Goal: Transaction & Acquisition: Purchase product/service

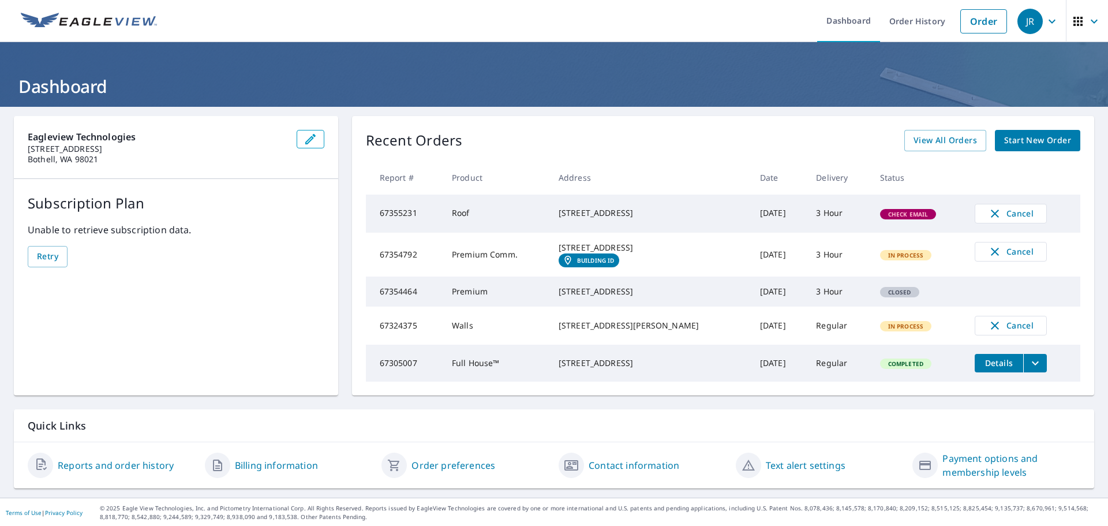
click at [1046, 143] on span "Start New Order" at bounding box center [1037, 140] width 67 height 14
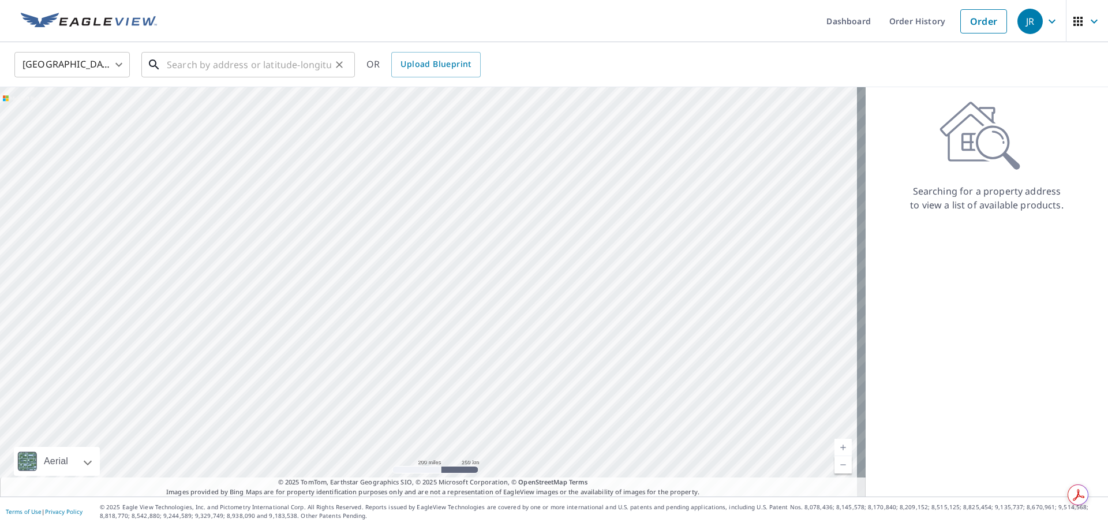
click at [279, 65] on input "text" at bounding box center [249, 64] width 164 height 32
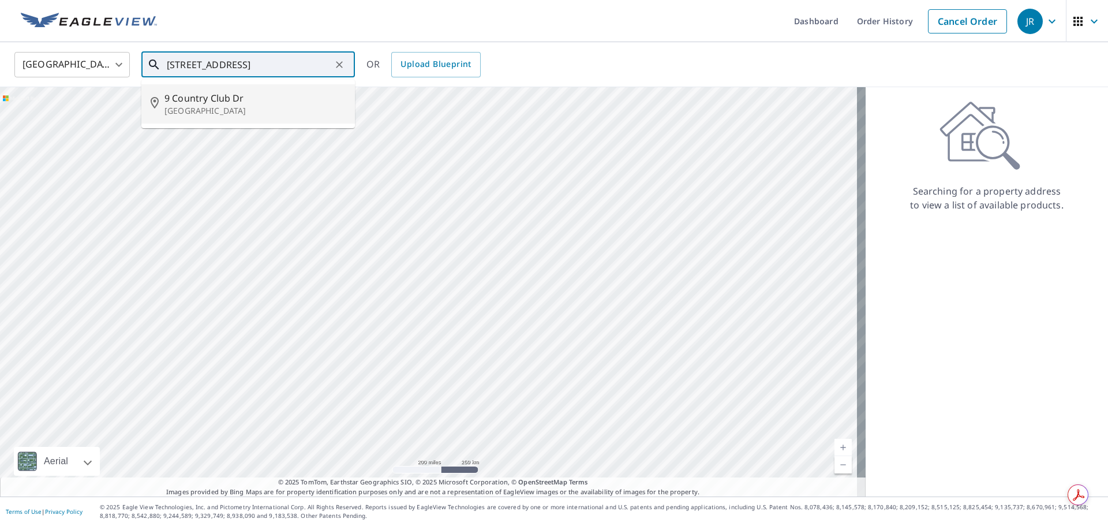
click at [199, 108] on p "[GEOGRAPHIC_DATA]" at bounding box center [254, 111] width 181 height 12
type input "[STREET_ADDRESS]"
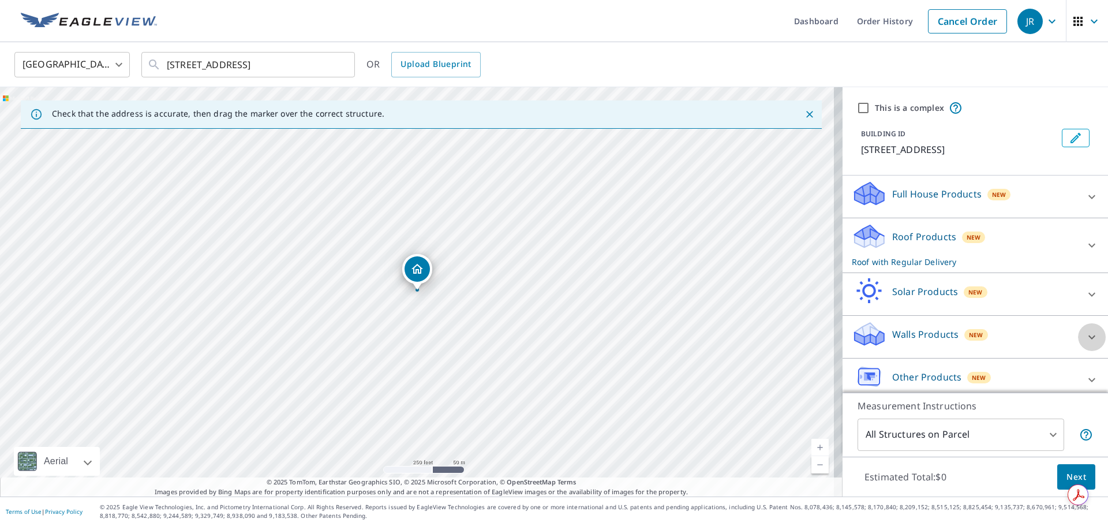
click at [1085, 334] on icon at bounding box center [1092, 337] width 14 height 14
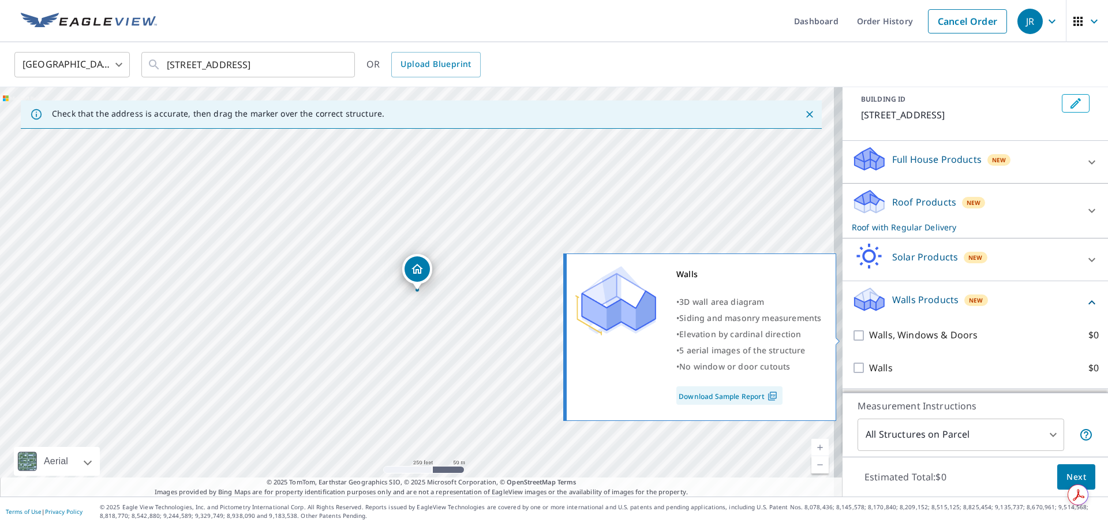
scroll to position [74, 0]
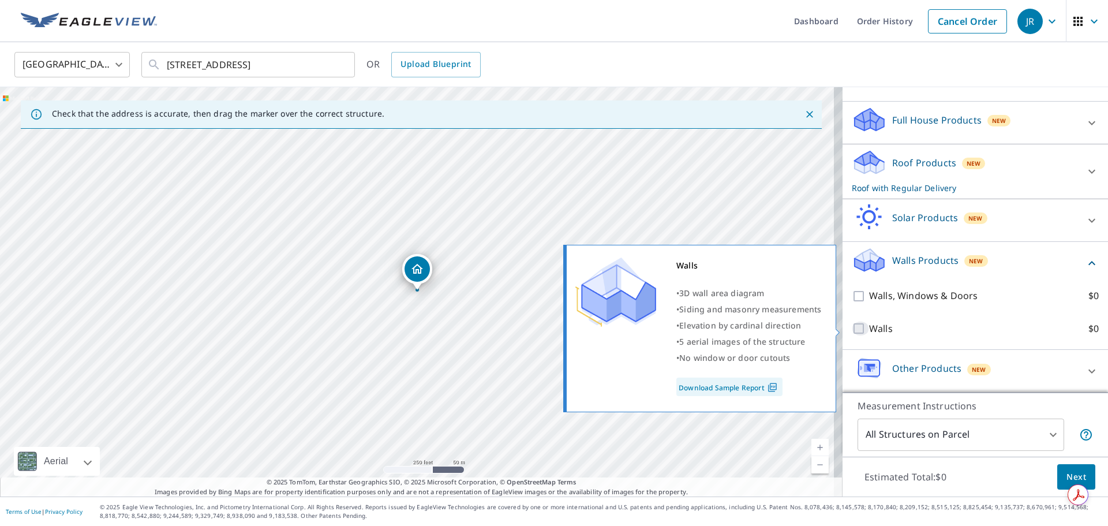
click at [852, 327] on input "Walls $0" at bounding box center [860, 328] width 17 height 14
checkbox input "true"
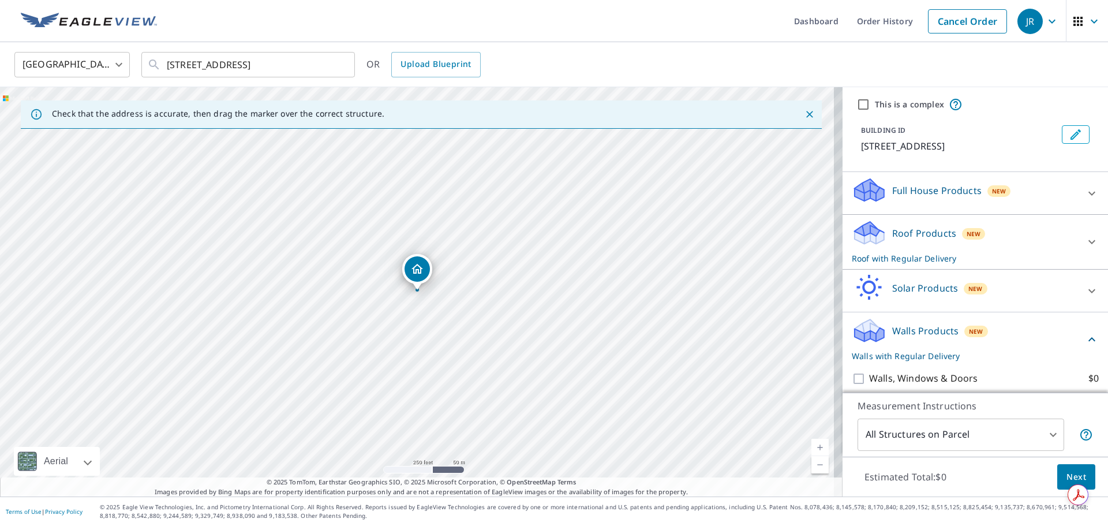
scroll to position [0, 0]
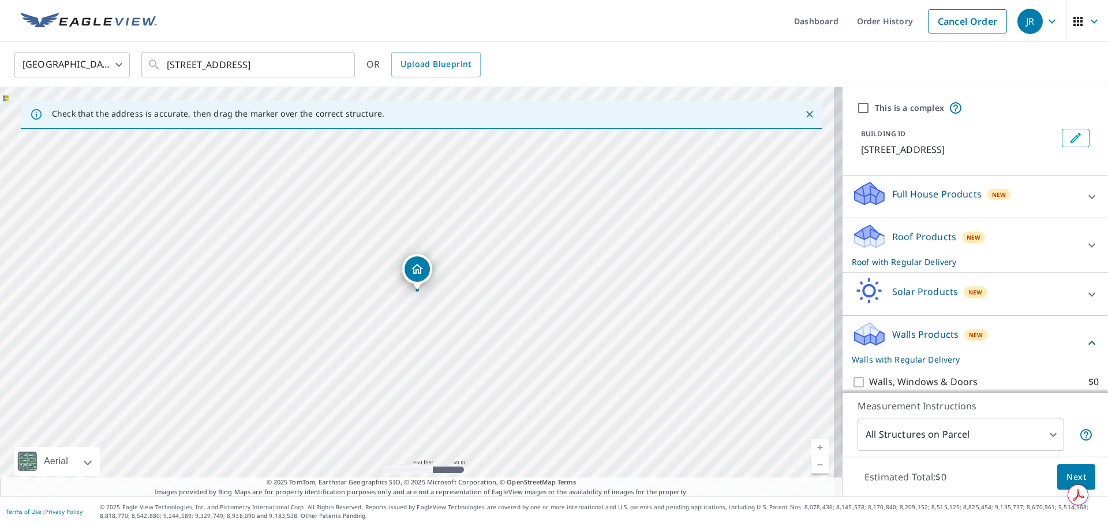
click at [1085, 201] on icon at bounding box center [1092, 197] width 14 height 14
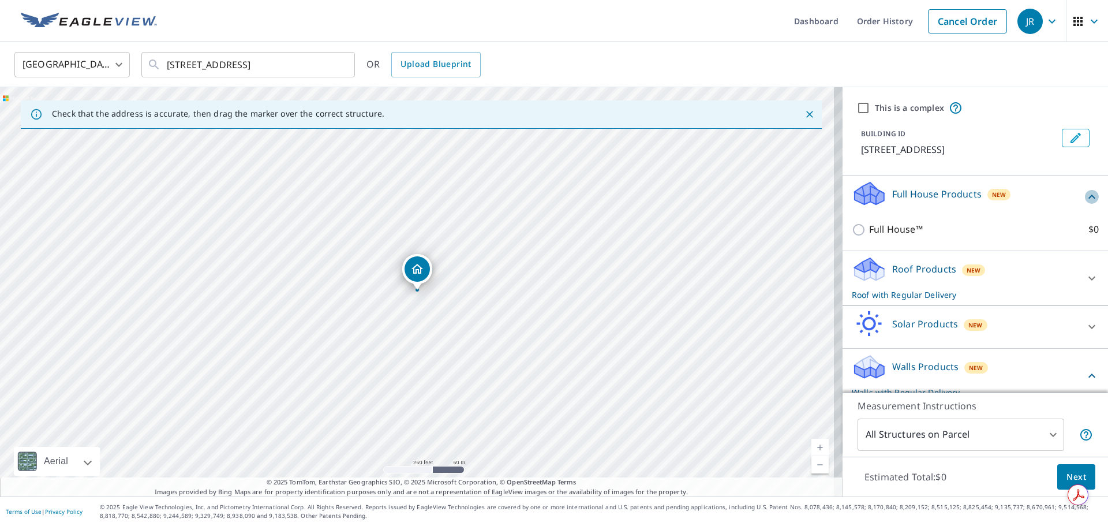
click at [1085, 193] on icon at bounding box center [1092, 197] width 14 height 14
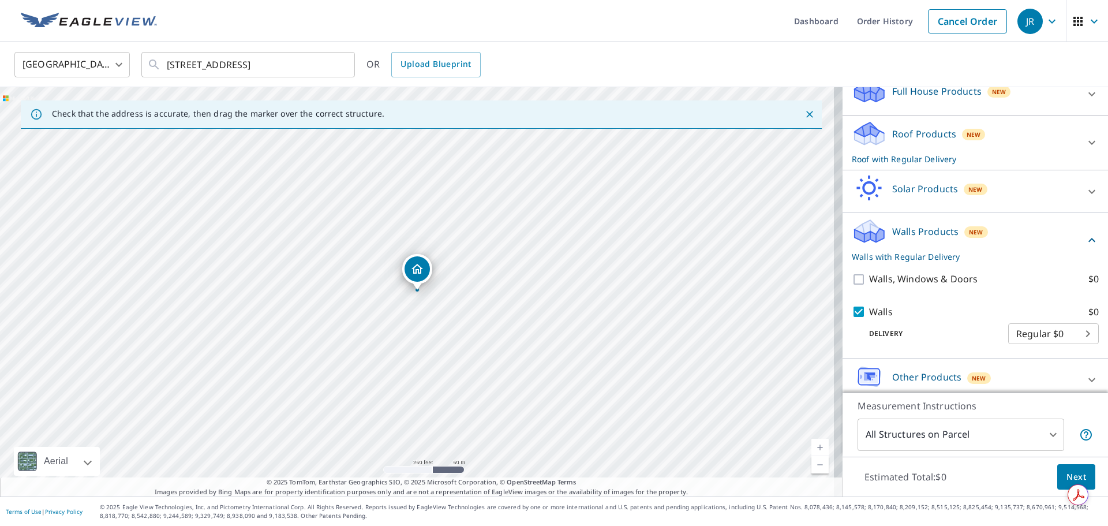
scroll to position [111, 0]
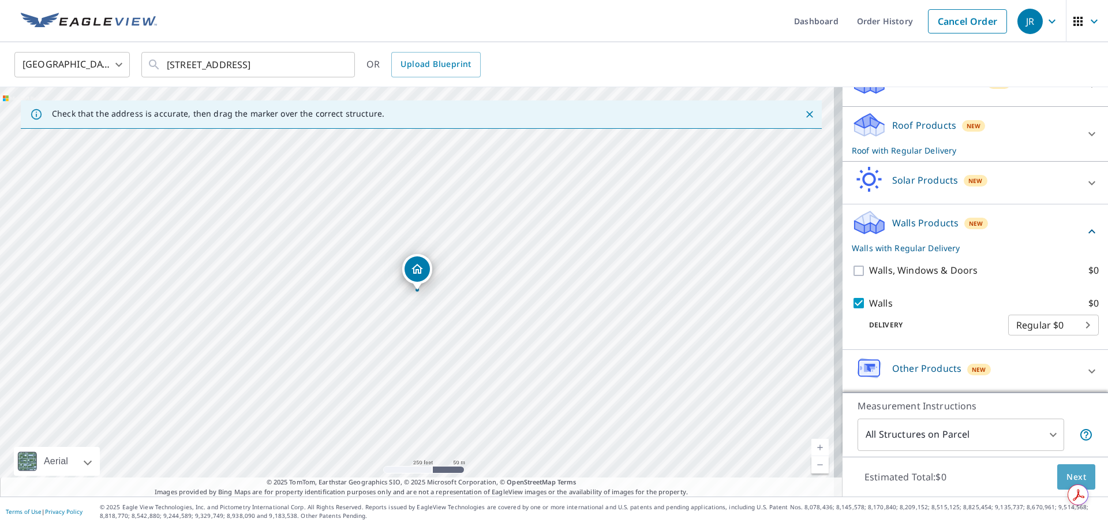
click at [1067, 472] on span "Next" at bounding box center [1076, 477] width 20 height 14
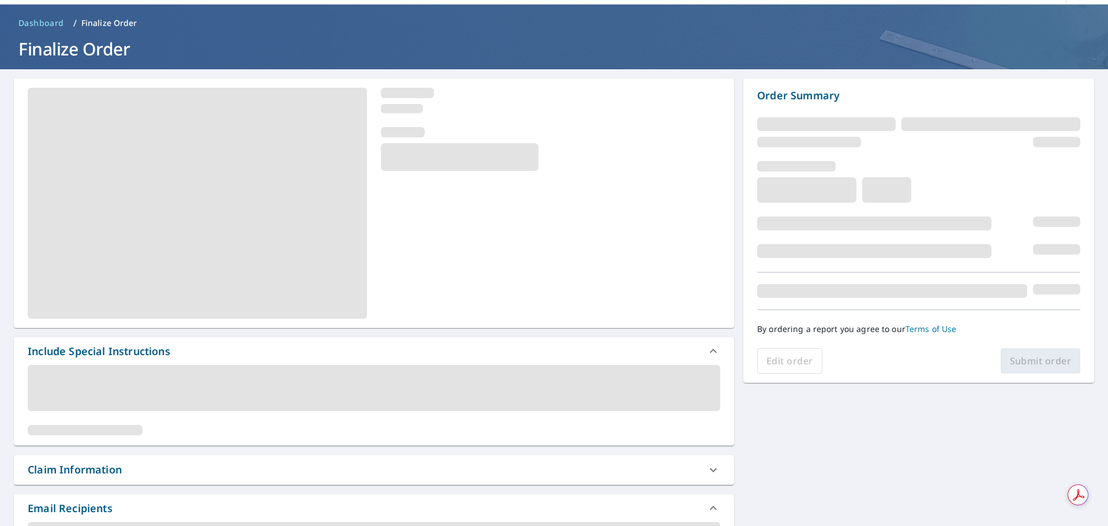
scroll to position [58, 0]
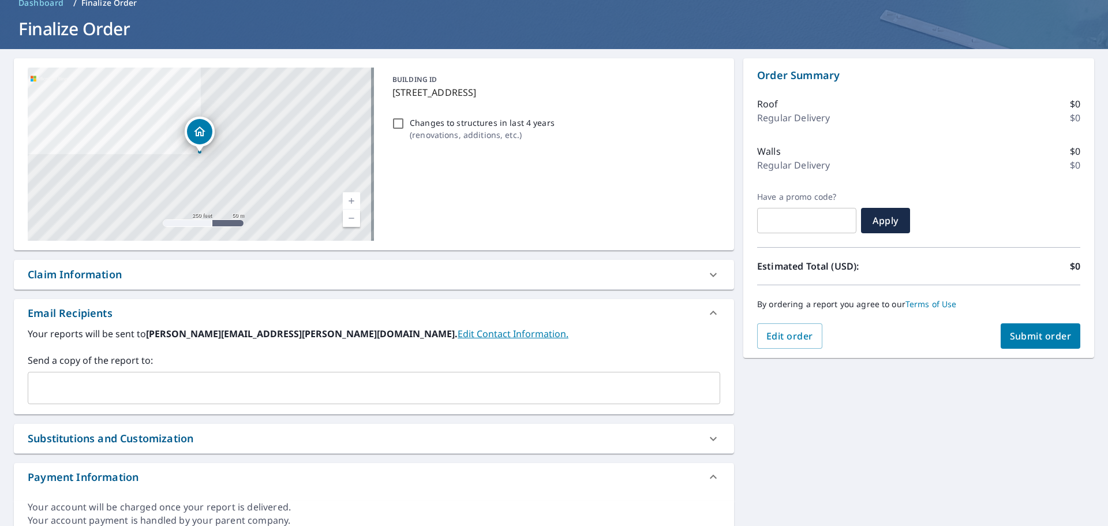
click at [72, 380] on input "text" at bounding box center [365, 388] width 665 height 22
click at [54, 386] on input "text" at bounding box center [365, 388] width 665 height 22
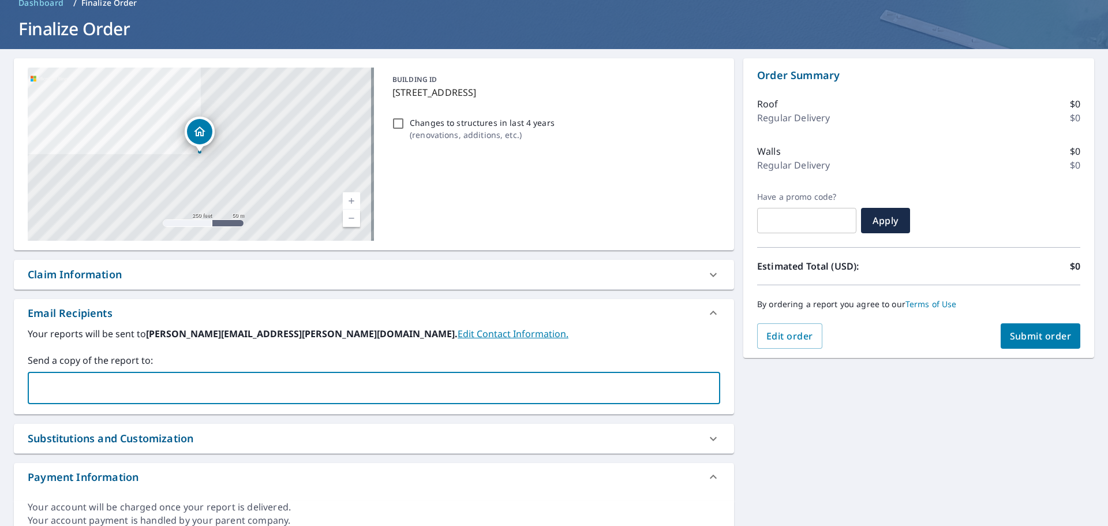
paste input "[PERSON_NAME][EMAIL_ADDRESS][PERSON_NAME][DOMAIN_NAME]"
type input "[PERSON_NAME][EMAIL_ADDRESS][PERSON_NAME][DOMAIN_NAME]"
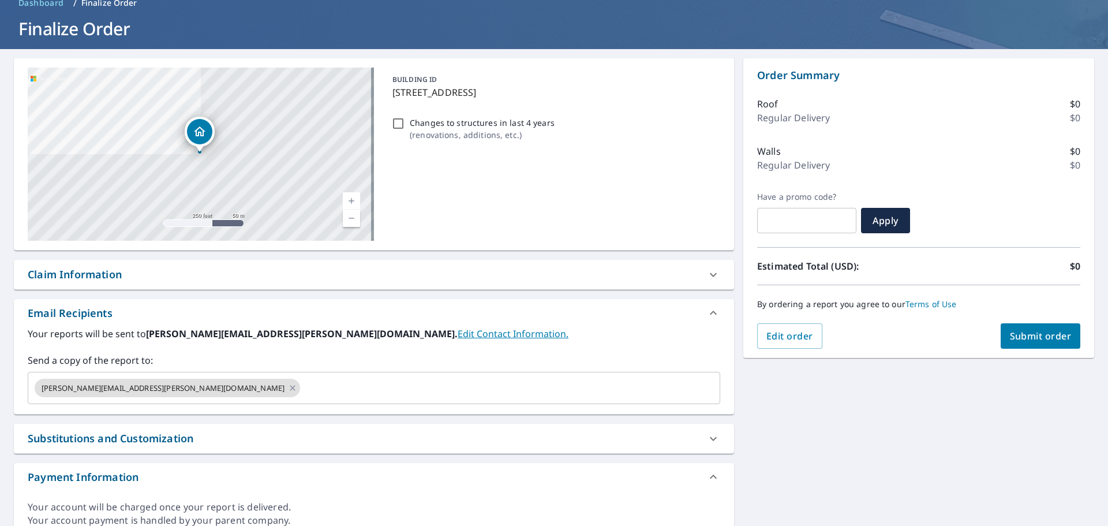
click at [526, 211] on div "BUILDING ID [STREET_ADDRESS] Changes to structures in last 4 years ( renovation…" at bounding box center [554, 154] width 332 height 173
checkbox input "true"
click at [398, 125] on input "Changes to structures in last 4 years ( renovations, additions, etc. )" at bounding box center [398, 124] width 14 height 14
checkbox input "true"
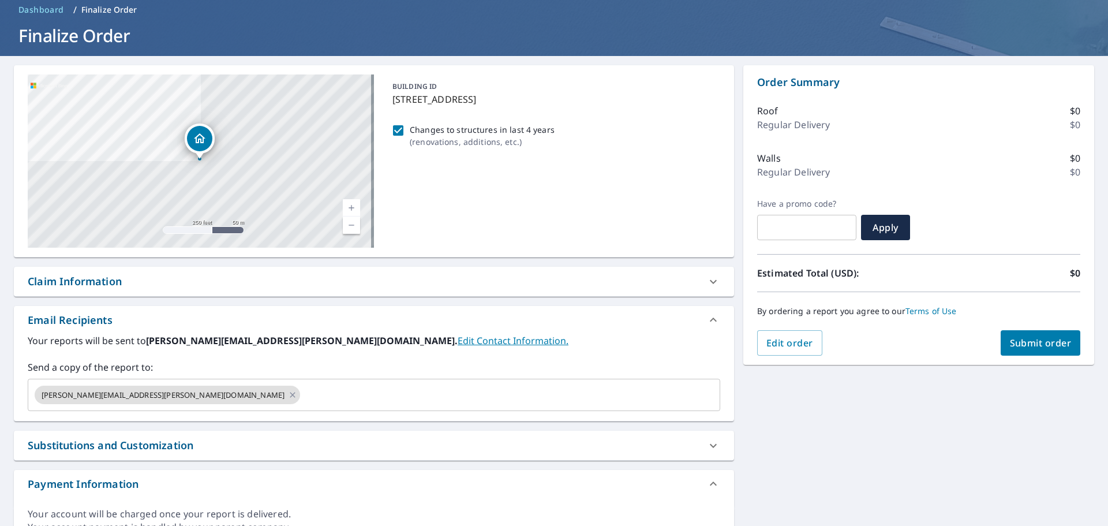
scroll to position [0, 0]
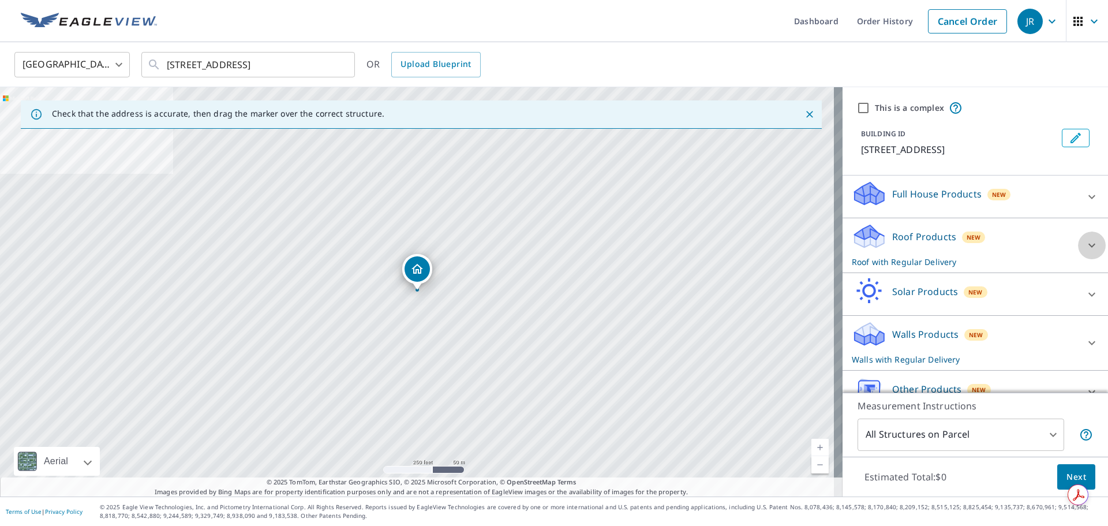
click at [1085, 244] on icon at bounding box center [1092, 245] width 14 height 14
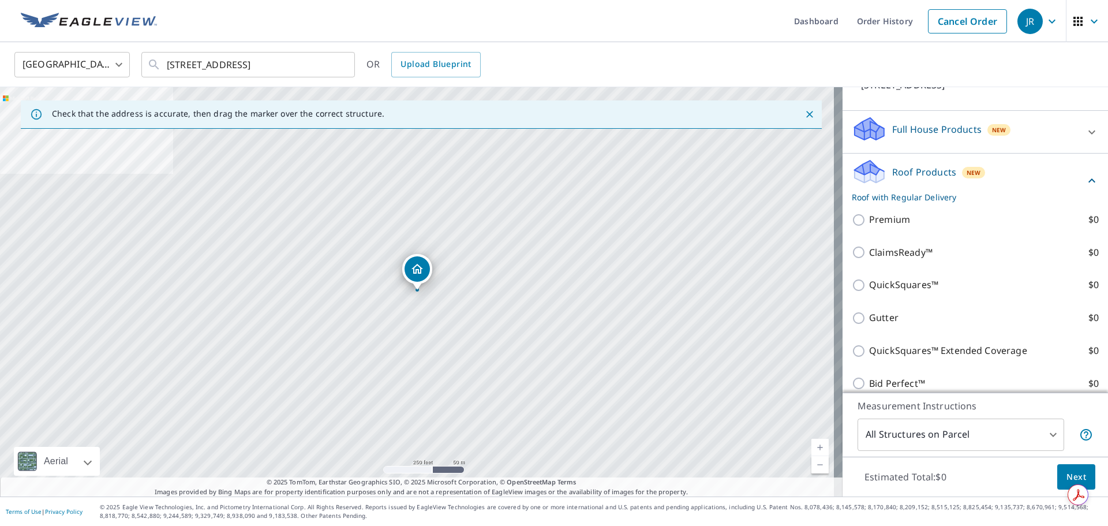
scroll to position [115, 0]
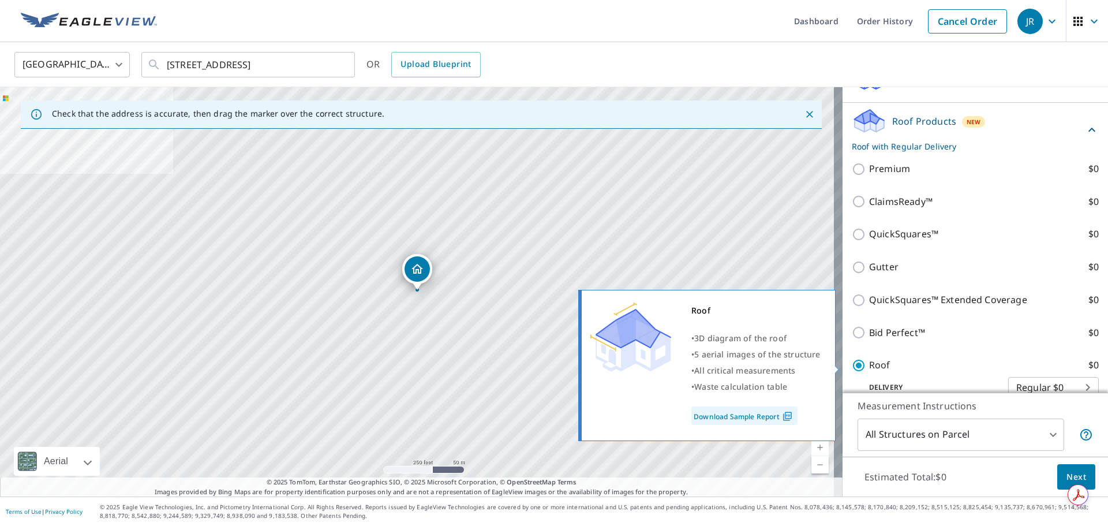
click at [852, 365] on input "Roof $0" at bounding box center [860, 365] width 17 height 14
checkbox input "false"
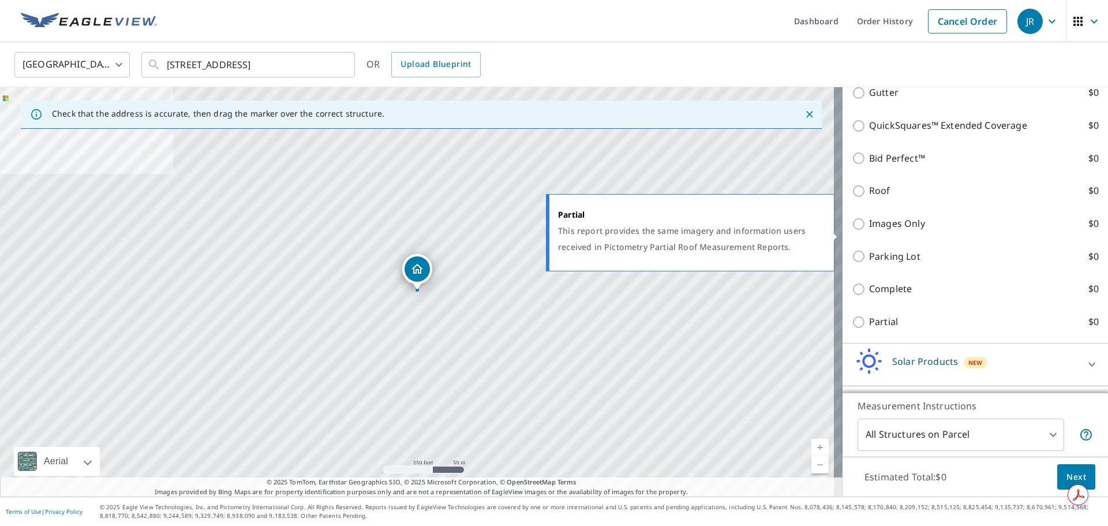
scroll to position [400, 0]
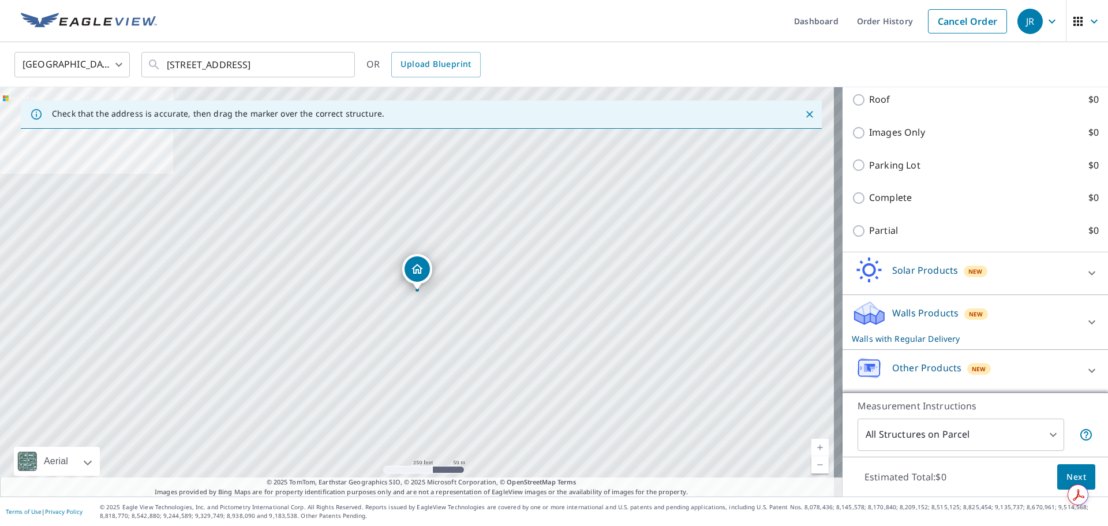
click at [1085, 321] on icon at bounding box center [1092, 322] width 14 height 14
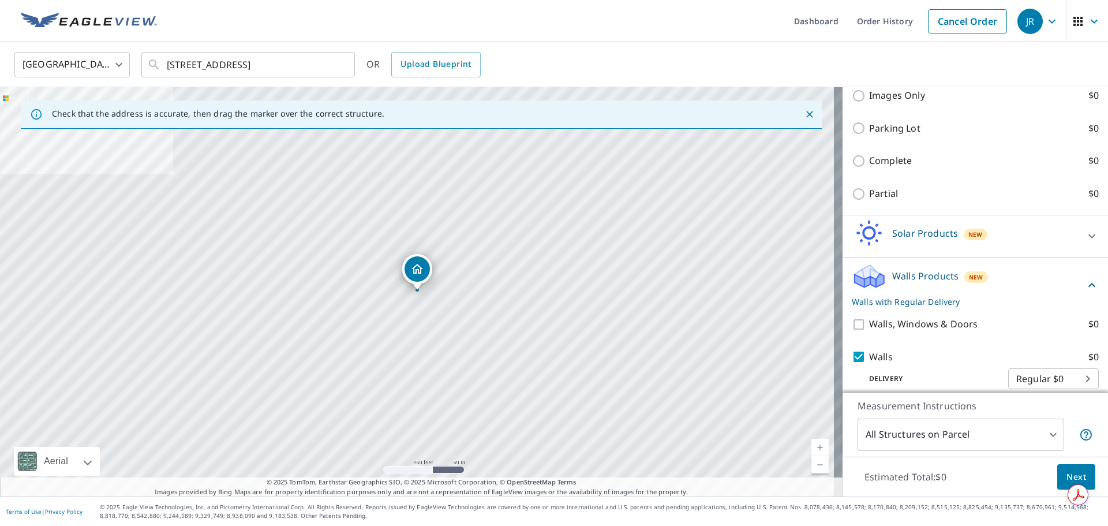
scroll to position [458, 0]
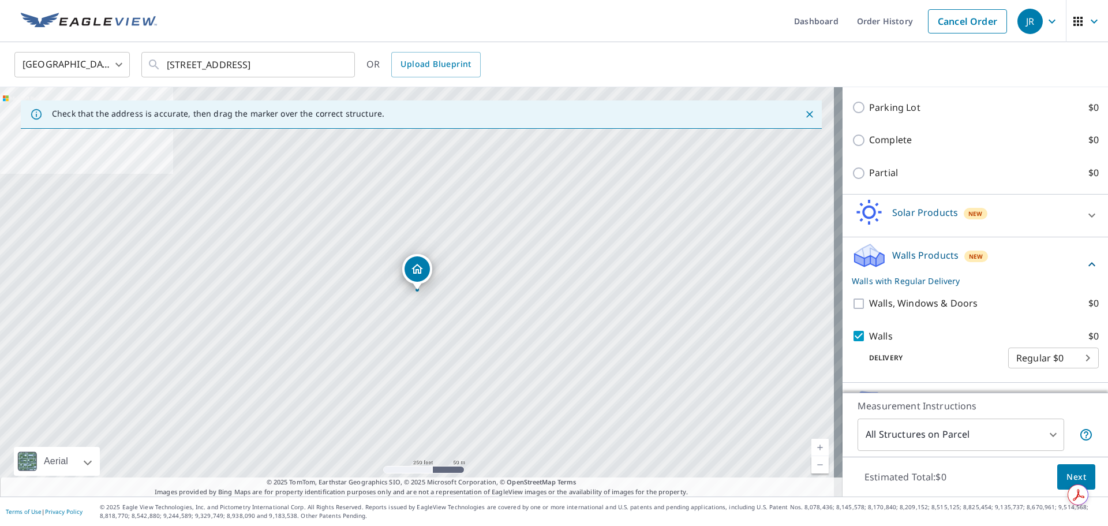
click at [1057, 480] on button "Next" at bounding box center [1076, 477] width 38 height 26
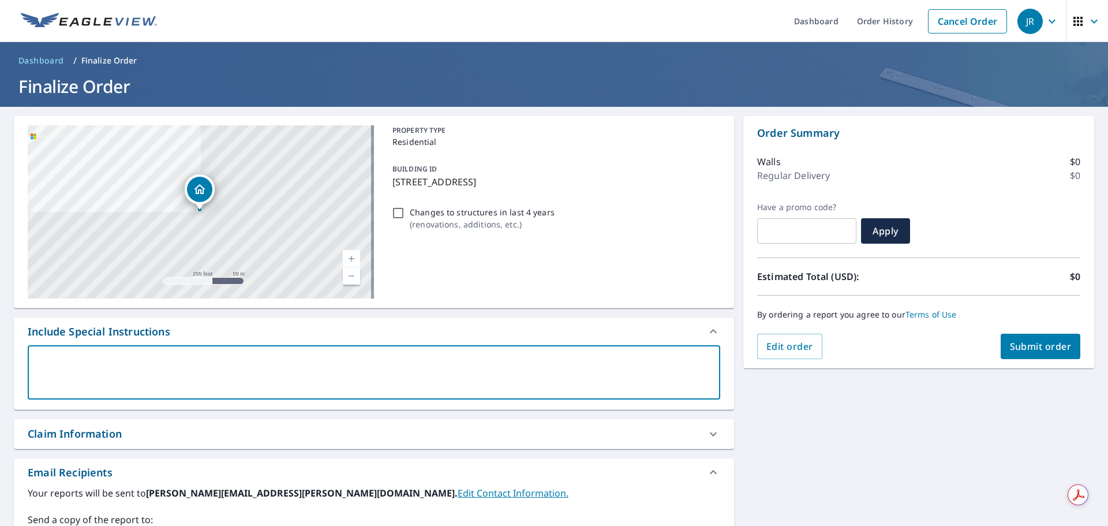
click at [196, 368] on textarea at bounding box center [374, 372] width 676 height 33
type textarea "L"
type textarea "x"
checkbox input "true"
type textarea "Li"
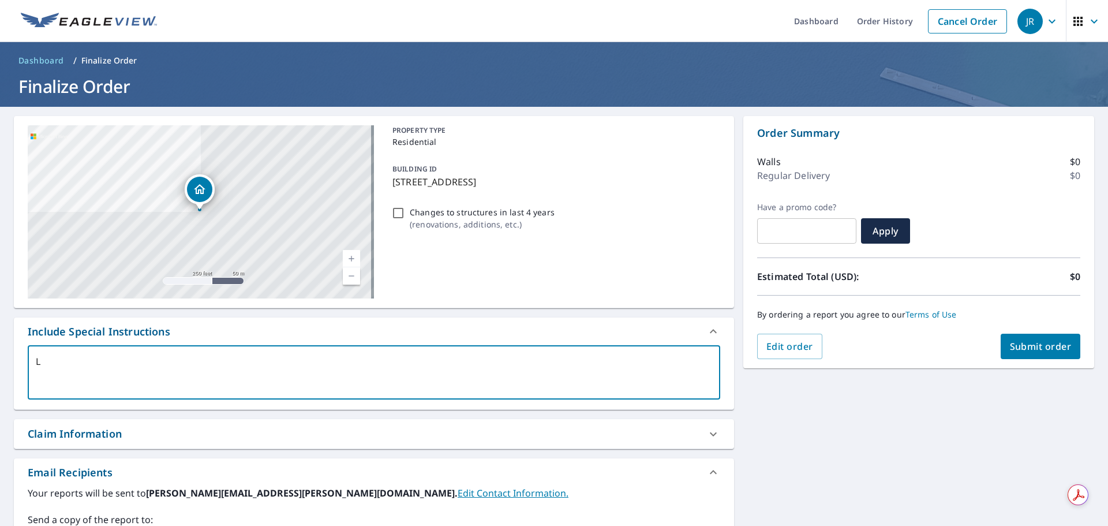
type textarea "x"
checkbox input "true"
type textarea "Liv"
type textarea "x"
checkbox input "true"
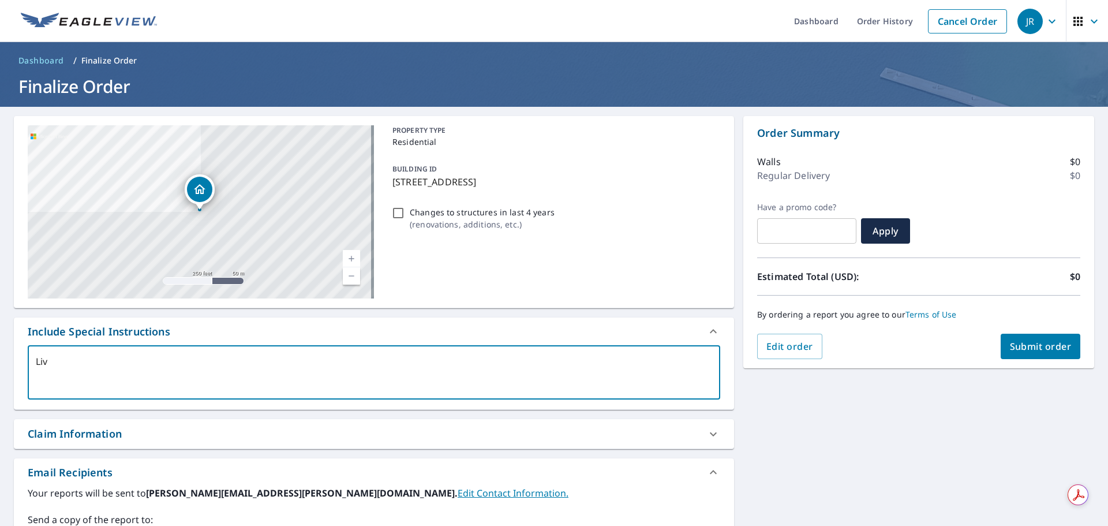
type textarea "Live"
type textarea "x"
checkbox input "true"
type textarea "Live"
type textarea "x"
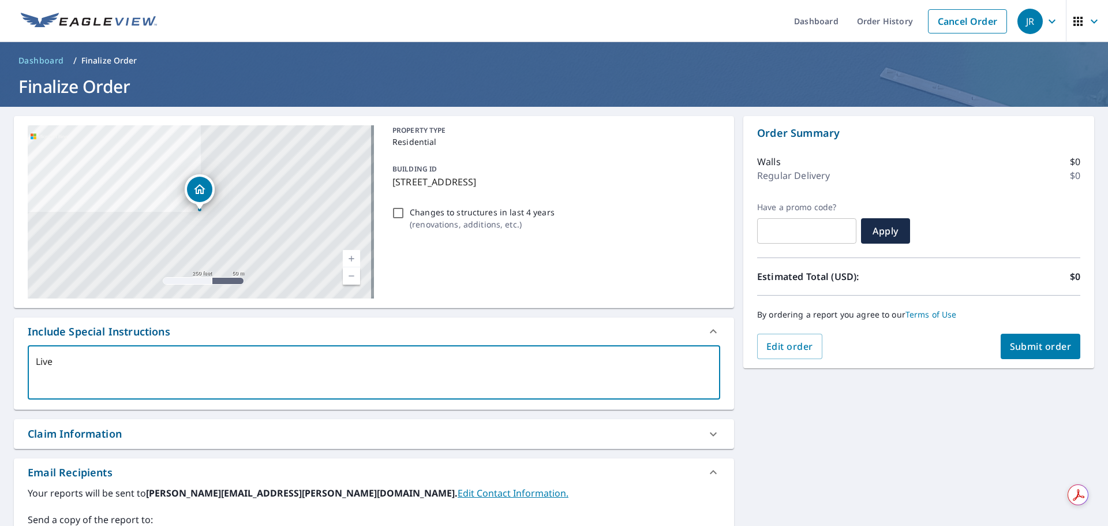
checkbox input "true"
type textarea "Live R"
type textarea "x"
checkbox input "true"
type textarea "Live RE"
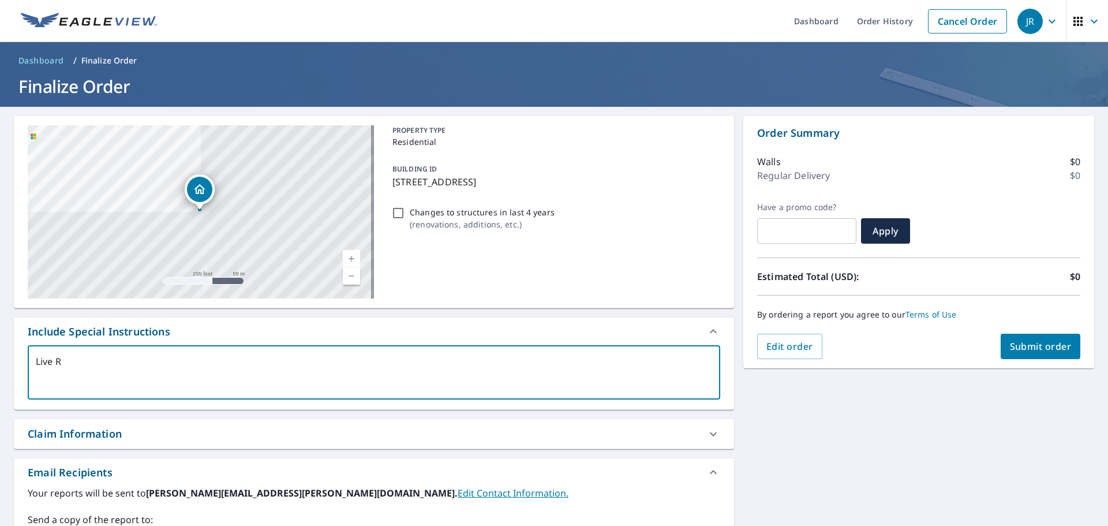
type textarea "x"
checkbox input "true"
type textarea "Live REp"
type textarea "x"
checkbox input "true"
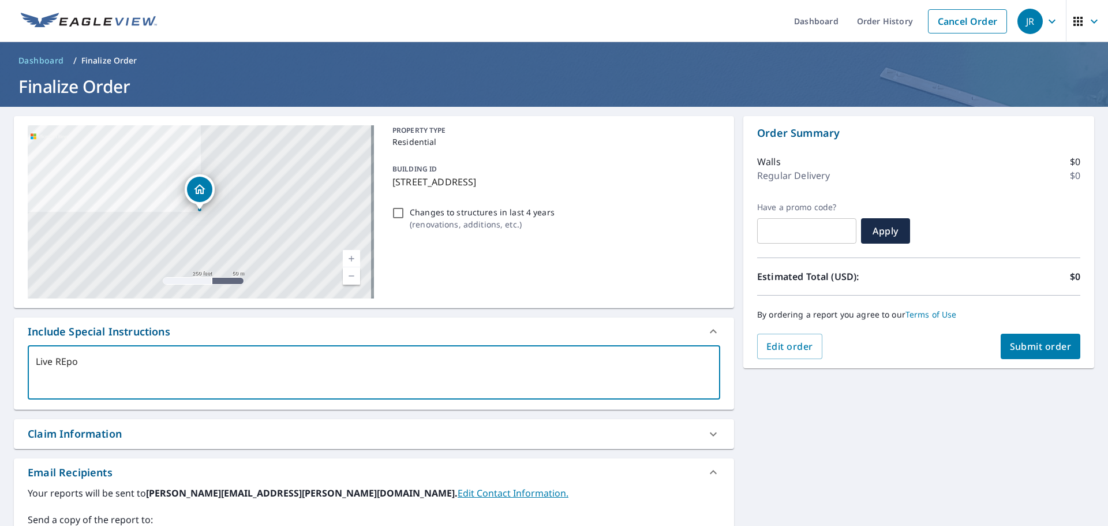
type textarea "Live REpor"
type textarea "x"
checkbox input "true"
type textarea "Live REpo"
type textarea "x"
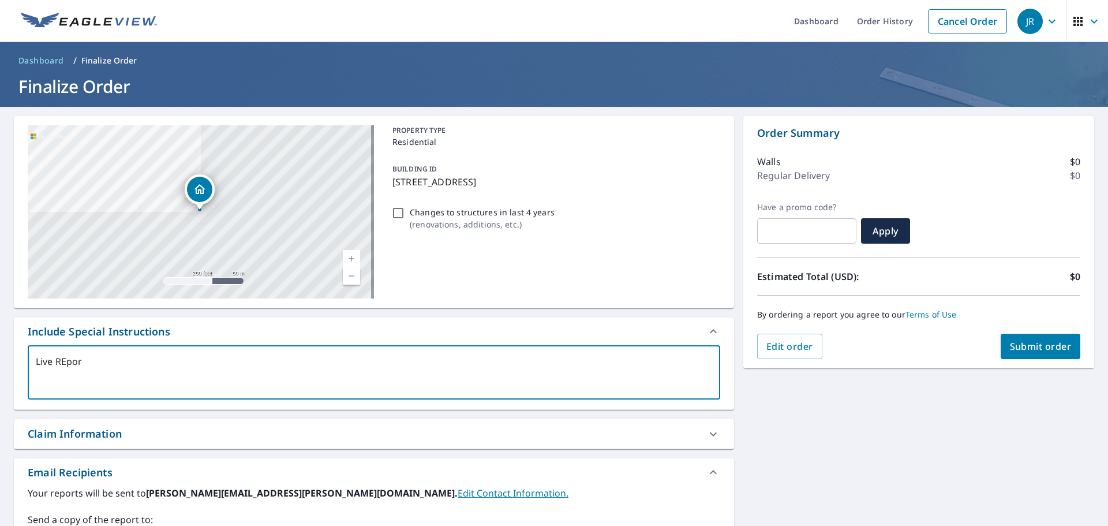
checkbox input "true"
type textarea "Live REp"
type textarea "x"
checkbox input "true"
type textarea "Live RE"
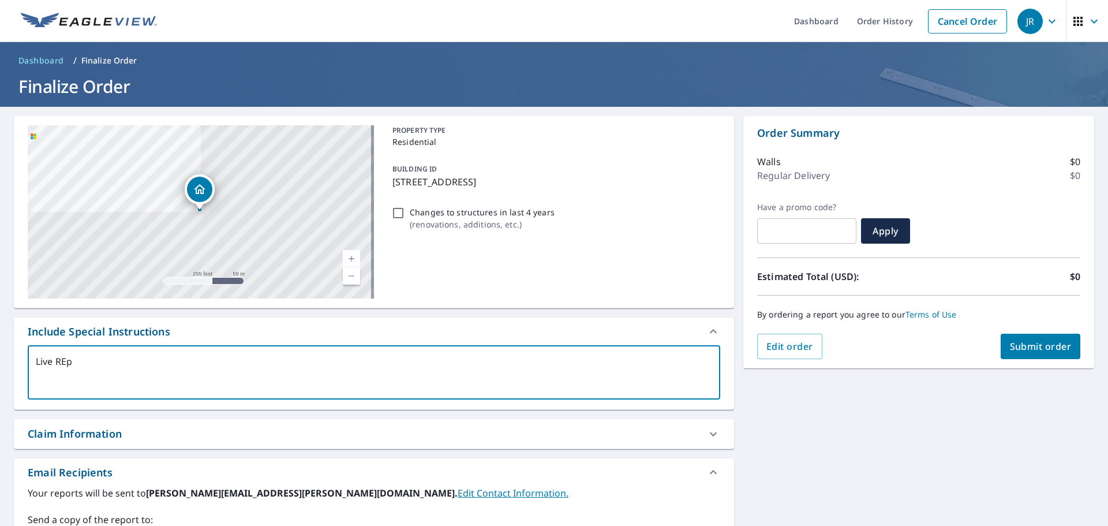
type textarea "x"
checkbox input "true"
type textarea "Live R"
type textarea "x"
checkbox input "true"
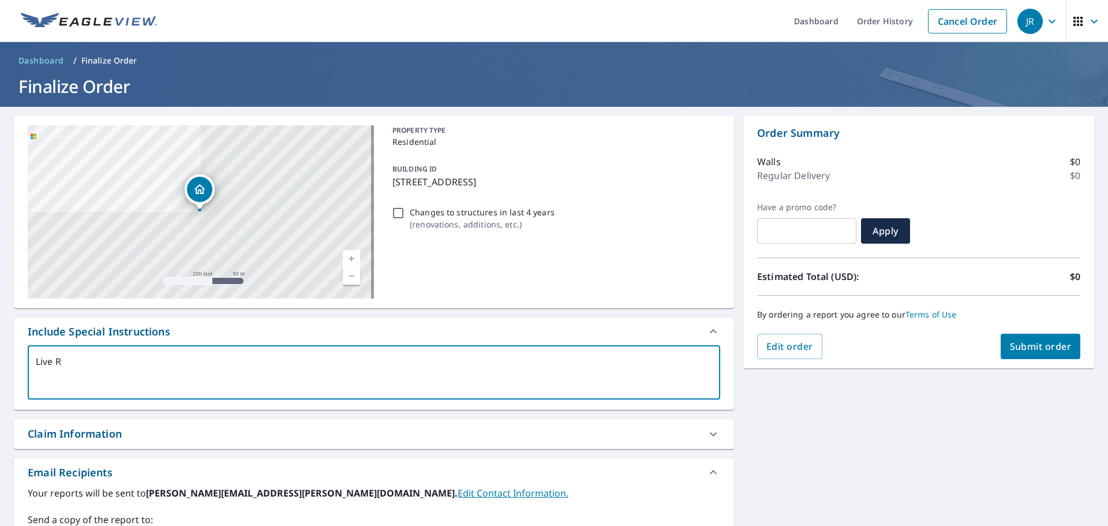
type textarea "Live Re"
type textarea "x"
checkbox input "true"
type textarea "Live Rep"
type textarea "x"
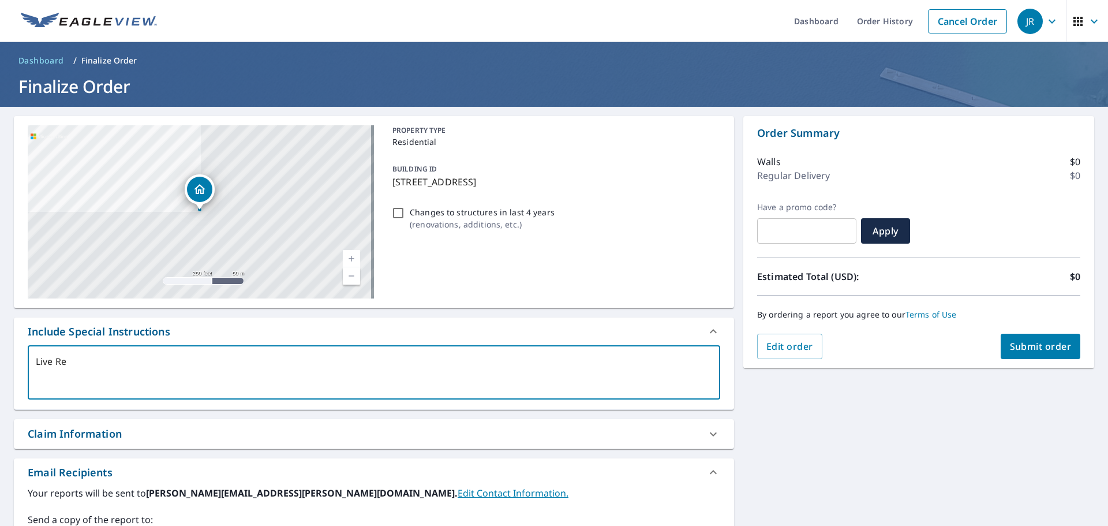
checkbox input "true"
type textarea "Live Repo"
type textarea "x"
checkbox input "true"
type textarea "Live Repor"
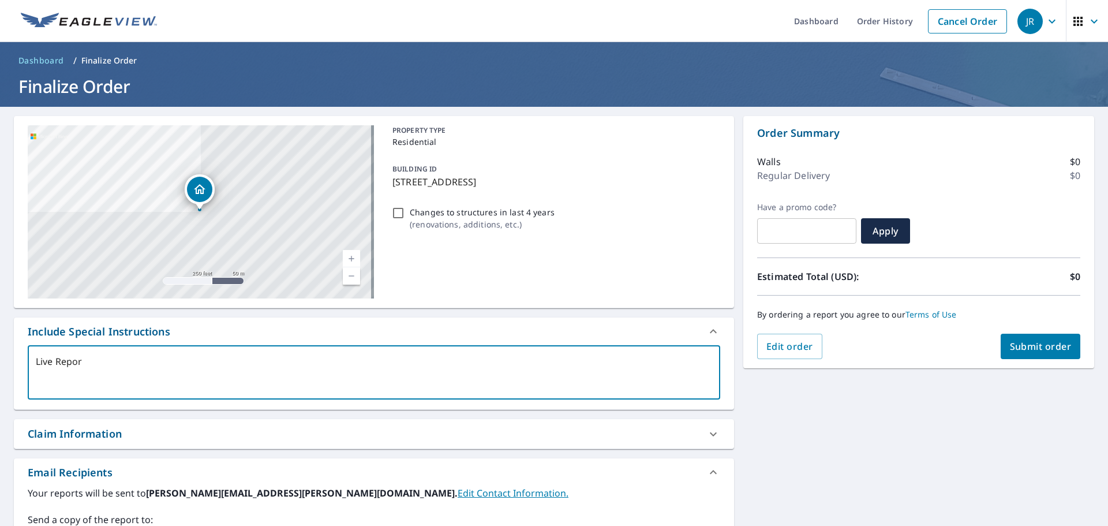
type textarea "x"
checkbox input "true"
type textarea "Live Report"
type textarea "x"
checkbox input "true"
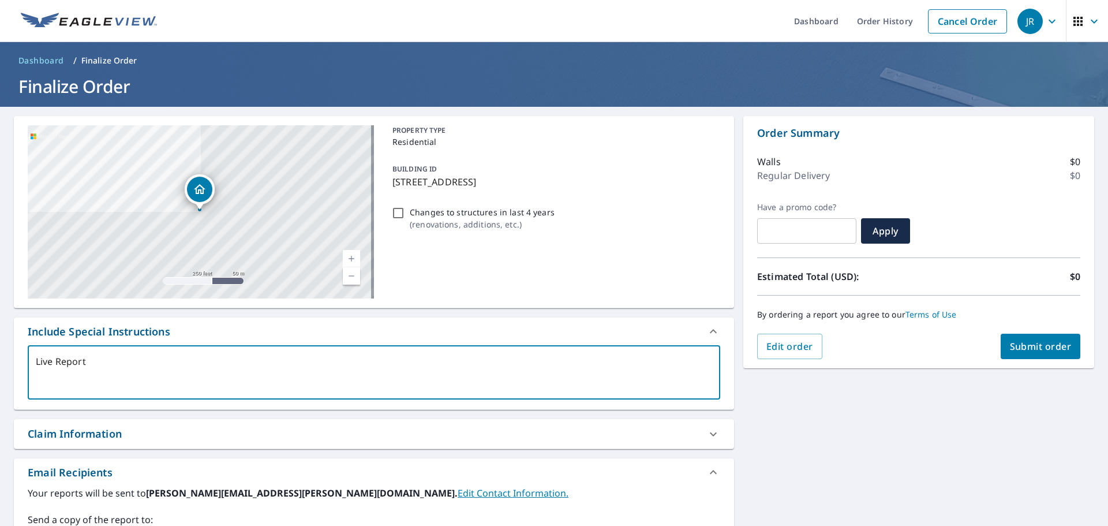
type textarea "Live Report"
type textarea "x"
checkbox input "true"
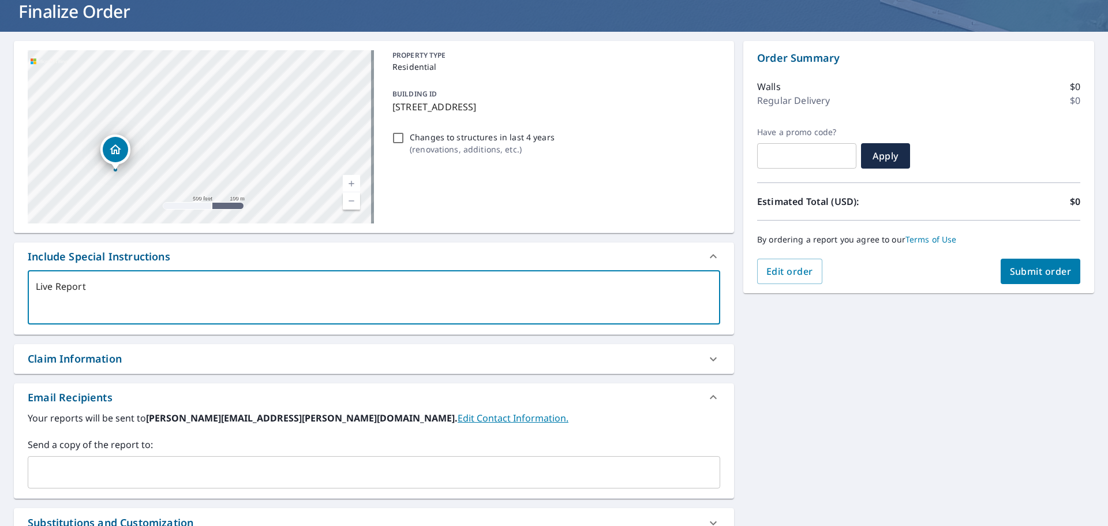
scroll to position [58, 0]
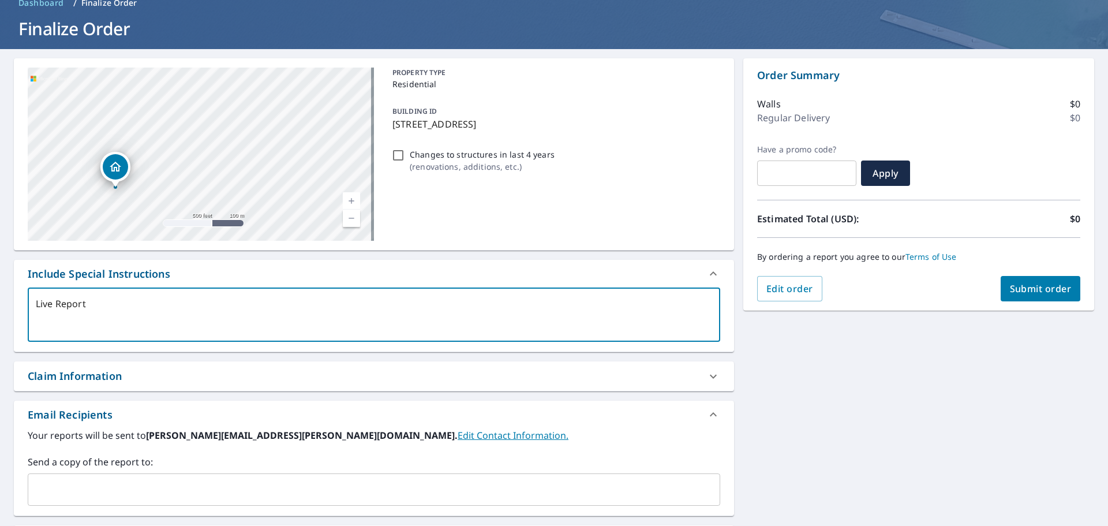
type textarea "Live Report"
type textarea "x"
click at [391, 155] on input "Changes to structures in last 4 years ( renovations, additions, etc. )" at bounding box center [398, 155] width 14 height 14
checkbox input "true"
type textarea "x"
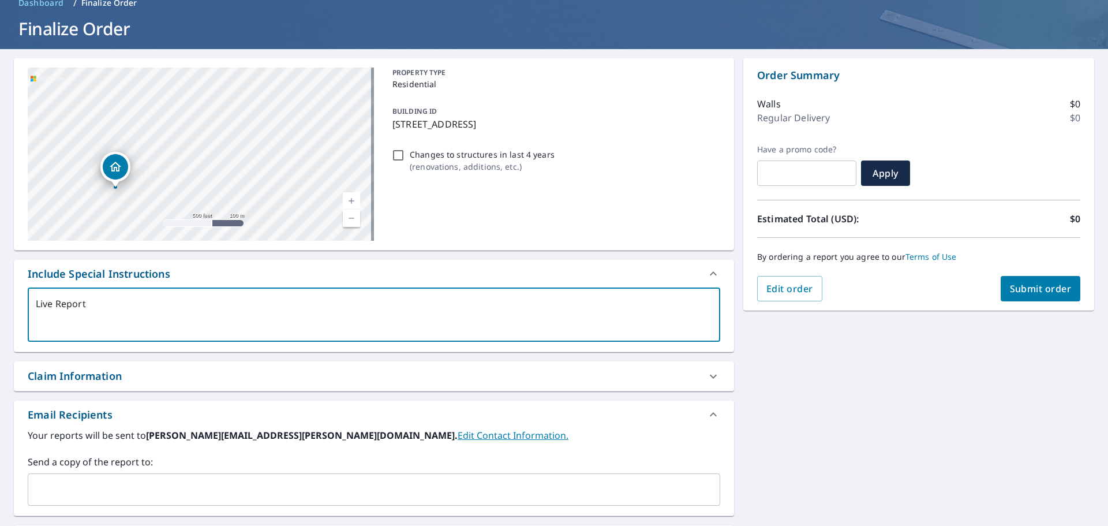
checkbox input "true"
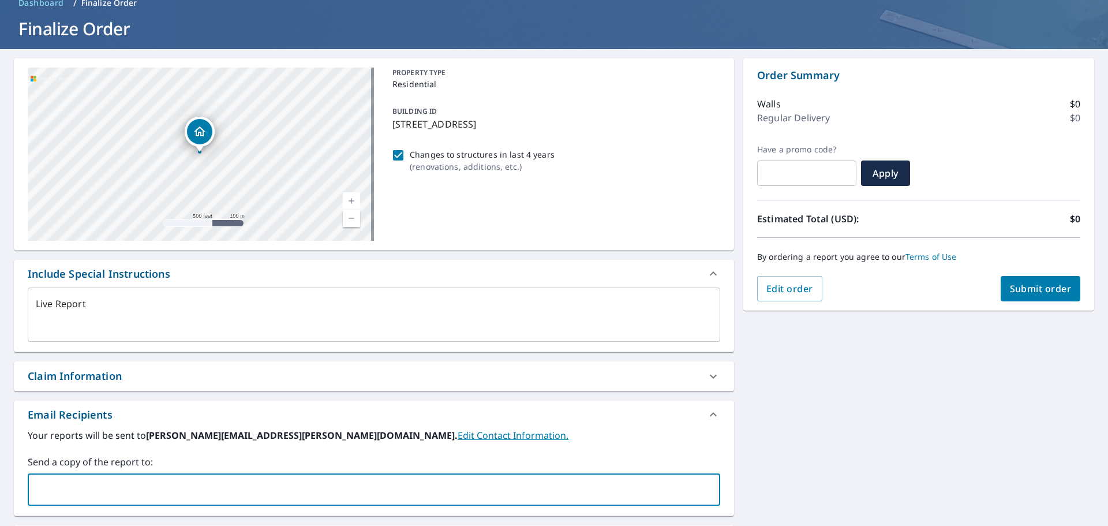
click at [86, 492] on input "text" at bounding box center [365, 489] width 665 height 22
paste input "[PERSON_NAME][EMAIL_ADDRESS][PERSON_NAME][DOMAIN_NAME]"
type input "[PERSON_NAME][EMAIL_ADDRESS][PERSON_NAME][DOMAIN_NAME]"
type textarea "x"
checkbox input "true"
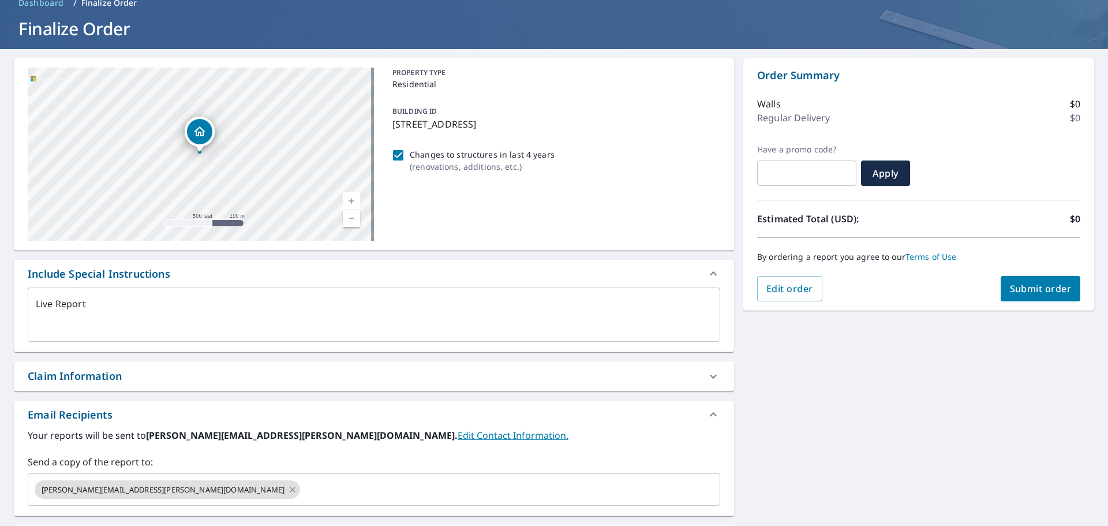
click at [793, 391] on div "[STREET_ADDRESS] Aerial Road A standard road map Aerial A detailed look from ab…" at bounding box center [554, 348] width 1108 height 598
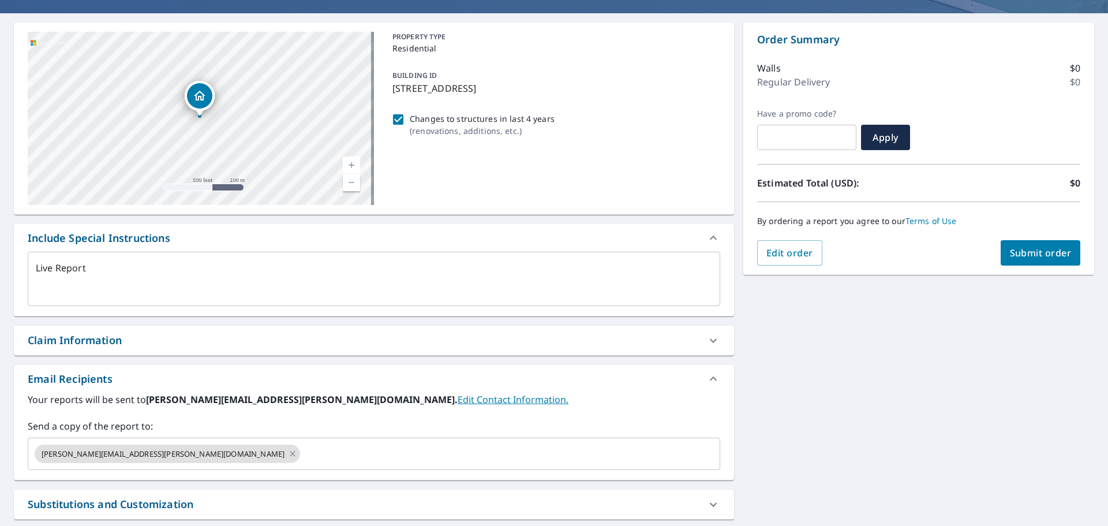
scroll to position [0, 0]
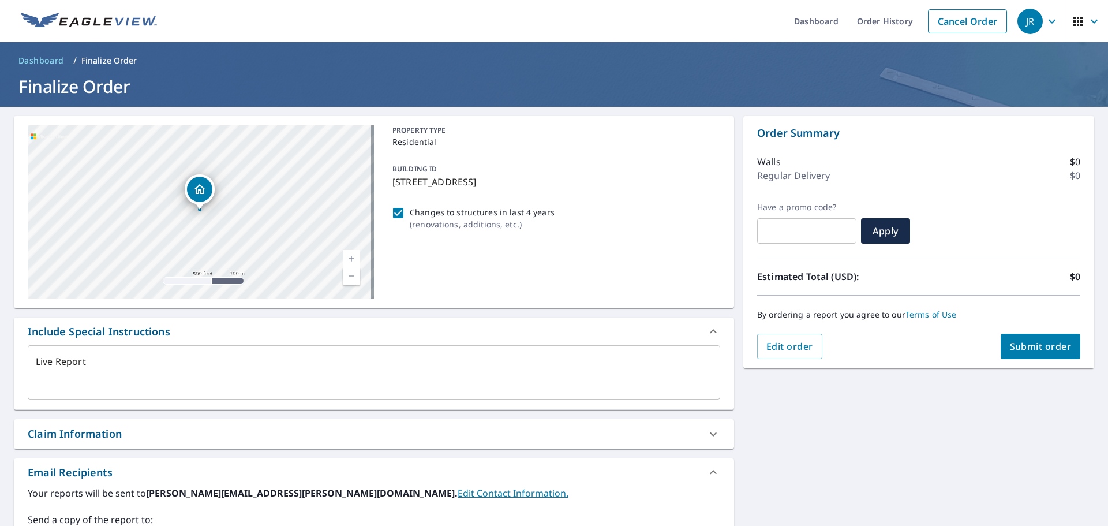
click at [1042, 348] on span "Submit order" at bounding box center [1041, 346] width 62 height 13
type textarea "x"
checkbox input "true"
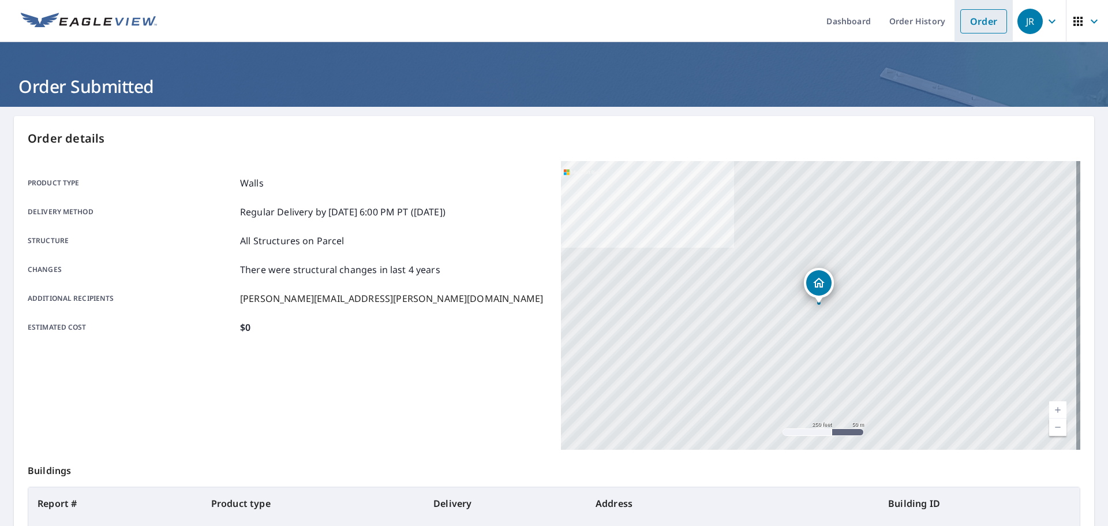
click at [985, 17] on link "Order" at bounding box center [983, 21] width 47 height 24
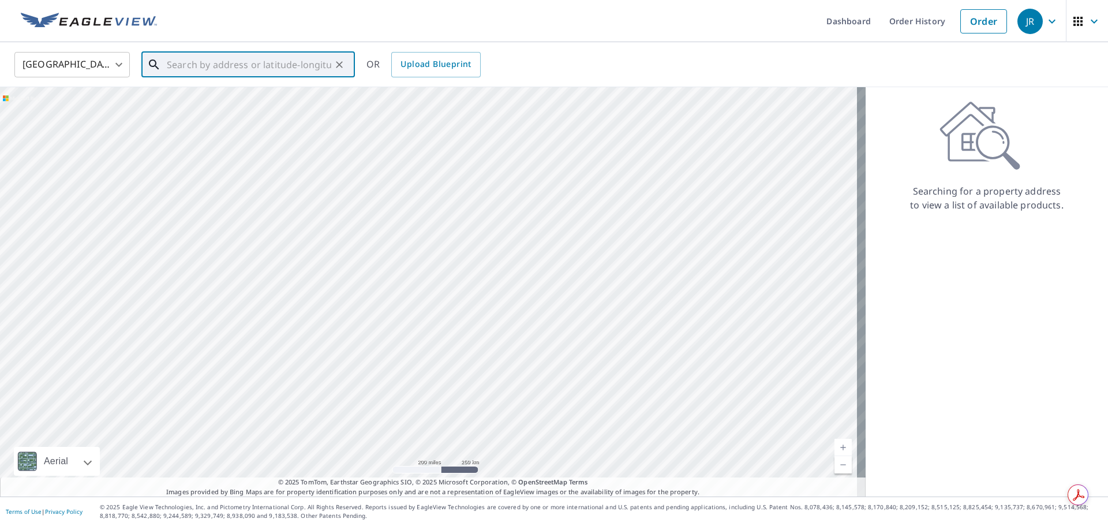
click at [205, 69] on input "text" at bounding box center [249, 64] width 164 height 32
click at [211, 113] on p "[GEOGRAPHIC_DATA]" at bounding box center [254, 111] width 181 height 12
type input "[STREET_ADDRESS]"
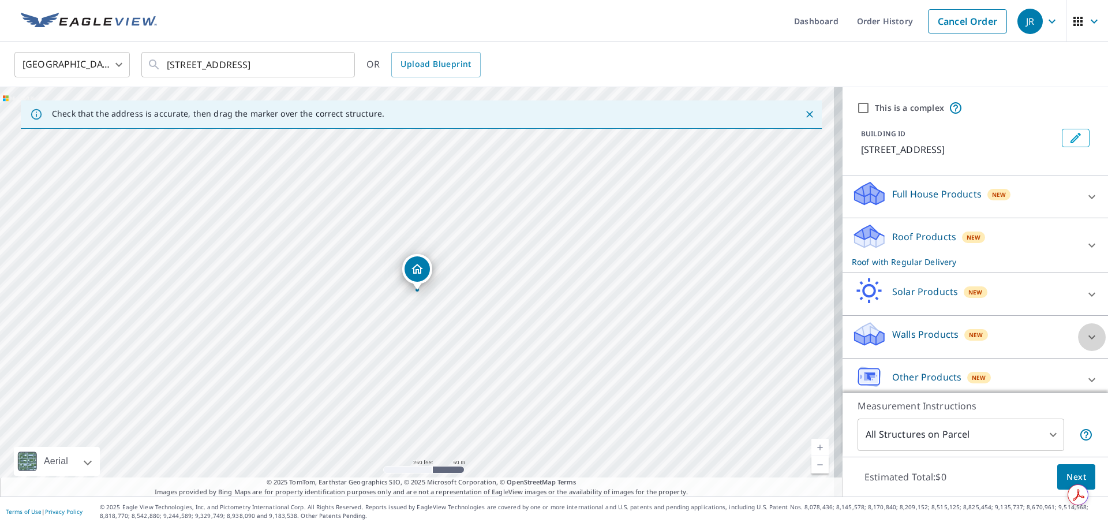
click at [1085, 340] on icon at bounding box center [1092, 337] width 14 height 14
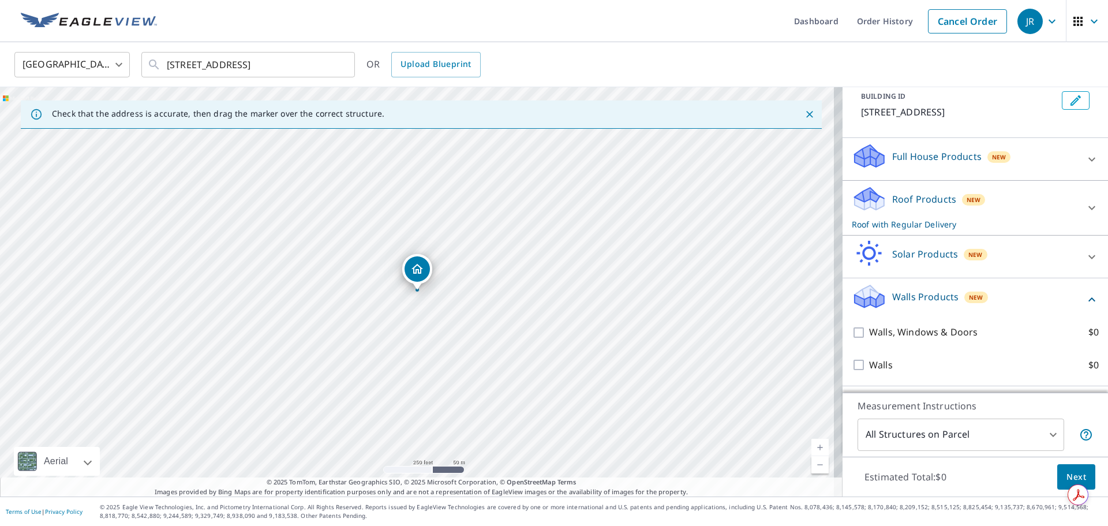
scroll to position [58, 0]
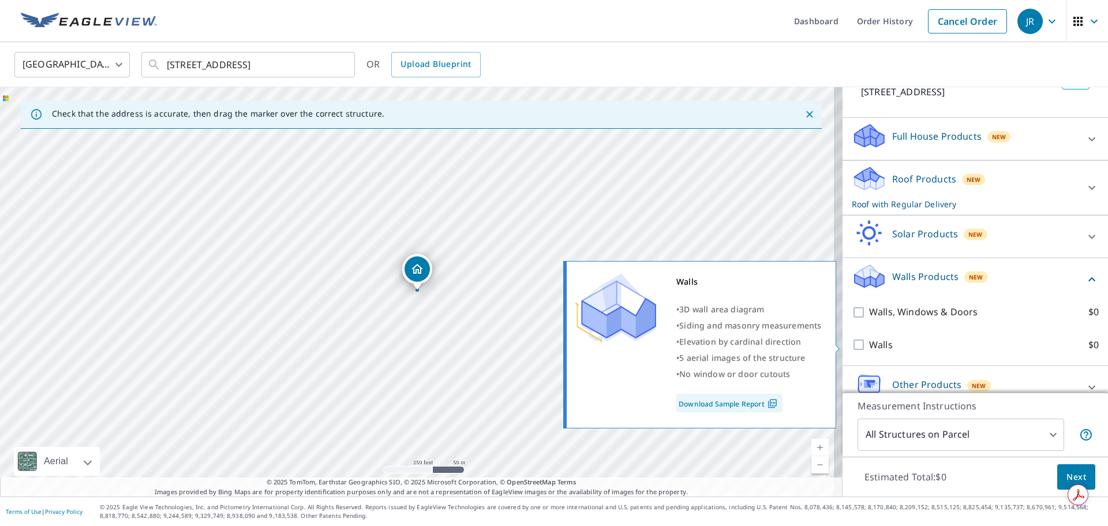
click at [852, 347] on input "Walls $0" at bounding box center [860, 345] width 17 height 14
checkbox input "true"
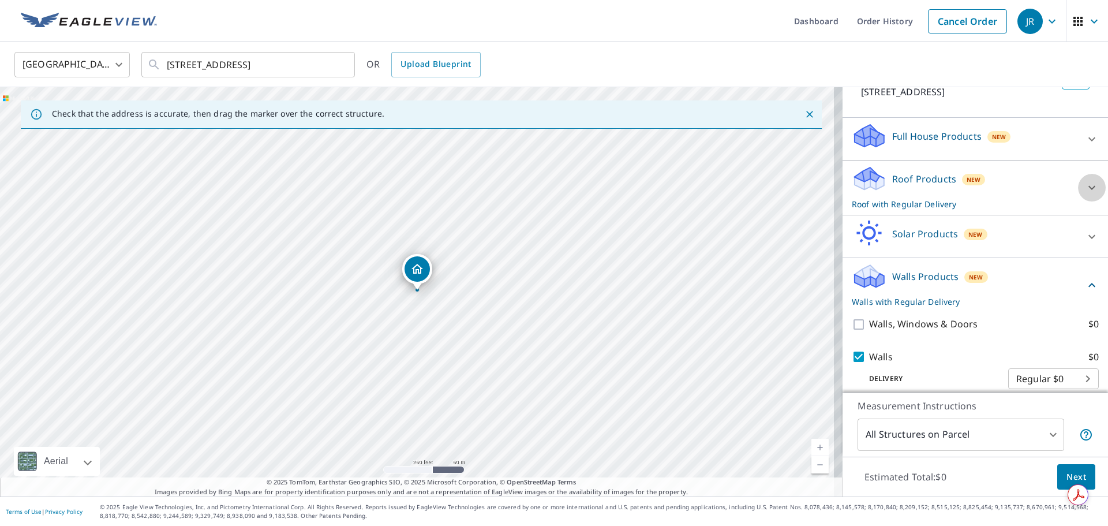
click at [1085, 187] on icon at bounding box center [1092, 188] width 14 height 14
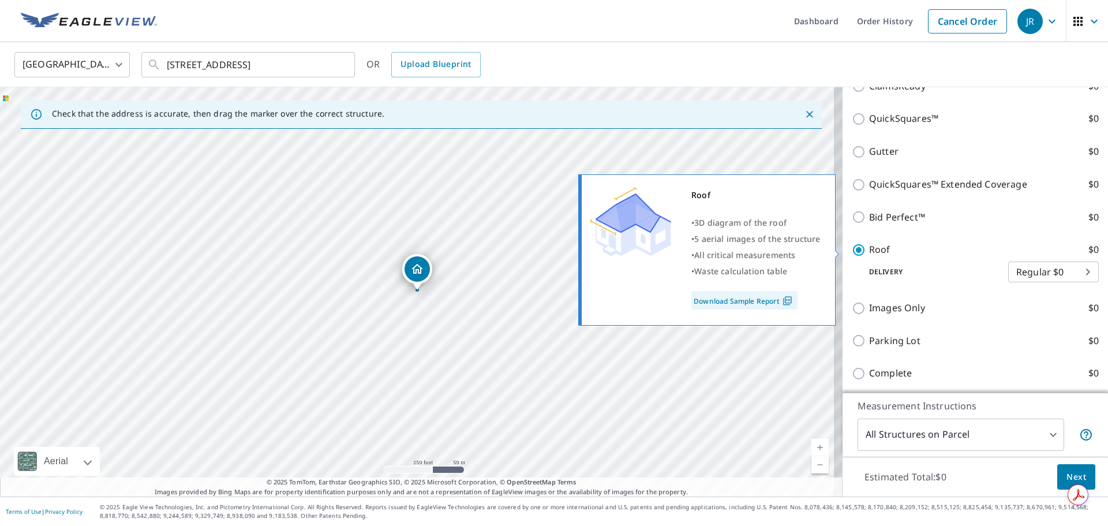
click at [852, 253] on input "Roof $0" at bounding box center [860, 250] width 17 height 14
checkbox input "false"
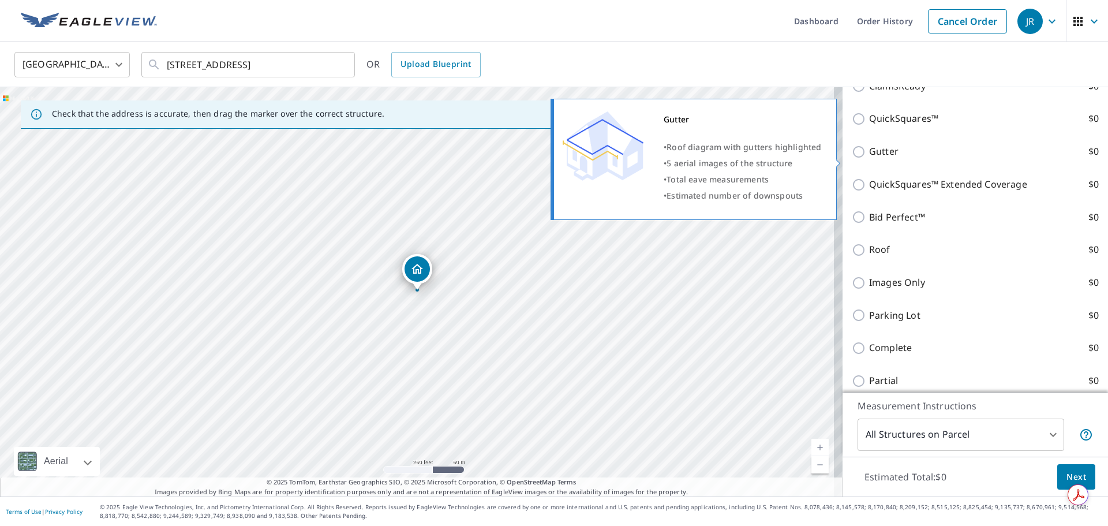
scroll to position [192, 0]
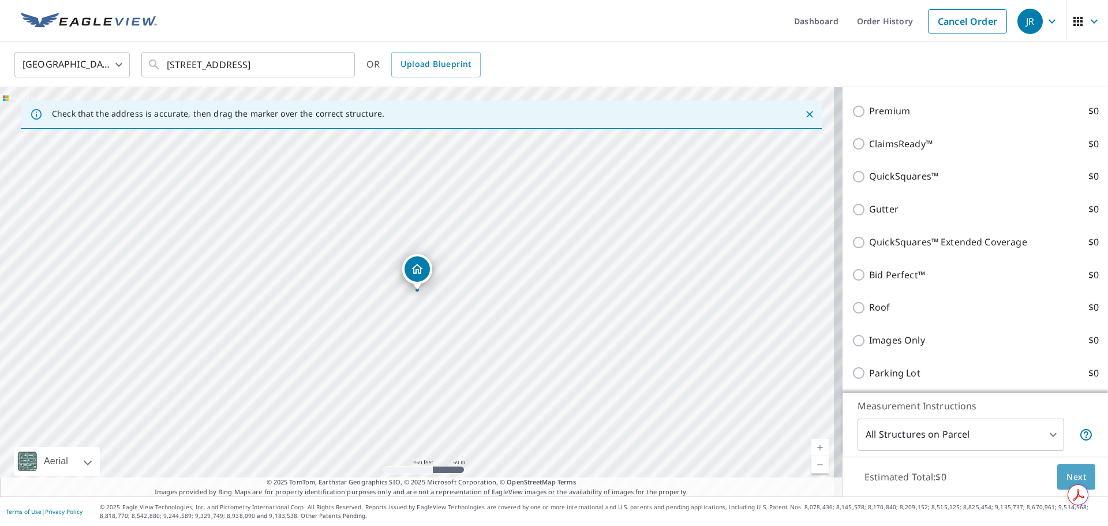
click at [1067, 470] on span "Next" at bounding box center [1076, 477] width 20 height 14
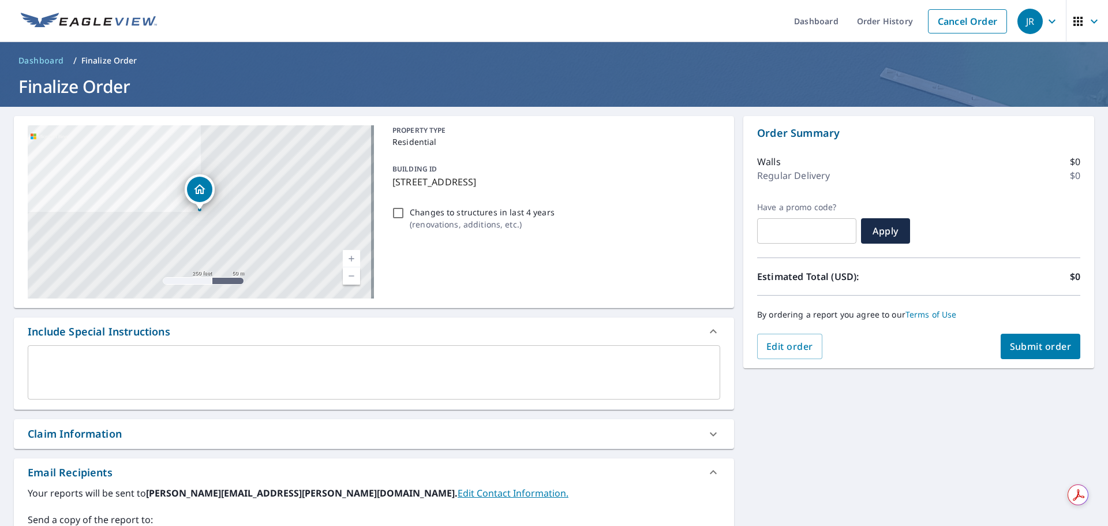
click at [97, 374] on textarea at bounding box center [374, 372] width 676 height 33
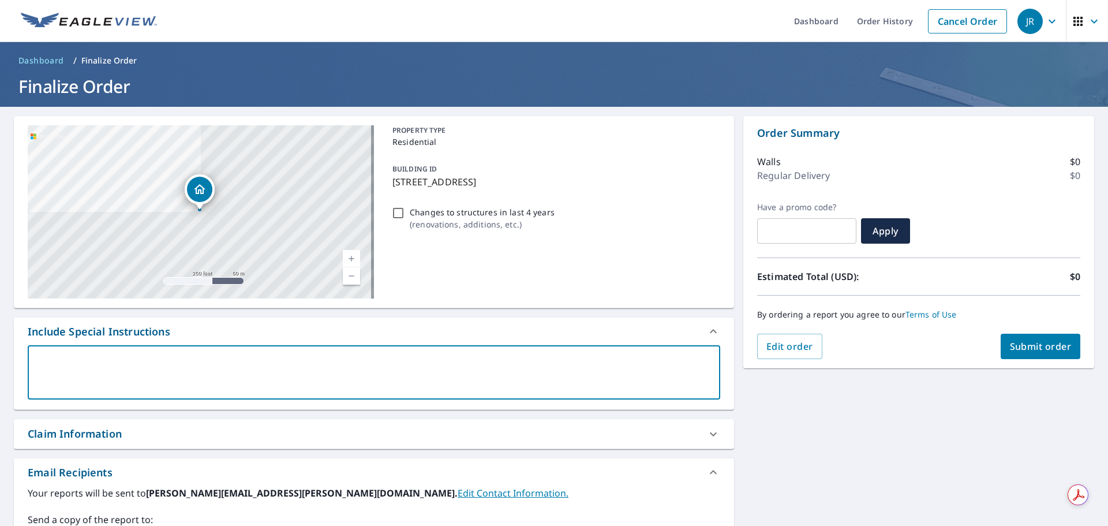
type textarea "L"
type textarea "x"
checkbox input "true"
type textarea "Li"
type textarea "x"
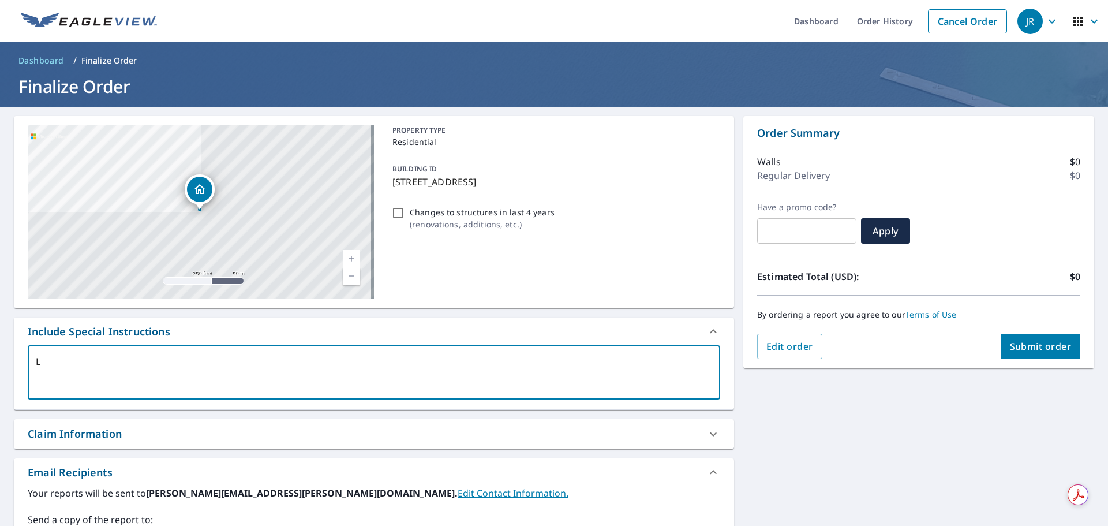
checkbox input "true"
type textarea "Liv"
type textarea "x"
checkbox input "true"
type textarea "Live"
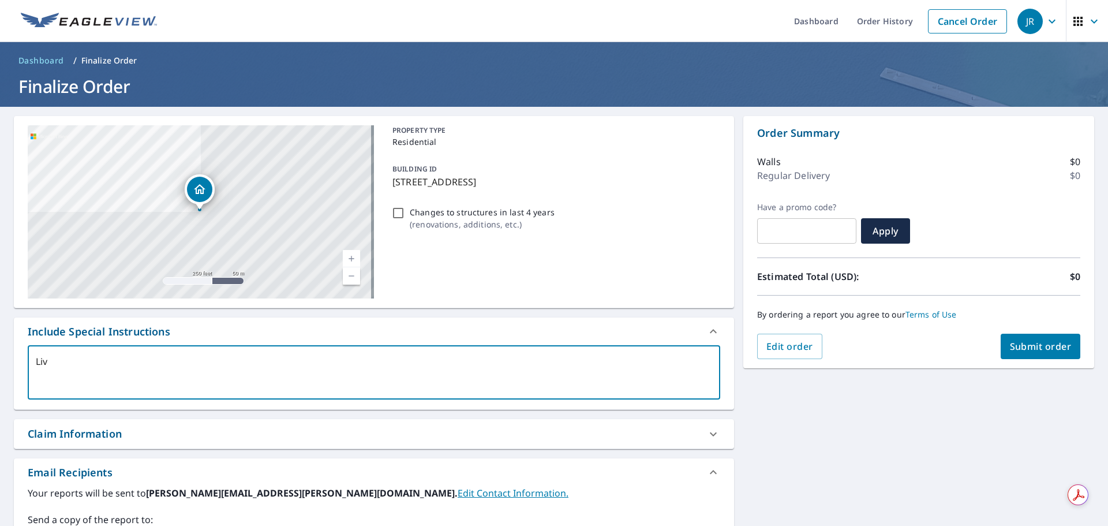
type textarea "x"
checkbox input "true"
type textarea "Live"
type textarea "x"
checkbox input "true"
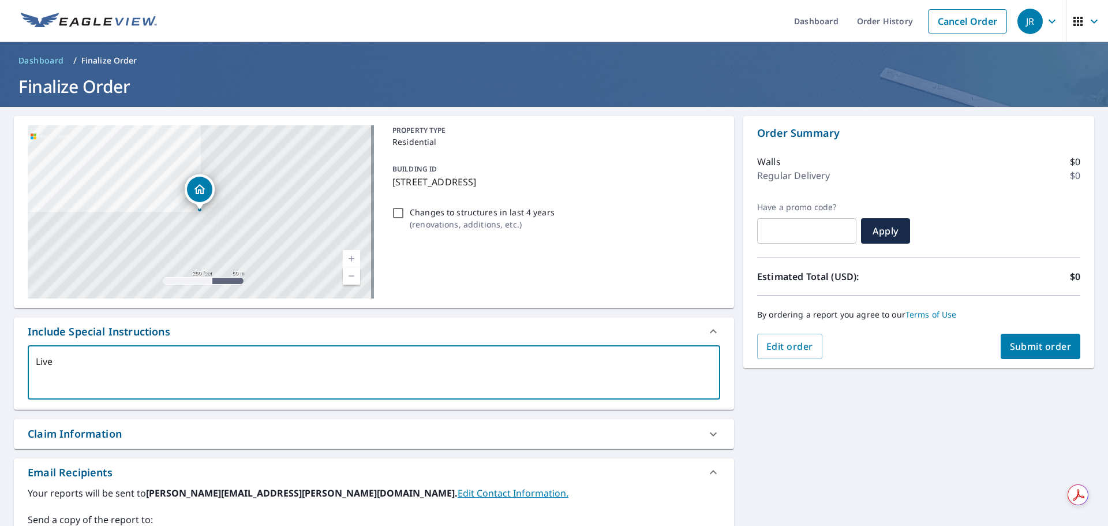
type textarea "Live R"
type textarea "x"
checkbox input "true"
type textarea "Live Re"
type textarea "x"
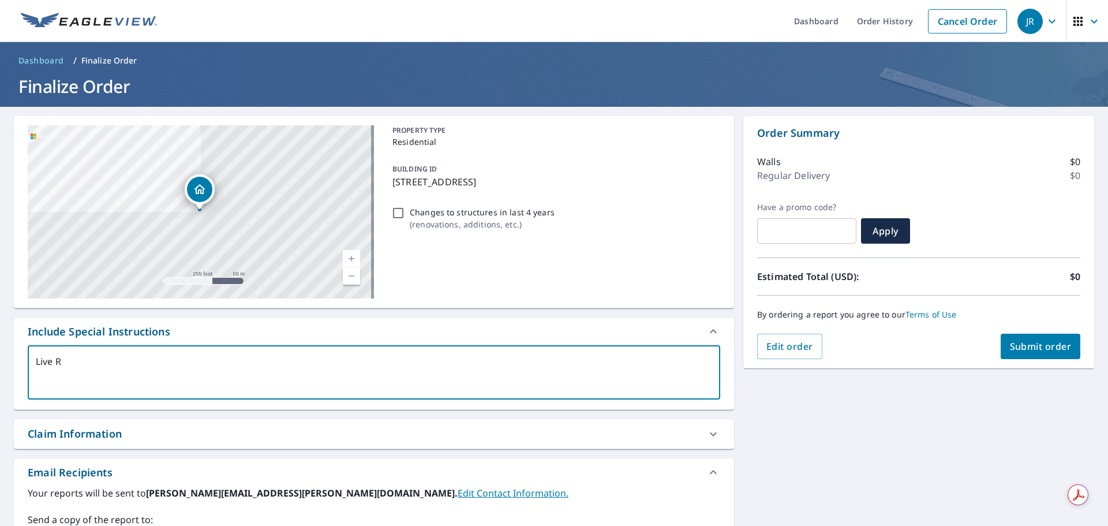
checkbox input "true"
type textarea "Live Rep"
type textarea "x"
checkbox input "true"
type textarea "Live Repo"
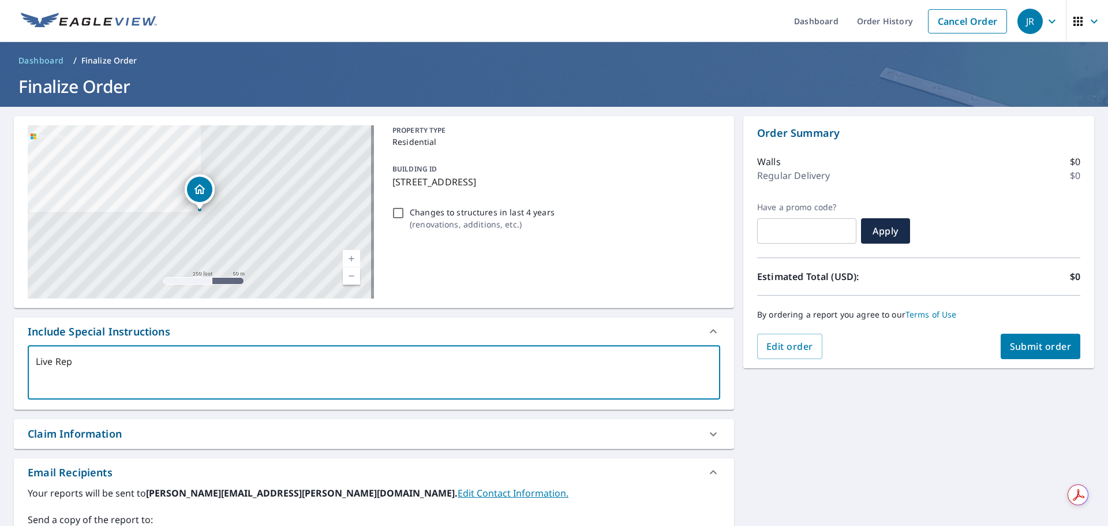
type textarea "x"
checkbox input "true"
type textarea "Live Repor"
type textarea "x"
checkbox input "true"
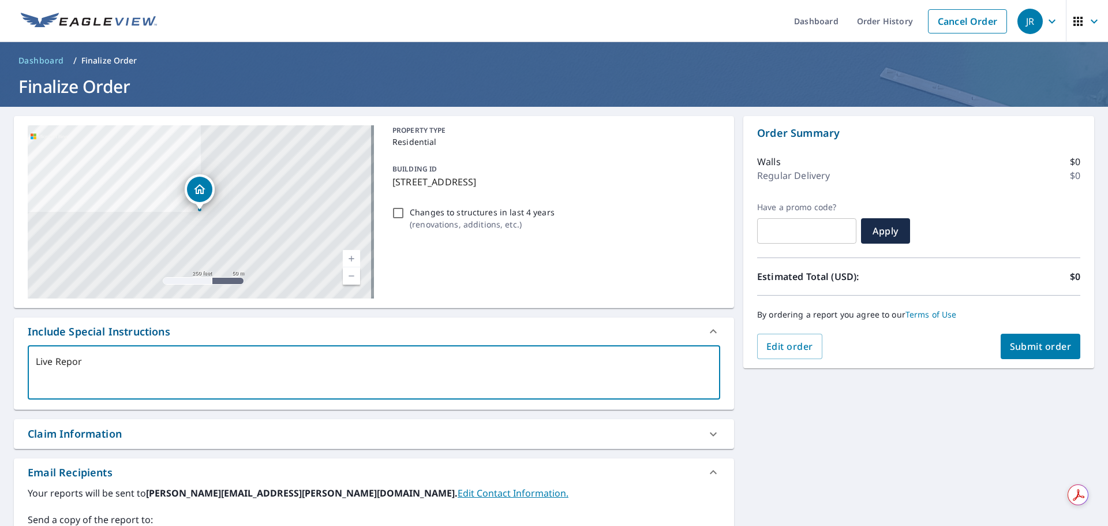
type textarea "Live Report"
type textarea "x"
checkbox input "true"
type textarea "Live Report"
type textarea "x"
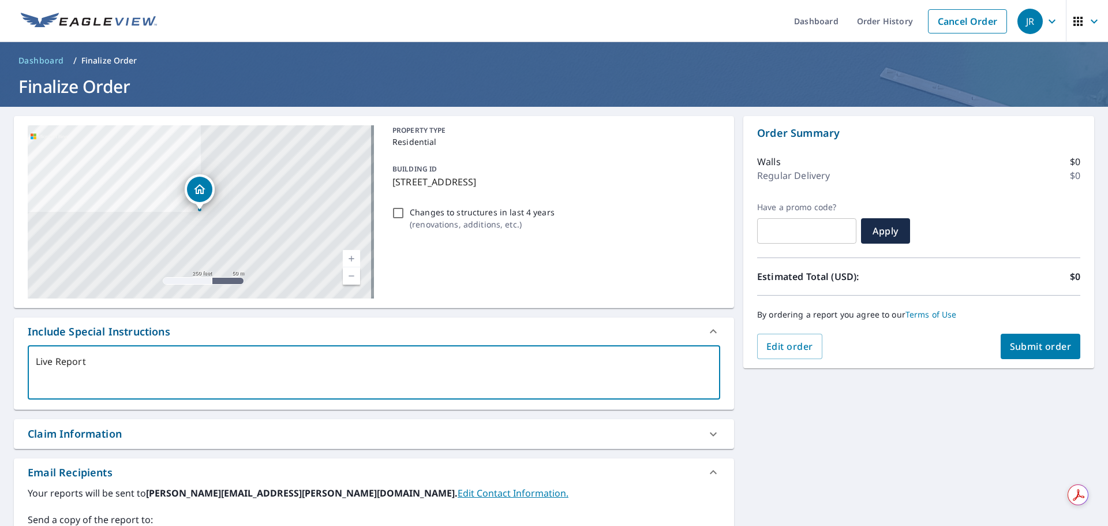
checkbox input "true"
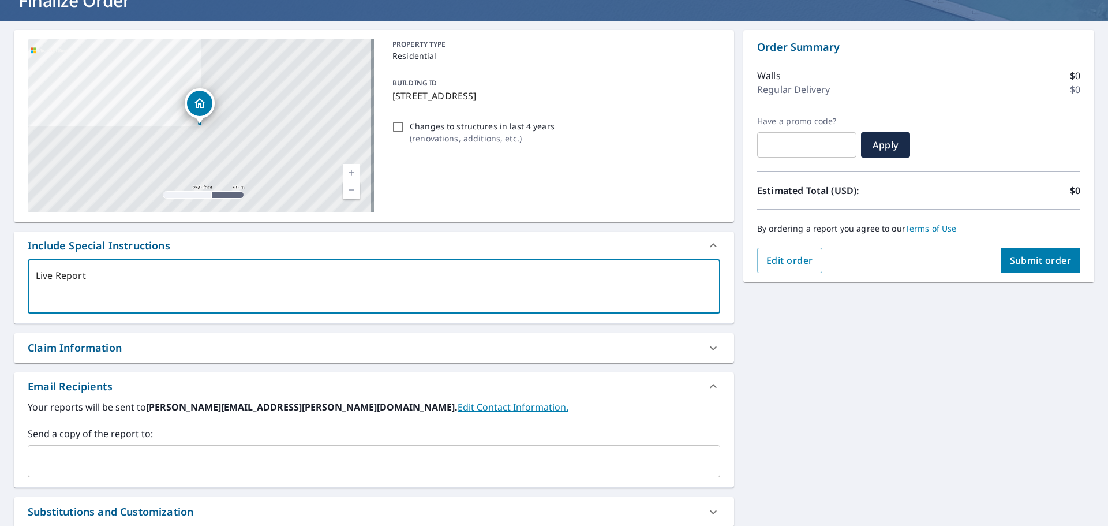
scroll to position [173, 0]
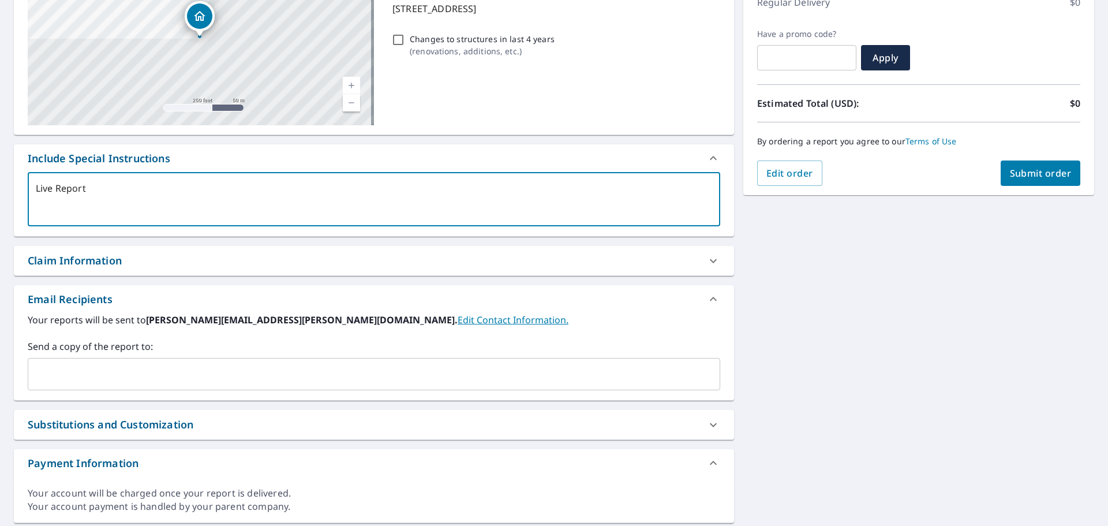
type textarea "Live Report"
type textarea "x"
click at [64, 383] on input "text" at bounding box center [365, 374] width 665 height 22
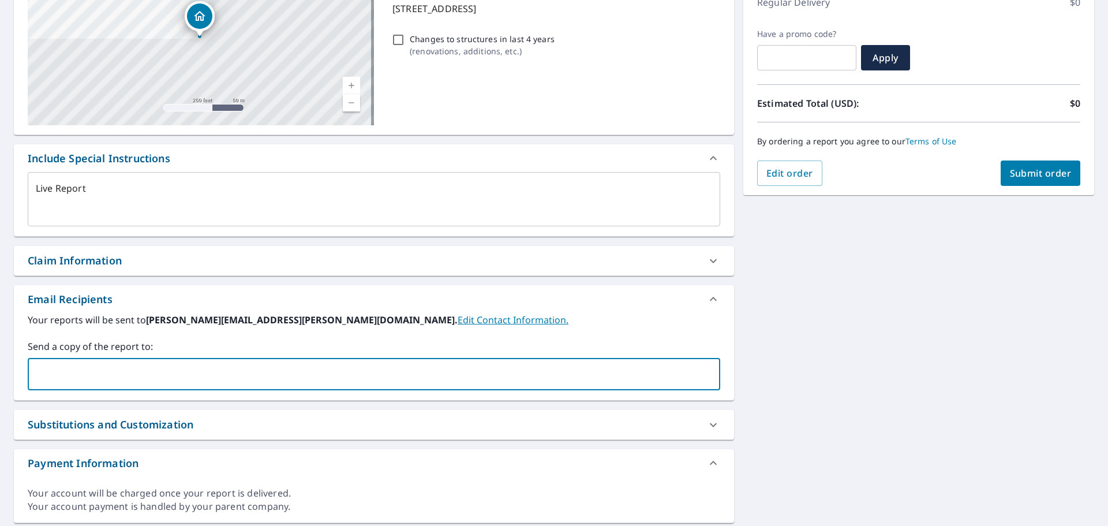
click at [83, 370] on input "text" at bounding box center [365, 374] width 665 height 22
paste input "[PERSON_NAME][EMAIL_ADDRESS][PERSON_NAME][DOMAIN_NAME]"
type input "[PERSON_NAME][EMAIL_ADDRESS][PERSON_NAME][DOMAIN_NAME]"
type textarea "x"
checkbox input "true"
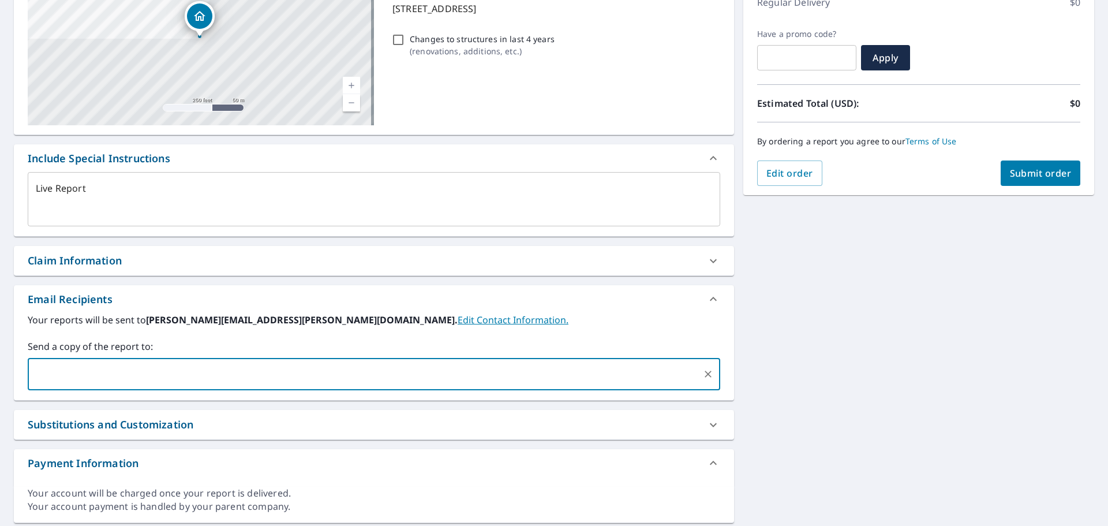
click at [881, 340] on div "[STREET_ADDRESS] Aerial Road A standard road map Aerial A detailed look from ab…" at bounding box center [554, 233] width 1108 height 598
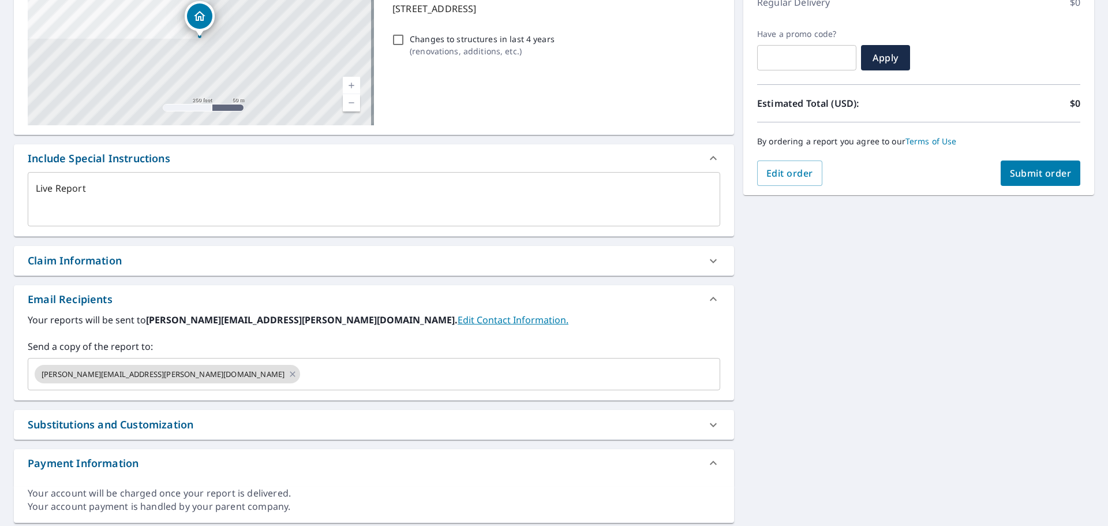
scroll to position [0, 0]
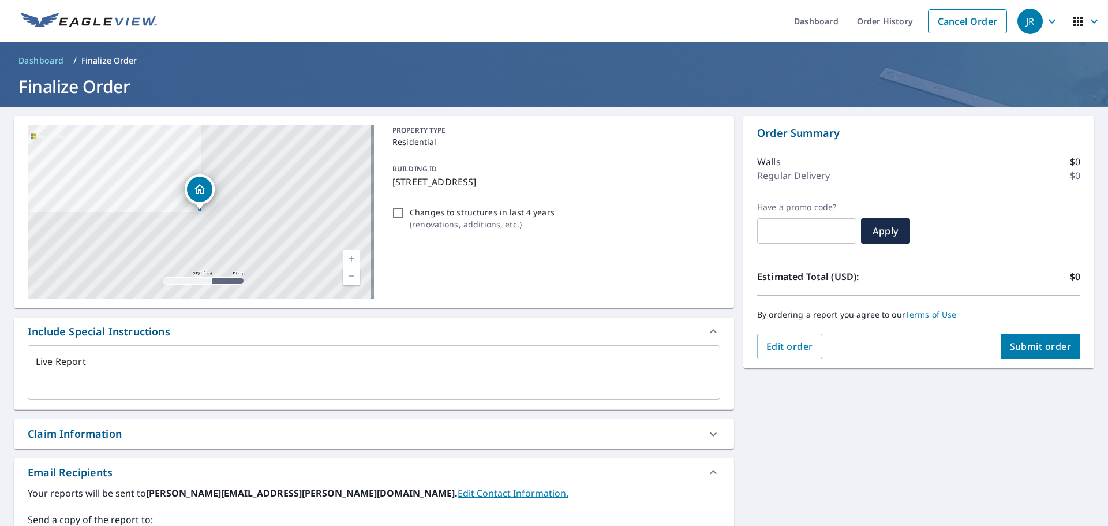
click at [1053, 347] on span "Submit order" at bounding box center [1041, 346] width 62 height 13
type textarea "x"
checkbox input "true"
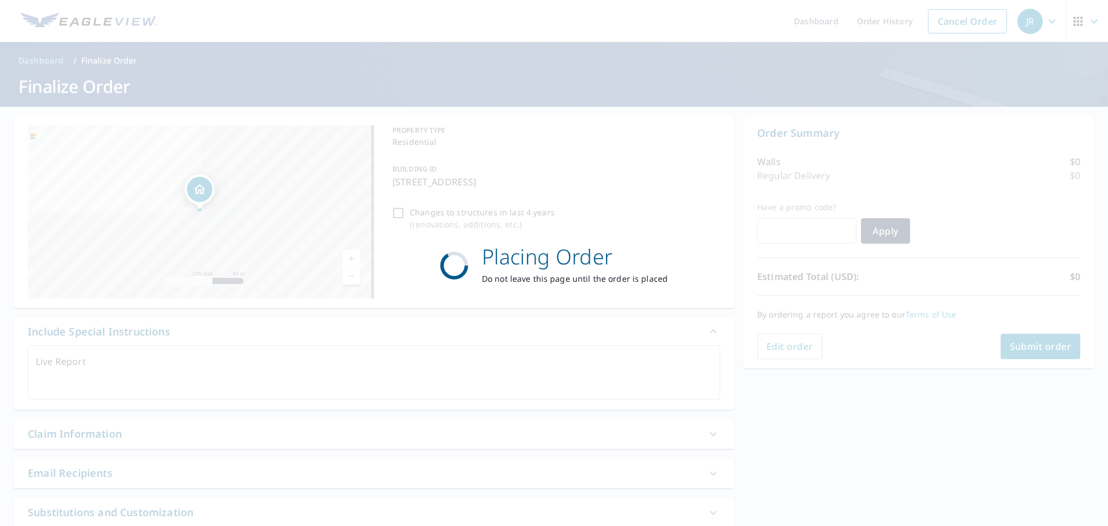
click at [391, 213] on div "Placing Order Do not leave this page until the order is placed" at bounding box center [554, 263] width 1108 height 526
click at [391, 212] on div "Placing Order Do not leave this page until the order is placed" at bounding box center [554, 263] width 1108 height 526
click at [391, 211] on div "Placing Order Do not leave this page until the order is placed" at bounding box center [554, 263] width 1108 height 526
click at [392, 210] on div "Placing Order Do not leave this page until the order is placed" at bounding box center [554, 263] width 1108 height 526
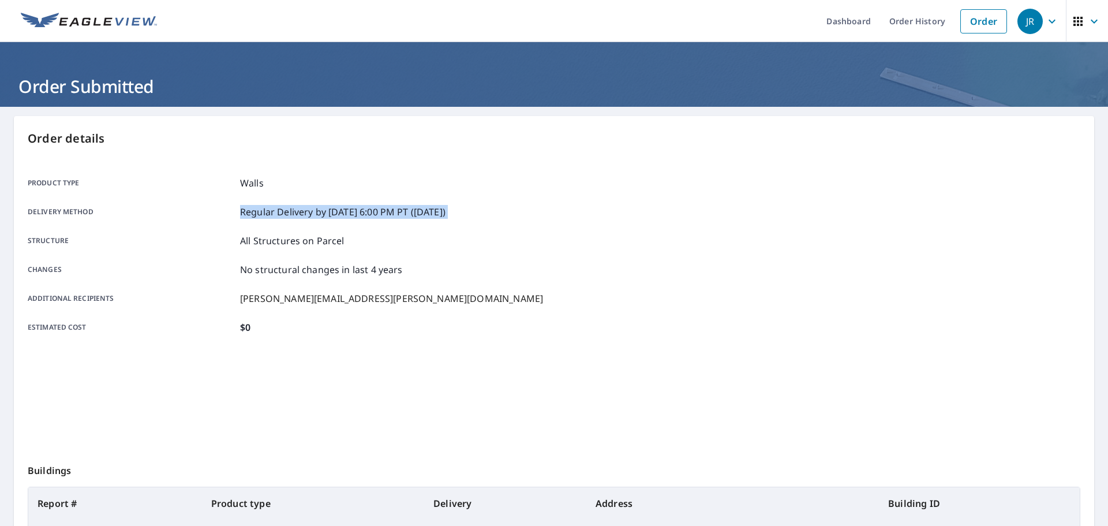
click at [392, 210] on p "Regular Delivery by [DATE] 6:00 PM PT ([DATE])" at bounding box center [342, 212] width 205 height 14
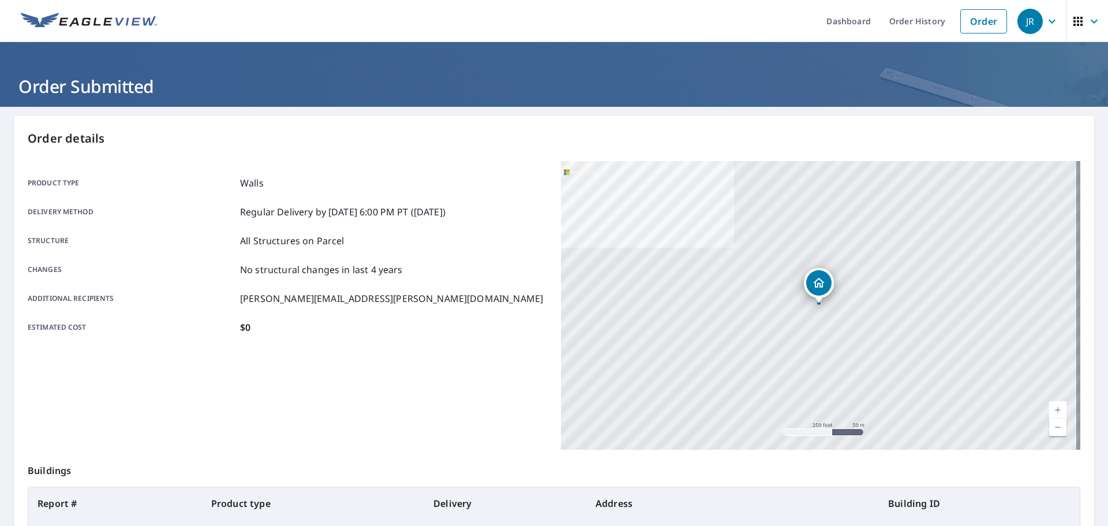
click at [467, 312] on div "Product type Walls Delivery method Regular Delivery by [DATE] 6:00 PM PT ([DATE…" at bounding box center [287, 255] width 519 height 158
click at [980, 14] on link "Order" at bounding box center [983, 21] width 47 height 24
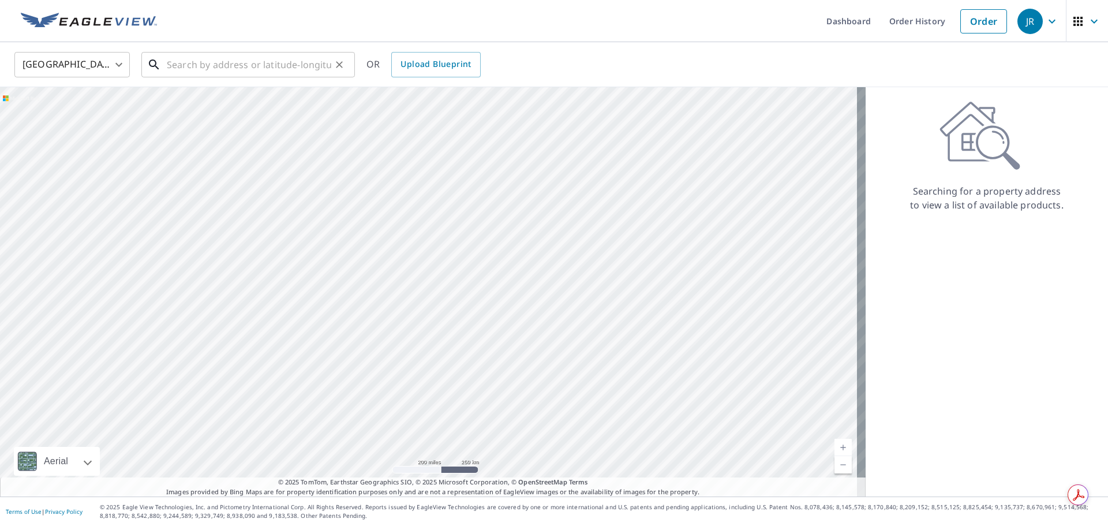
click at [245, 59] on input "text" at bounding box center [249, 64] width 164 height 32
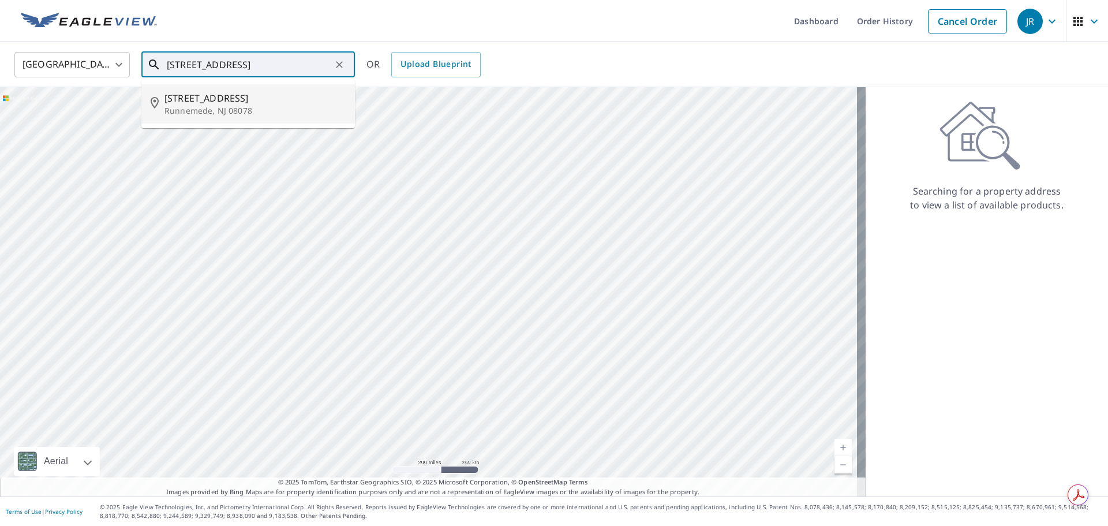
click at [237, 88] on li "[STREET_ADDRESS]" at bounding box center [248, 103] width 214 height 39
type input "[STREET_ADDRESS]"
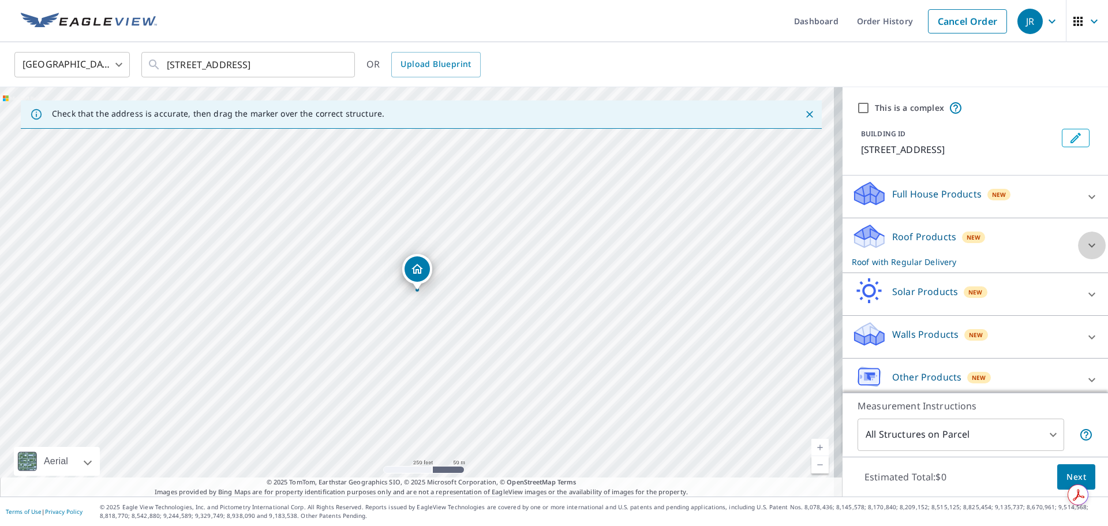
click at [1078, 246] on div at bounding box center [1092, 245] width 28 height 28
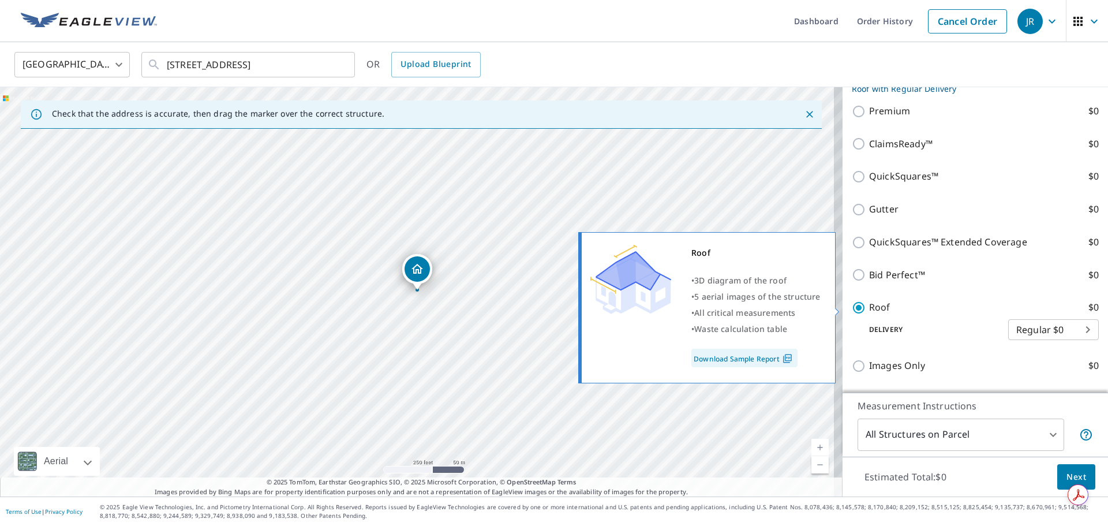
click at [852, 304] on input "Roof $0" at bounding box center [860, 308] width 17 height 14
checkbox input "false"
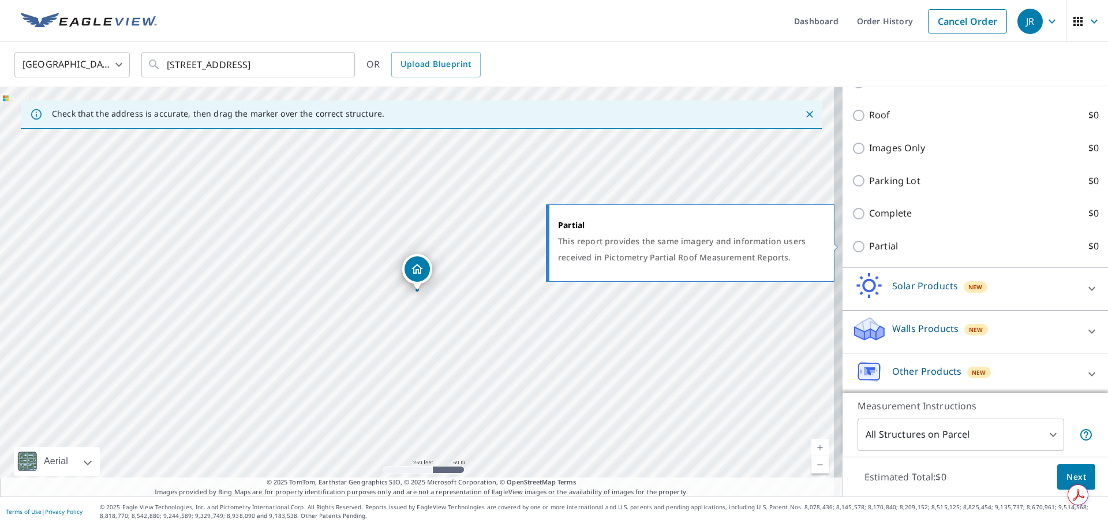
scroll to position [388, 0]
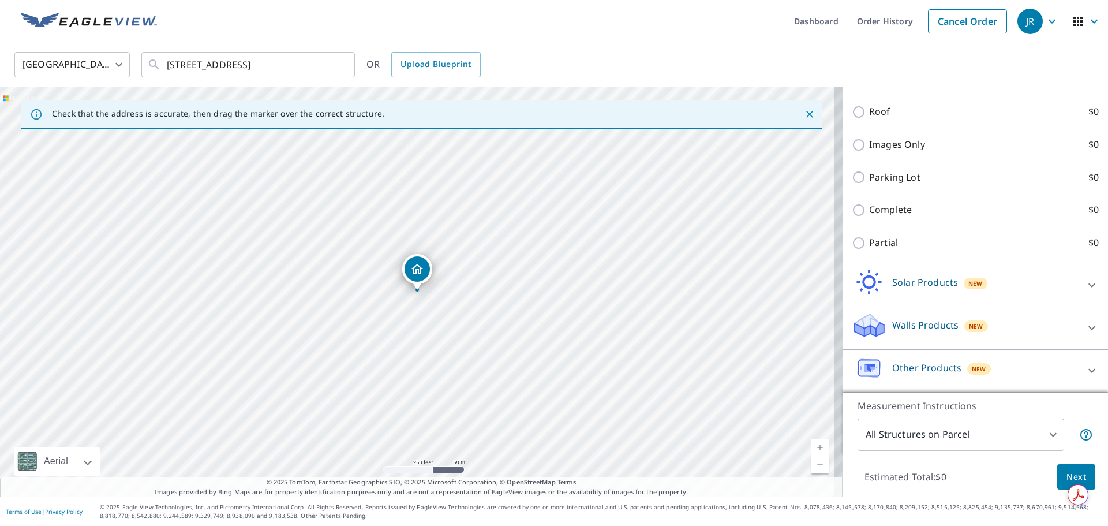
click at [1078, 324] on div at bounding box center [1092, 328] width 28 height 28
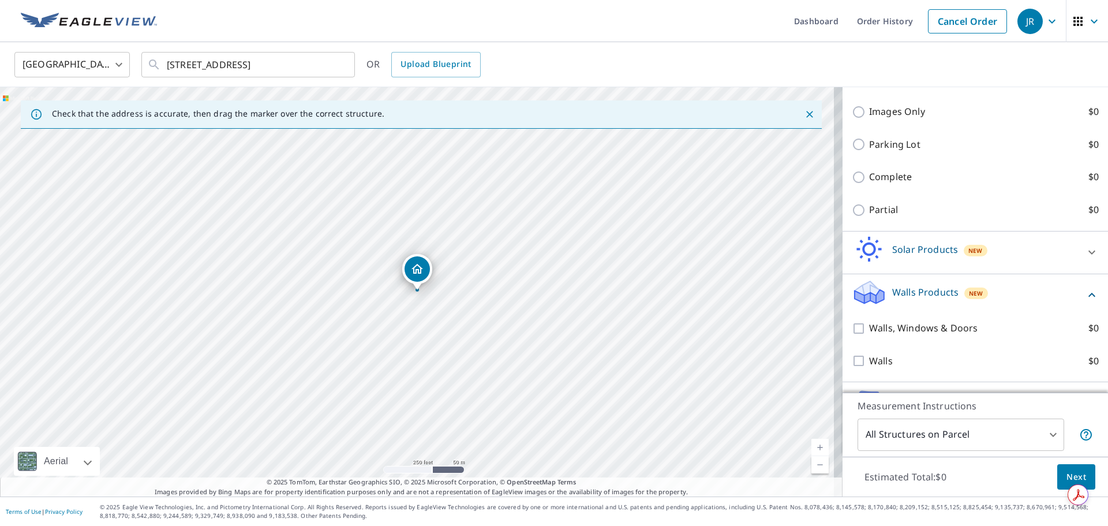
scroll to position [453, 0]
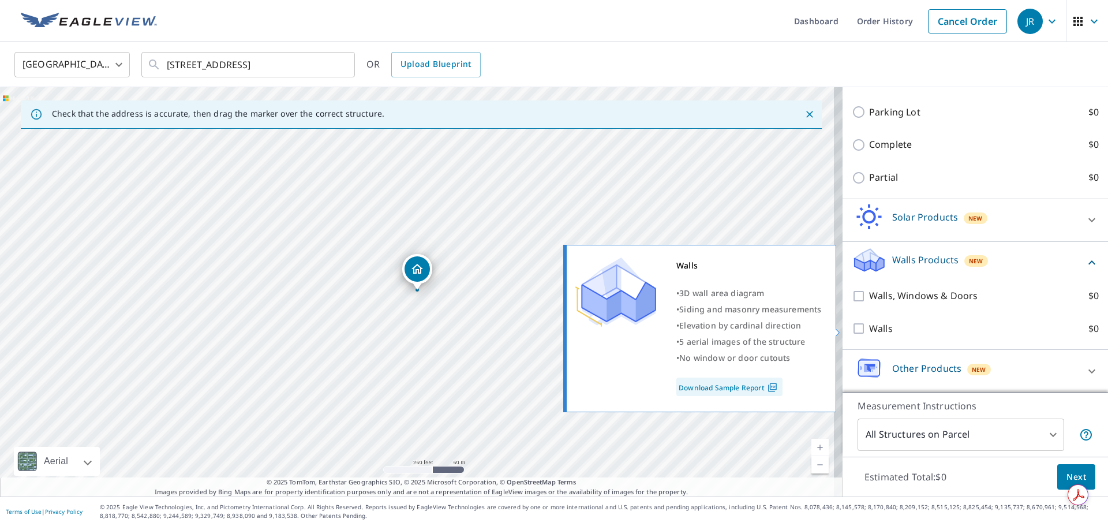
click at [852, 327] on input "Walls $0" at bounding box center [860, 328] width 17 height 14
checkbox input "true"
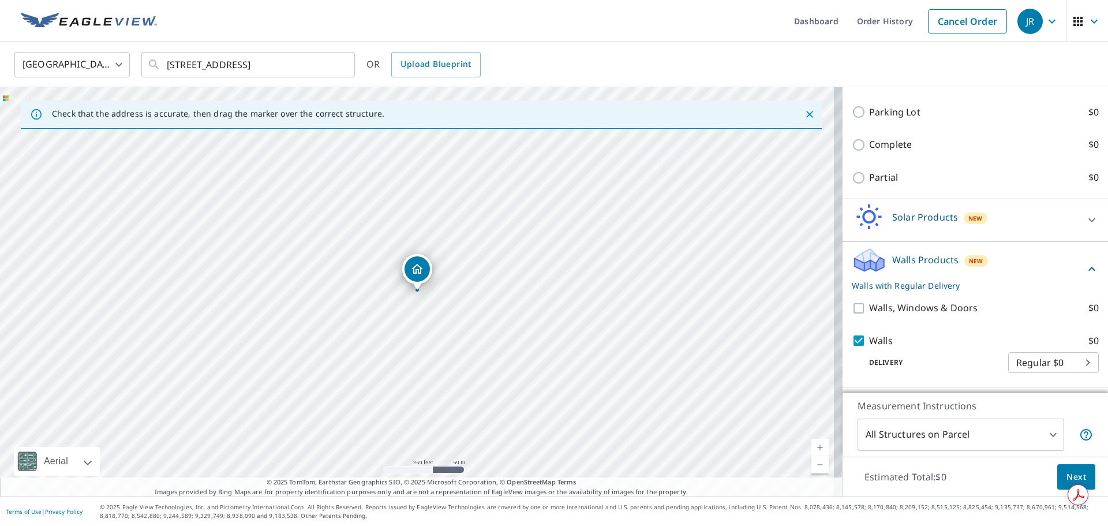
click at [1073, 468] on button "Next" at bounding box center [1076, 477] width 38 height 26
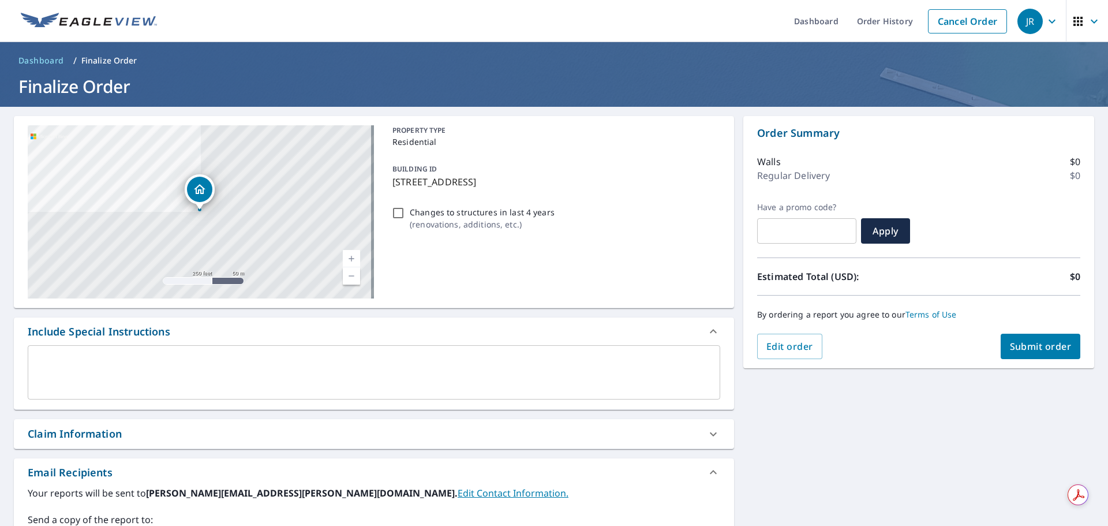
click at [147, 356] on textarea at bounding box center [374, 372] width 676 height 33
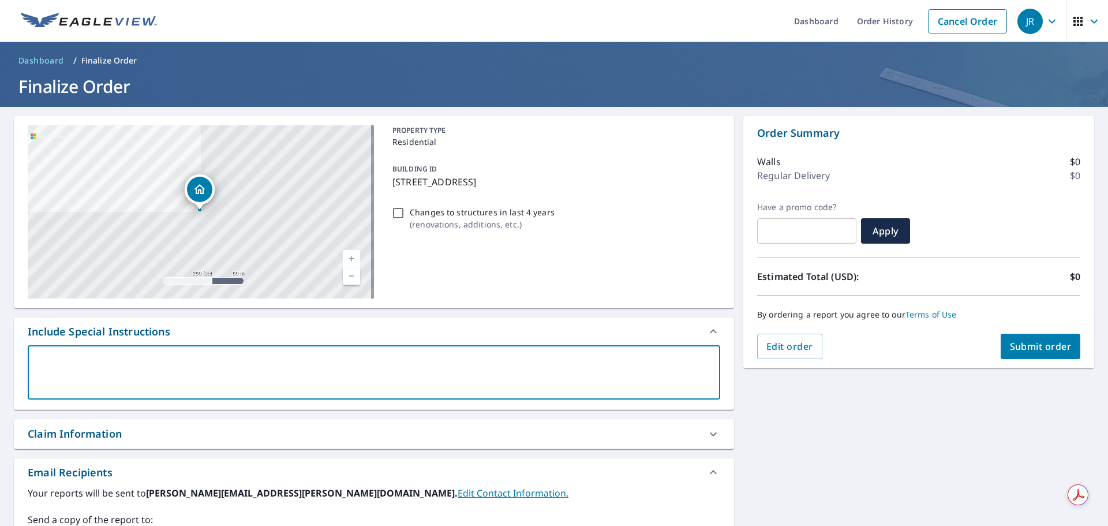
type textarea "L"
type textarea "x"
checkbox input "true"
type textarea "Li"
type textarea "x"
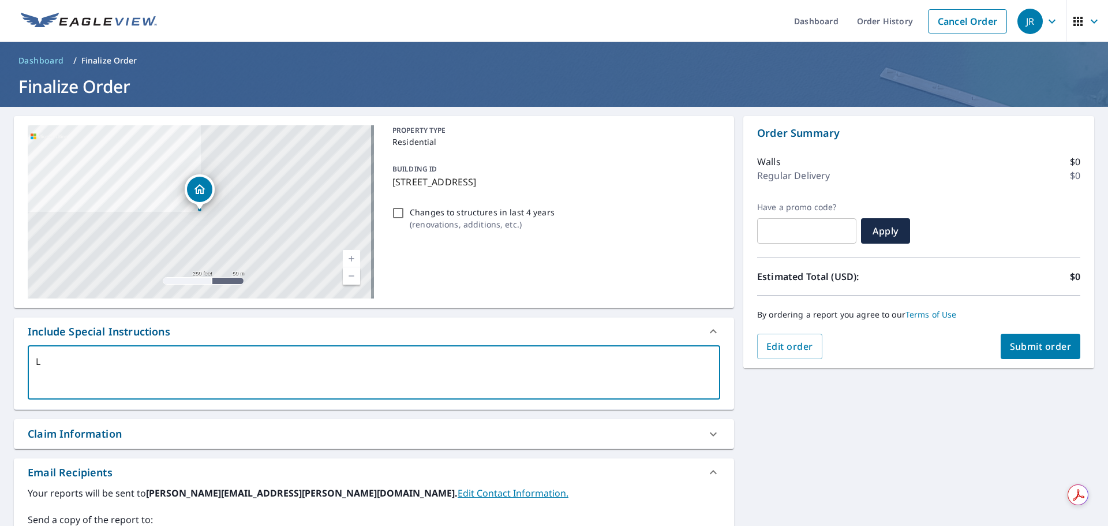
checkbox input "true"
type textarea "Liv"
type textarea "x"
checkbox input "true"
type textarea "Live"
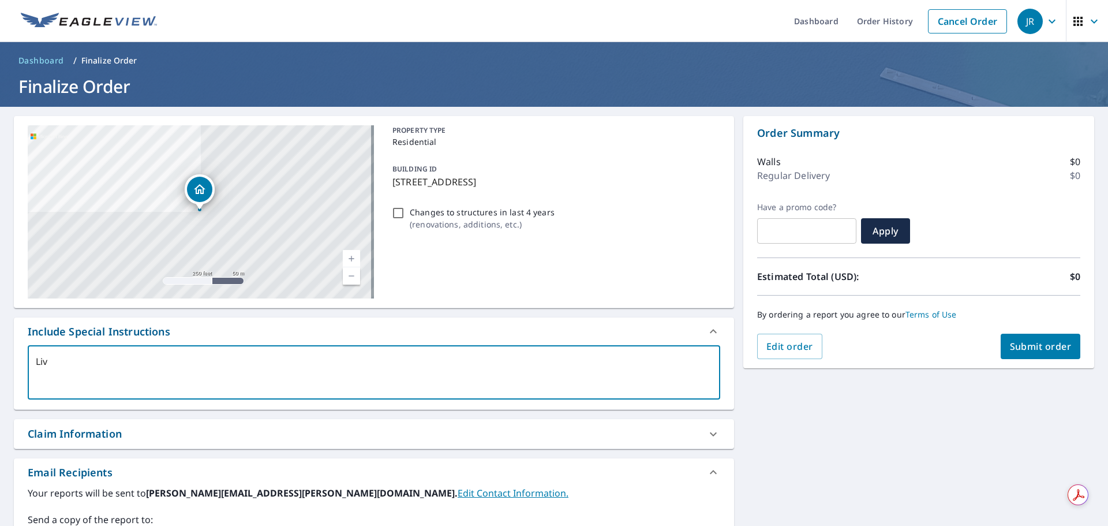
type textarea "x"
checkbox input "true"
type textarea "Live"
type textarea "x"
checkbox input "true"
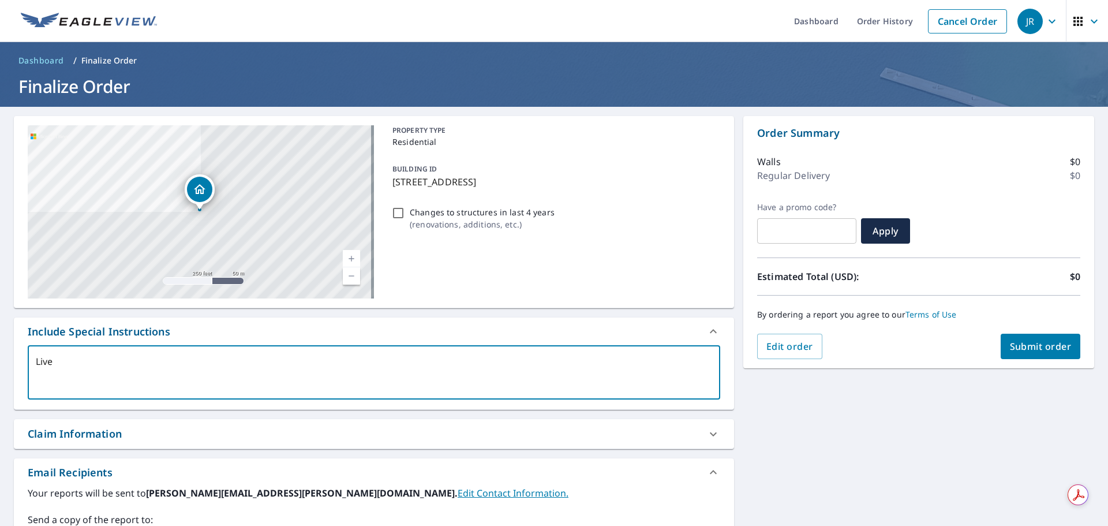
type textarea "Live R"
type textarea "x"
checkbox input "true"
type textarea "Live RE"
type textarea "x"
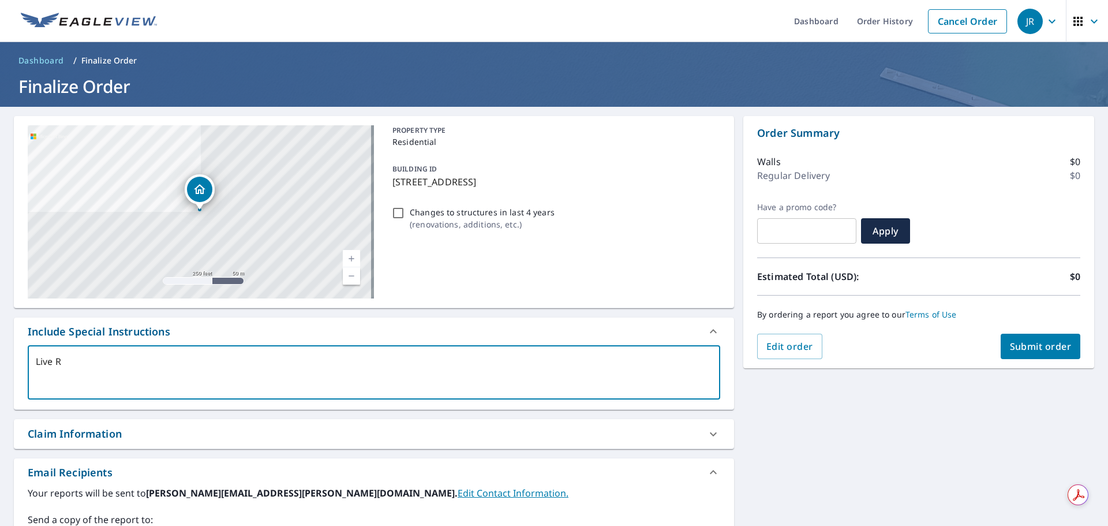
checkbox input "true"
type textarea "Live REp"
type textarea "x"
checkbox input "true"
type textarea "Live REpo"
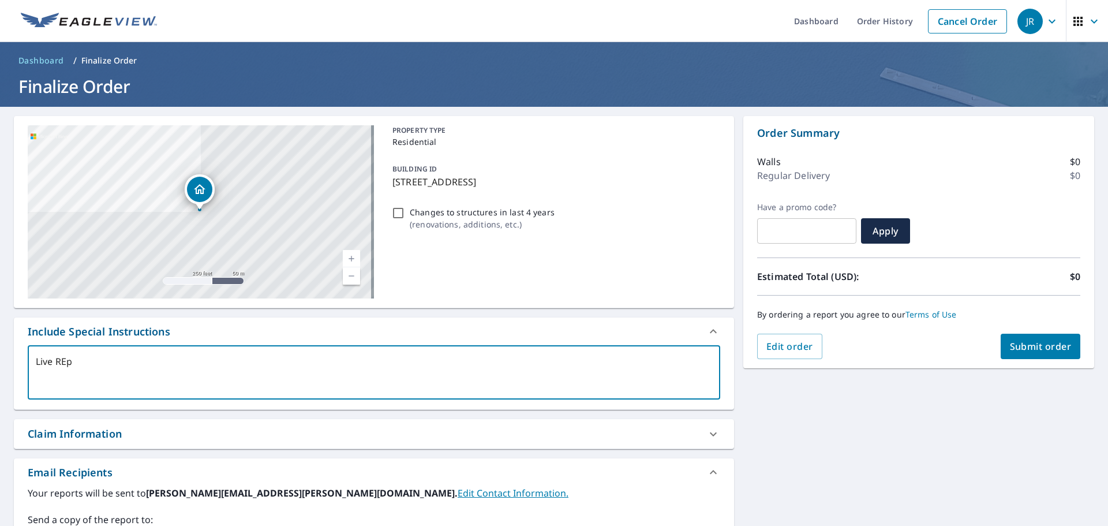
type textarea "x"
checkbox input "true"
type textarea "Live REpor"
type textarea "x"
checkbox input "true"
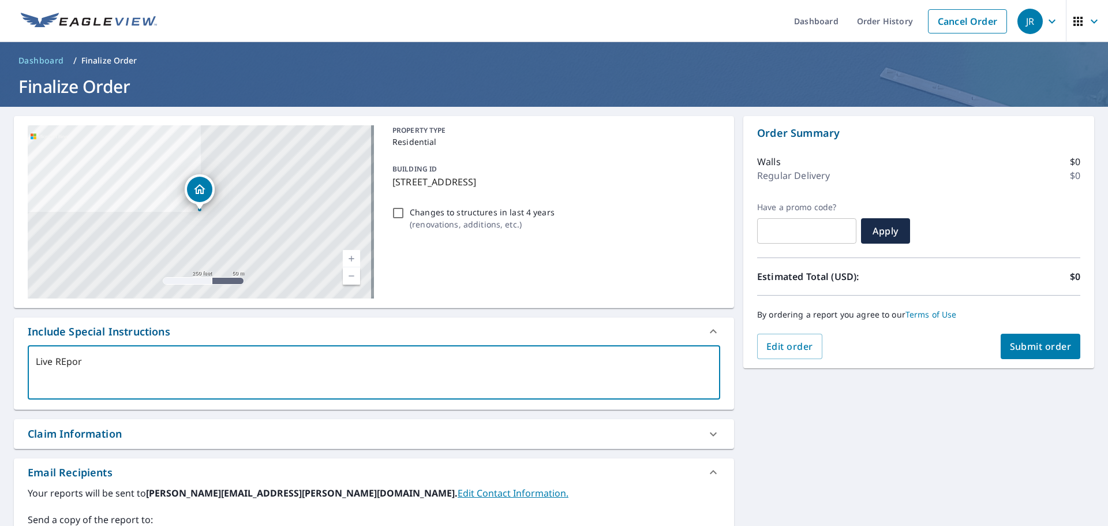
type textarea "Live REpo"
type textarea "x"
checkbox input "true"
type textarea "Live REp"
type textarea "x"
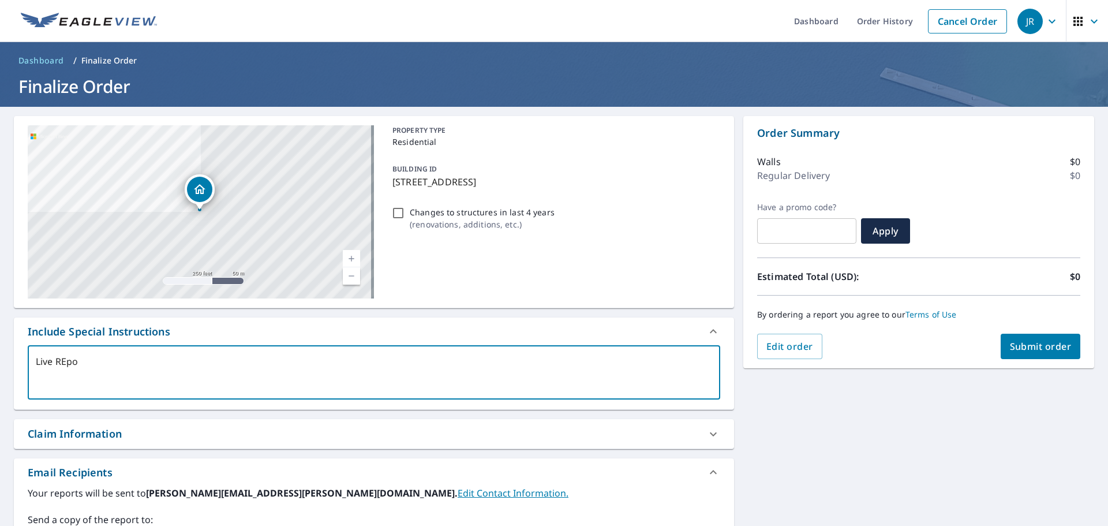
checkbox input "true"
type textarea "Live RE"
type textarea "x"
checkbox input "true"
type textarea "Live R"
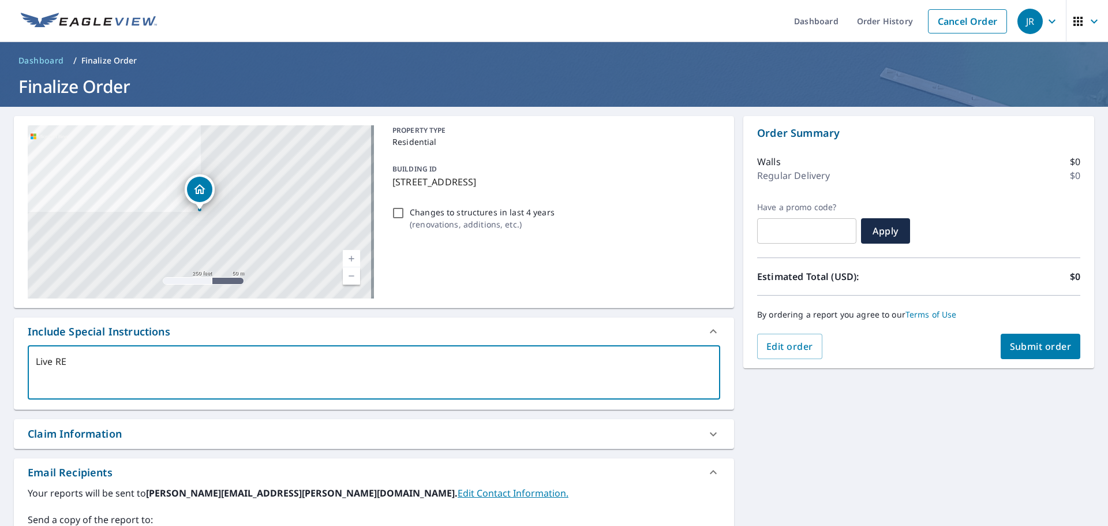
type textarea "x"
checkbox input "true"
type textarea "Live Re"
type textarea "x"
checkbox input "true"
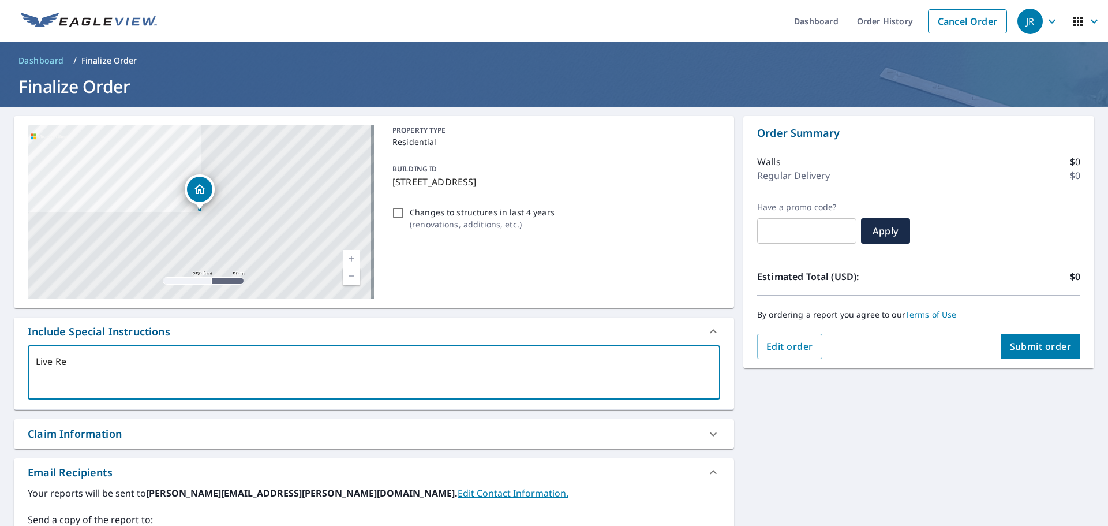
type textarea "Live Rep"
type textarea "x"
checkbox input "true"
type textarea "Live Repo"
type textarea "x"
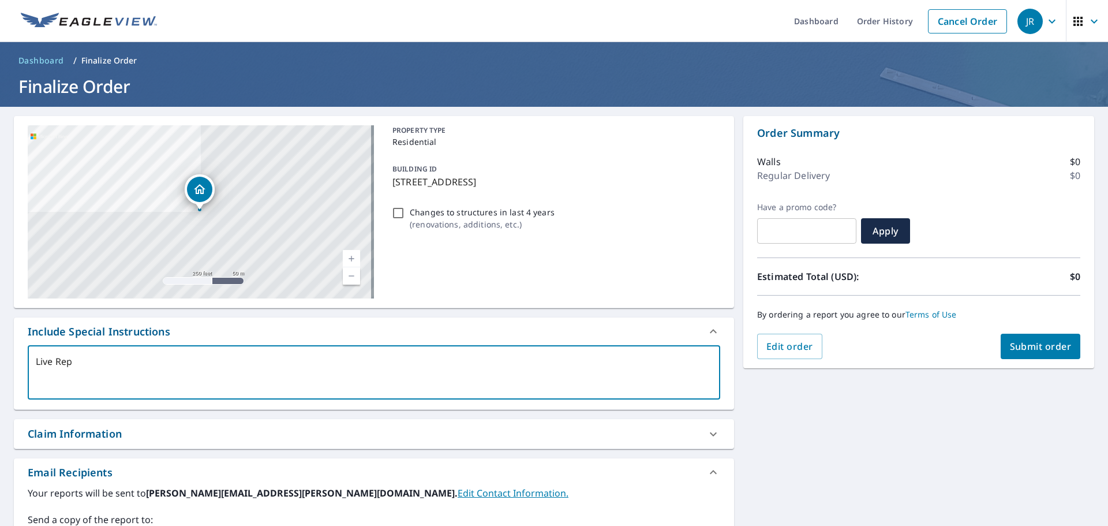
checkbox input "true"
type textarea "Live Repor"
type textarea "x"
checkbox input "true"
type textarea "Live Report"
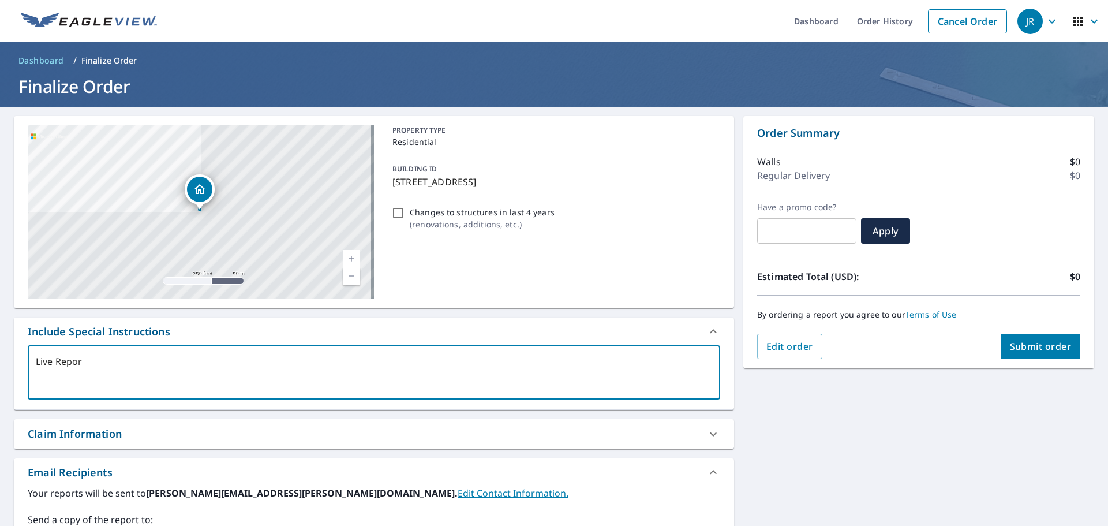
type textarea "x"
checkbox input "true"
type textarea "Live Report"
type textarea "x"
checkbox input "true"
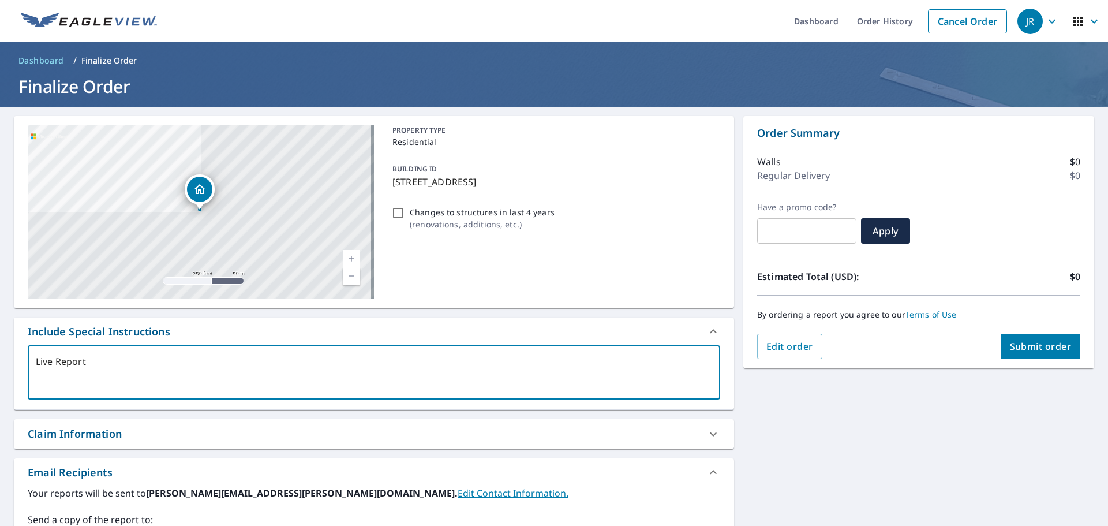
type textarea "Live Report"
type textarea "x"
click at [396, 212] on input "Changes to structures in last 4 years ( renovations, additions, etc. )" at bounding box center [398, 213] width 14 height 14
checkbox input "true"
type textarea "x"
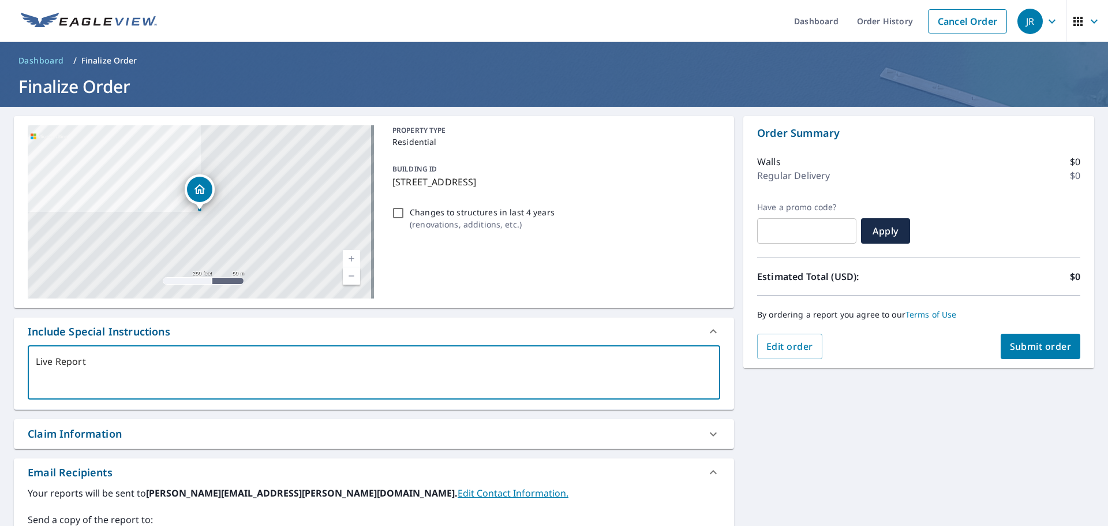
checkbox input "true"
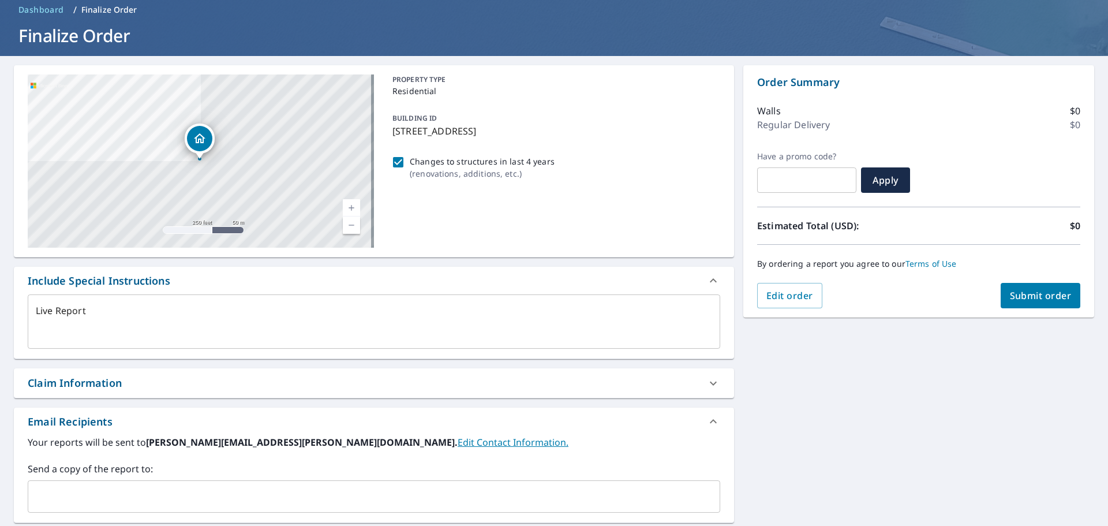
scroll to position [115, 0]
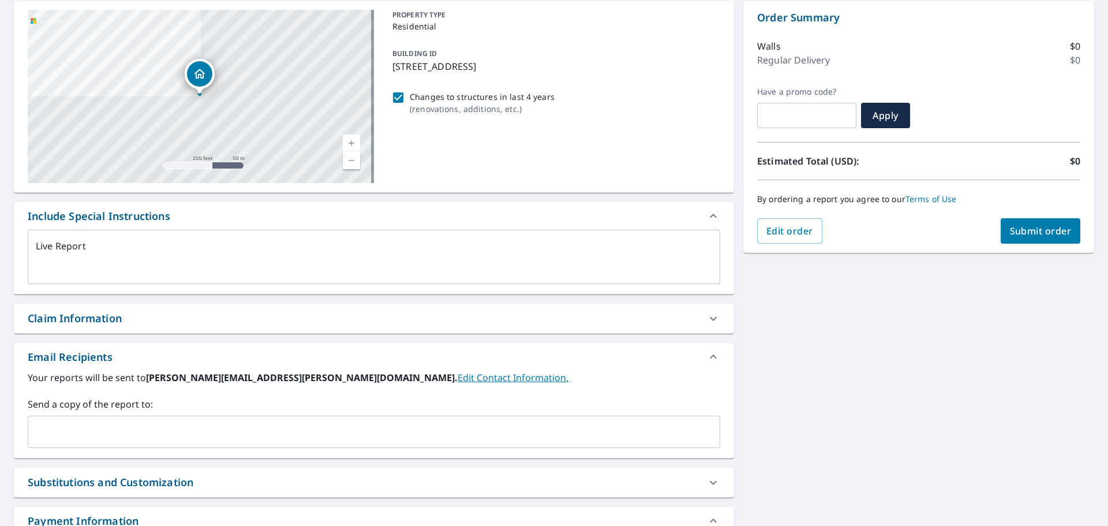
click at [90, 429] on input "text" at bounding box center [365, 432] width 665 height 22
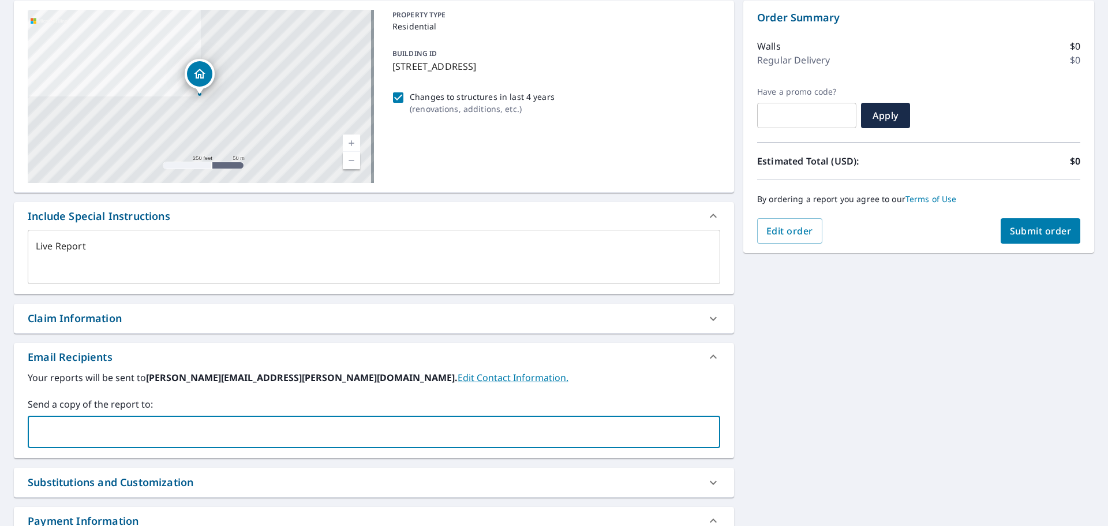
paste input "[PERSON_NAME][EMAIL_ADDRESS][PERSON_NAME][DOMAIN_NAME]"
type input "[PERSON_NAME][EMAIL_ADDRESS][PERSON_NAME][DOMAIN_NAME]"
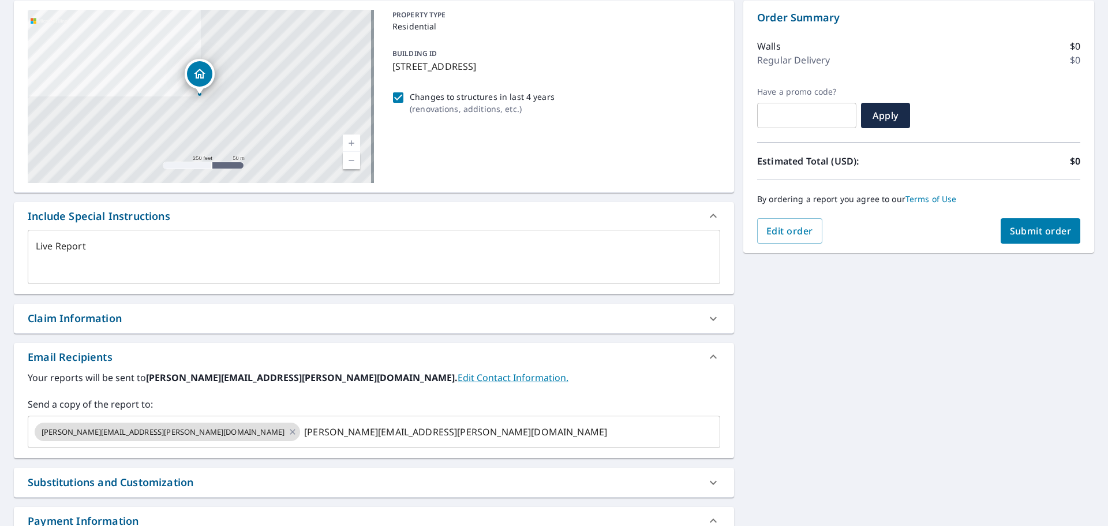
type textarea "x"
checkbox input "true"
click at [589, 353] on div "Email Recipients" at bounding box center [364, 357] width 672 height 16
type textarea "x"
checkbox input "true"
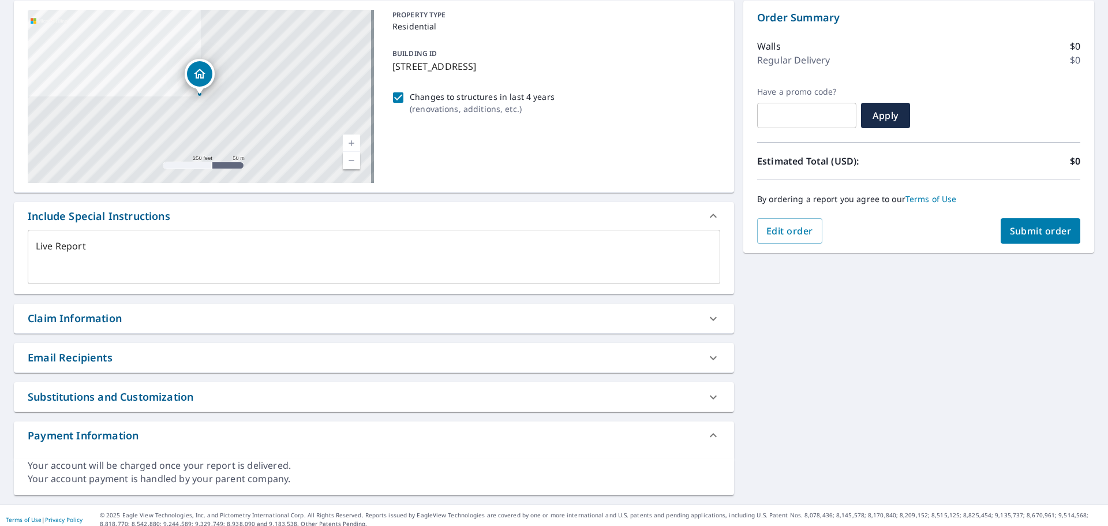
click at [244, 353] on div "Email Recipients" at bounding box center [364, 358] width 672 height 16
type textarea "x"
checkbox input "true"
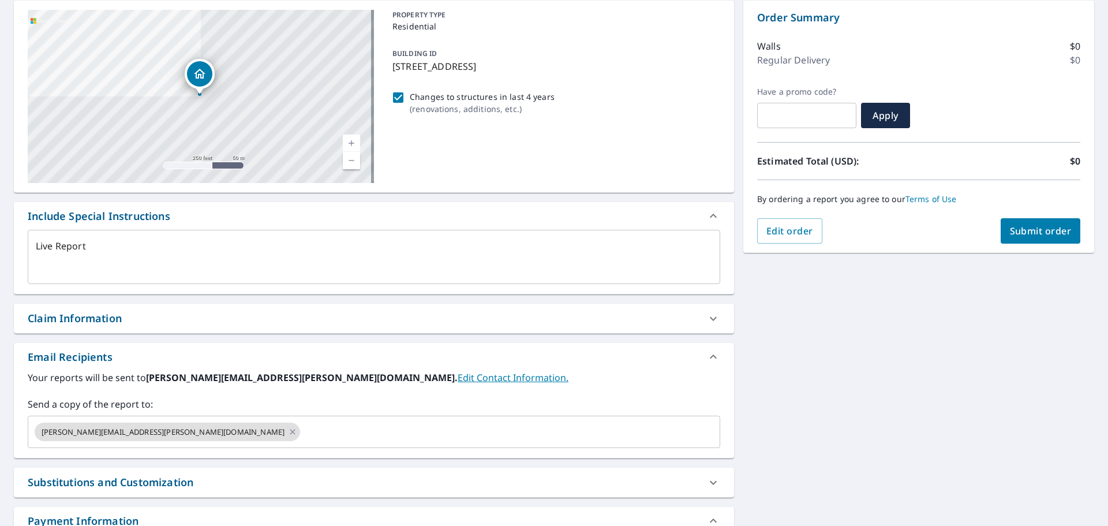
scroll to position [0, 0]
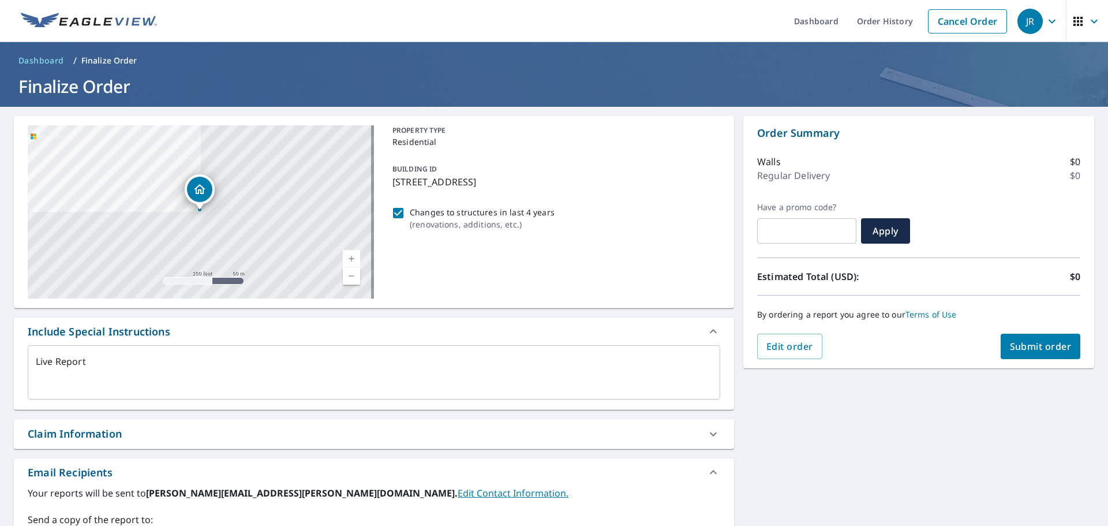
click at [1049, 349] on span "Submit order" at bounding box center [1041, 346] width 62 height 13
type textarea "x"
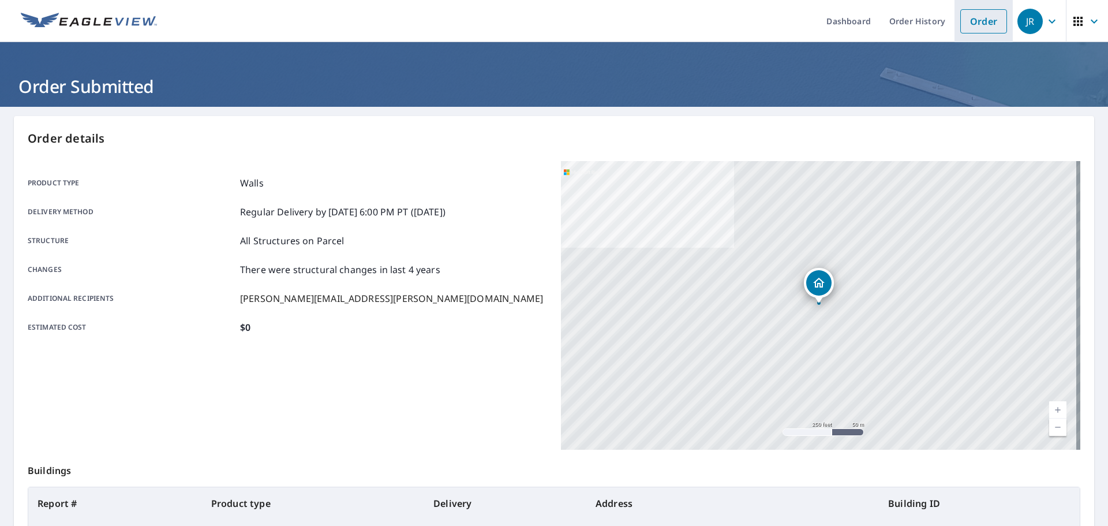
click at [976, 25] on link "Order" at bounding box center [983, 21] width 47 height 24
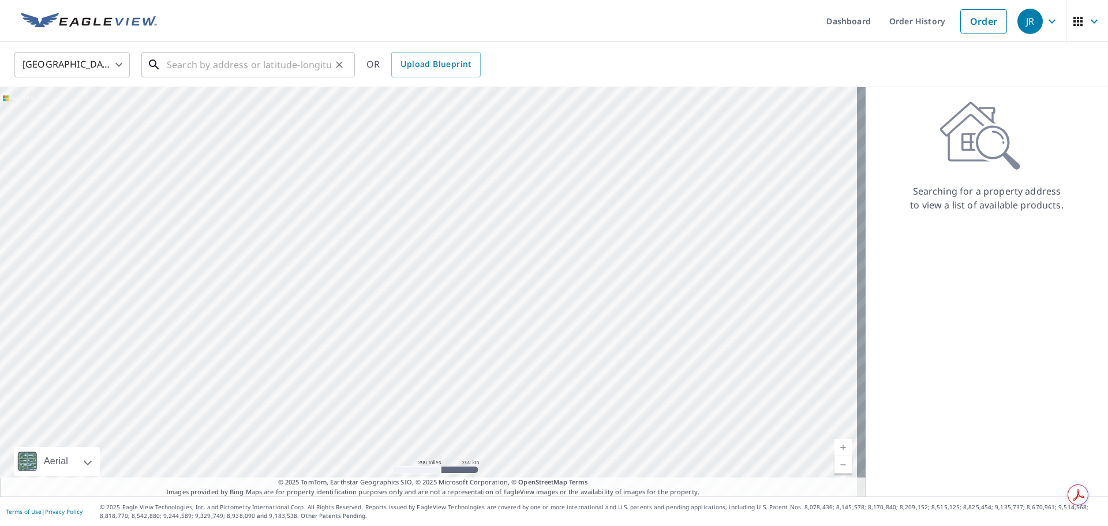
click at [275, 67] on input "text" at bounding box center [249, 64] width 164 height 32
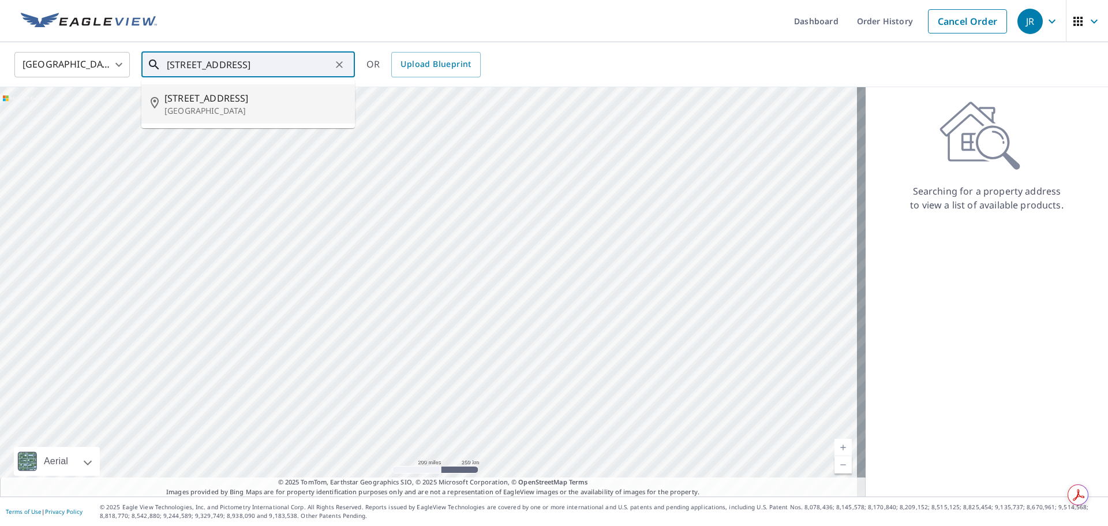
click at [253, 99] on span "[STREET_ADDRESS]" at bounding box center [254, 98] width 181 height 14
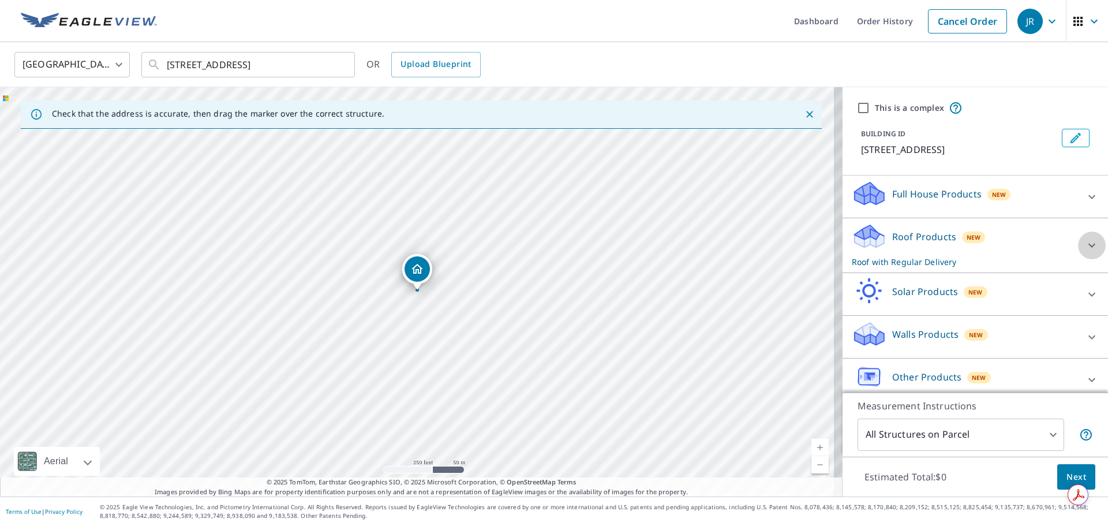
click at [1078, 237] on div at bounding box center [1092, 245] width 28 height 28
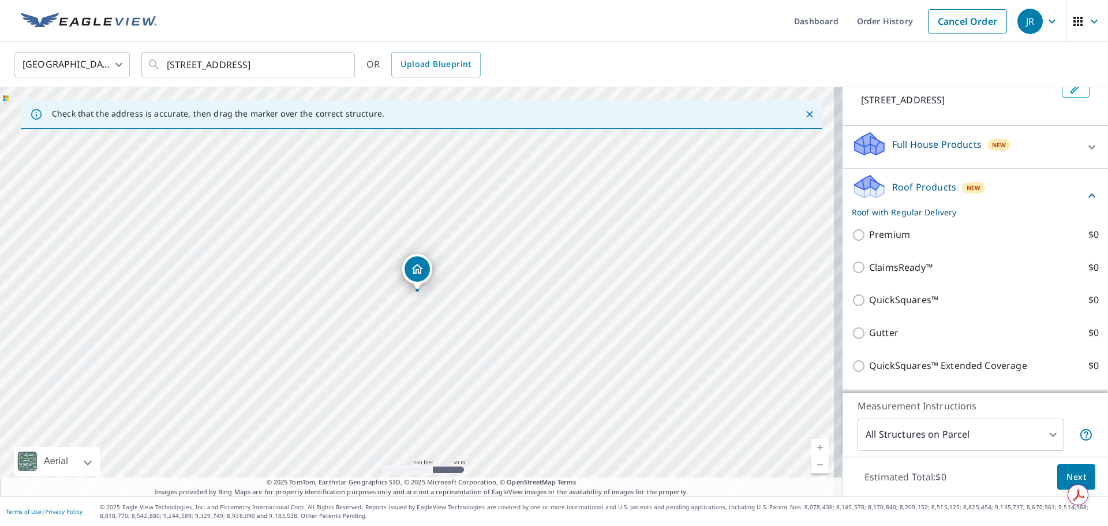
scroll to position [115, 0]
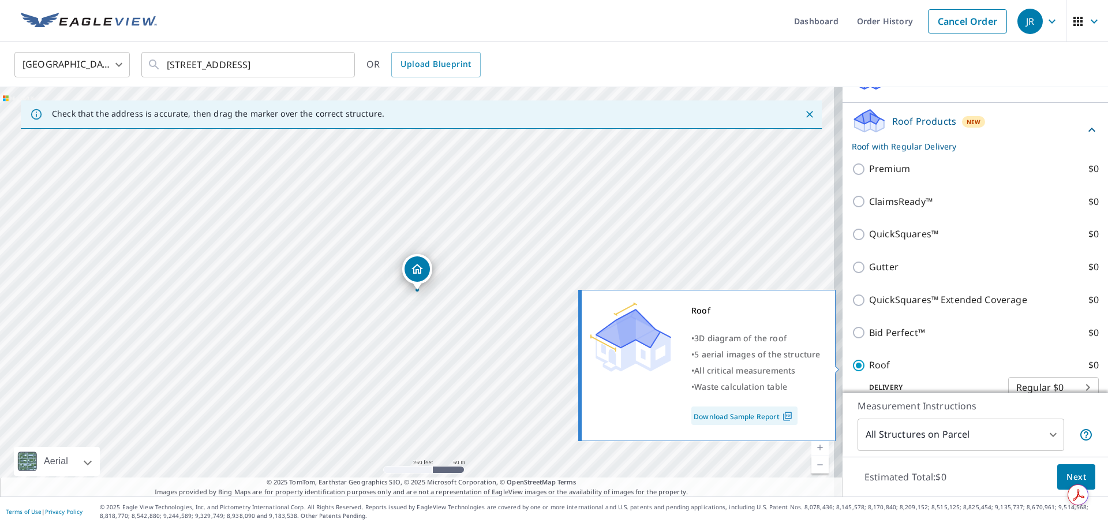
click at [852, 366] on input "Roof $0" at bounding box center [860, 365] width 17 height 14
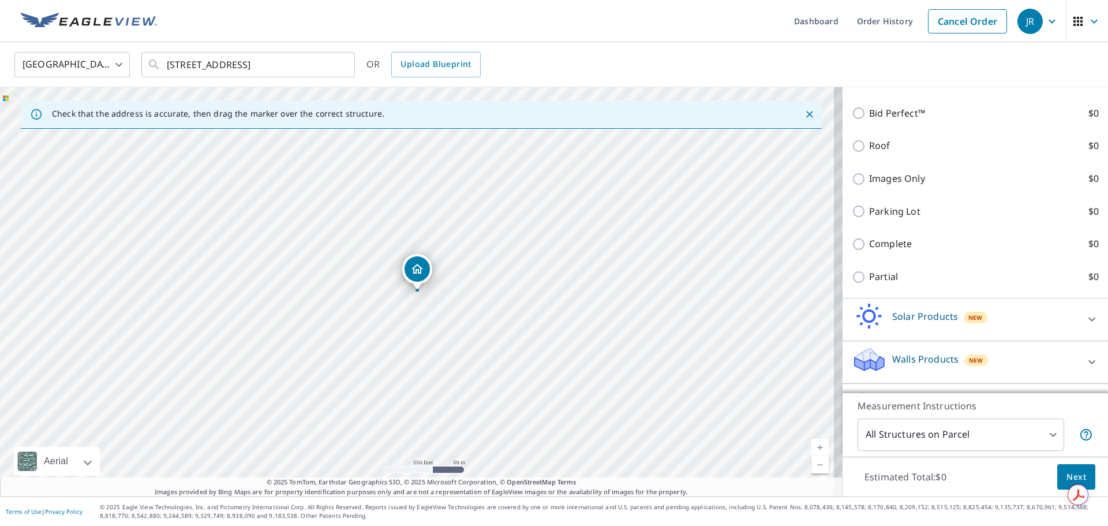
scroll to position [388, 0]
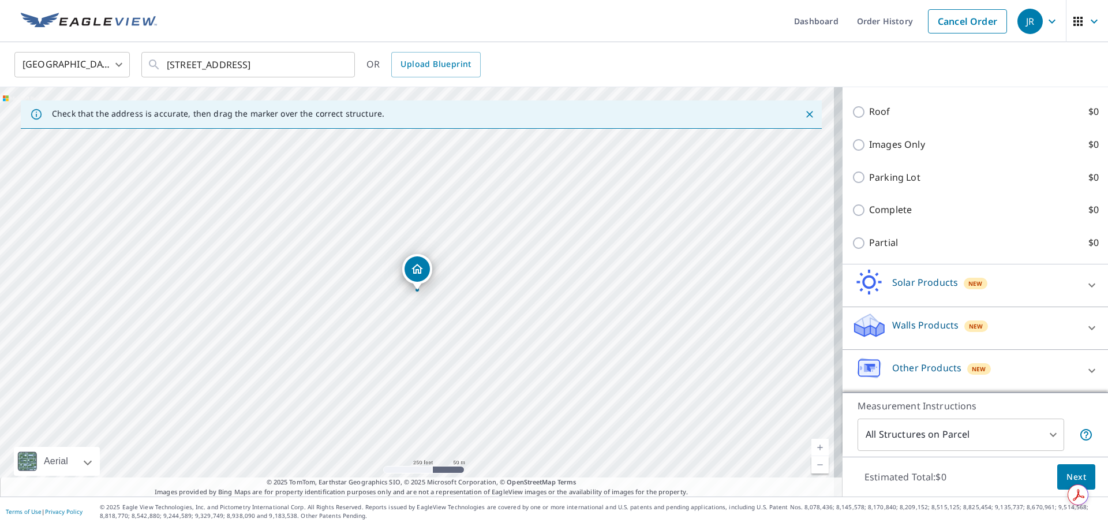
click at [1085, 325] on icon at bounding box center [1092, 328] width 14 height 14
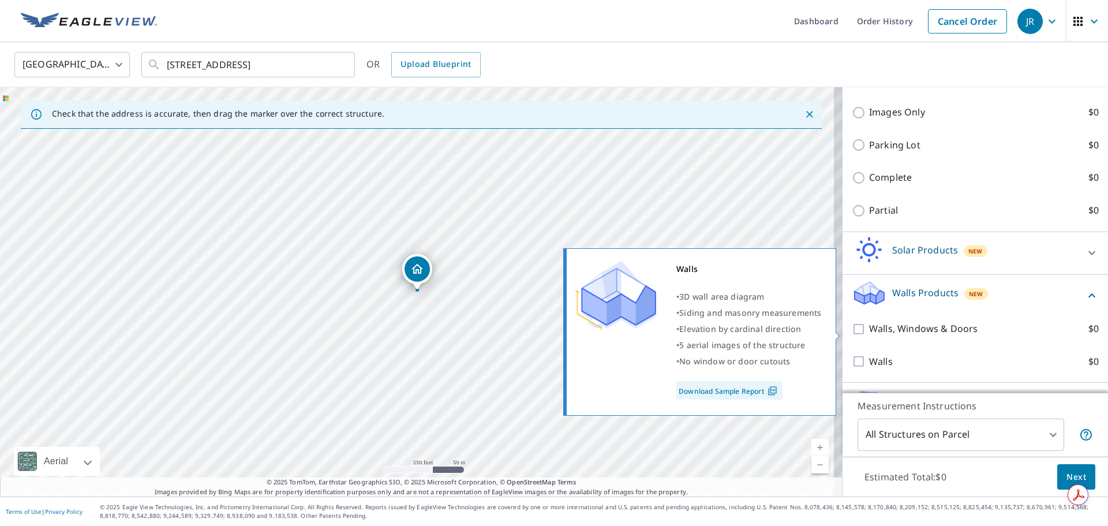
scroll to position [453, 0]
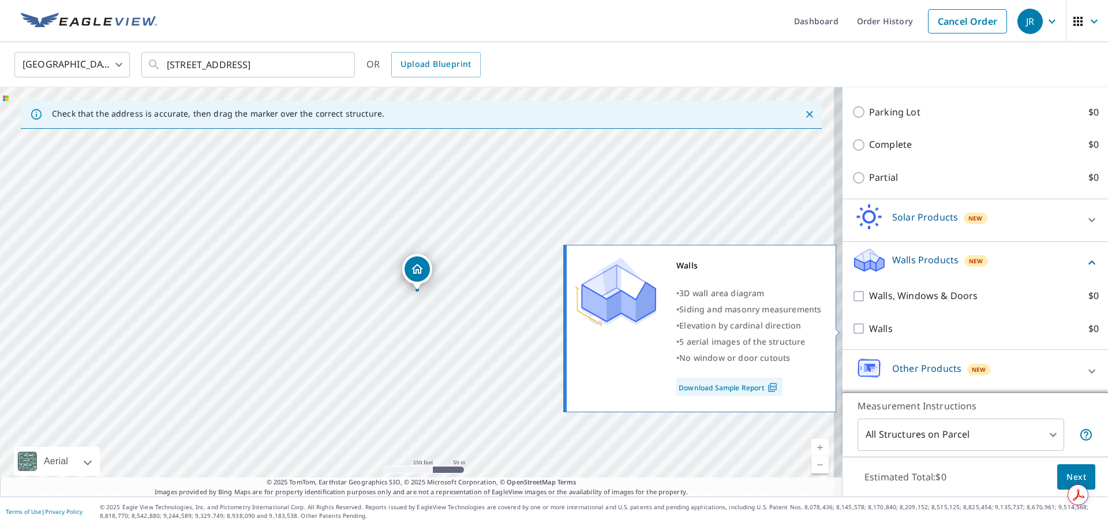
click at [852, 329] on input "Walls $0" at bounding box center [860, 328] width 17 height 14
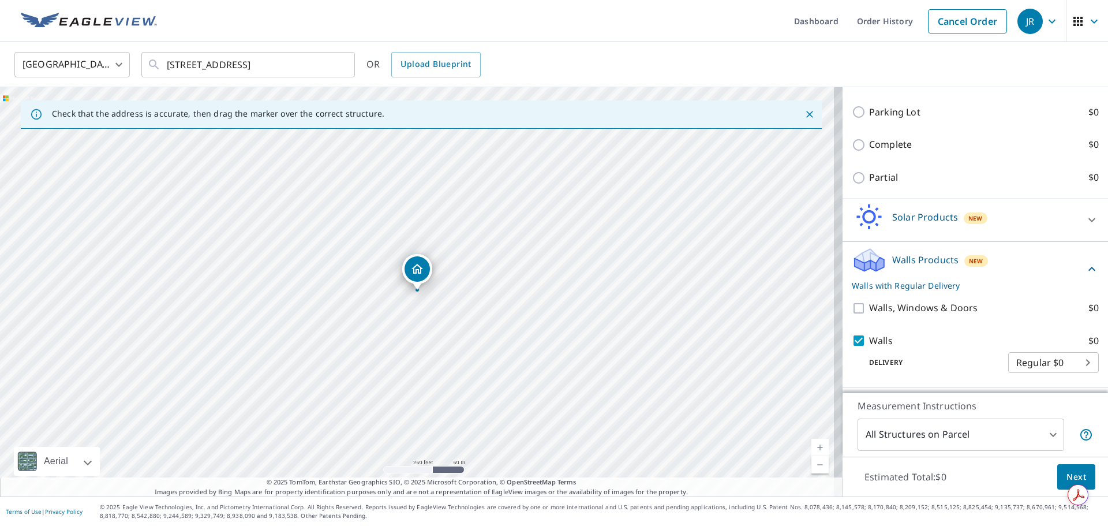
click at [1066, 470] on span "Next" at bounding box center [1076, 477] width 20 height 14
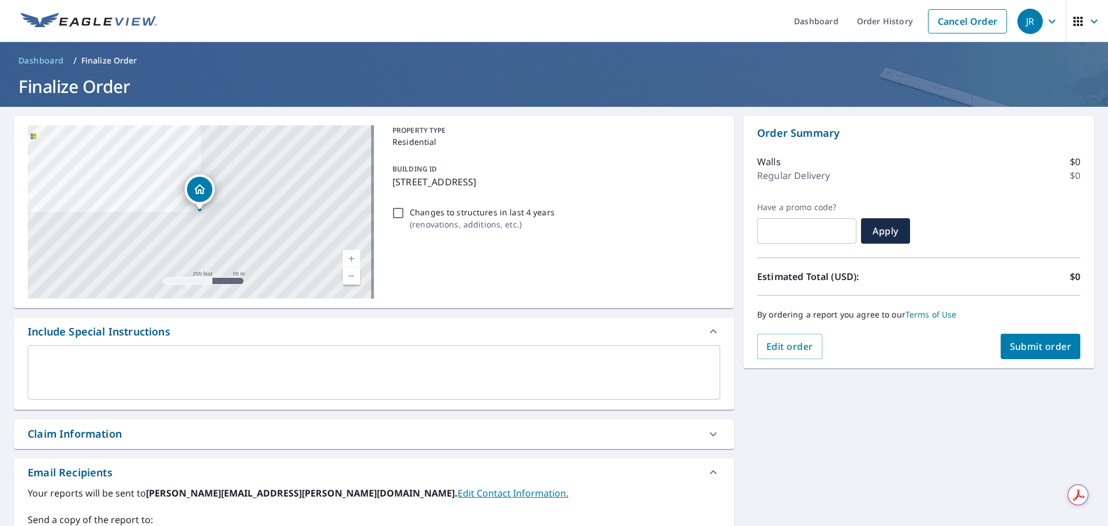
click at [114, 362] on textarea at bounding box center [374, 372] width 676 height 33
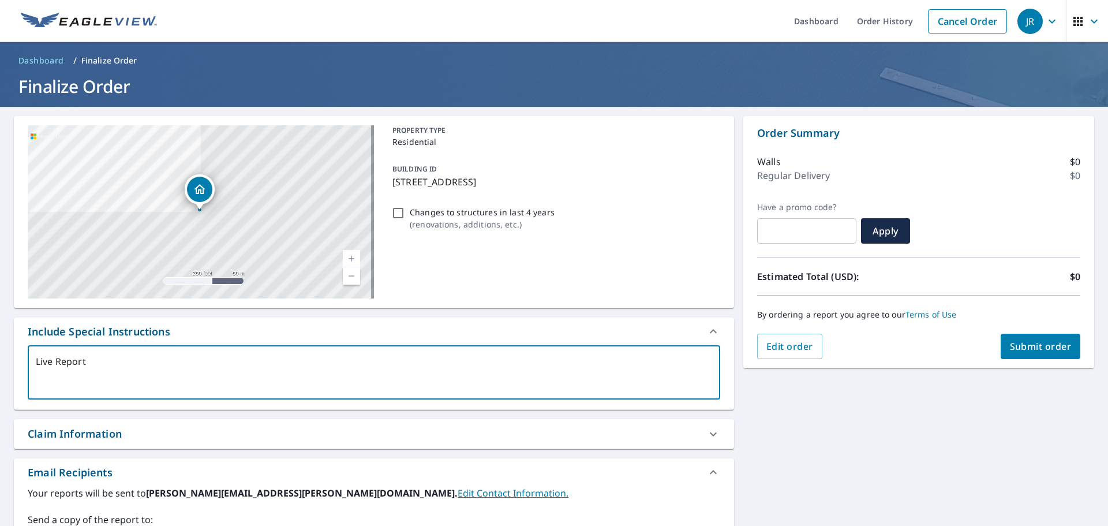
click at [394, 212] on input "Changes to structures in last 4 years ( renovations, additions, etc. )" at bounding box center [398, 213] width 14 height 14
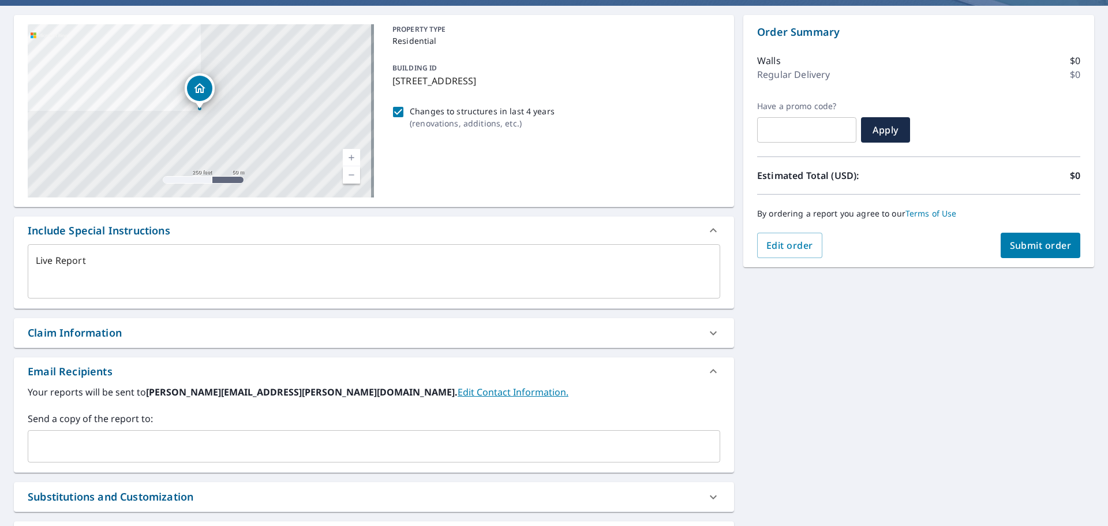
scroll to position [209, 0]
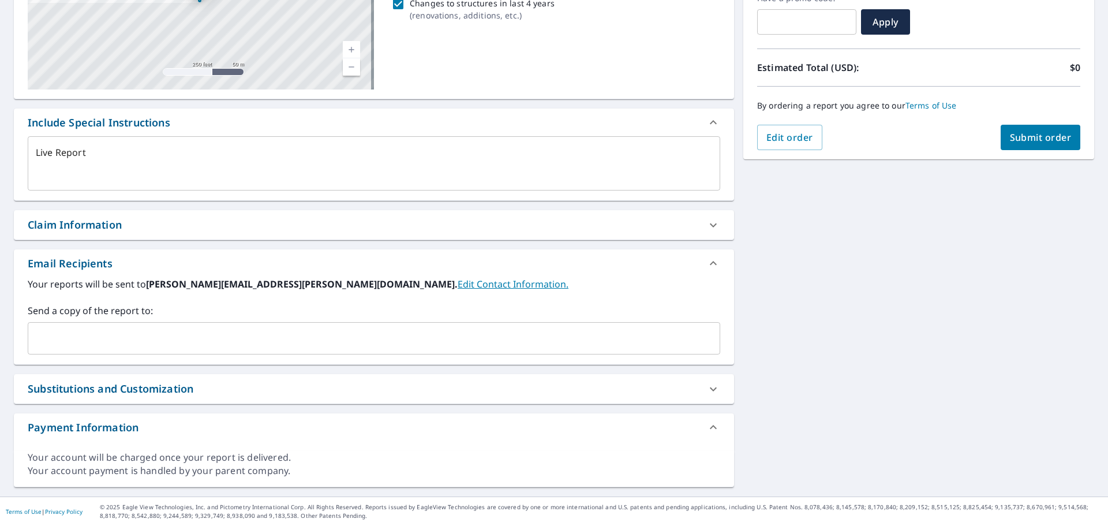
click at [111, 328] on input "text" at bounding box center [365, 338] width 665 height 22
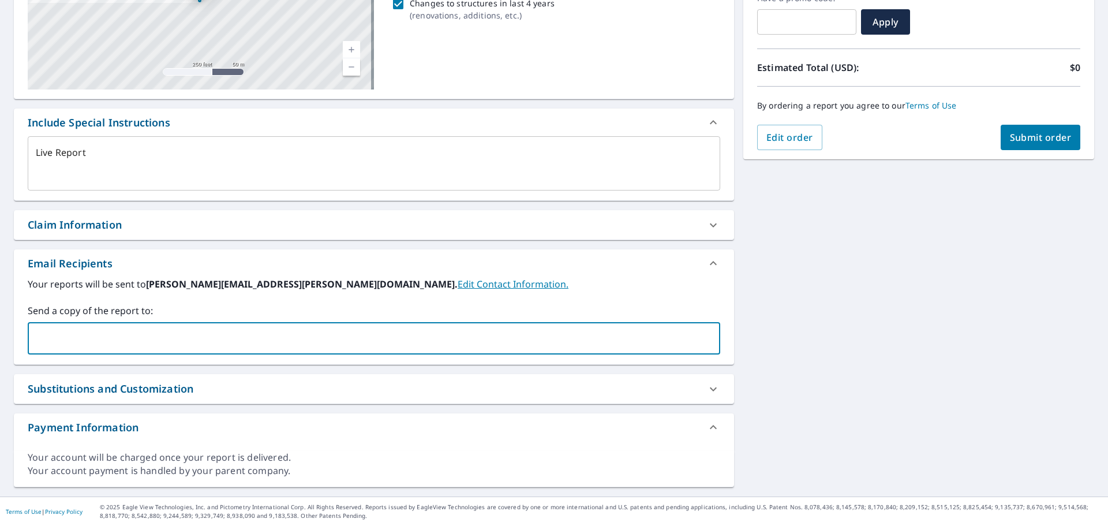
paste input "[PERSON_NAME][EMAIL_ADDRESS][PERSON_NAME][DOMAIN_NAME]"
click at [917, 330] on div "[STREET_ADDRESS] Aerial Road A standard road map Aerial A detailed look from ab…" at bounding box center [554, 197] width 1108 height 598
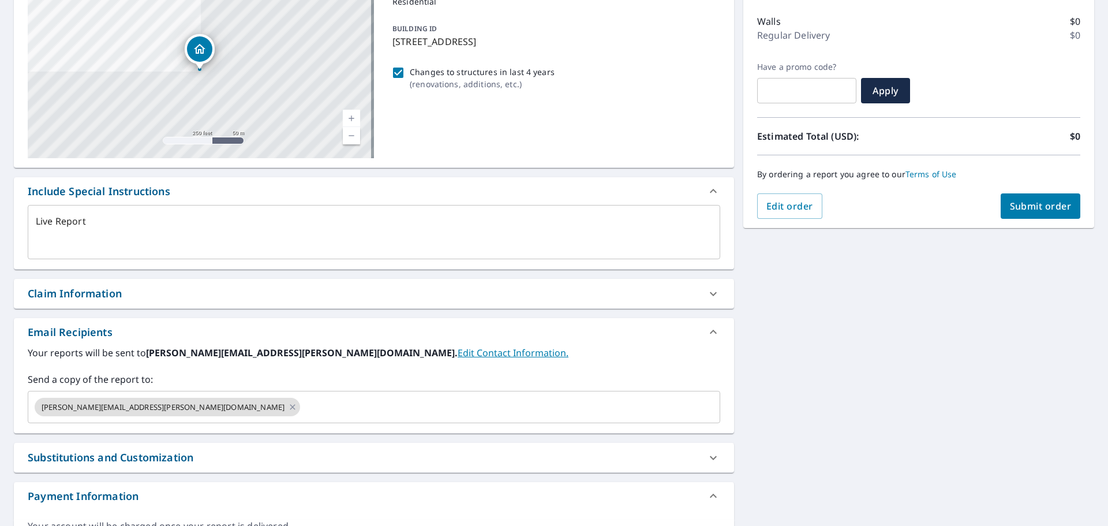
scroll to position [0, 0]
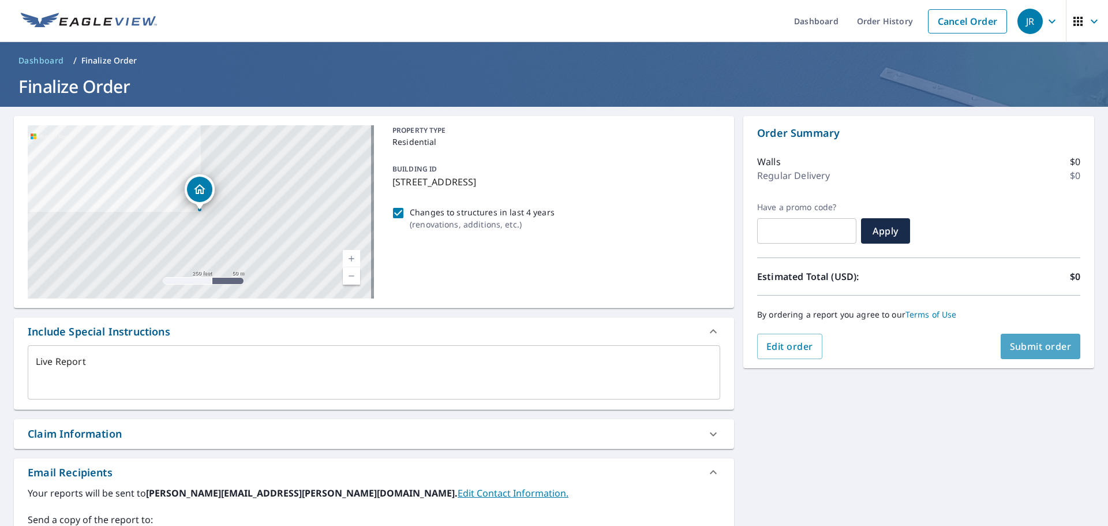
click at [1037, 339] on button "Submit order" at bounding box center [1041, 346] width 80 height 25
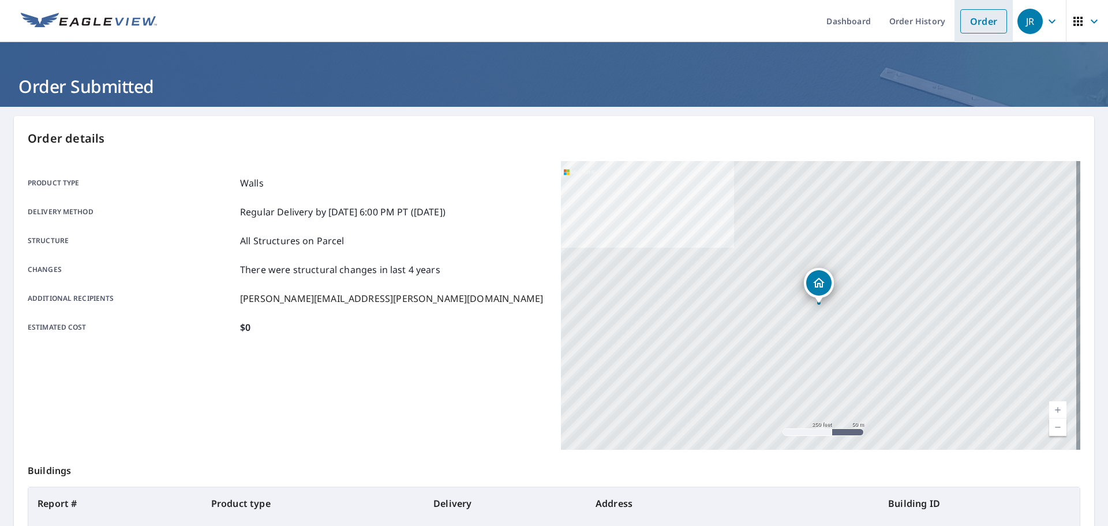
click at [990, 17] on link "Order" at bounding box center [983, 21] width 47 height 24
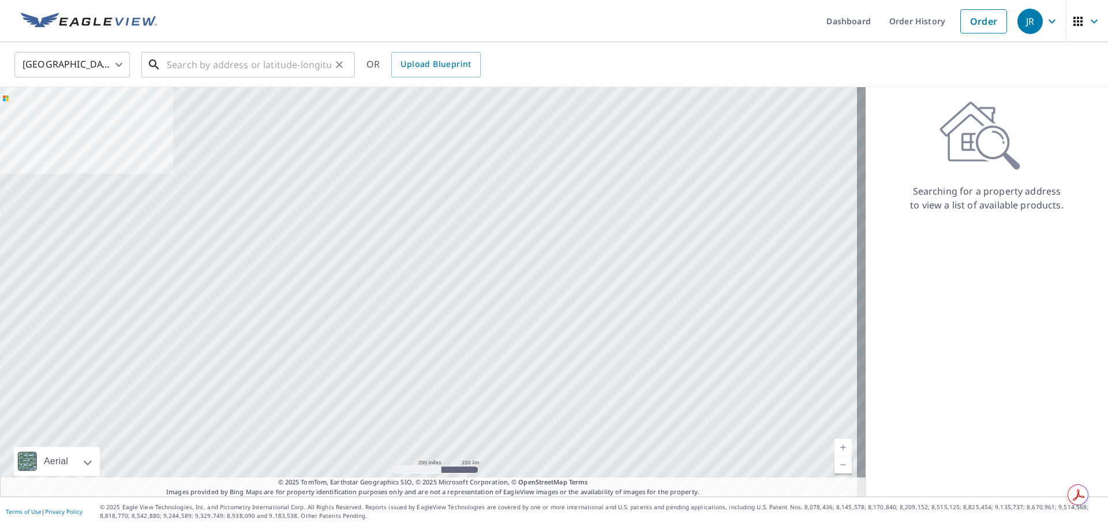
click at [229, 69] on input "text" at bounding box center [249, 64] width 164 height 32
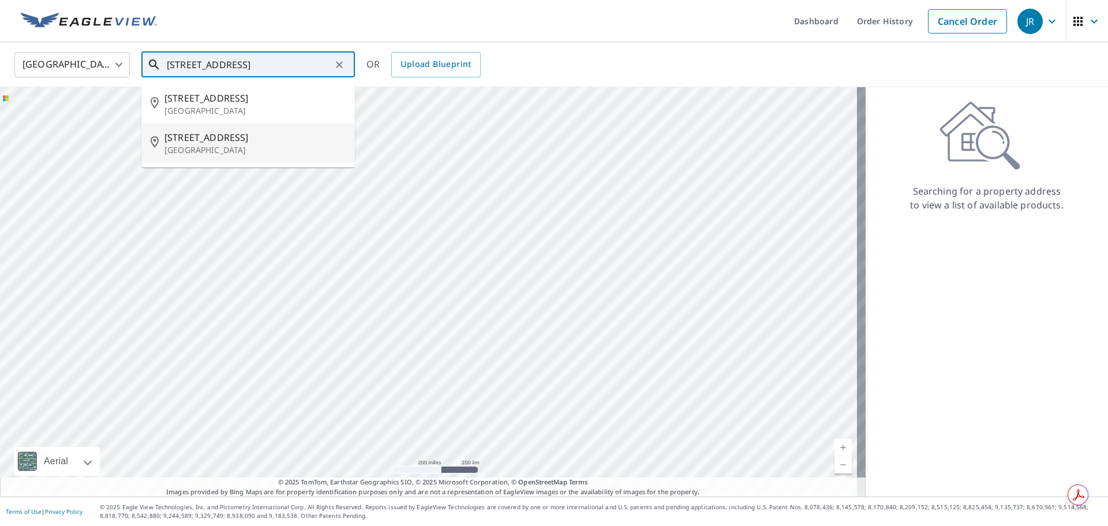
click at [213, 140] on span "[STREET_ADDRESS]" at bounding box center [254, 137] width 181 height 14
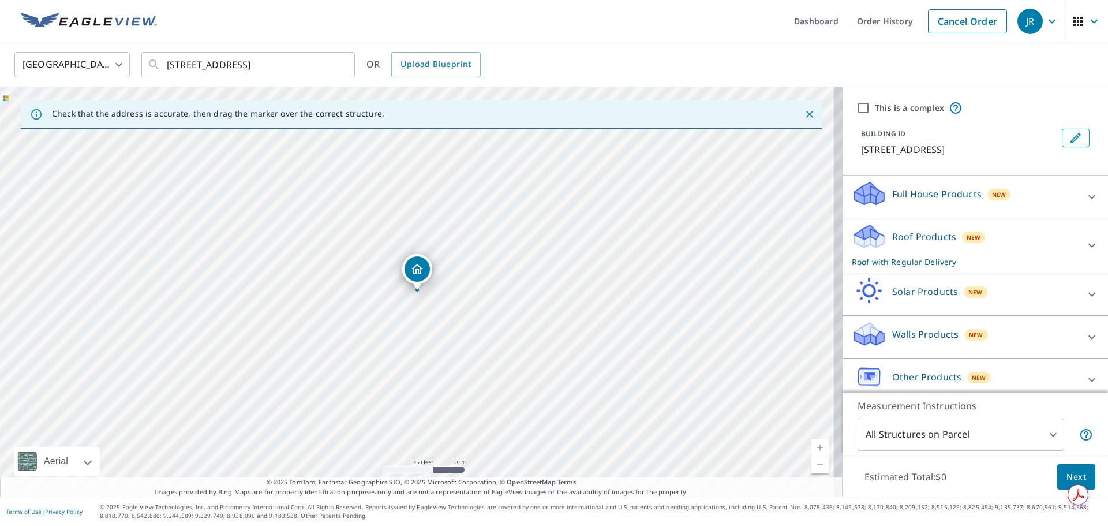
click at [1082, 252] on div at bounding box center [1092, 245] width 28 height 28
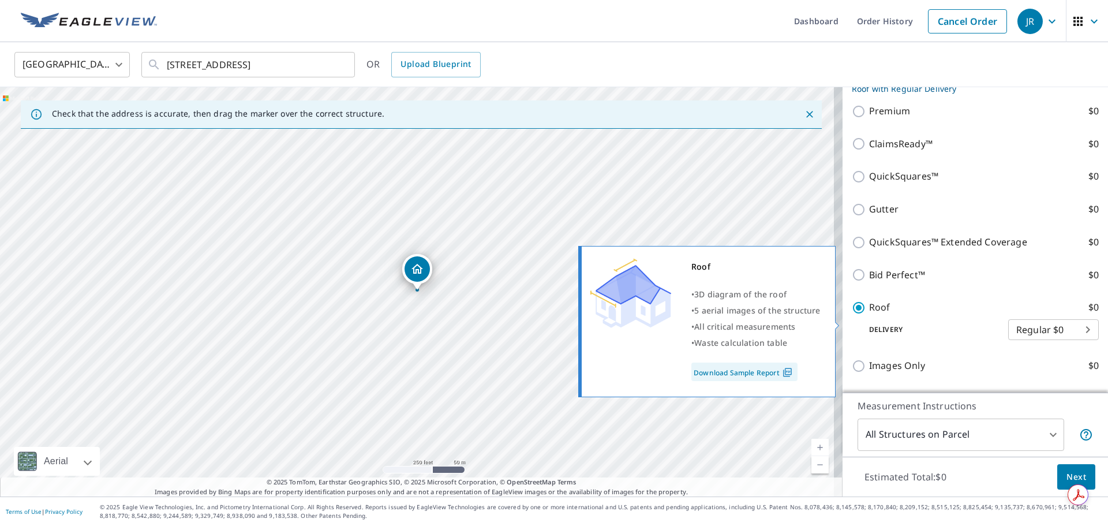
click at [852, 315] on input "Roof $0" at bounding box center [860, 308] width 17 height 14
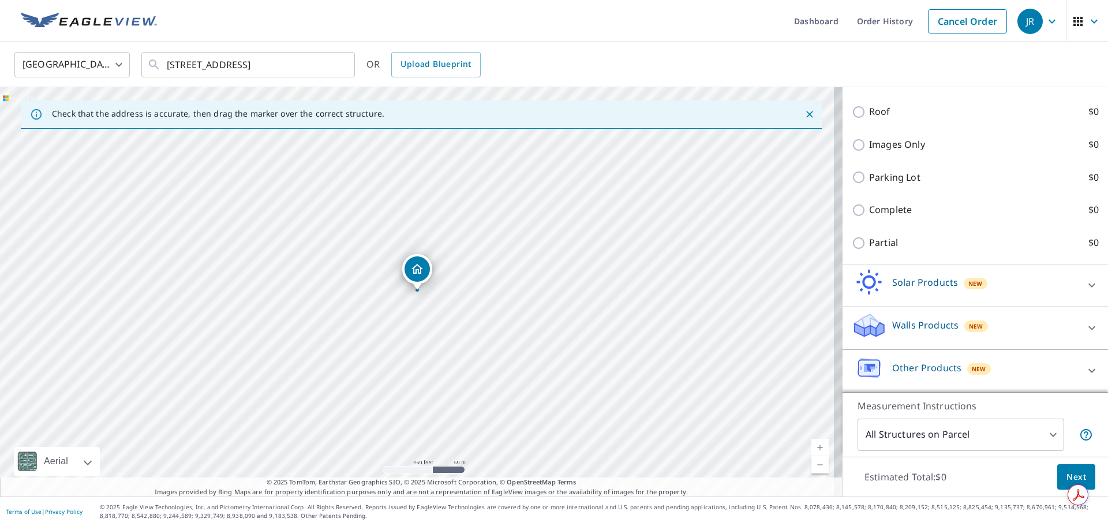
scroll to position [402, 0]
click at [1078, 330] on div at bounding box center [1092, 328] width 28 height 28
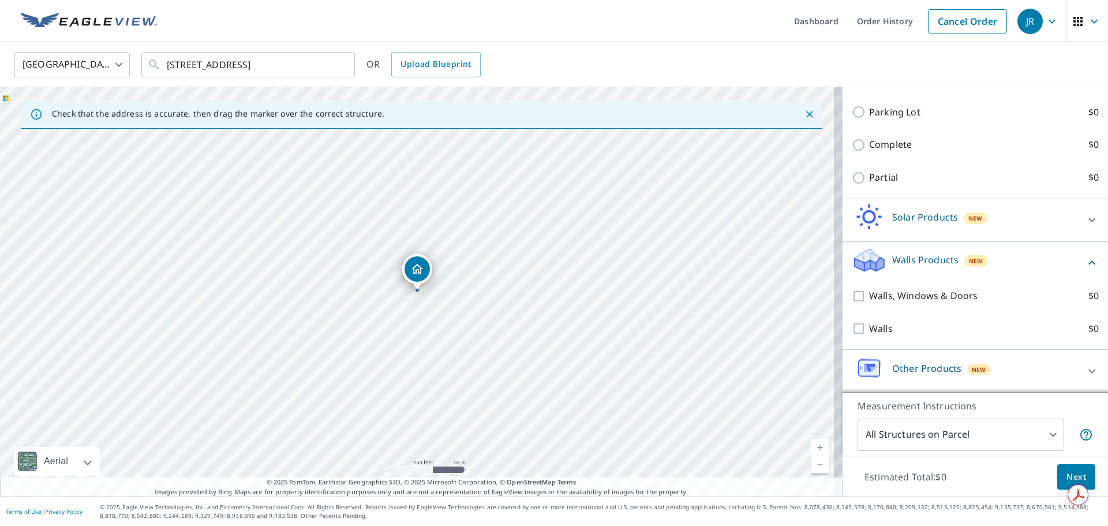
scroll to position [467, 0]
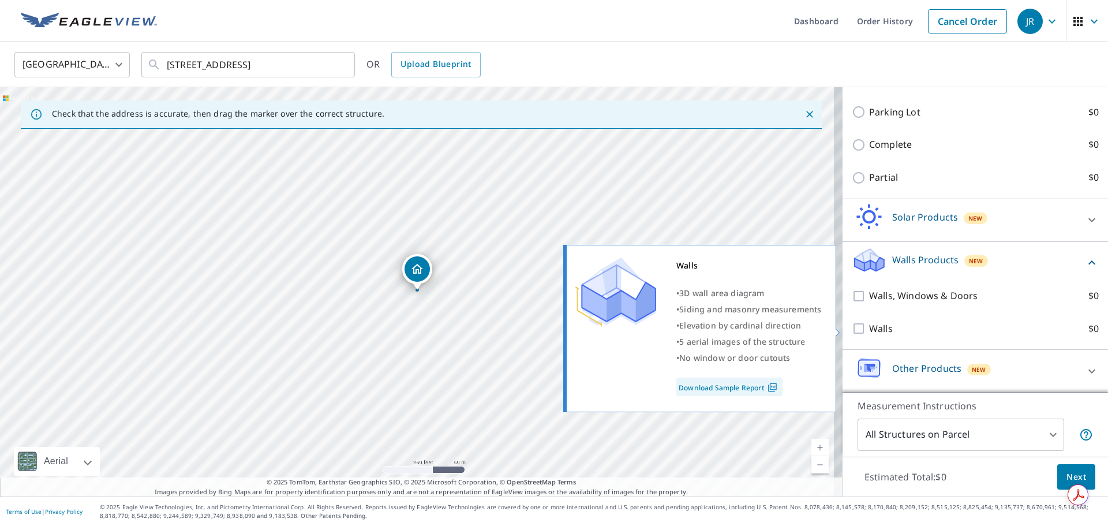
click at [852, 327] on input "Walls $0" at bounding box center [860, 328] width 17 height 14
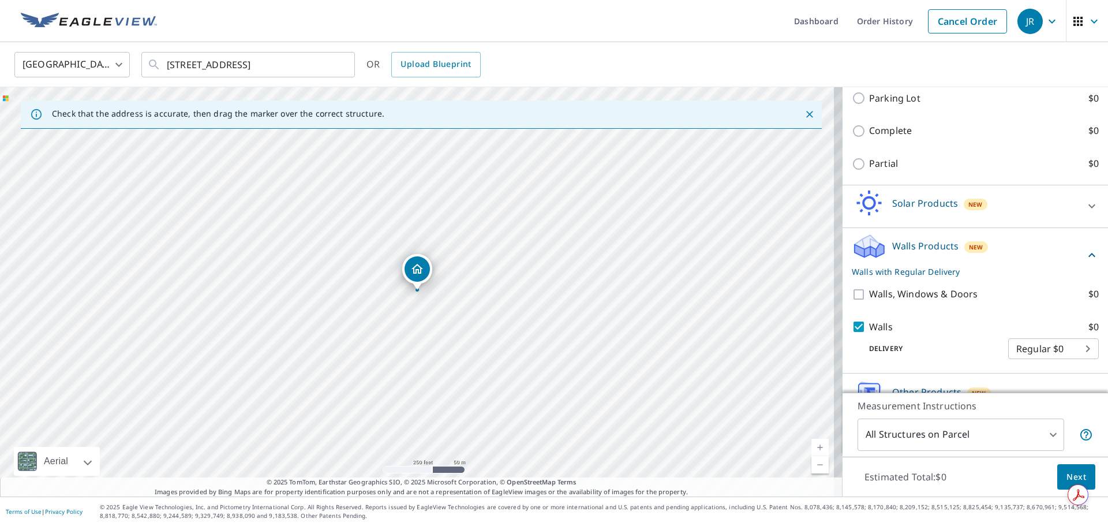
click at [1077, 472] on span "Next" at bounding box center [1076, 477] width 20 height 14
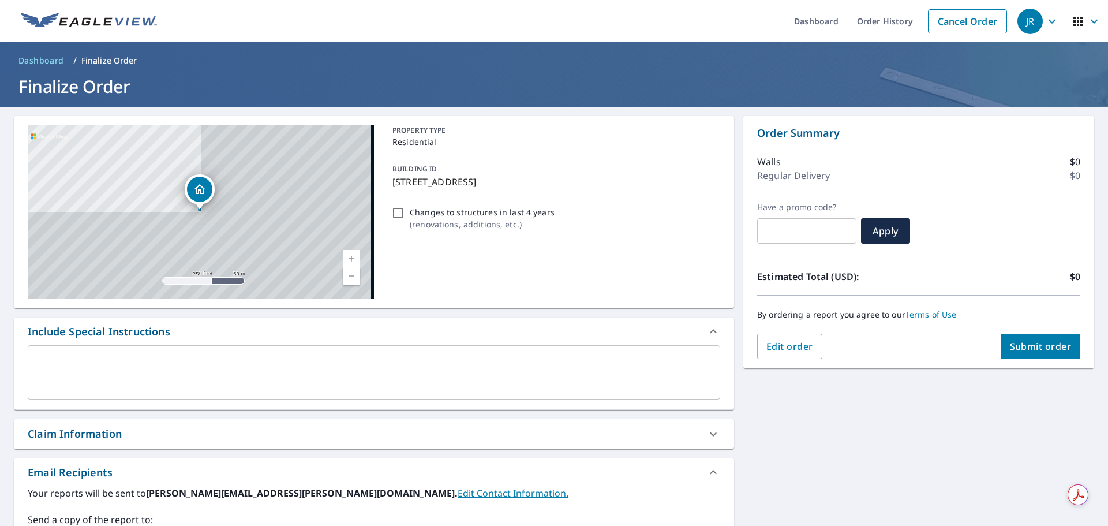
click at [391, 209] on input "Changes to structures in last 4 years ( renovations, additions, etc. )" at bounding box center [398, 213] width 14 height 14
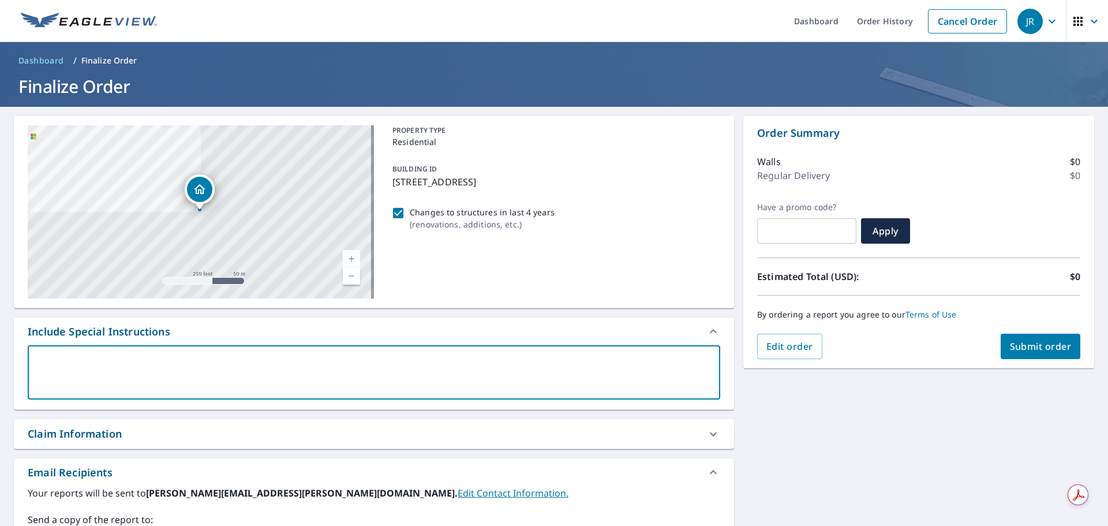
drag, startPoint x: 157, startPoint y: 360, endPoint x: 167, endPoint y: 362, distance: 10.1
click at [156, 361] on textarea at bounding box center [374, 372] width 676 height 33
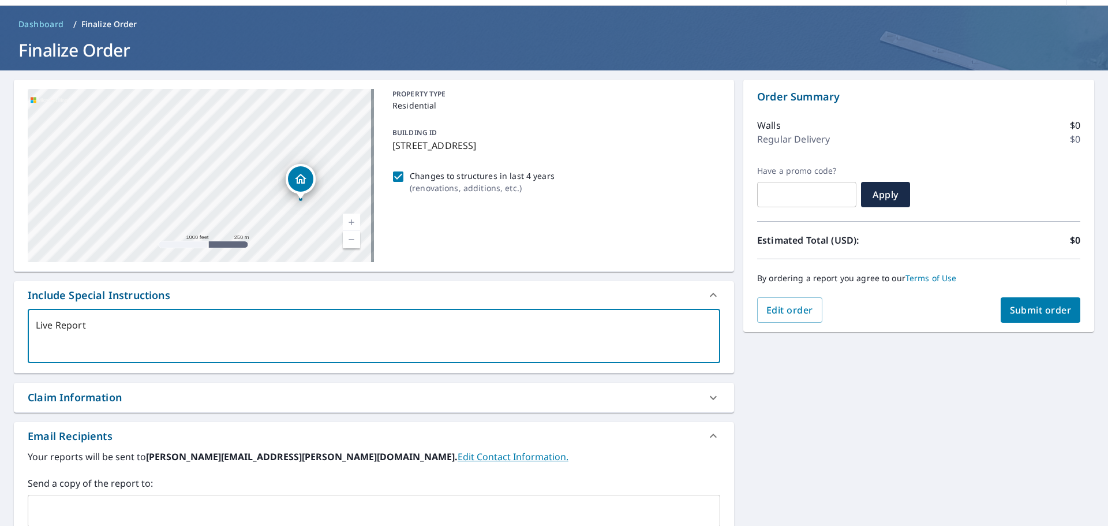
scroll to position [209, 0]
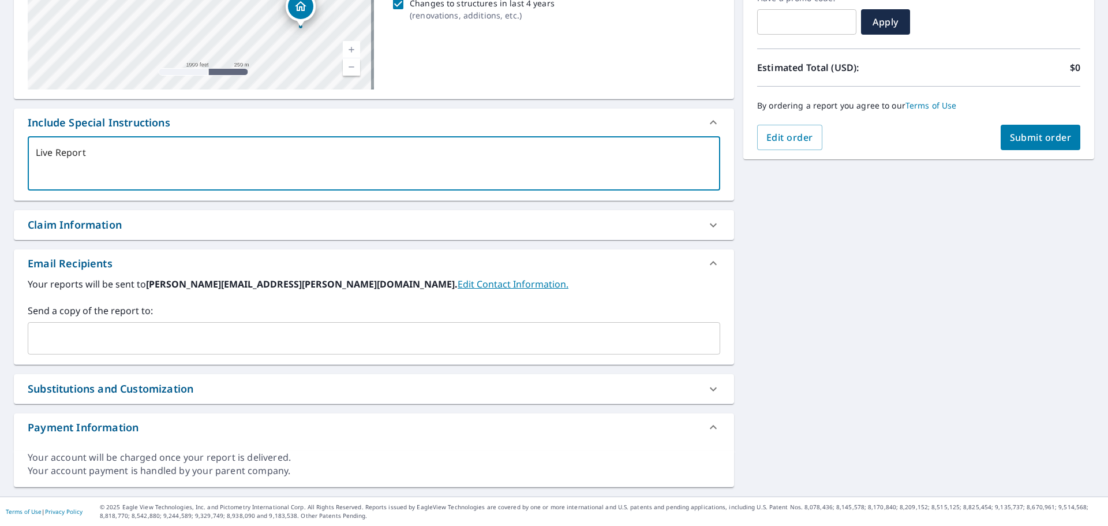
click at [113, 336] on input "text" at bounding box center [365, 338] width 665 height 22
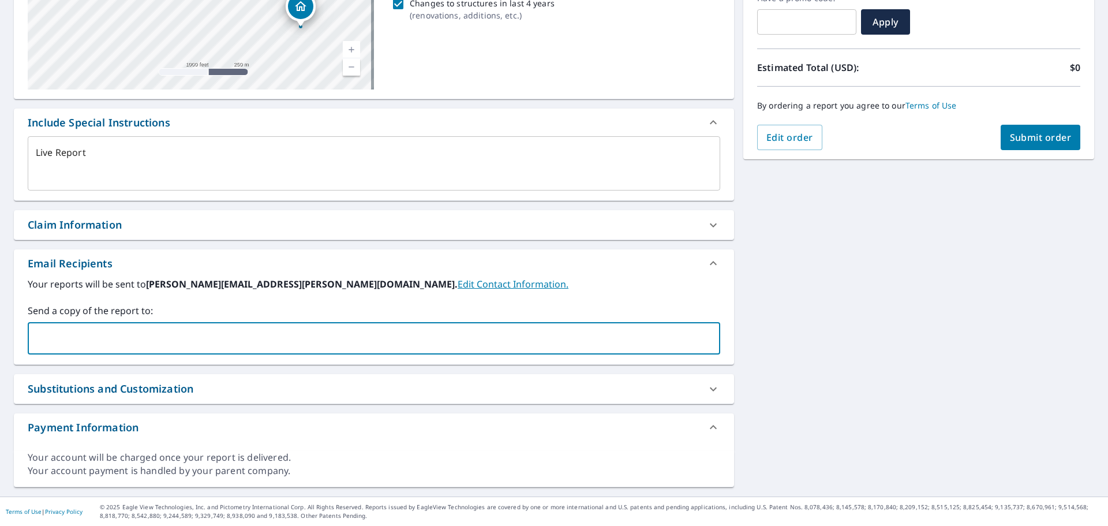
paste input "[PERSON_NAME][EMAIL_ADDRESS][PERSON_NAME][DOMAIN_NAME]"
click at [540, 257] on div "Email Recipients" at bounding box center [364, 264] width 672 height 16
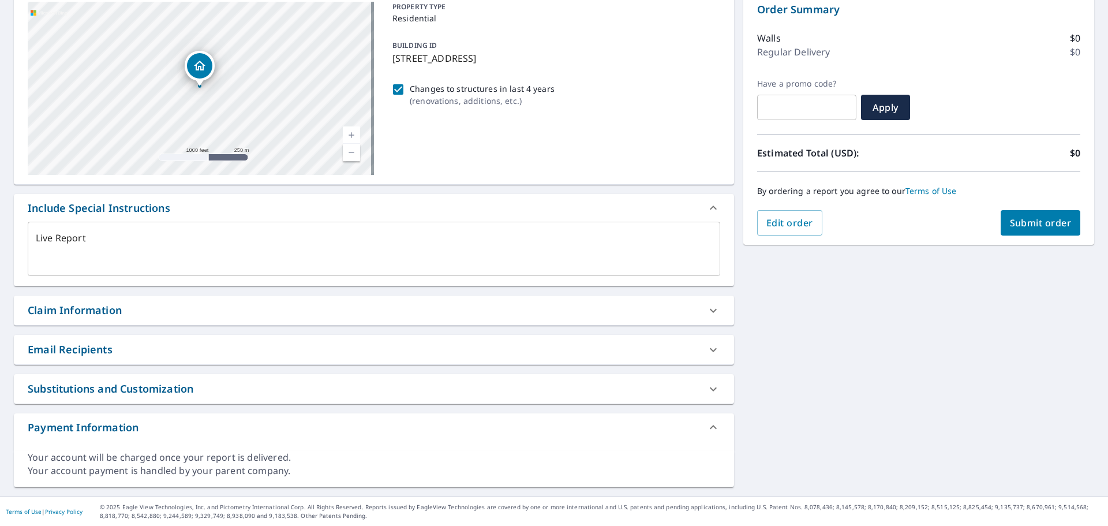
scroll to position [123, 0]
click at [706, 347] on icon at bounding box center [713, 350] width 14 height 14
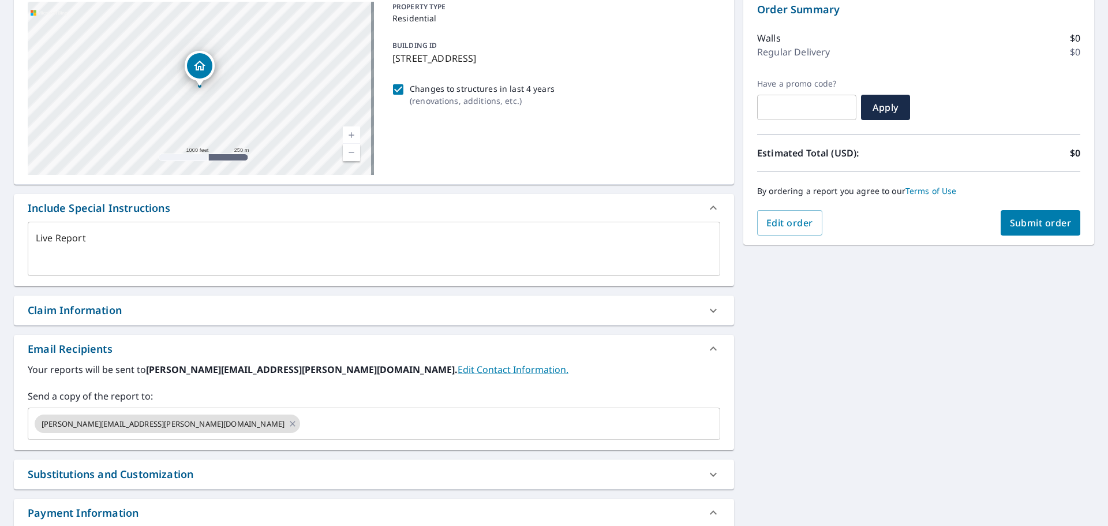
scroll to position [125, 0]
click at [921, 349] on div "[STREET_ADDRESS] Aerial Road A standard road map Aerial A detailed look from ab…" at bounding box center [554, 281] width 1108 height 598
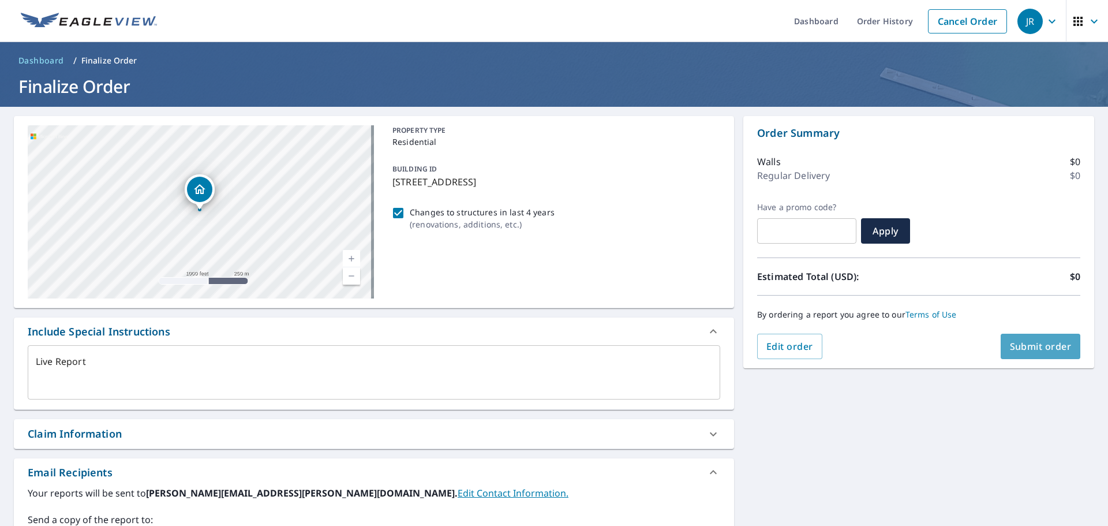
click at [1044, 348] on span "Submit order" at bounding box center [1041, 346] width 62 height 13
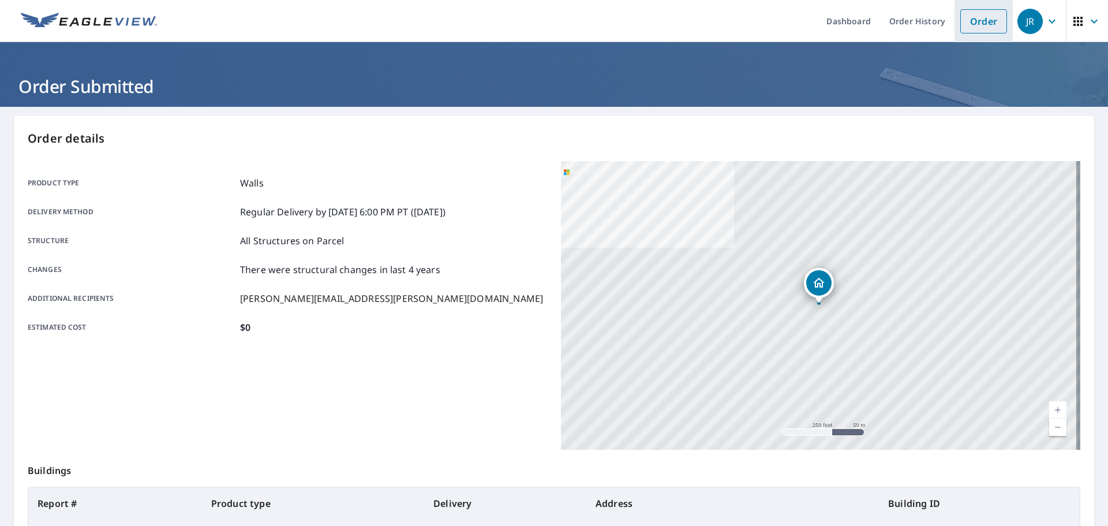
click at [970, 25] on link "Order" at bounding box center [983, 21] width 47 height 24
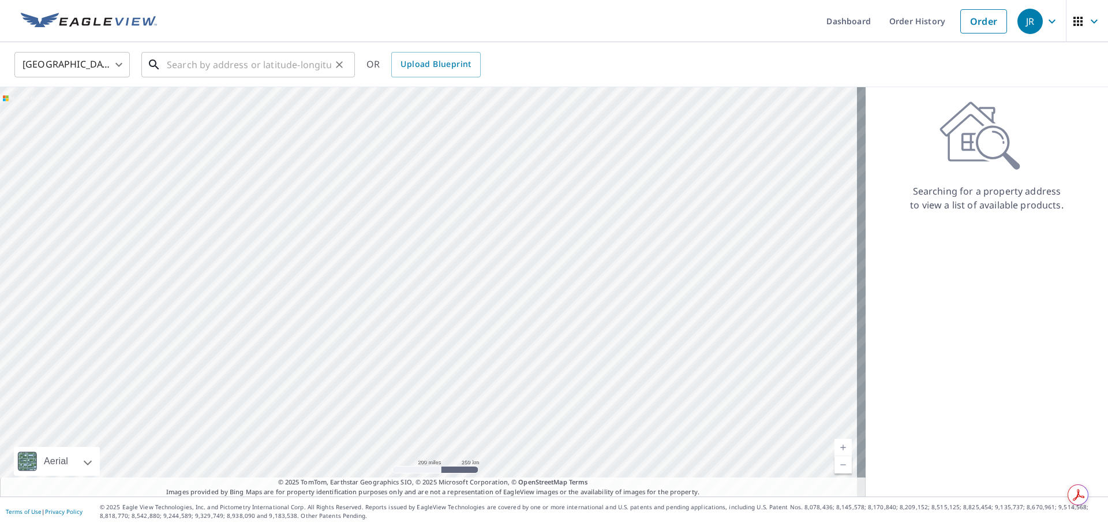
click at [299, 63] on input "text" at bounding box center [249, 64] width 164 height 32
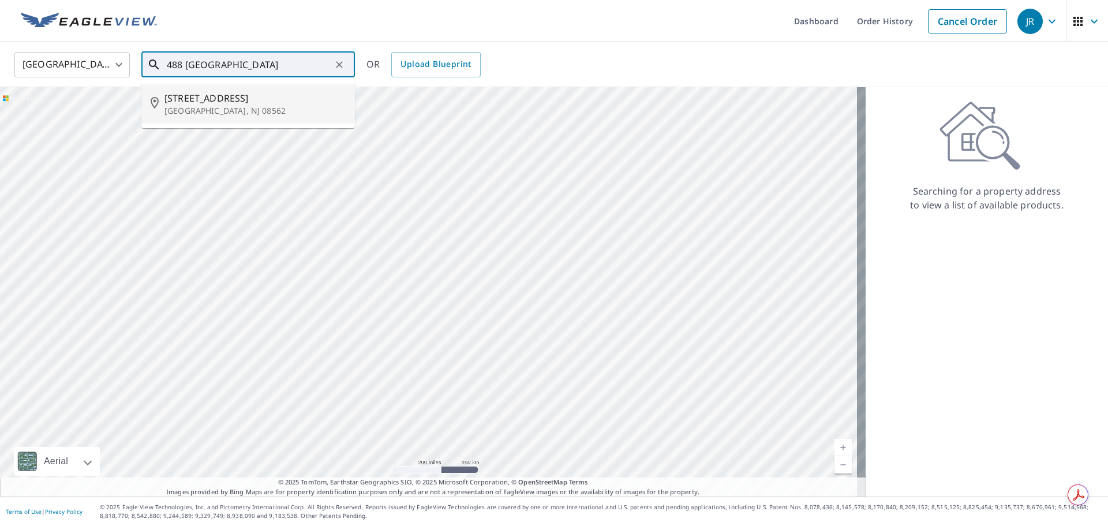
click at [241, 113] on p "[GEOGRAPHIC_DATA], NJ 08562" at bounding box center [254, 111] width 181 height 12
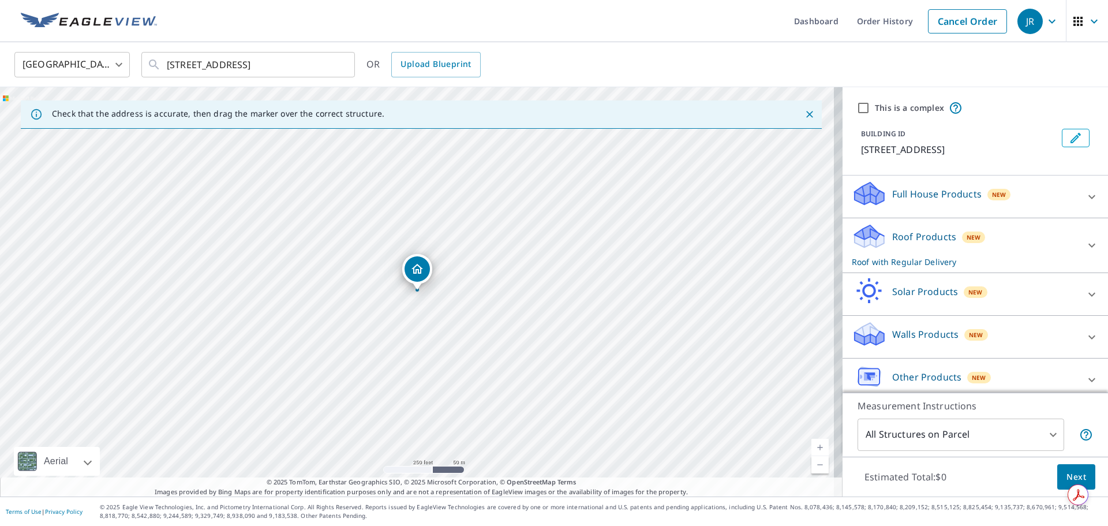
click at [1036, 248] on div "Roof Products New Roof with Regular Delivery" at bounding box center [965, 245] width 226 height 45
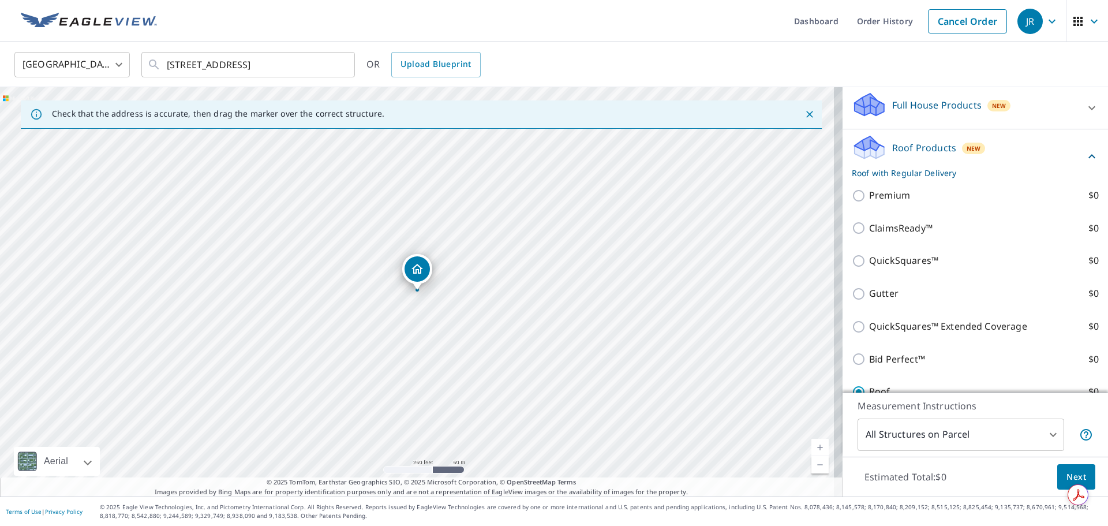
scroll to position [173, 0]
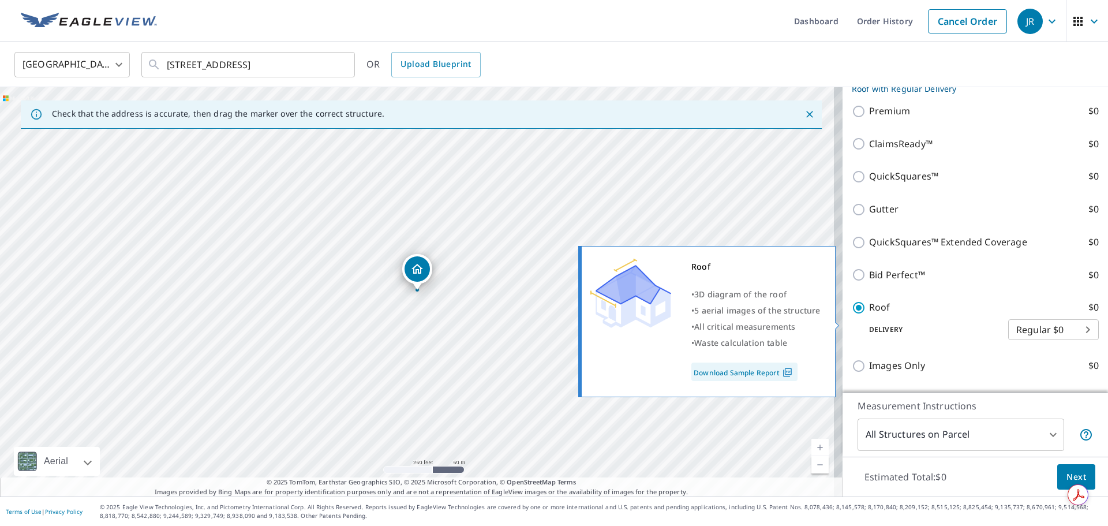
click at [852, 315] on input "Roof $0" at bounding box center [860, 308] width 17 height 14
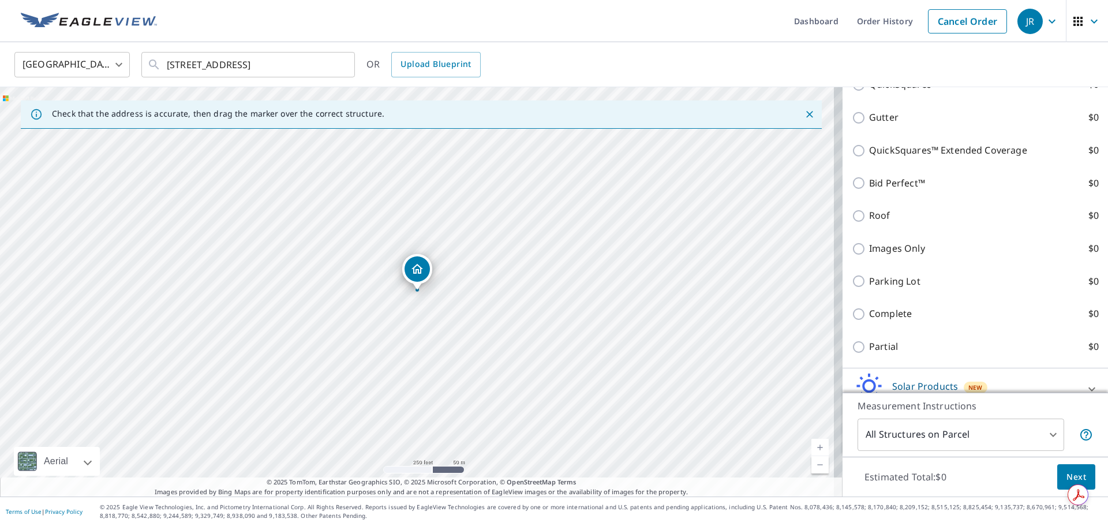
scroll to position [402, 0]
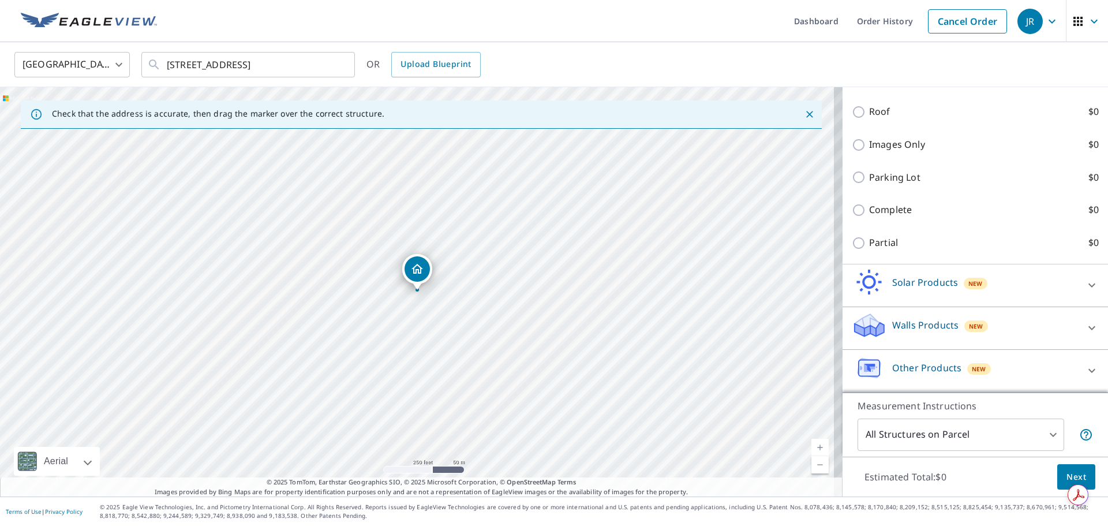
click at [1052, 332] on div "Walls Products New" at bounding box center [965, 328] width 226 height 33
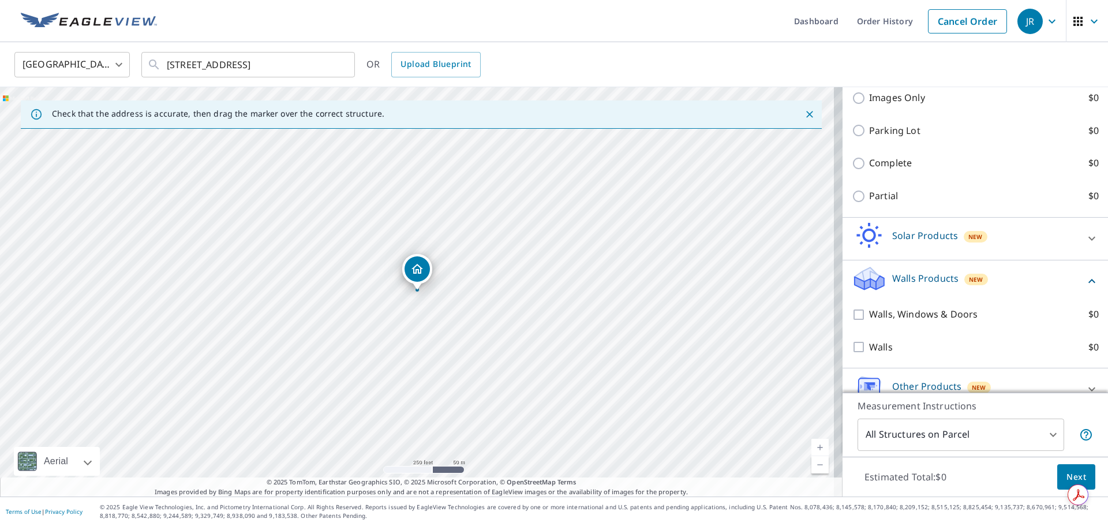
scroll to position [467, 0]
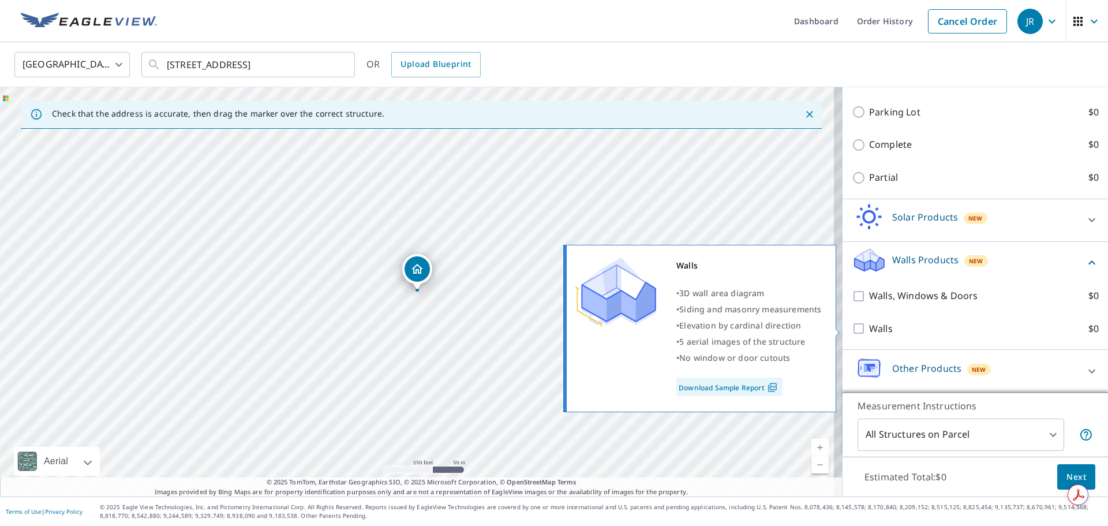
click at [852, 329] on input "Walls $0" at bounding box center [860, 328] width 17 height 14
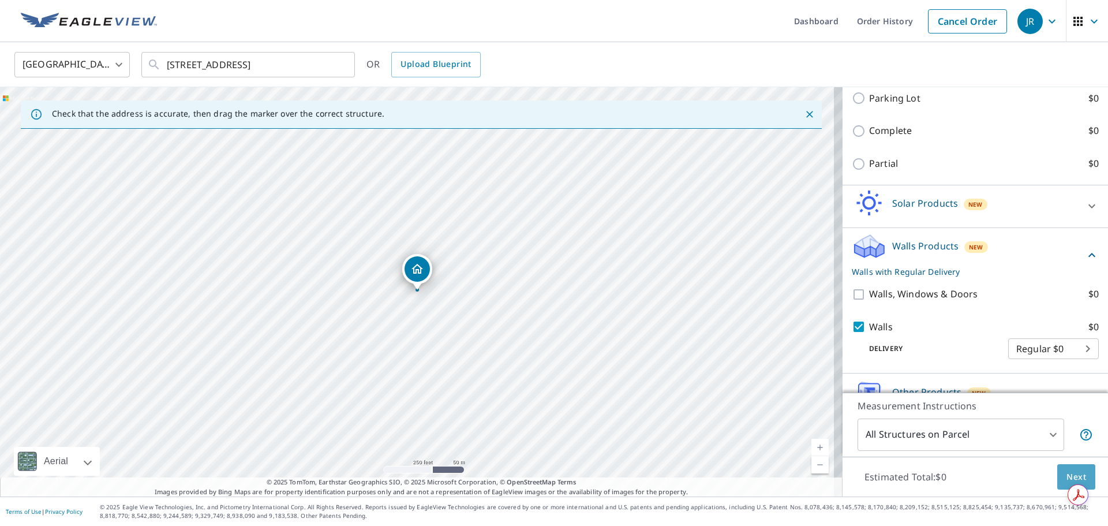
click at [1069, 466] on button "Next" at bounding box center [1076, 477] width 38 height 26
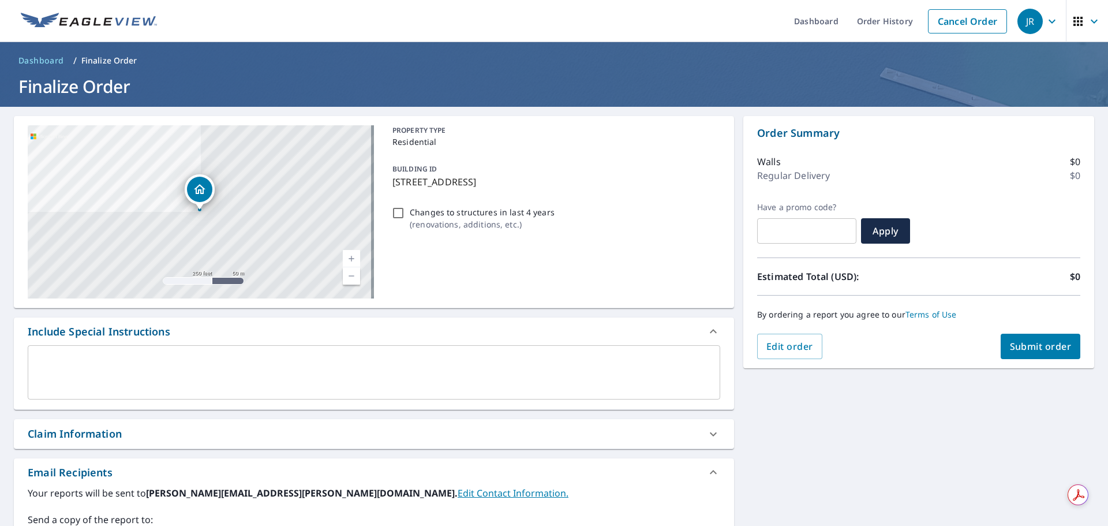
click at [82, 385] on textarea at bounding box center [374, 372] width 676 height 33
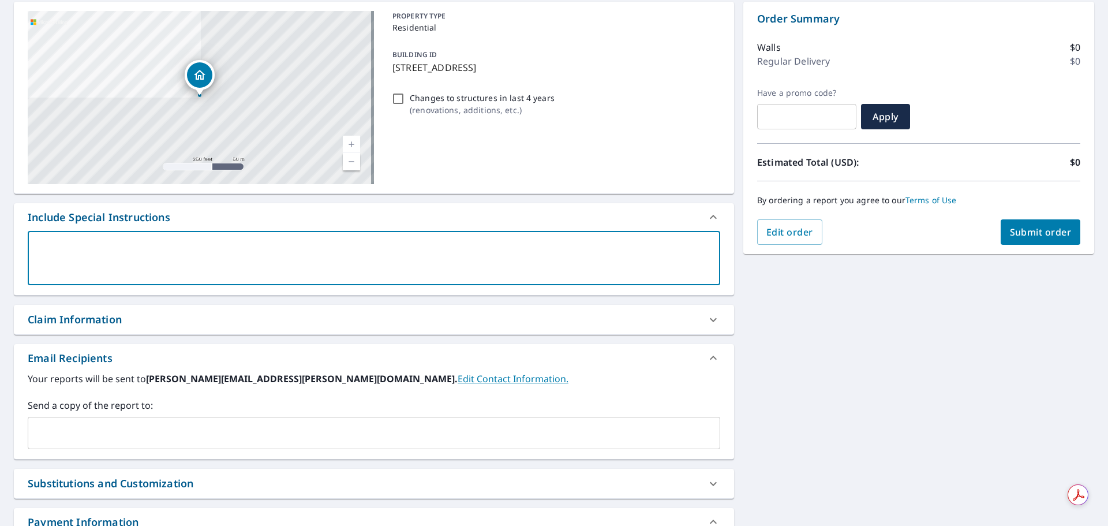
scroll to position [115, 0]
click at [392, 101] on input "Changes to structures in last 4 years ( renovations, additions, etc. )" at bounding box center [398, 98] width 14 height 14
click at [162, 244] on textarea at bounding box center [374, 257] width 676 height 33
click at [106, 431] on input "text" at bounding box center [365, 432] width 665 height 22
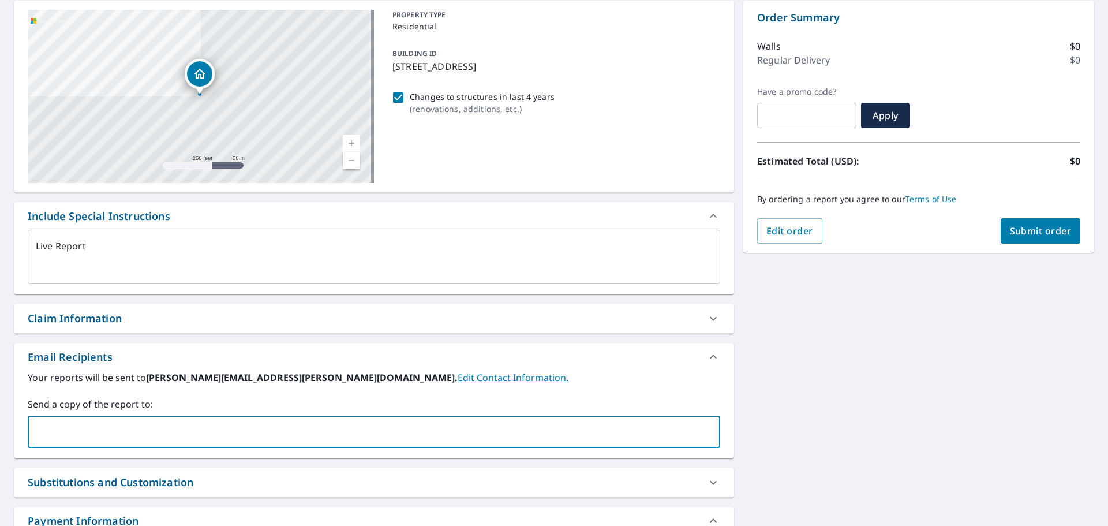
paste input "[PERSON_NAME][EMAIL_ADDRESS][PERSON_NAME][DOMAIN_NAME]"
click at [809, 405] on div "[STREET_ADDRESS] [GEOGRAPHIC_DATA] A standard road map Aerial A detailed look f…" at bounding box center [554, 290] width 1108 height 598
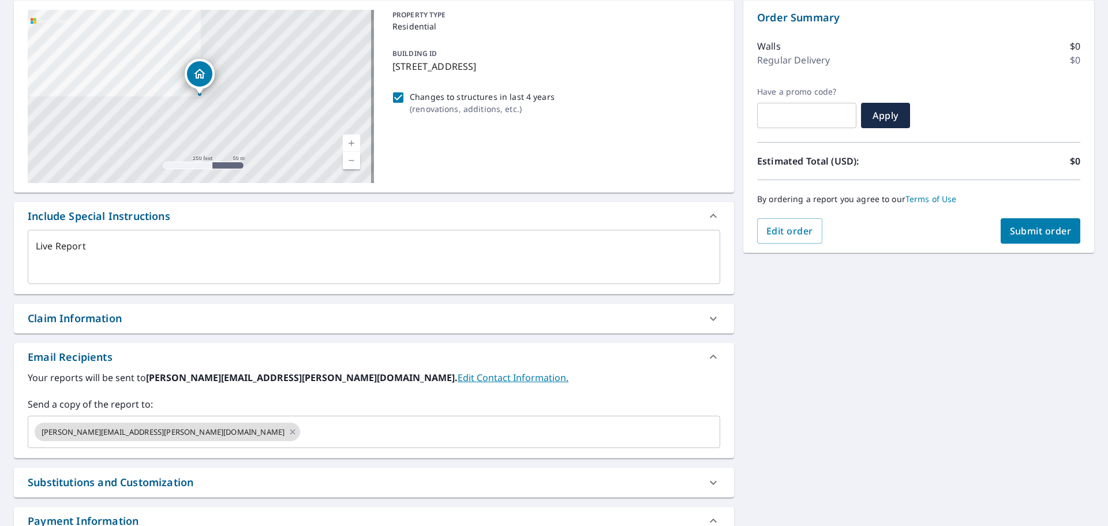
scroll to position [0, 0]
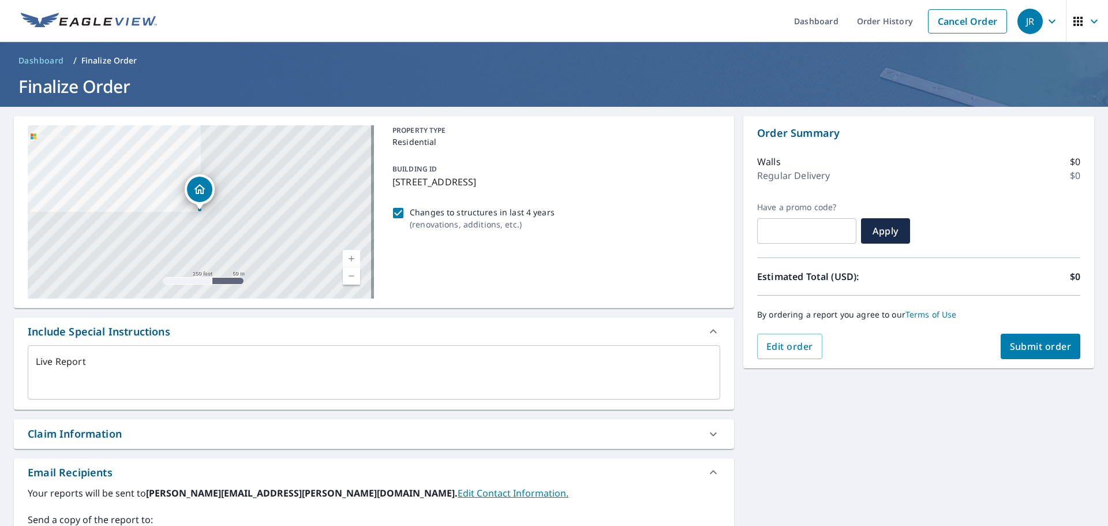
click at [1042, 345] on span "Submit order" at bounding box center [1041, 346] width 62 height 13
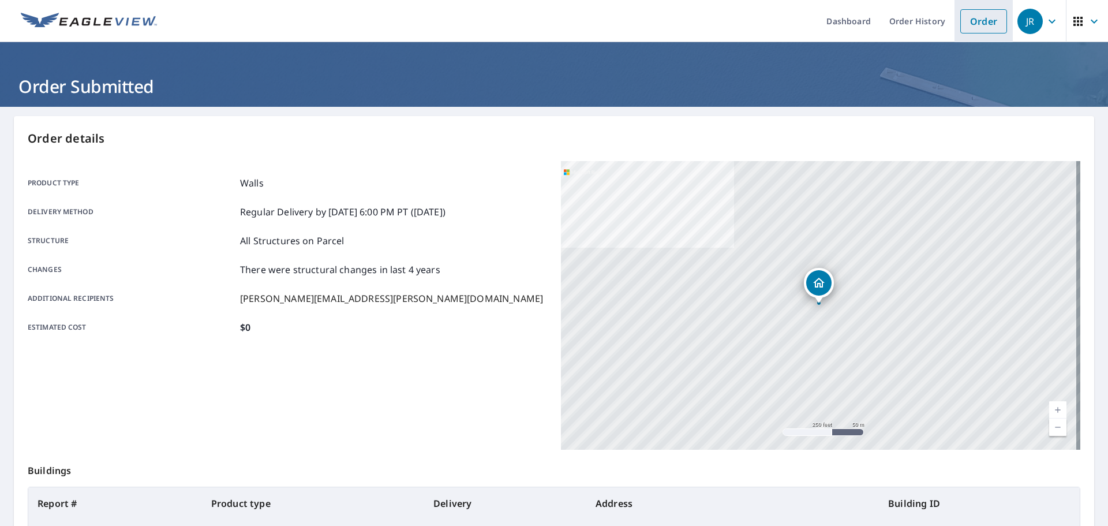
click at [972, 32] on link "Order" at bounding box center [983, 21] width 47 height 24
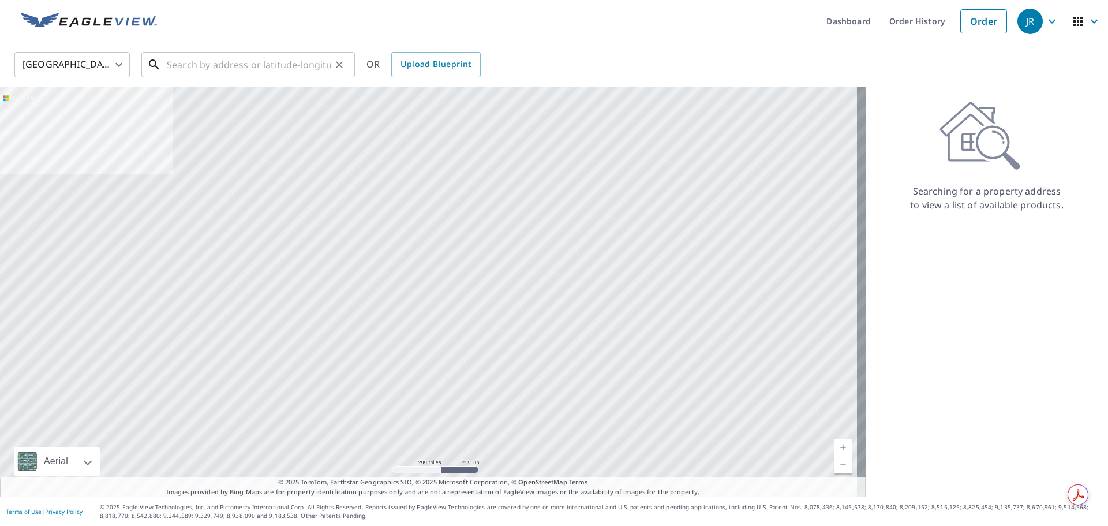
click at [238, 68] on input "text" at bounding box center [249, 64] width 164 height 32
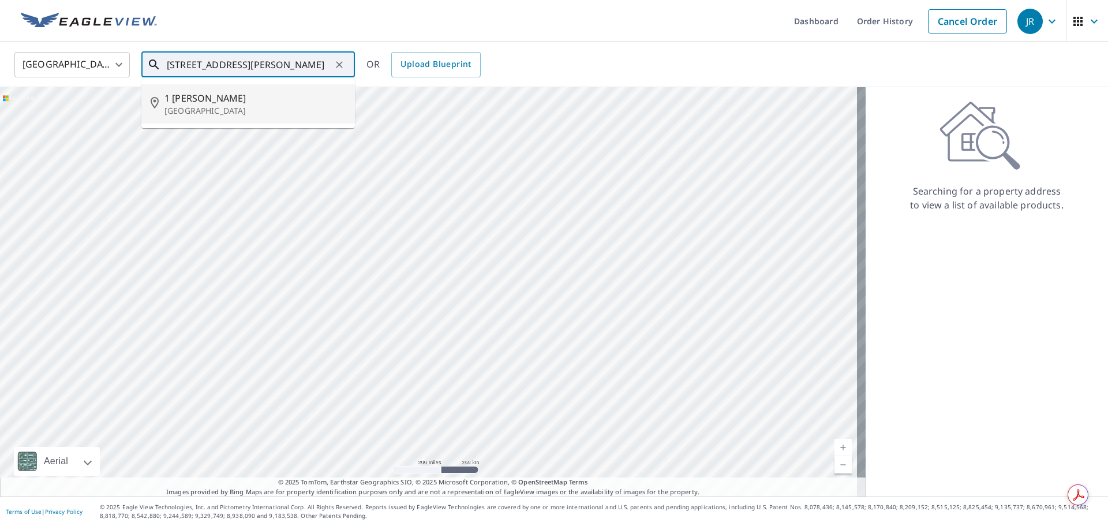
click at [222, 100] on span "1 [PERSON_NAME]" at bounding box center [254, 98] width 181 height 14
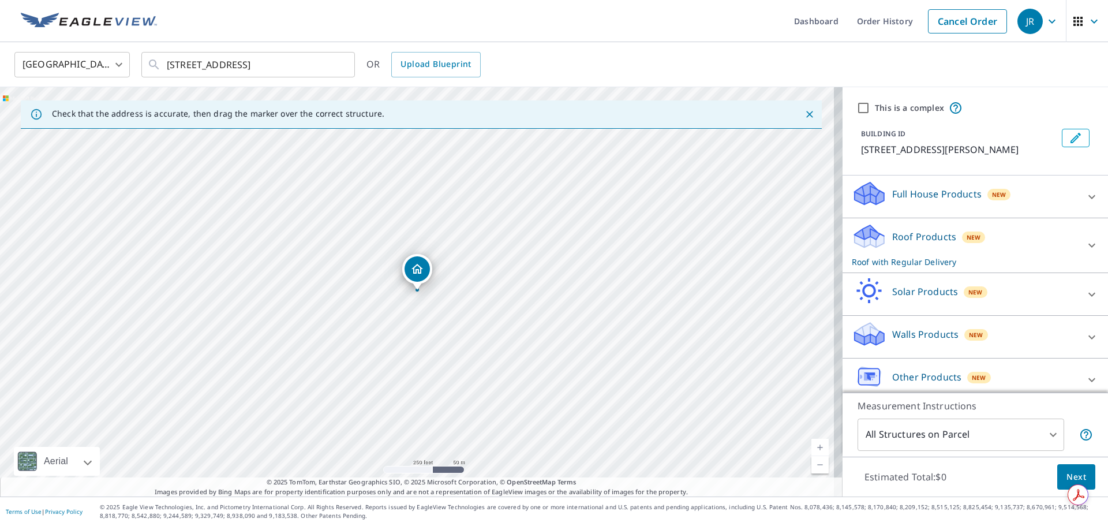
click at [1085, 242] on icon at bounding box center [1092, 245] width 14 height 14
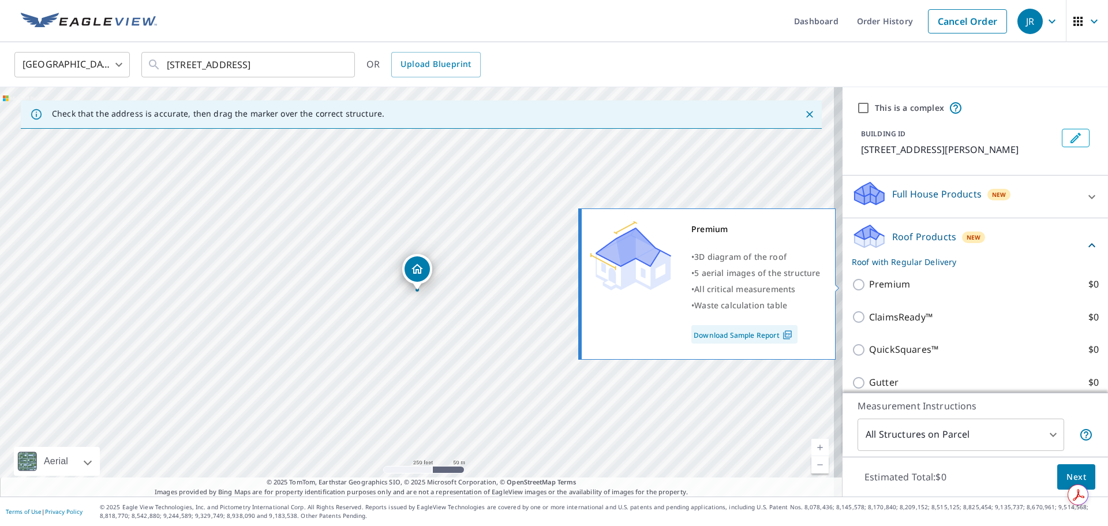
scroll to position [231, 0]
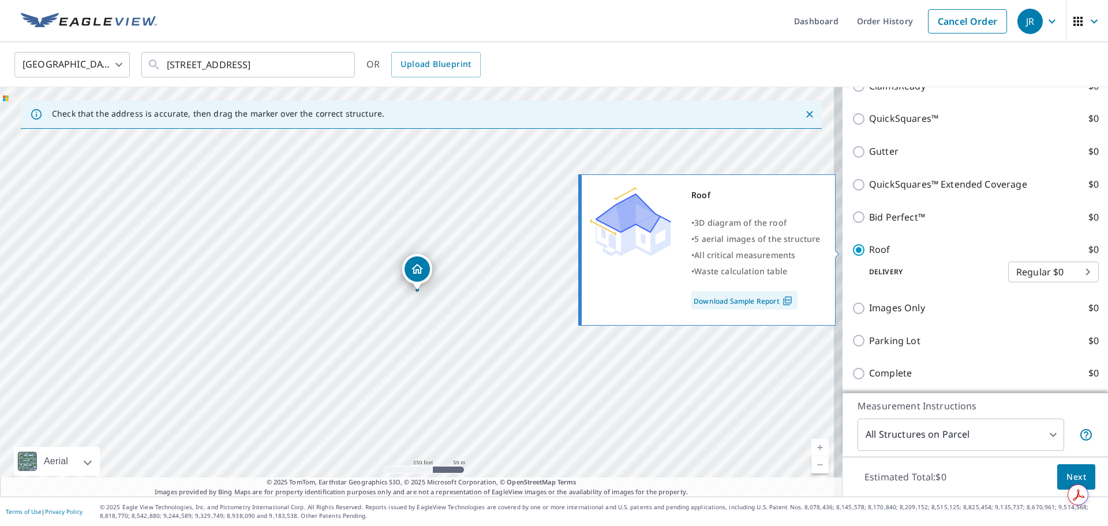
click at [852, 249] on input "Roof $0" at bounding box center [860, 250] width 17 height 14
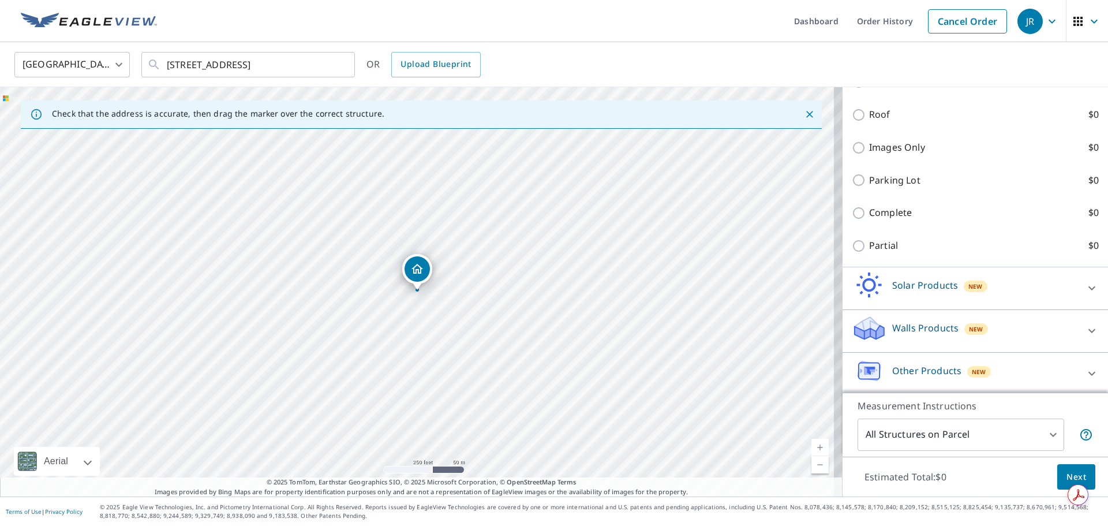
scroll to position [388, 0]
click at [1047, 325] on div "Walls Products New" at bounding box center [965, 328] width 226 height 33
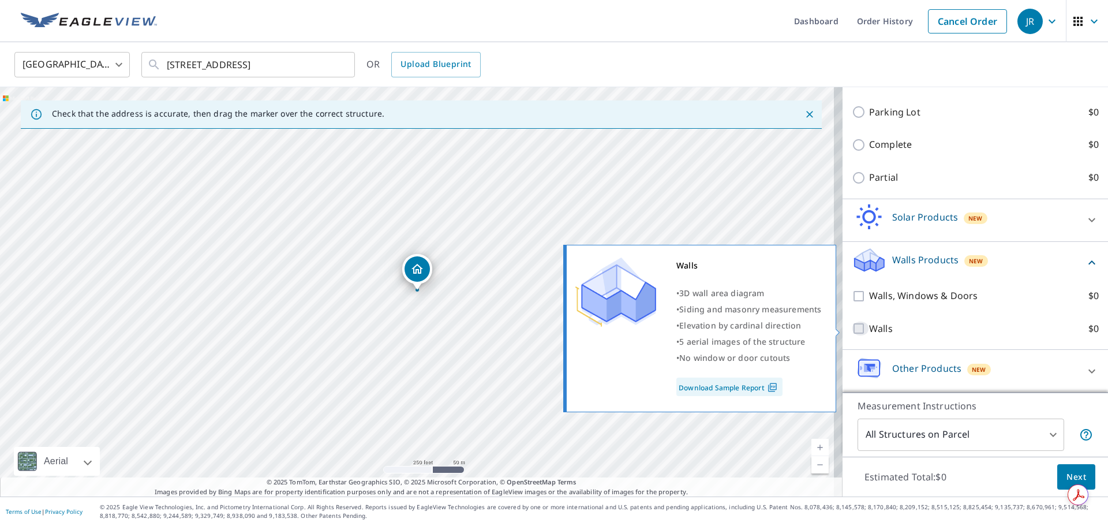
click at [852, 325] on input "Walls $0" at bounding box center [860, 328] width 17 height 14
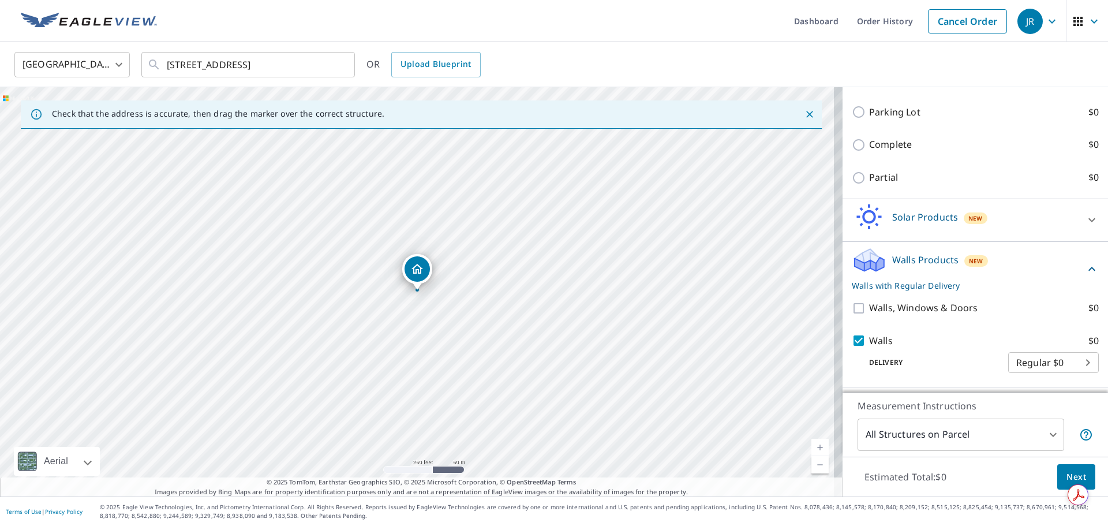
click at [1072, 481] on span "Next" at bounding box center [1076, 477] width 20 height 14
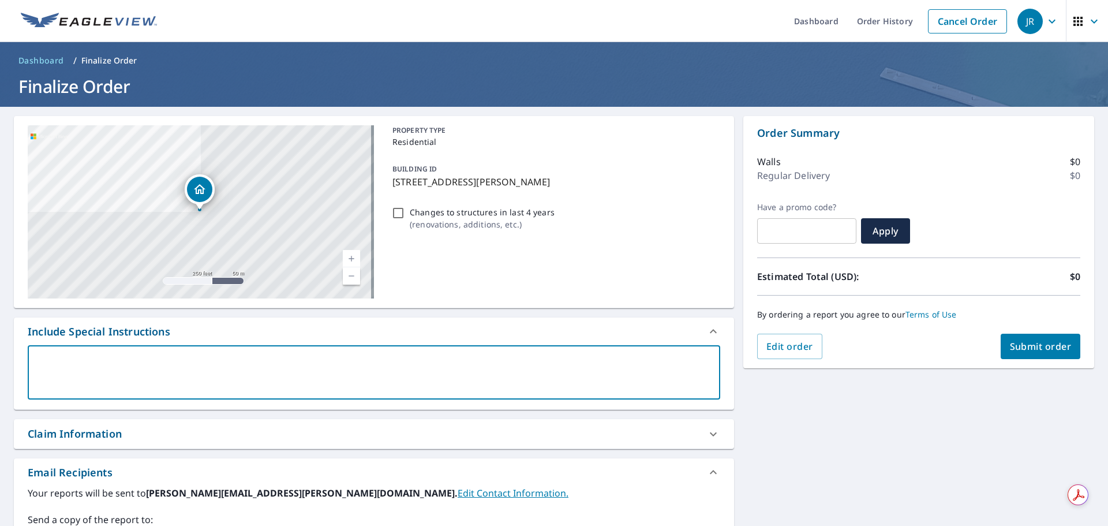
click at [159, 367] on textarea at bounding box center [374, 372] width 676 height 33
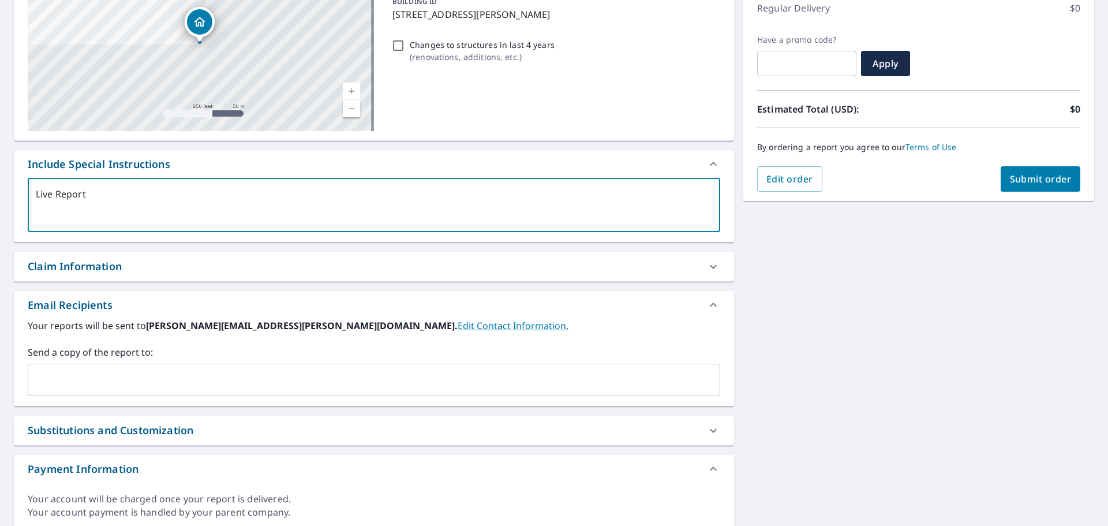
scroll to position [173, 0]
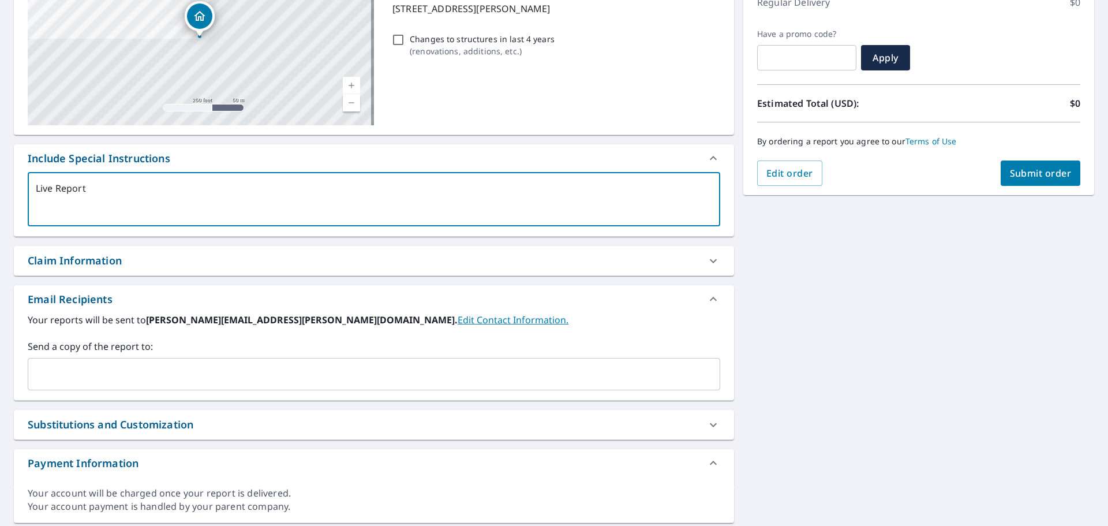
click at [72, 375] on input "text" at bounding box center [365, 374] width 665 height 22
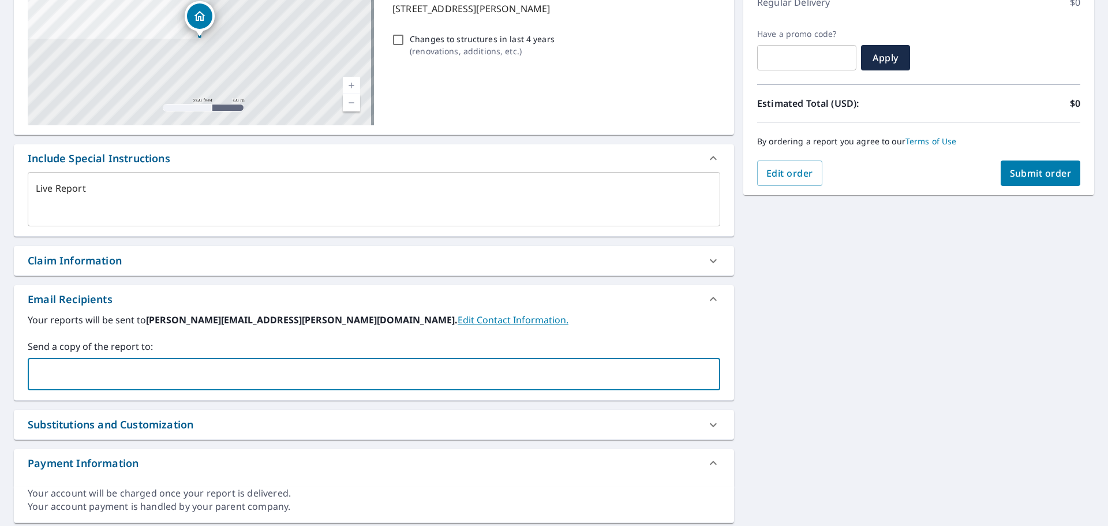
paste input "[PERSON_NAME][EMAIL_ADDRESS][PERSON_NAME][DOMAIN_NAME]"
click at [398, 40] on input "Changes to structures in last 4 years ( renovations, additions, etc. )" at bounding box center [398, 40] width 14 height 14
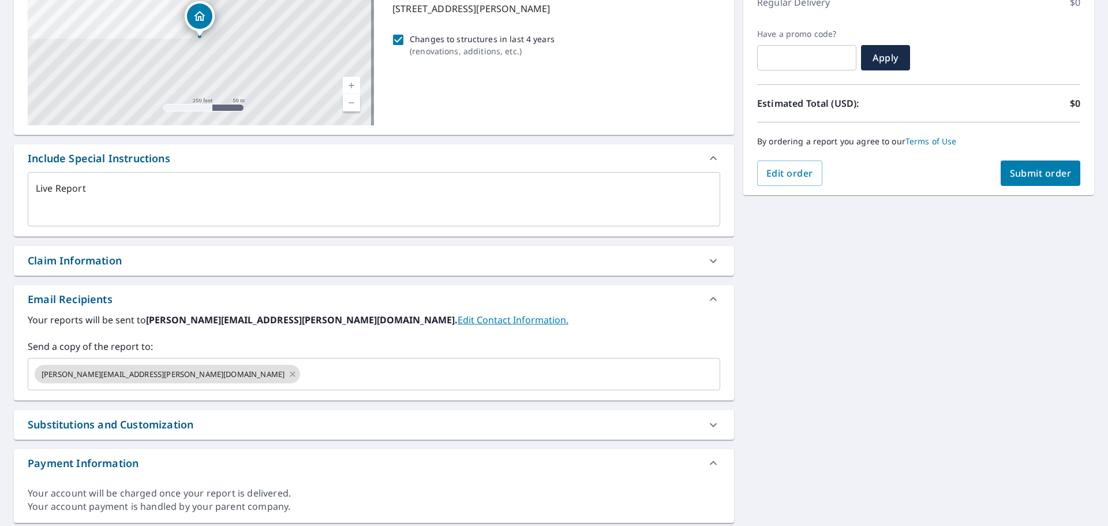
click at [781, 275] on div "[STREET_ADDRESS] Aerial Road A standard road map Aerial A detailed look from ab…" at bounding box center [554, 233] width 1108 height 598
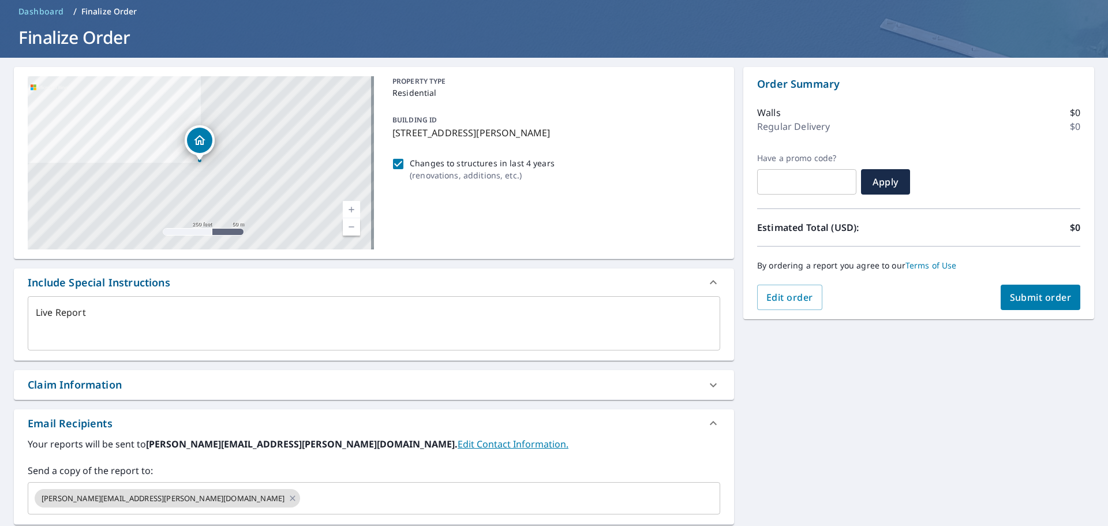
scroll to position [0, 0]
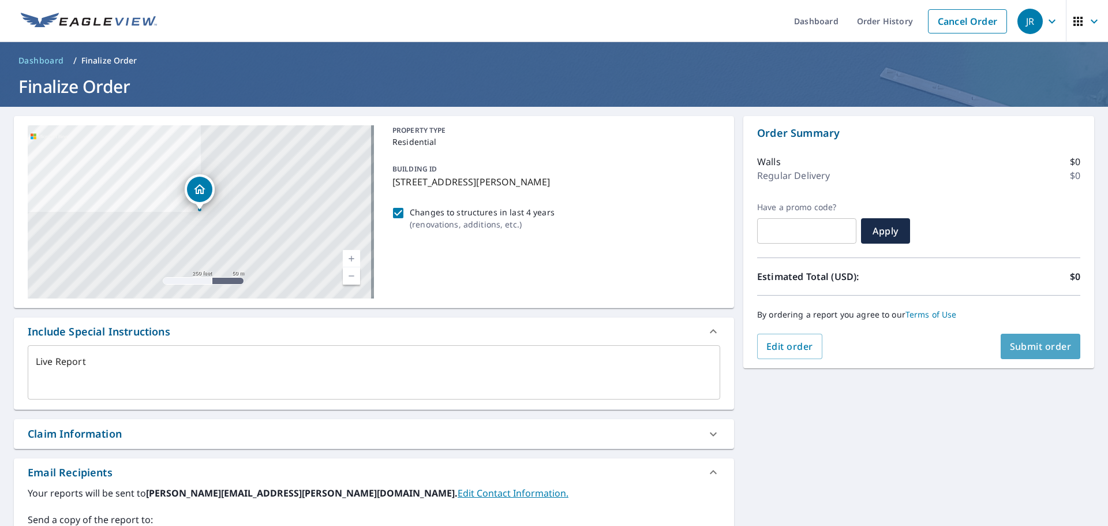
click at [1030, 349] on span "Submit order" at bounding box center [1041, 346] width 62 height 13
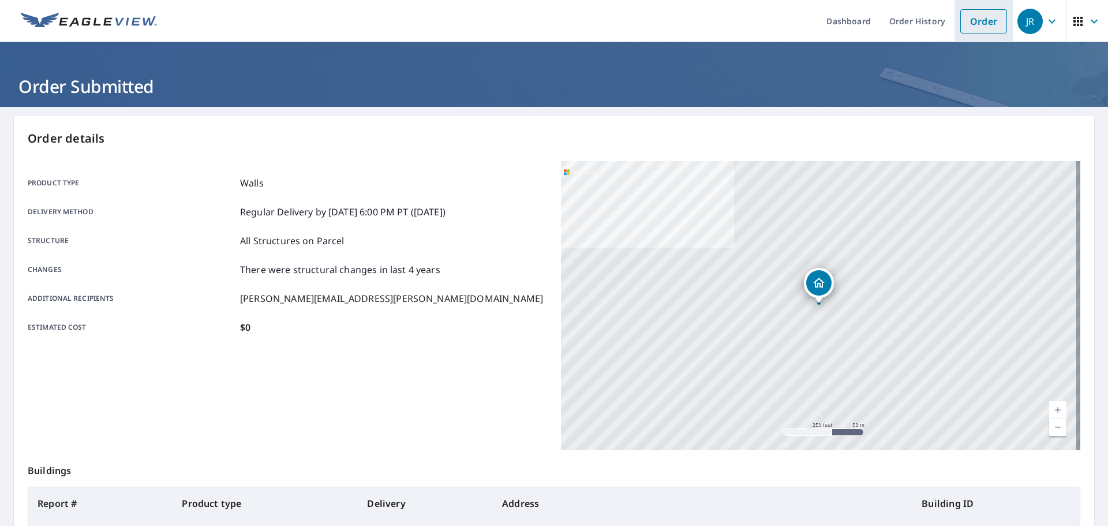
click at [969, 16] on link "Order" at bounding box center [983, 21] width 47 height 24
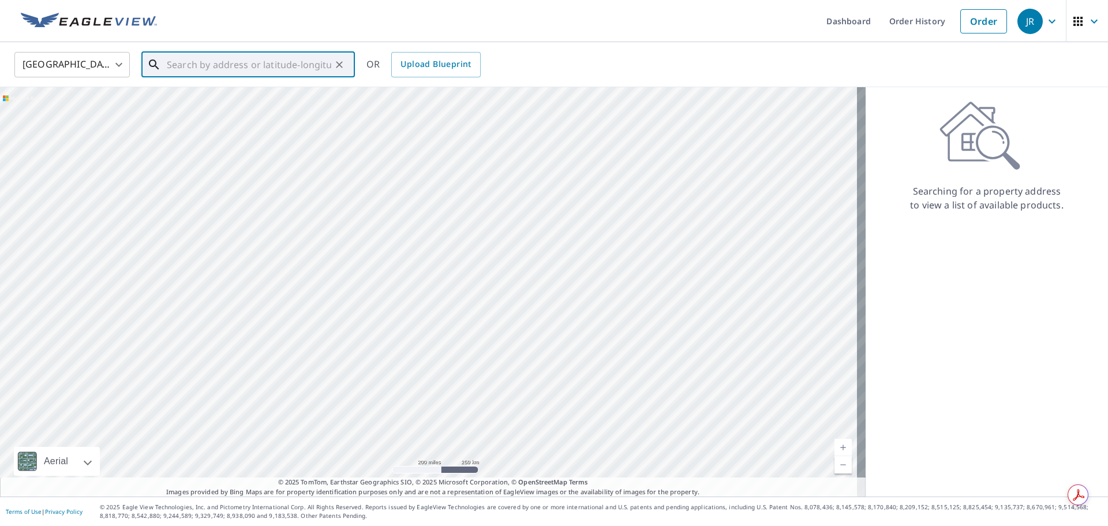
click at [299, 69] on input "text" at bounding box center [249, 64] width 164 height 32
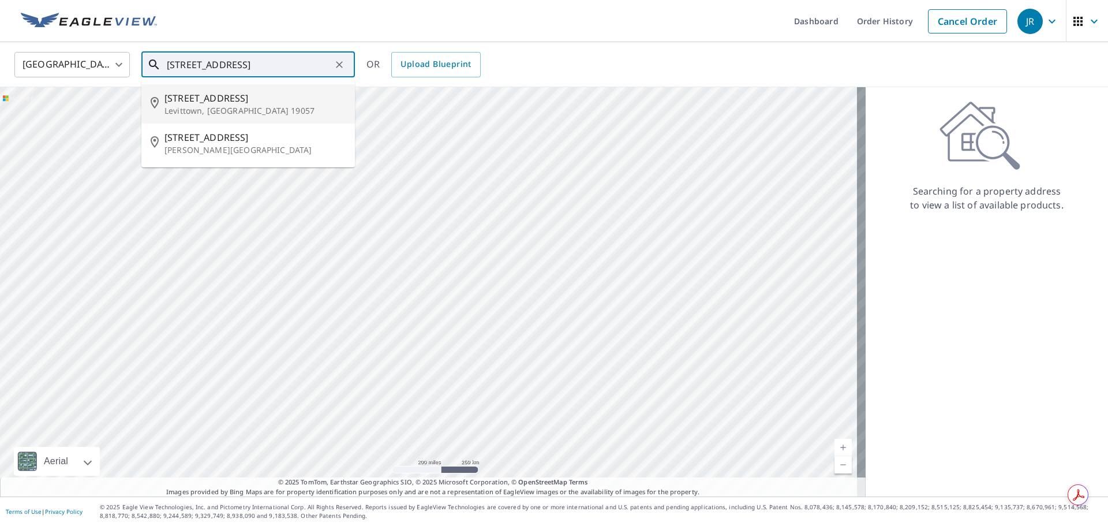
click at [218, 105] on p "Levittown, [GEOGRAPHIC_DATA] 19057" at bounding box center [254, 111] width 181 height 12
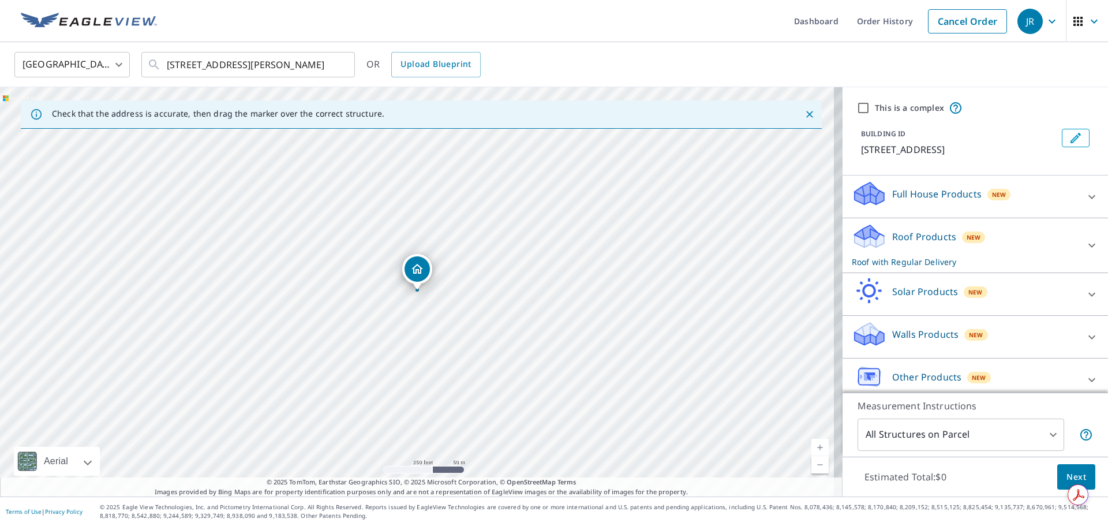
click at [1085, 244] on icon at bounding box center [1092, 245] width 14 height 14
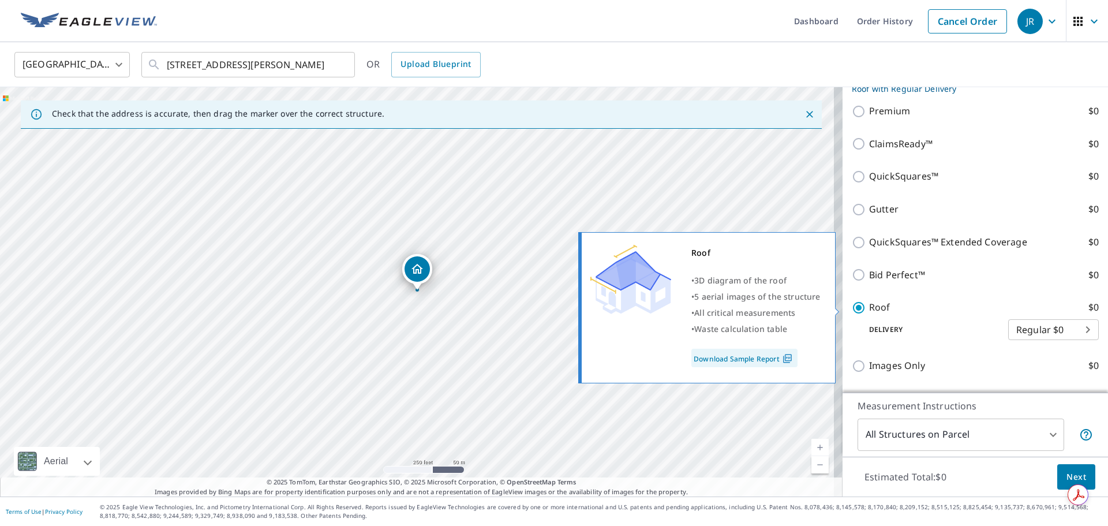
click at [852, 306] on input "Roof $0" at bounding box center [860, 308] width 17 height 14
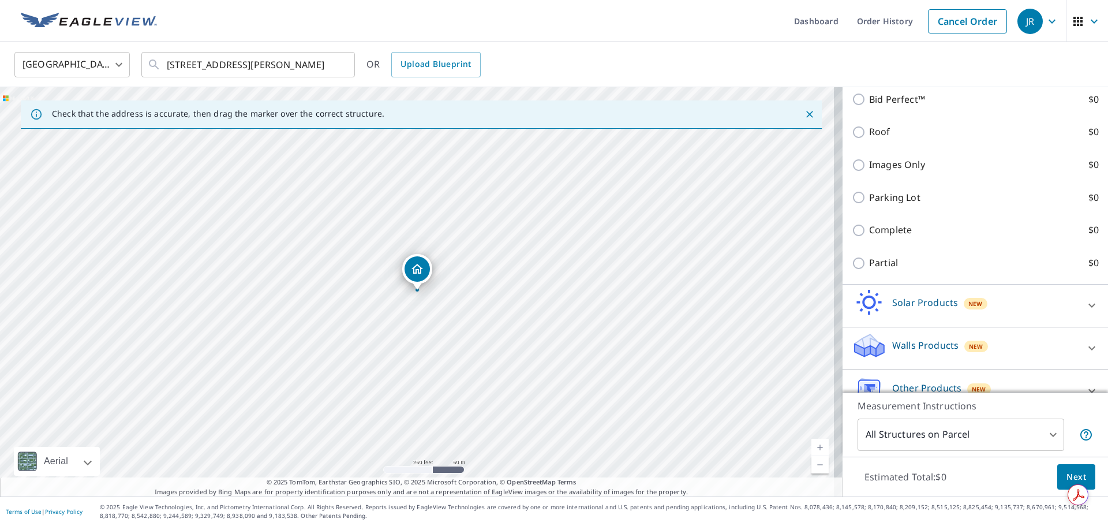
scroll to position [388, 0]
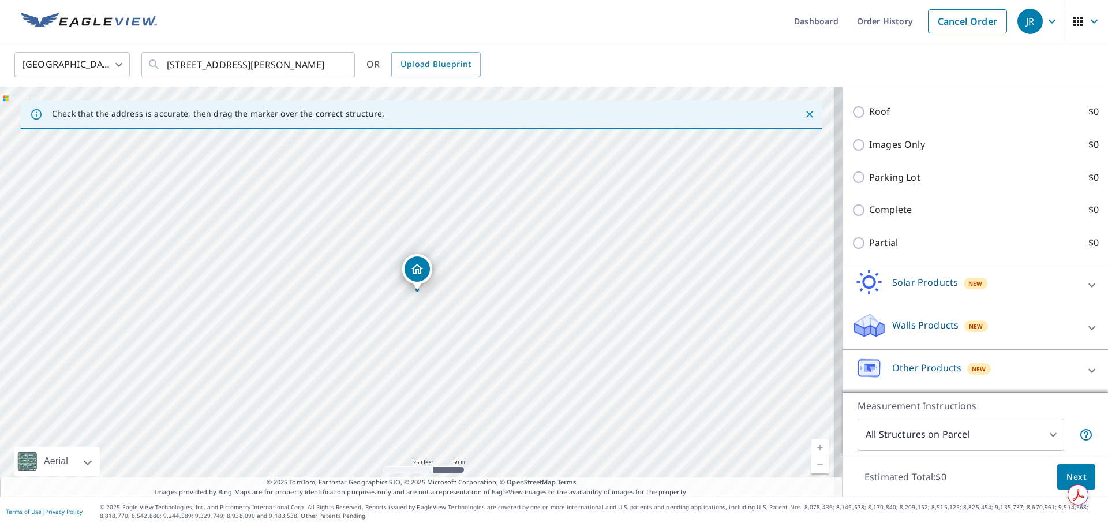
click at [1078, 328] on div at bounding box center [1092, 328] width 28 height 28
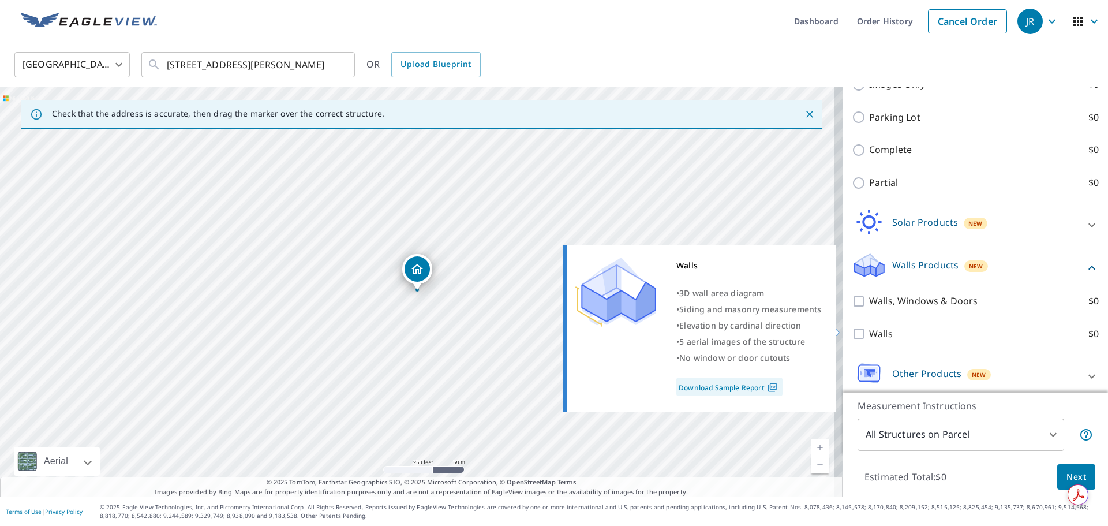
scroll to position [453, 0]
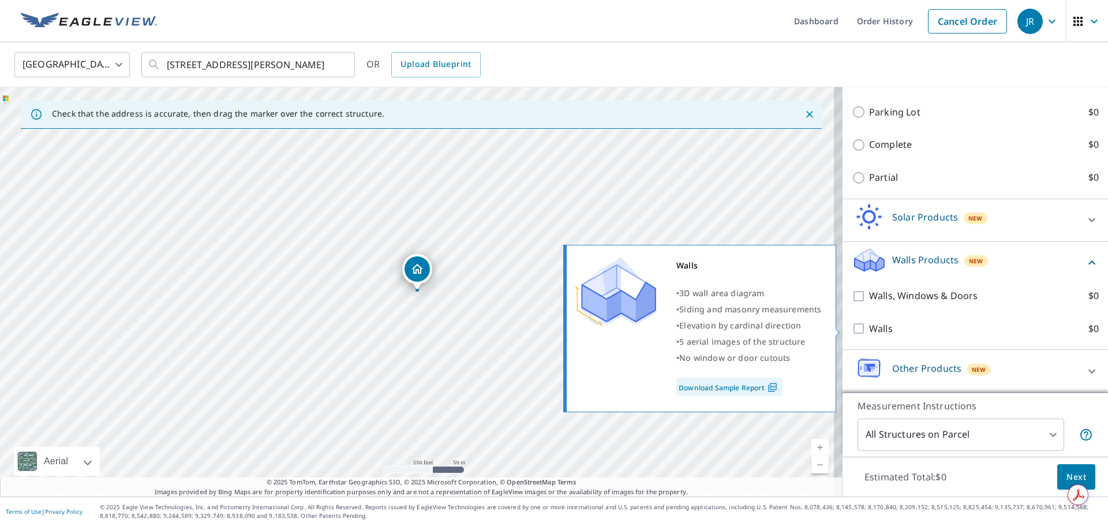
click at [852, 328] on input "Walls $0" at bounding box center [860, 328] width 17 height 14
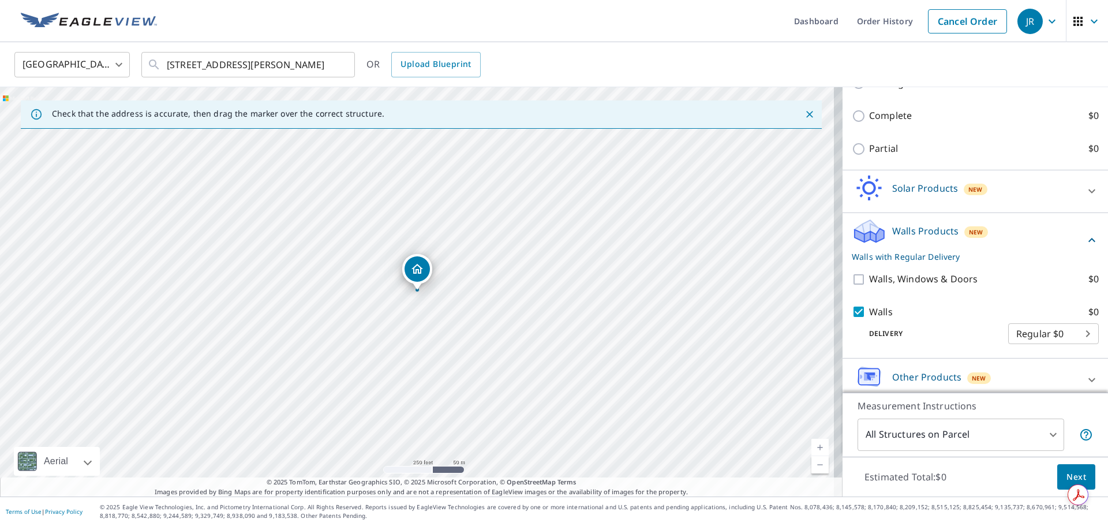
scroll to position [491, 0]
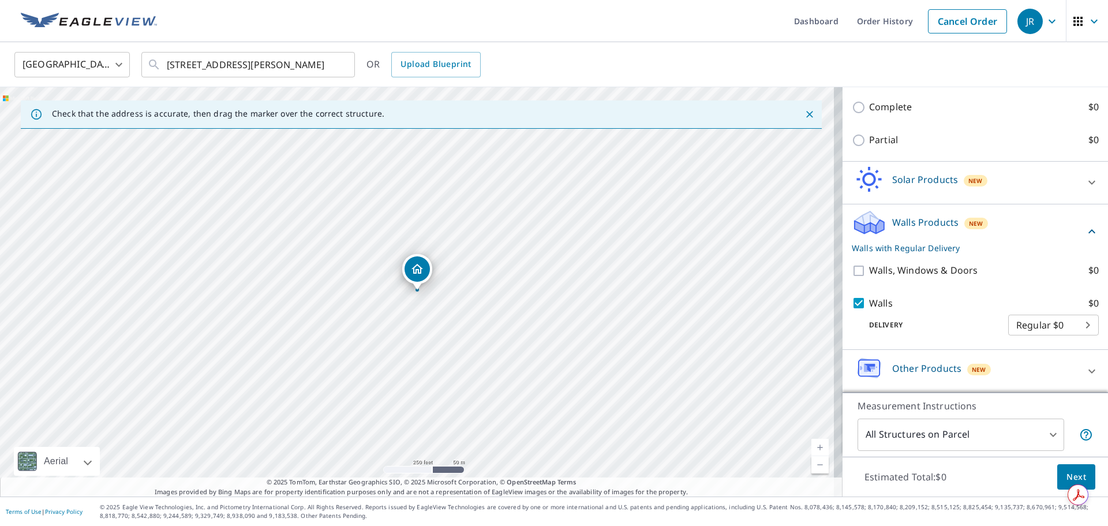
click at [1066, 474] on span "Next" at bounding box center [1076, 477] width 20 height 14
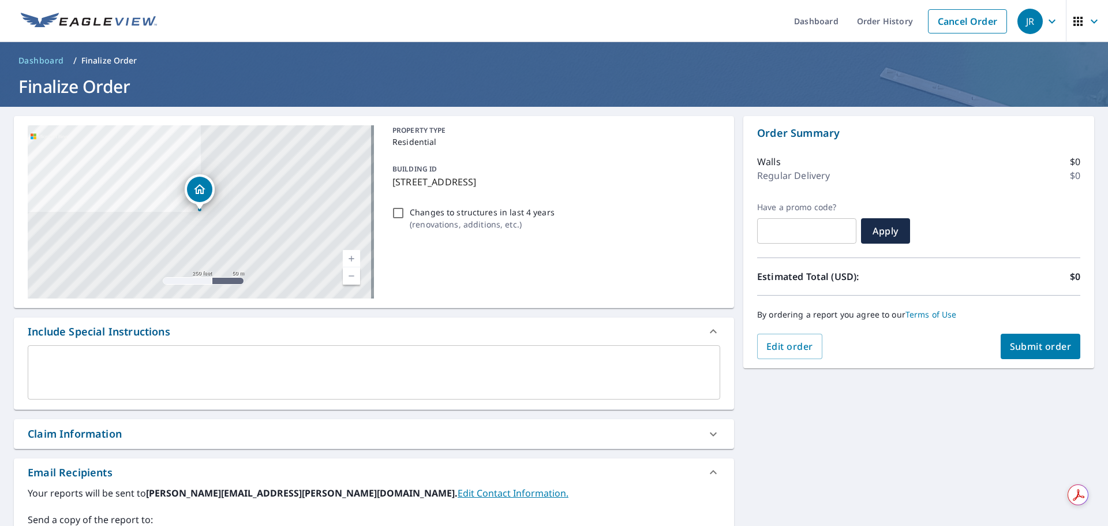
click at [396, 213] on input "Changes to structures in last 4 years ( renovations, additions, etc. )" at bounding box center [398, 213] width 14 height 14
drag, startPoint x: 220, startPoint y: 369, endPoint x: 225, endPoint y: 359, distance: 10.8
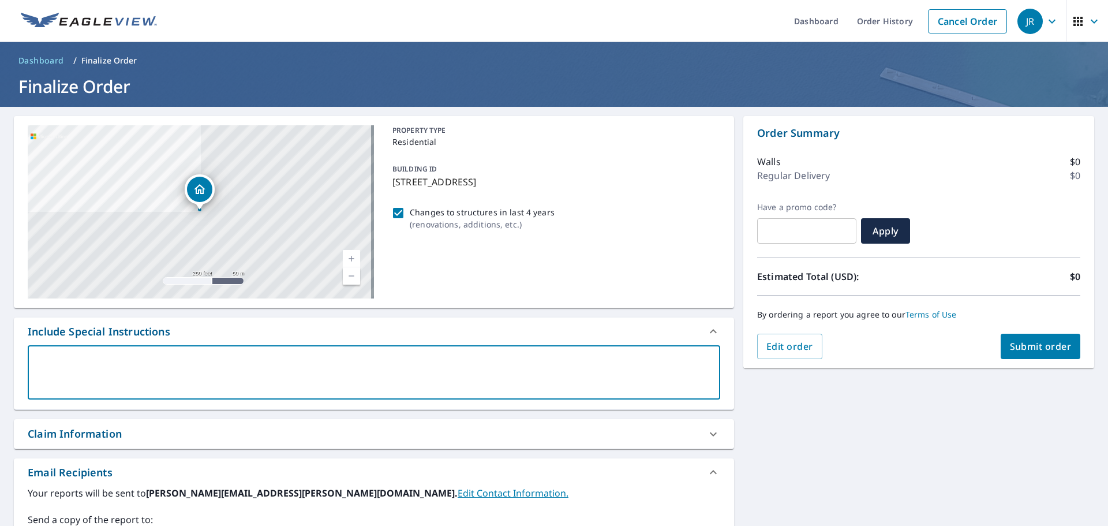
click at [220, 368] on textarea at bounding box center [374, 372] width 676 height 33
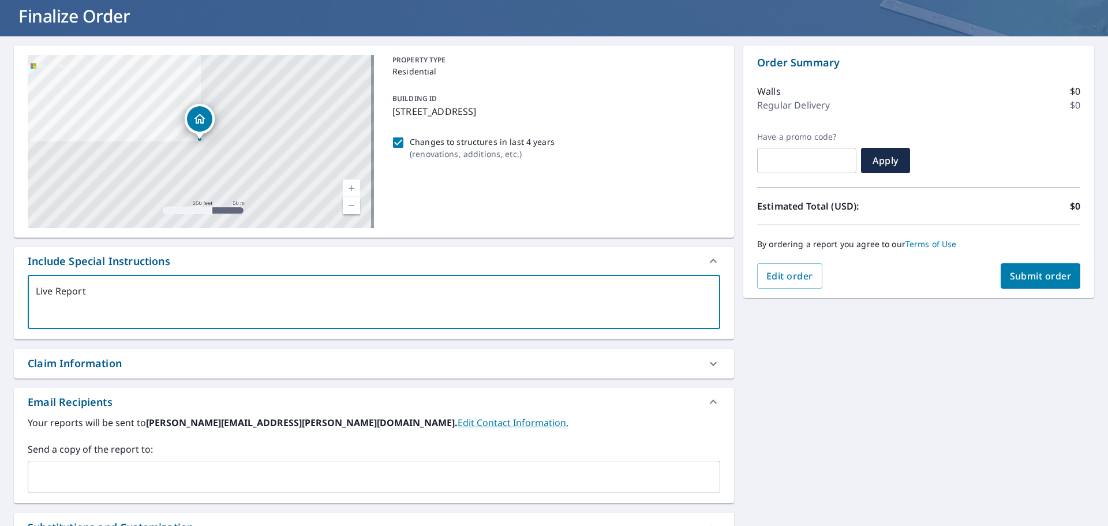
scroll to position [173, 0]
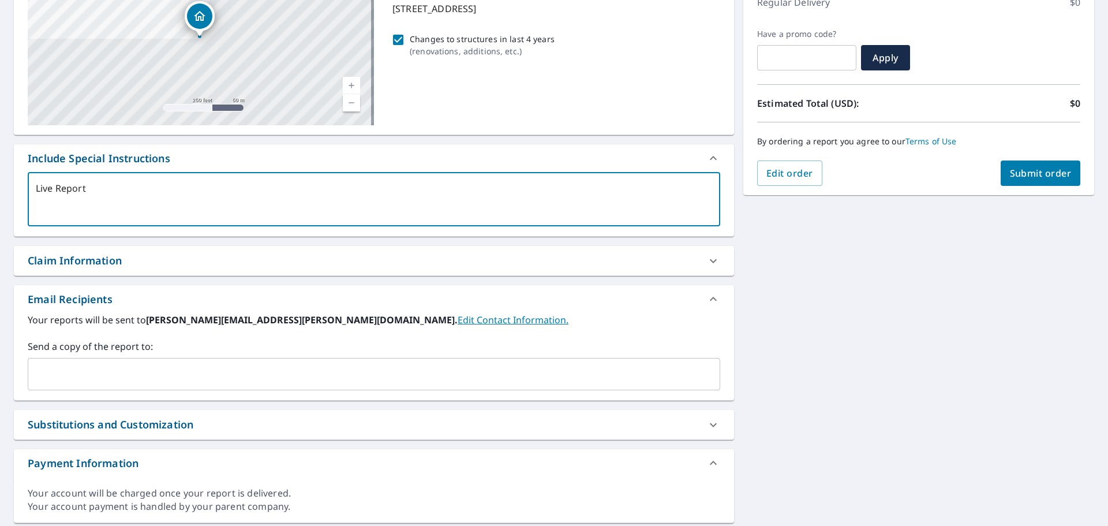
click at [101, 373] on input "text" at bounding box center [365, 374] width 665 height 22
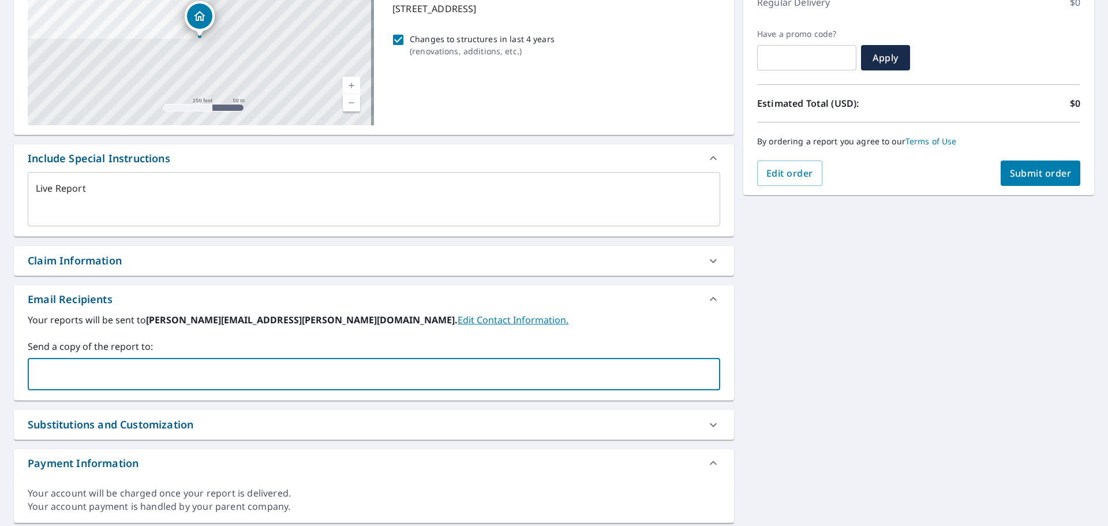
paste input "[PERSON_NAME][EMAIL_ADDRESS][PERSON_NAME][DOMAIN_NAME]"
click at [785, 325] on div "[STREET_ADDRESS][PERSON_NAME] A standard road map Aerial A detailed look from a…" at bounding box center [554, 233] width 1108 height 598
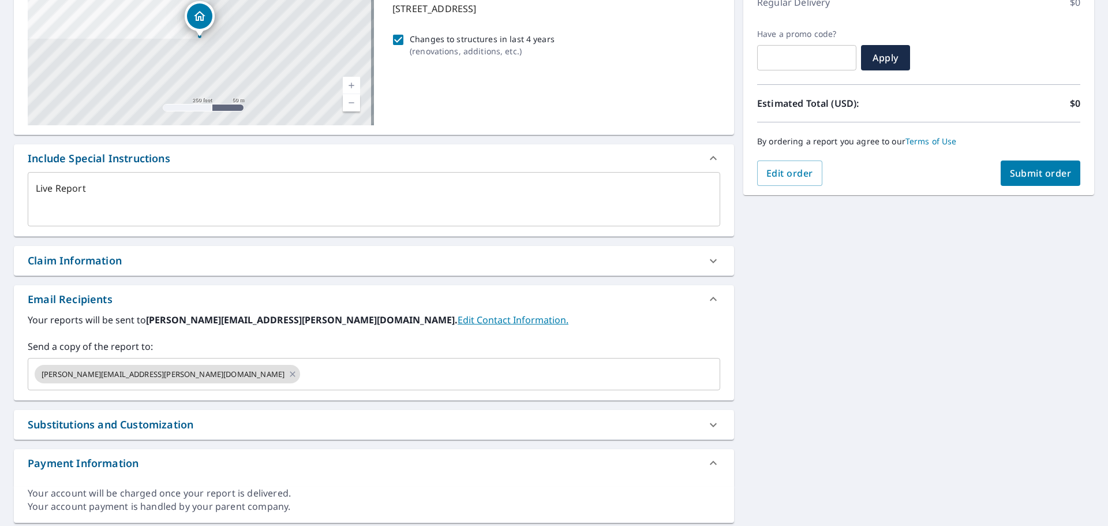
scroll to position [0, 0]
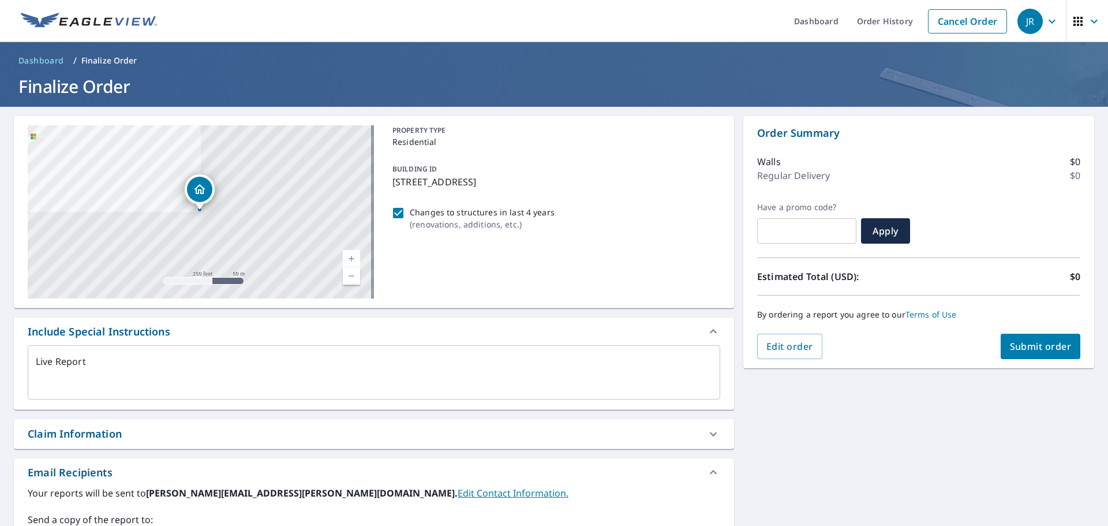
click at [1020, 346] on span "Submit order" at bounding box center [1041, 346] width 62 height 13
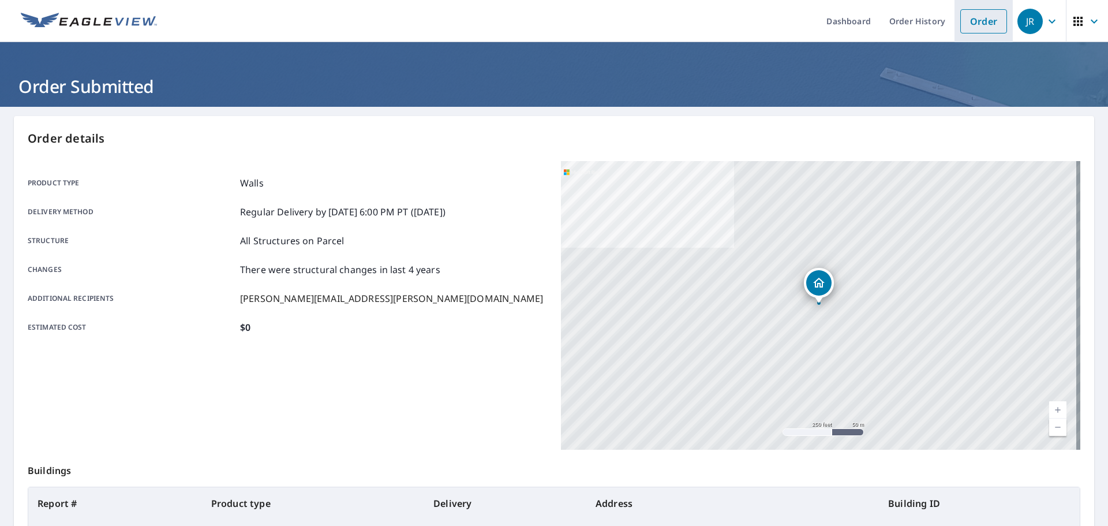
click at [976, 20] on link "Order" at bounding box center [983, 21] width 47 height 24
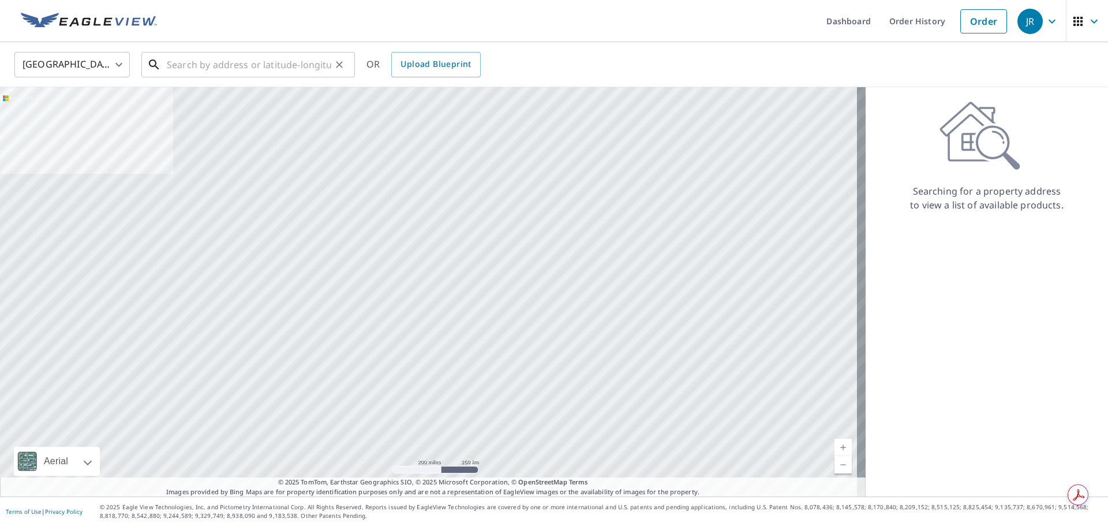
click at [289, 63] on input "text" at bounding box center [249, 64] width 164 height 32
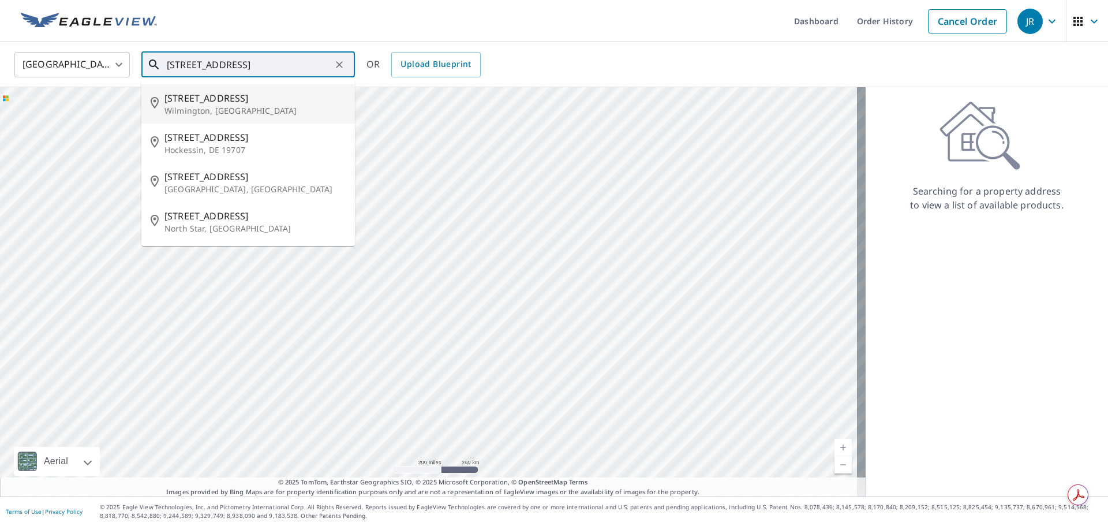
click at [286, 66] on input "[STREET_ADDRESS]" at bounding box center [249, 64] width 164 height 32
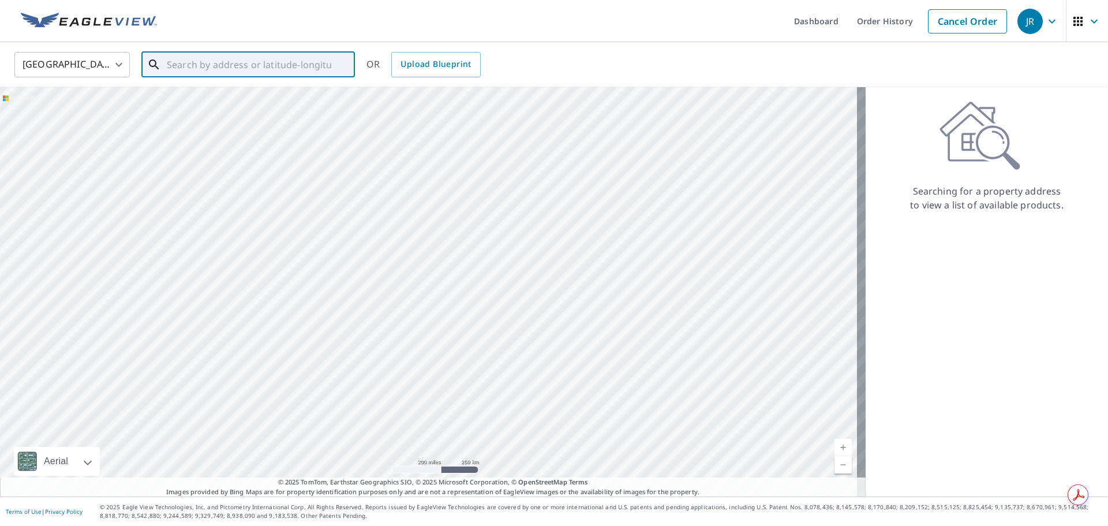
click at [227, 71] on input "text" at bounding box center [249, 64] width 164 height 32
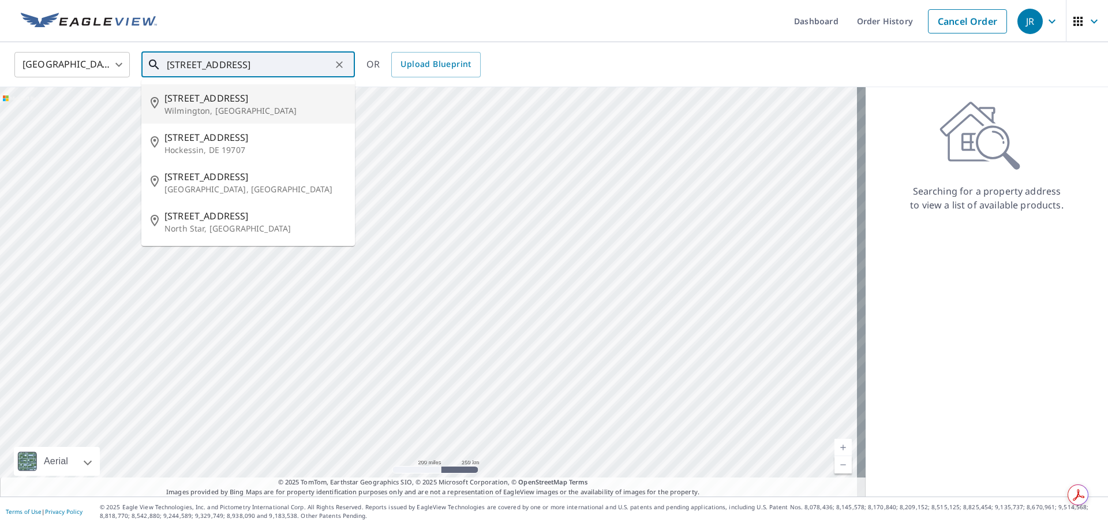
click at [234, 102] on span "[STREET_ADDRESS]" at bounding box center [254, 98] width 181 height 14
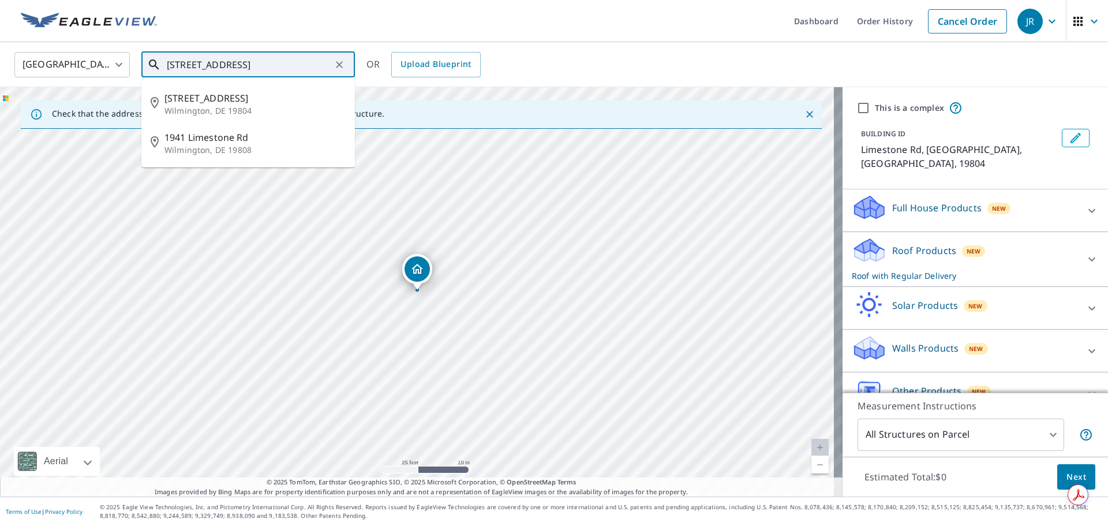
click at [265, 62] on input "[STREET_ADDRESS]" at bounding box center [249, 64] width 164 height 32
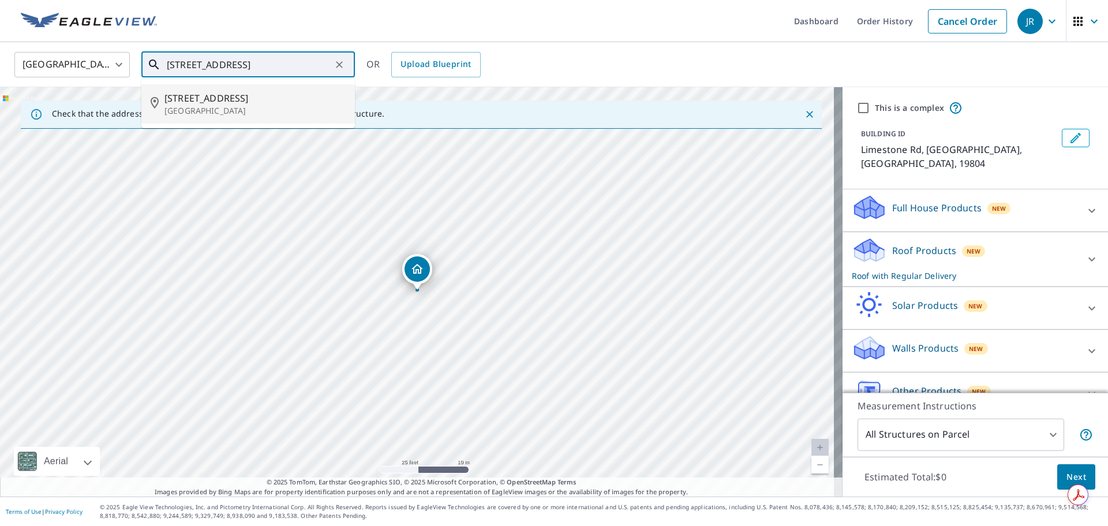
click at [226, 104] on div "[STREET_ADDRESS]" at bounding box center [254, 103] width 181 height 25
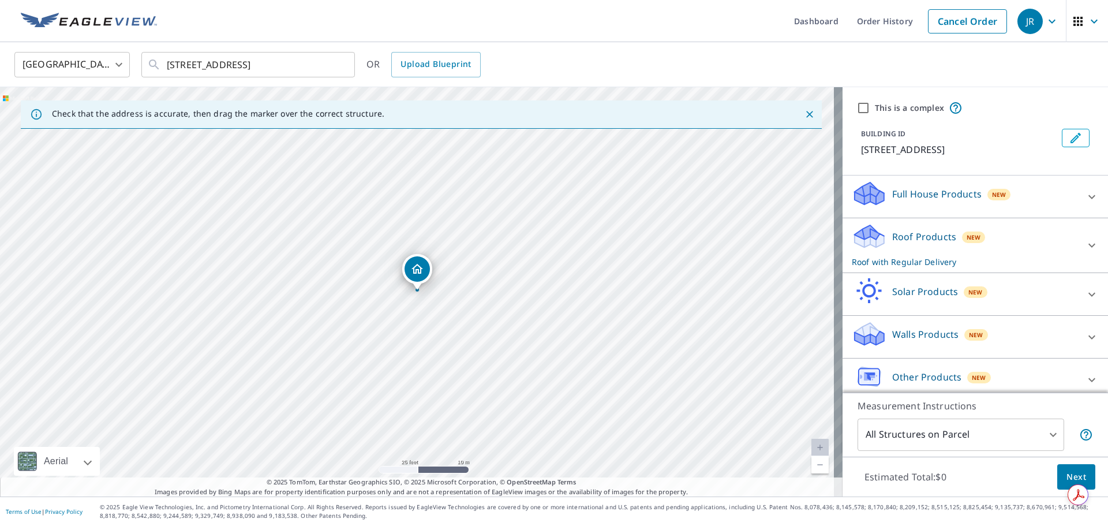
click at [1085, 248] on icon at bounding box center [1092, 245] width 14 height 14
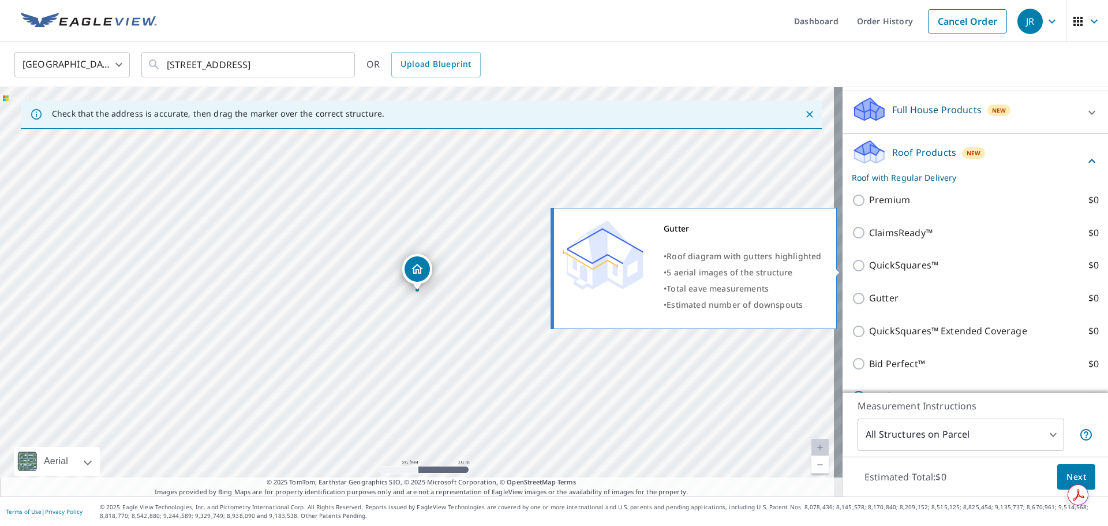
scroll to position [173, 0]
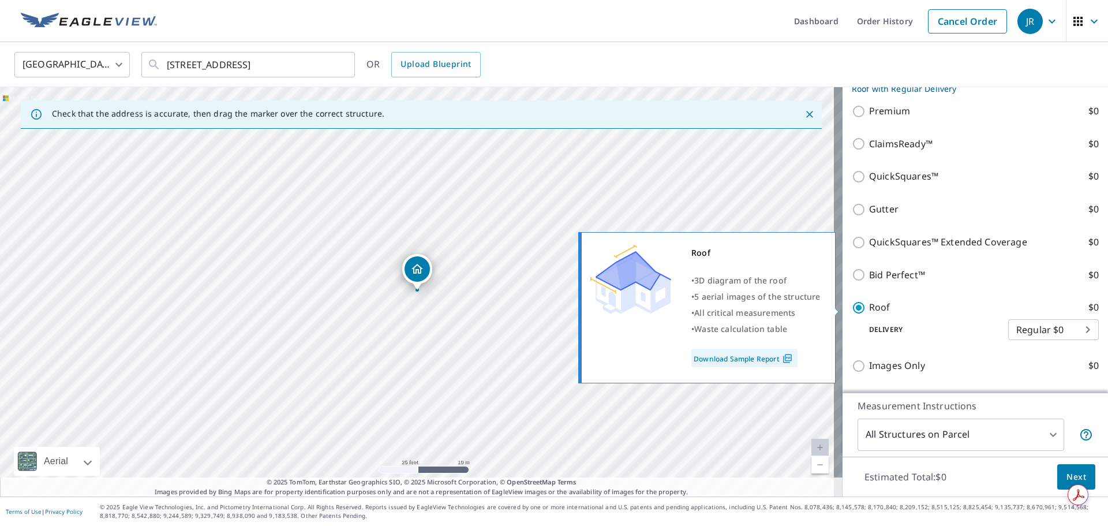
click at [852, 312] on input "Roof $0" at bounding box center [860, 308] width 17 height 14
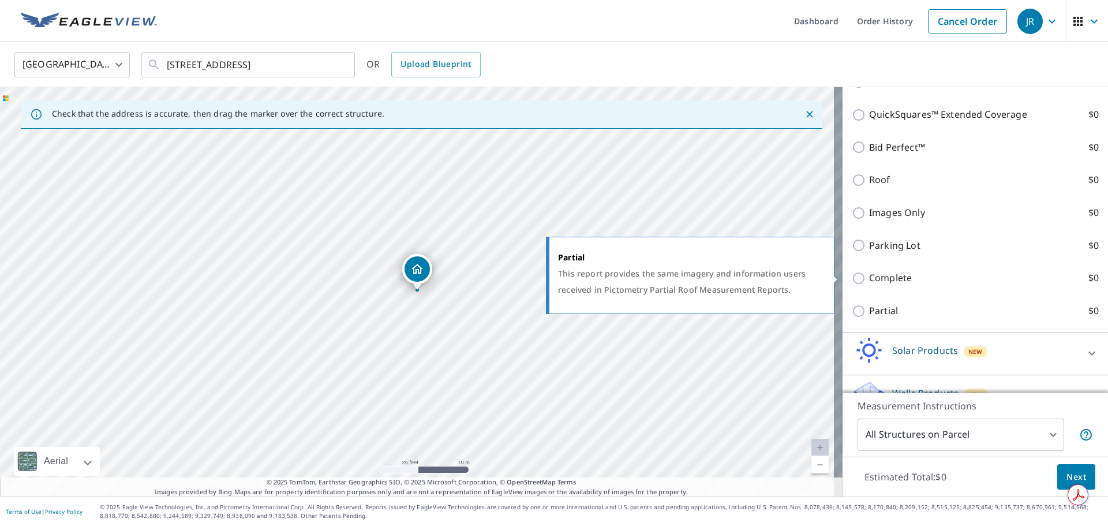
scroll to position [388, 0]
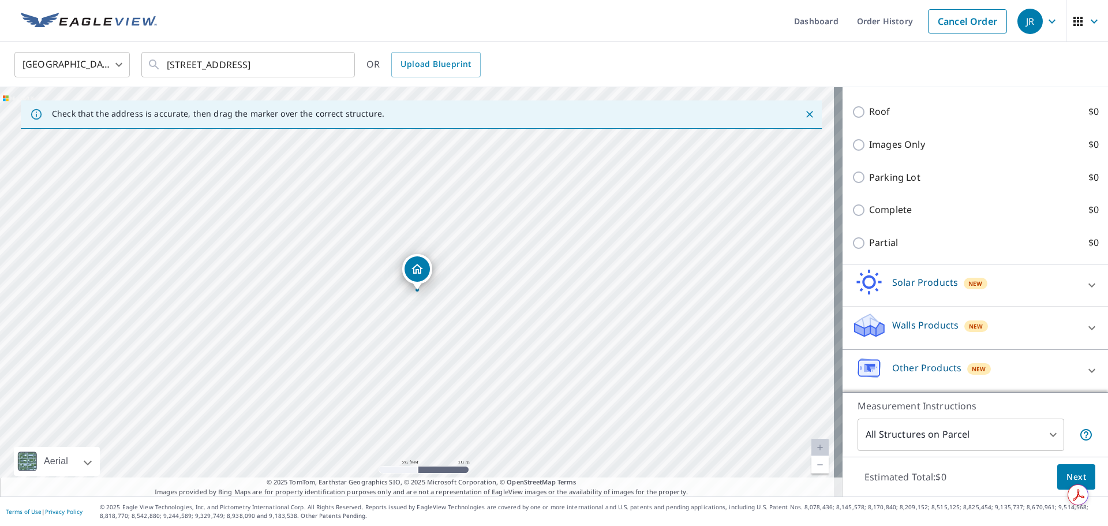
click at [1085, 323] on icon at bounding box center [1092, 328] width 14 height 14
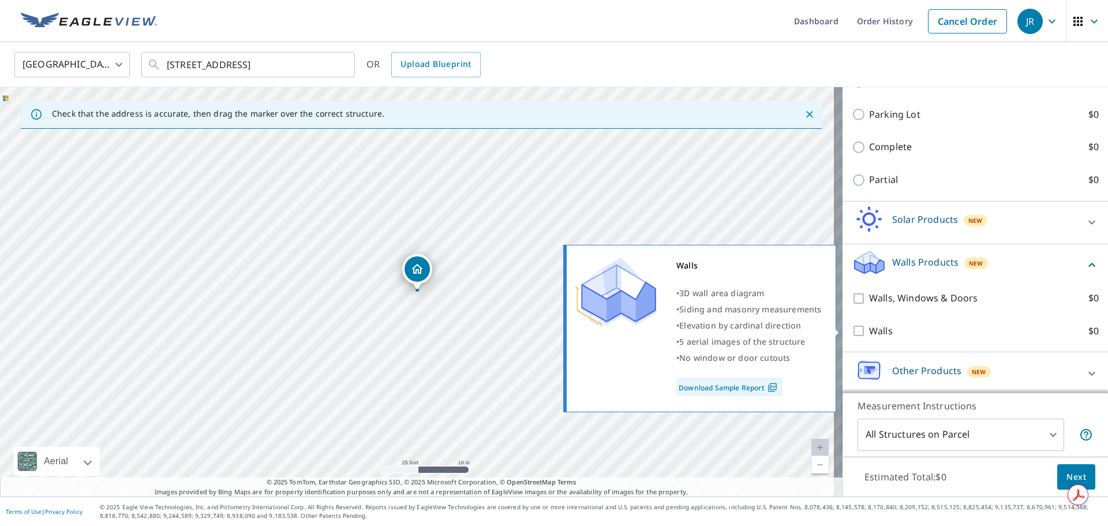
scroll to position [453, 0]
click at [852, 331] on input "Walls $0" at bounding box center [860, 328] width 17 height 14
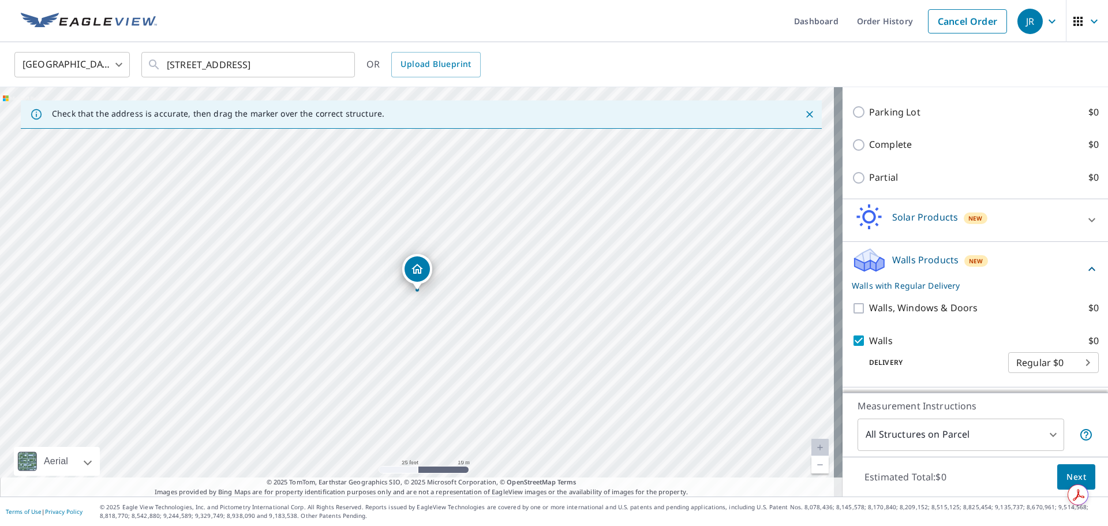
click at [1066, 470] on span "Next" at bounding box center [1076, 477] width 20 height 14
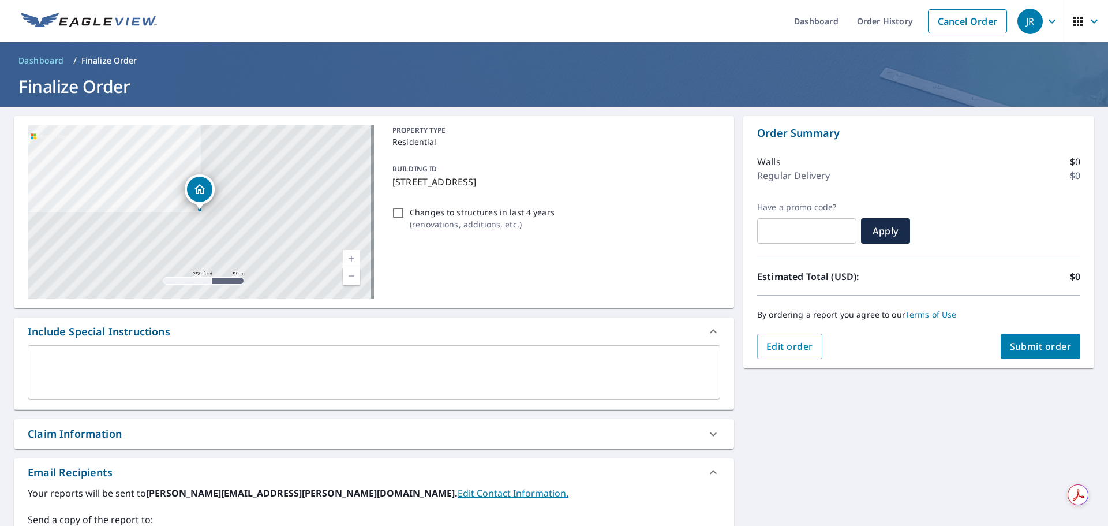
click at [132, 360] on textarea at bounding box center [374, 372] width 676 height 33
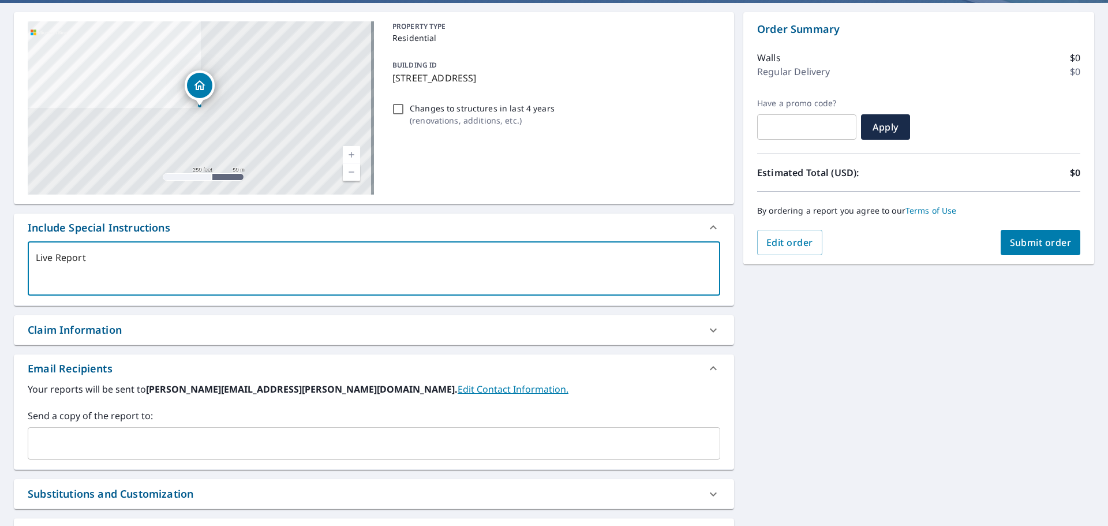
scroll to position [209, 0]
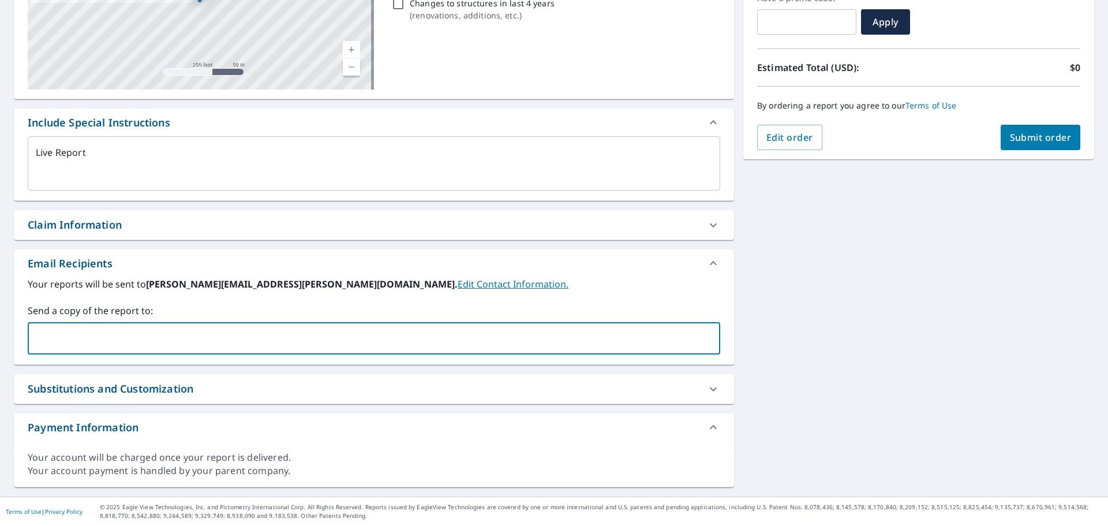
click at [78, 330] on input "text" at bounding box center [365, 338] width 665 height 22
click at [83, 335] on input "text" at bounding box center [365, 338] width 665 height 22
paste input "[PERSON_NAME][EMAIL_ADDRESS][PERSON_NAME][DOMAIN_NAME]"
click at [802, 261] on div "[STREET_ADDRESS] Aerial Road A standard road map Aerial A detailed look from ab…" at bounding box center [554, 197] width 1108 height 598
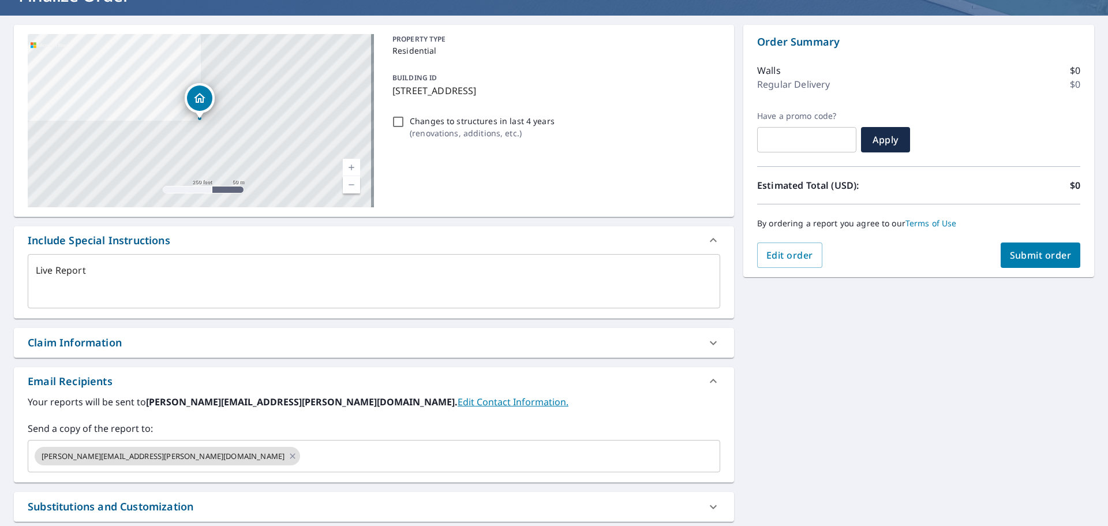
scroll to position [0, 0]
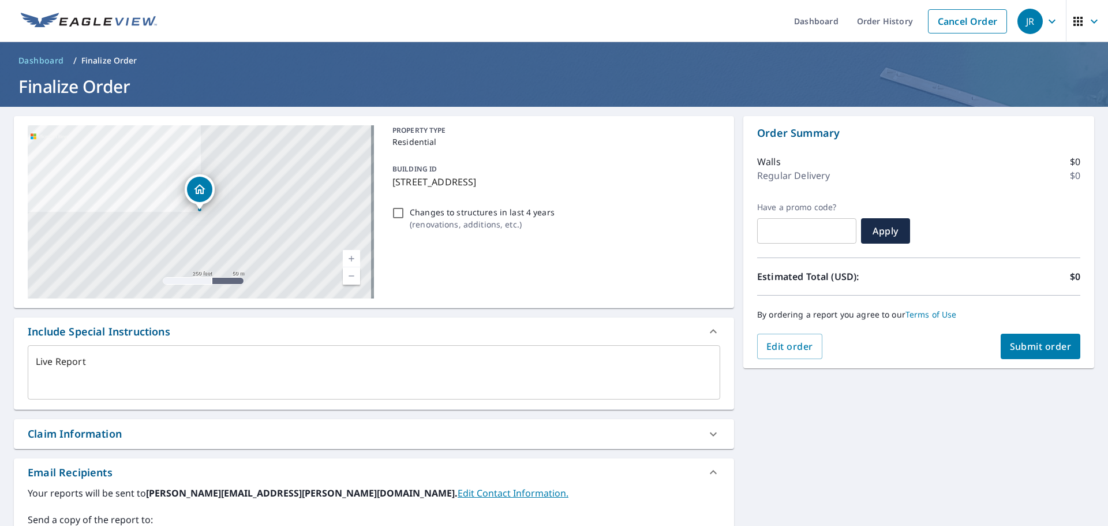
click at [394, 211] on input "Changes to structures in last 4 years ( renovations, additions, etc. )" at bounding box center [398, 213] width 14 height 14
click at [894, 442] on div "[STREET_ADDRESS] Aerial Road A standard road map Aerial A detailed look from ab…" at bounding box center [554, 406] width 1108 height 598
click at [1021, 345] on span "Submit order" at bounding box center [1041, 346] width 62 height 13
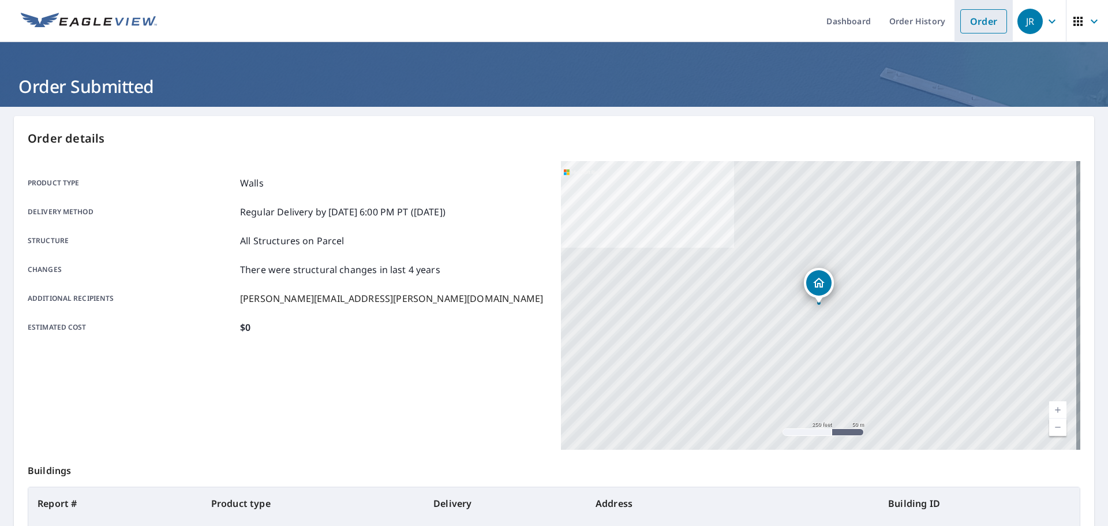
click at [984, 29] on link "Order" at bounding box center [983, 21] width 47 height 24
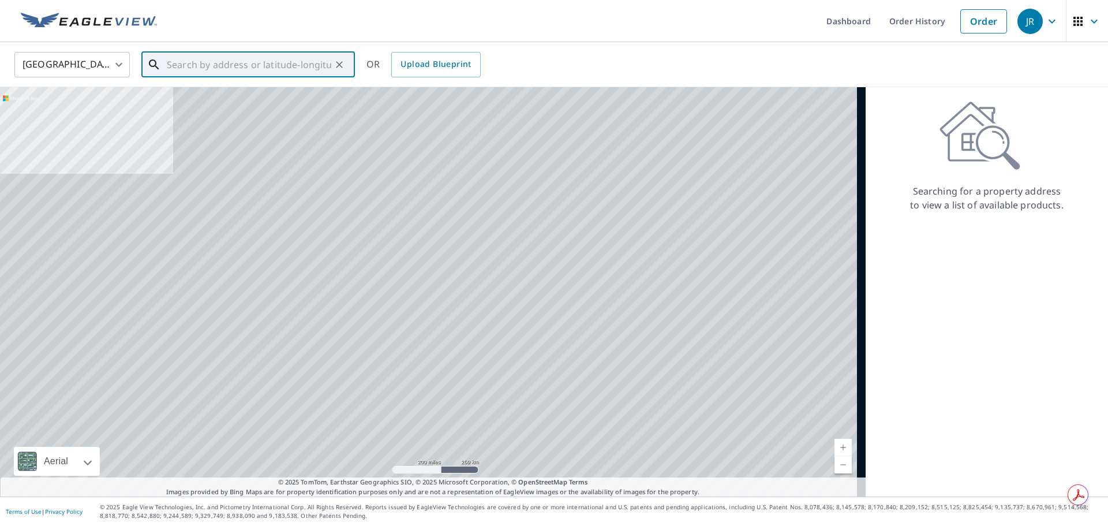
click at [214, 58] on input "text" at bounding box center [249, 64] width 164 height 32
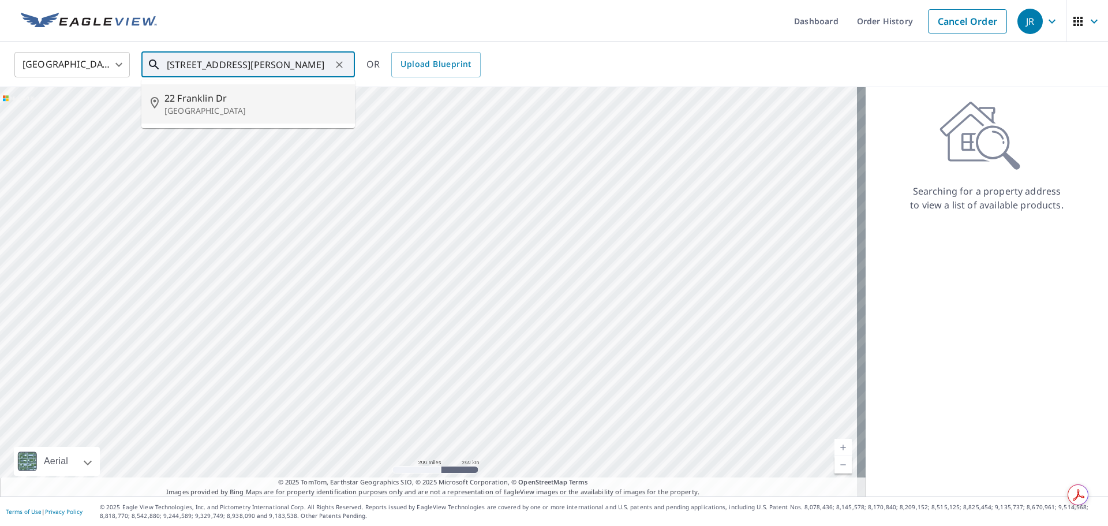
click at [204, 107] on p "[GEOGRAPHIC_DATA]" at bounding box center [254, 111] width 181 height 12
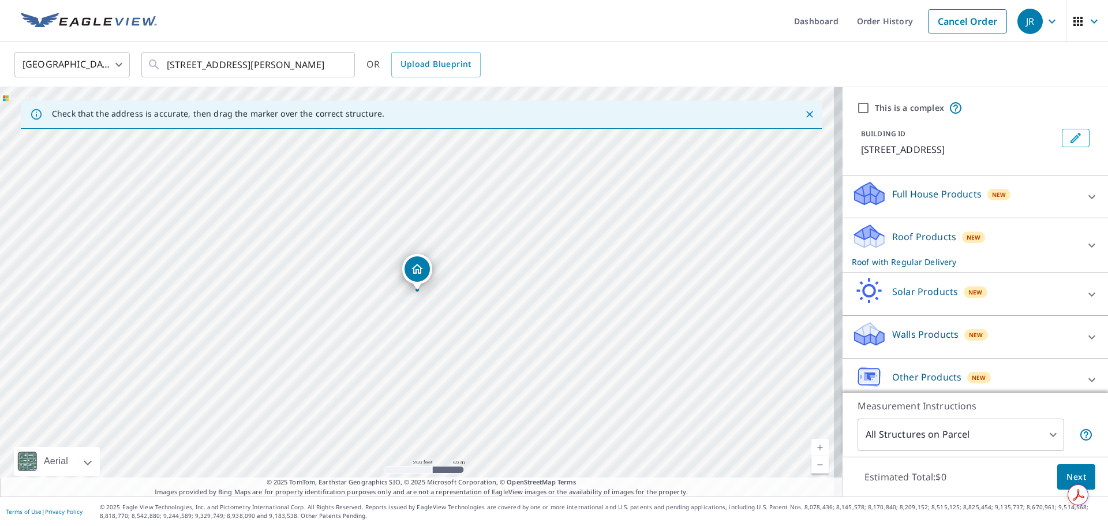
click at [1078, 243] on div at bounding box center [1092, 245] width 28 height 28
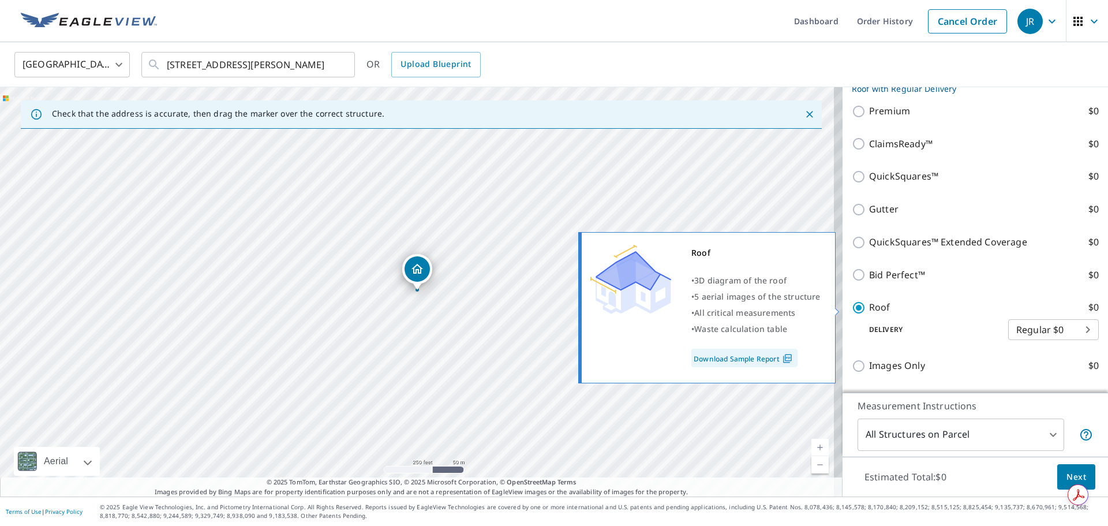
click at [852, 307] on input "Roof $0" at bounding box center [860, 308] width 17 height 14
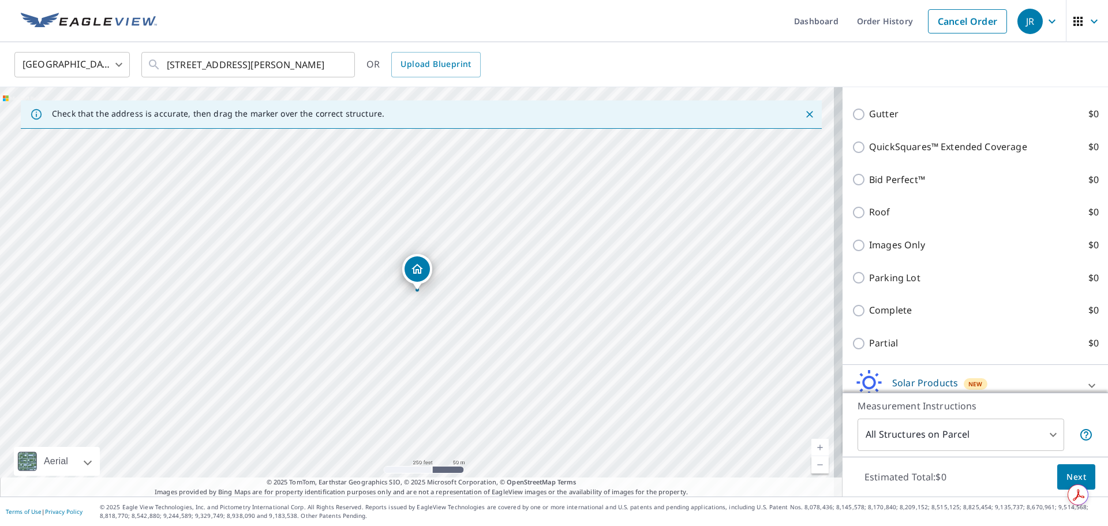
scroll to position [388, 0]
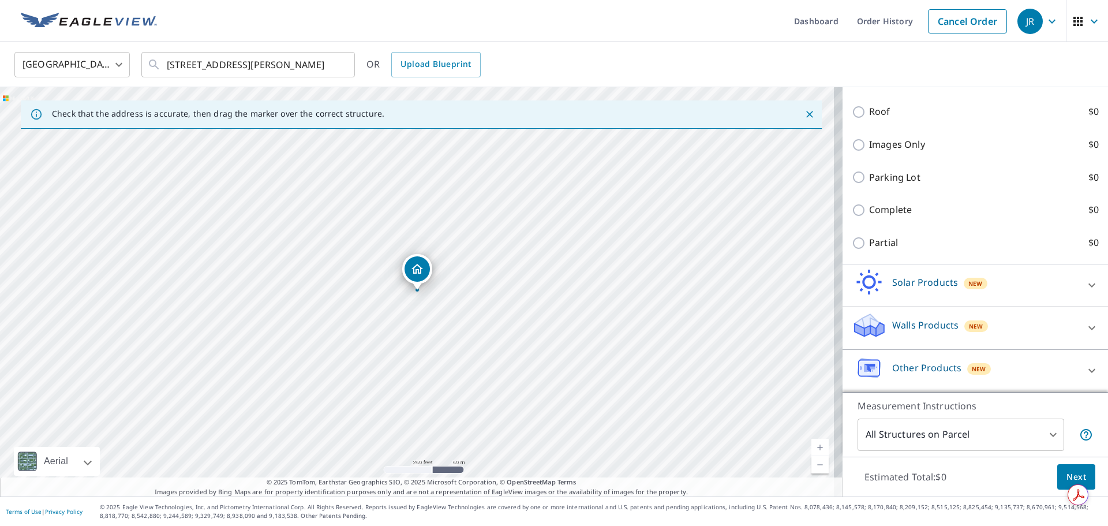
click at [1085, 332] on icon at bounding box center [1092, 328] width 14 height 14
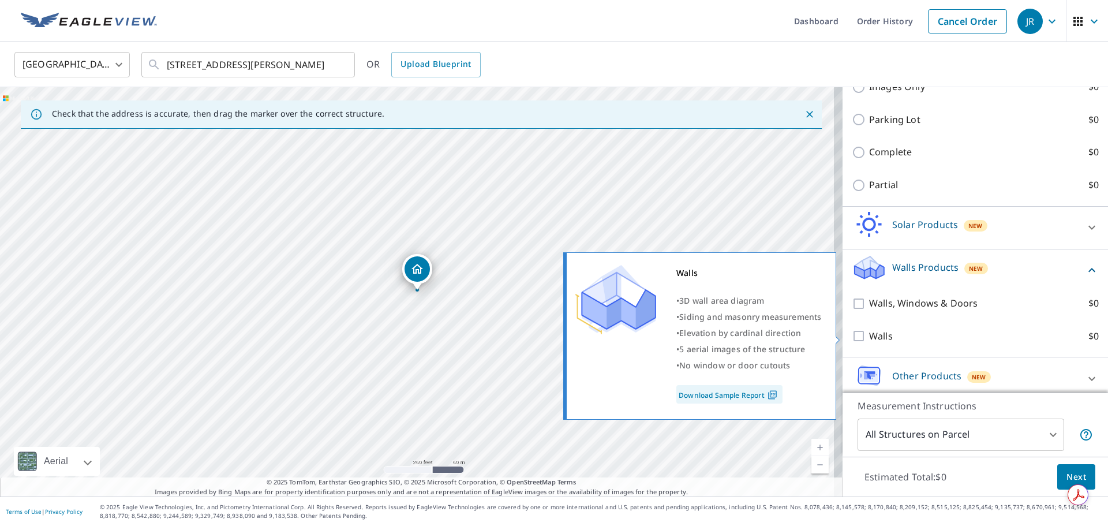
click at [852, 335] on input "Walls $0" at bounding box center [860, 336] width 17 height 14
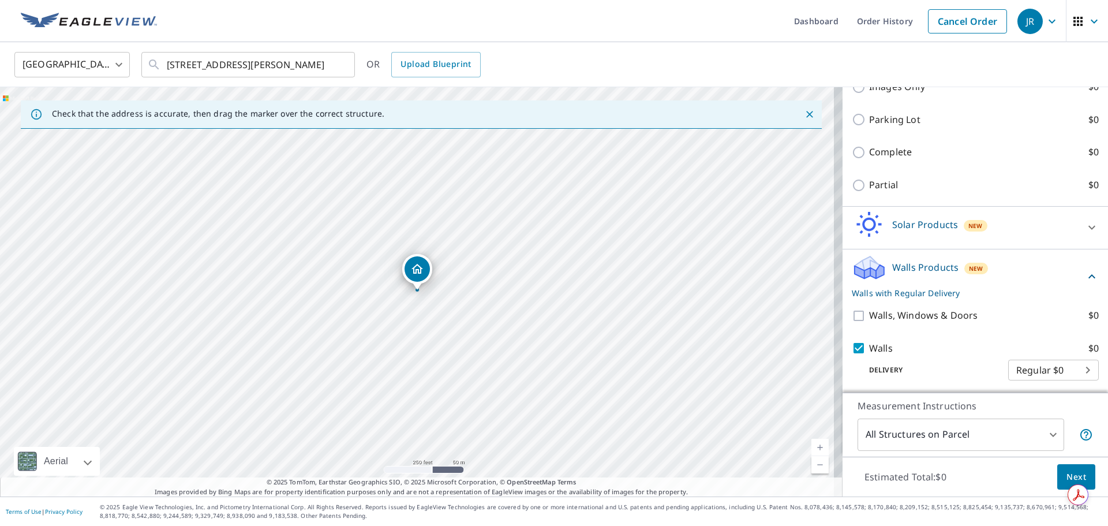
click at [1057, 472] on button "Next" at bounding box center [1076, 477] width 38 height 26
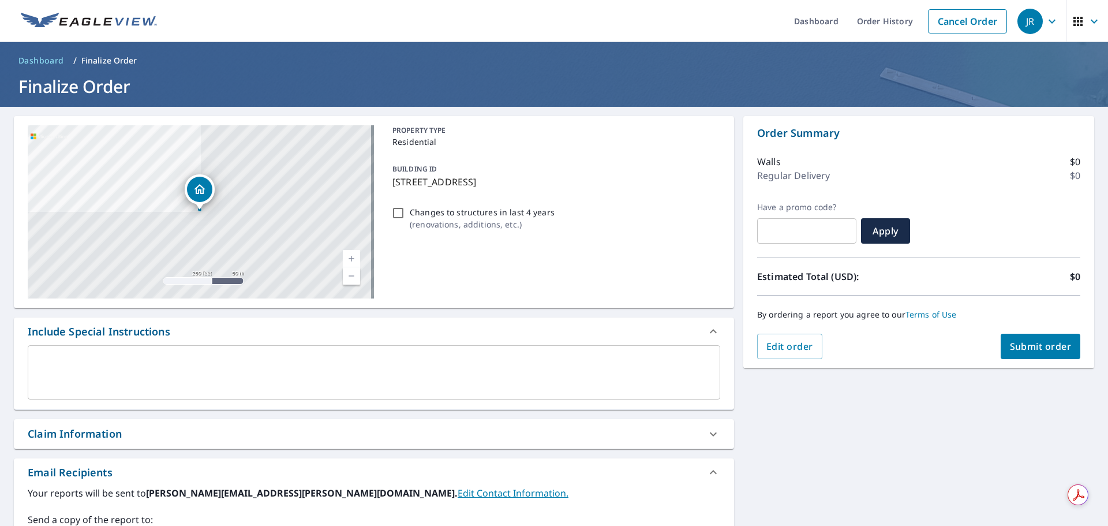
click at [98, 354] on div "x ​" at bounding box center [374, 372] width 692 height 54
click at [396, 207] on input "Changes to structures in last 4 years ( renovations, additions, etc. )" at bounding box center [398, 213] width 14 height 14
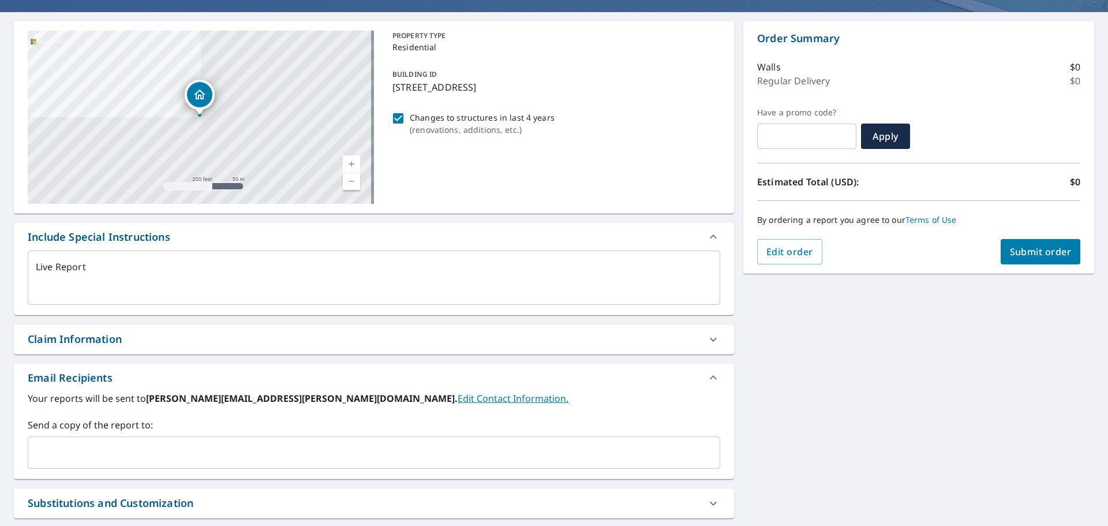
scroll to position [209, 0]
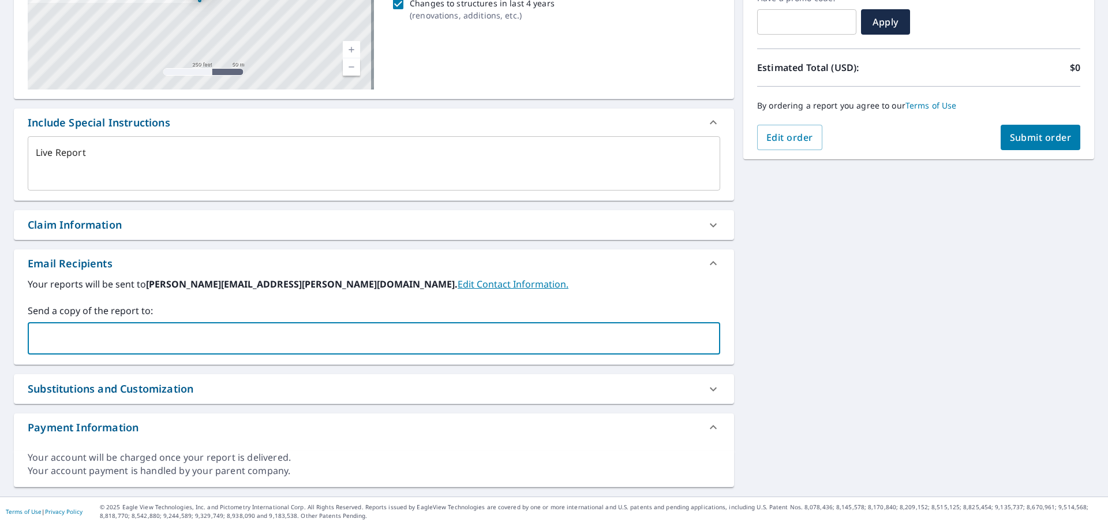
click at [63, 333] on input "text" at bounding box center [365, 338] width 665 height 22
paste input "[PERSON_NAME][EMAIL_ADDRESS][PERSON_NAME][DOMAIN_NAME]"
click at [461, 268] on div "Email Recipients" at bounding box center [364, 264] width 672 height 16
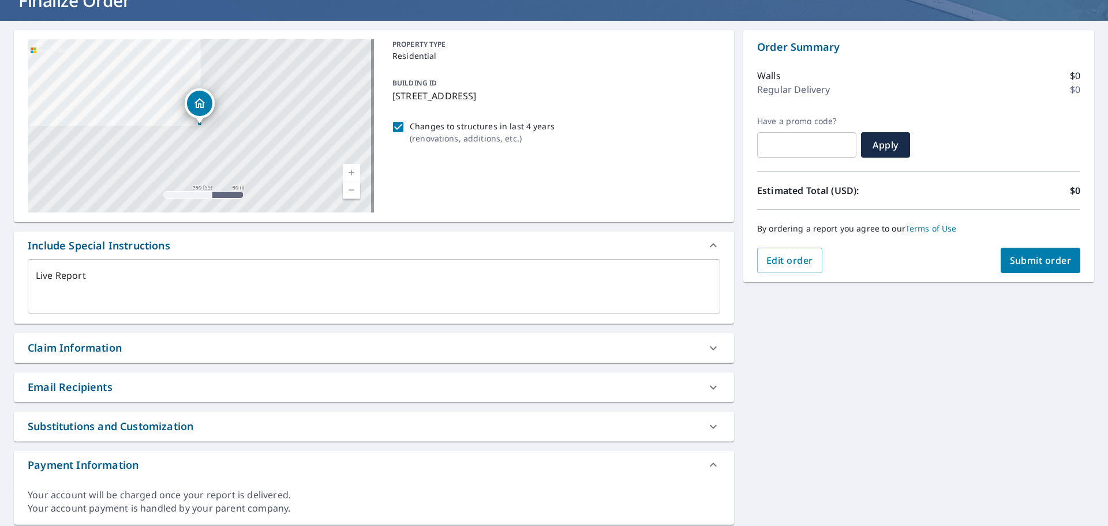
scroll to position [66, 0]
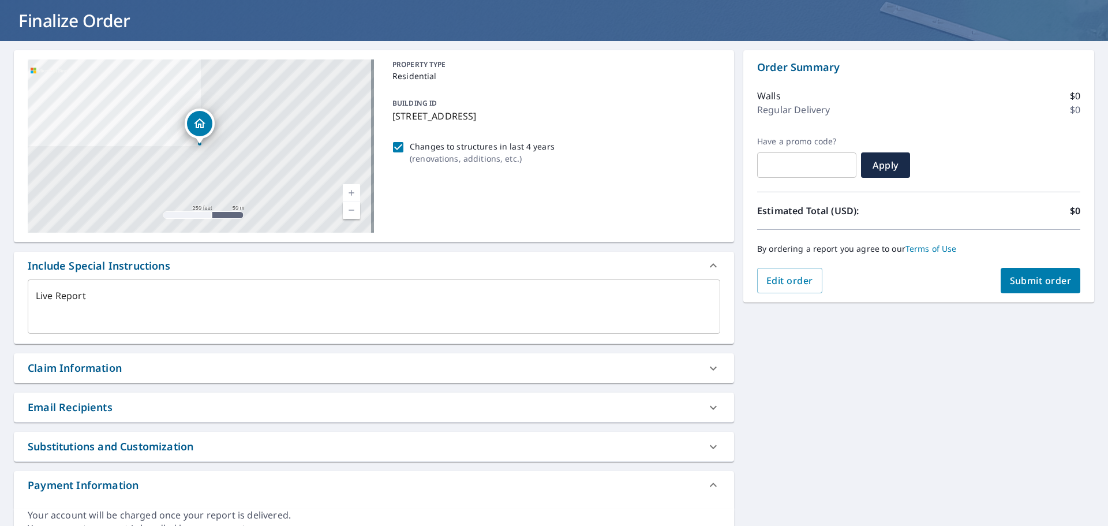
click at [345, 400] on div "Email Recipients" at bounding box center [364, 407] width 672 height 16
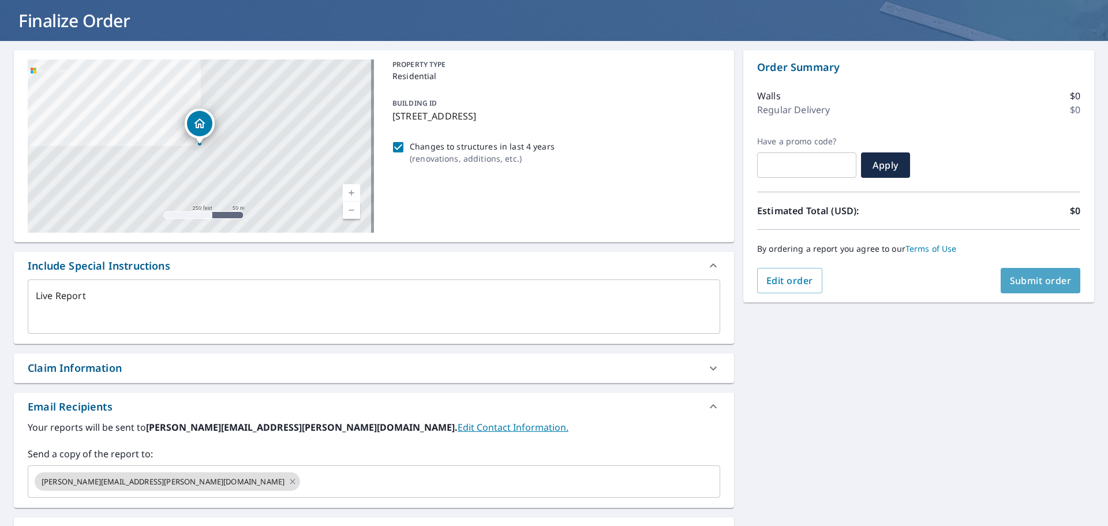
click at [1026, 276] on span "Submit order" at bounding box center [1041, 280] width 62 height 13
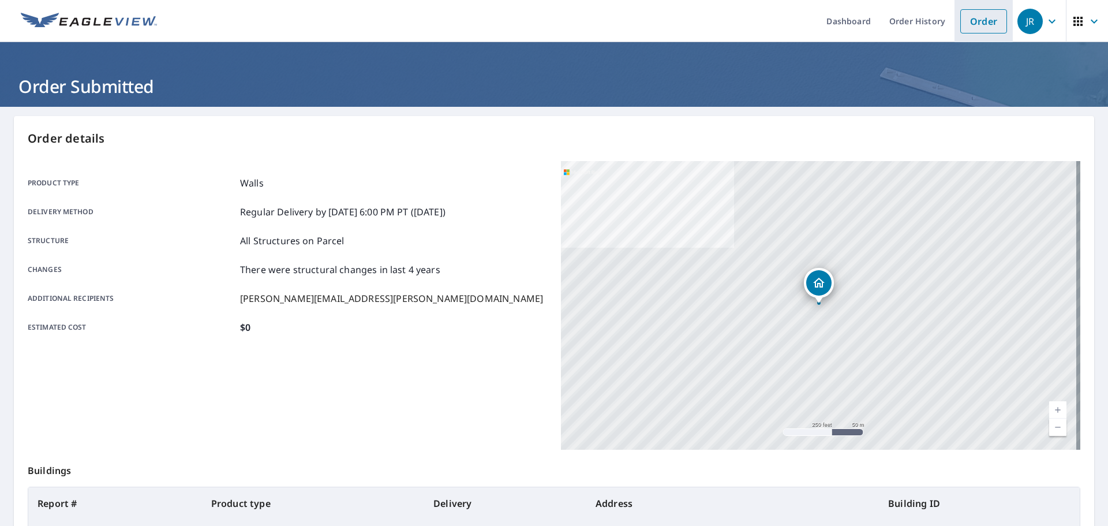
click at [969, 21] on link "Order" at bounding box center [983, 21] width 47 height 24
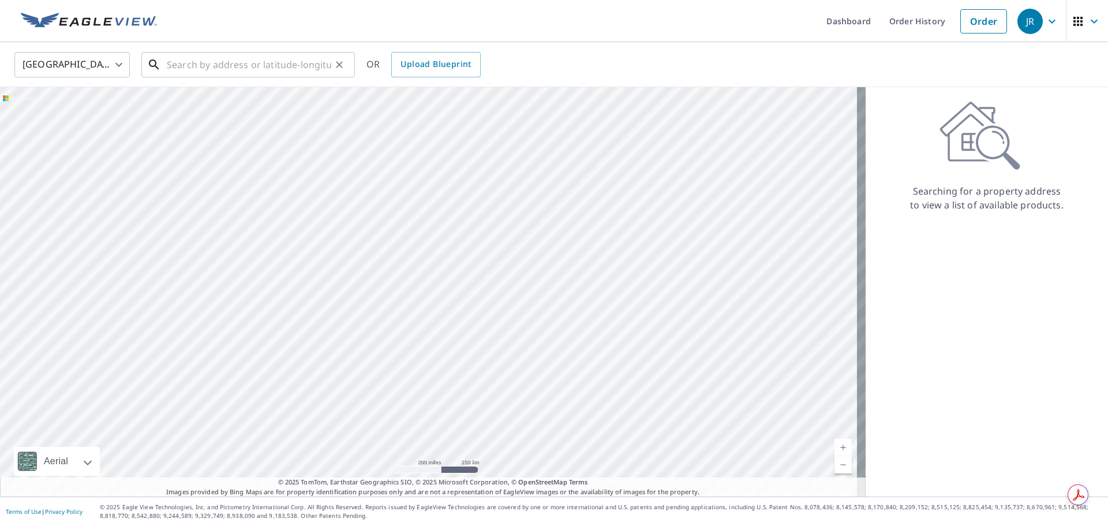
click at [213, 63] on input "text" at bounding box center [249, 64] width 164 height 32
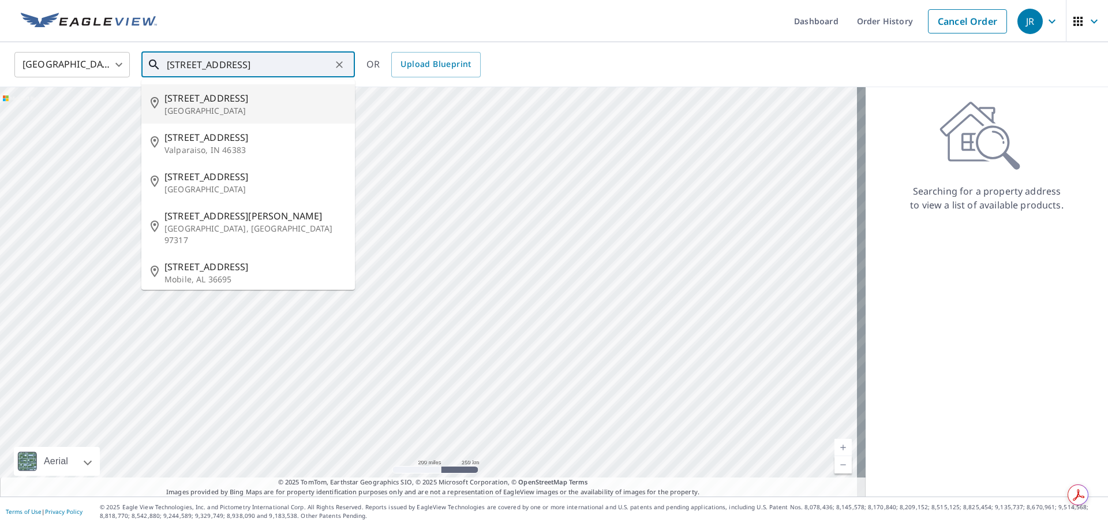
click at [195, 107] on p "[GEOGRAPHIC_DATA]" at bounding box center [254, 111] width 181 height 12
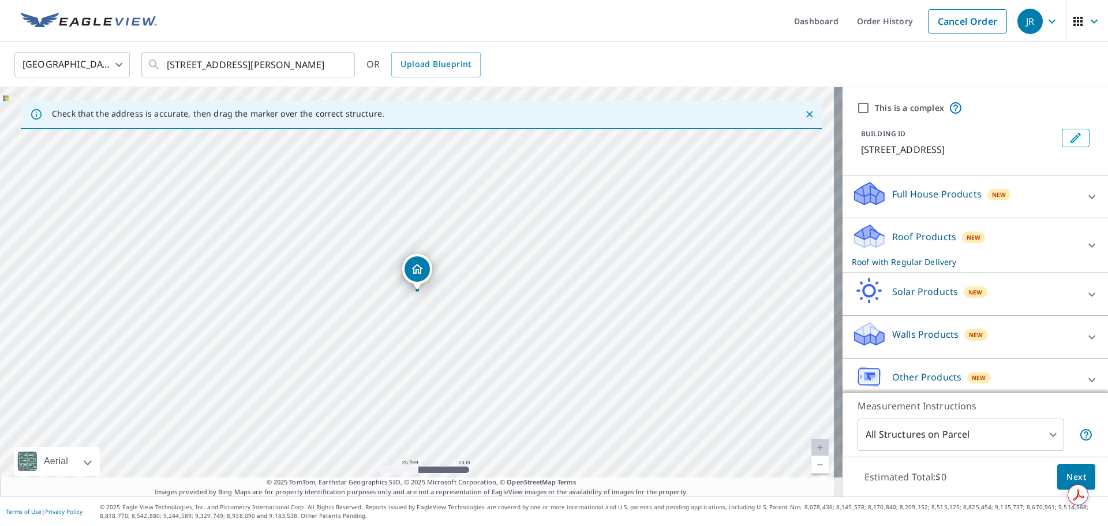
click at [1085, 243] on icon at bounding box center [1092, 245] width 14 height 14
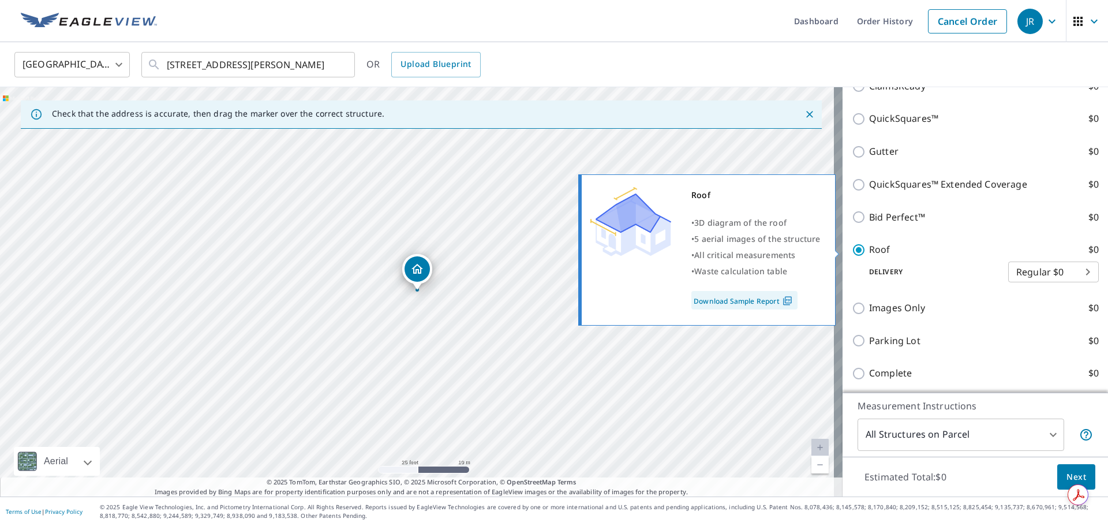
click at [852, 247] on input "Roof $0" at bounding box center [860, 250] width 17 height 14
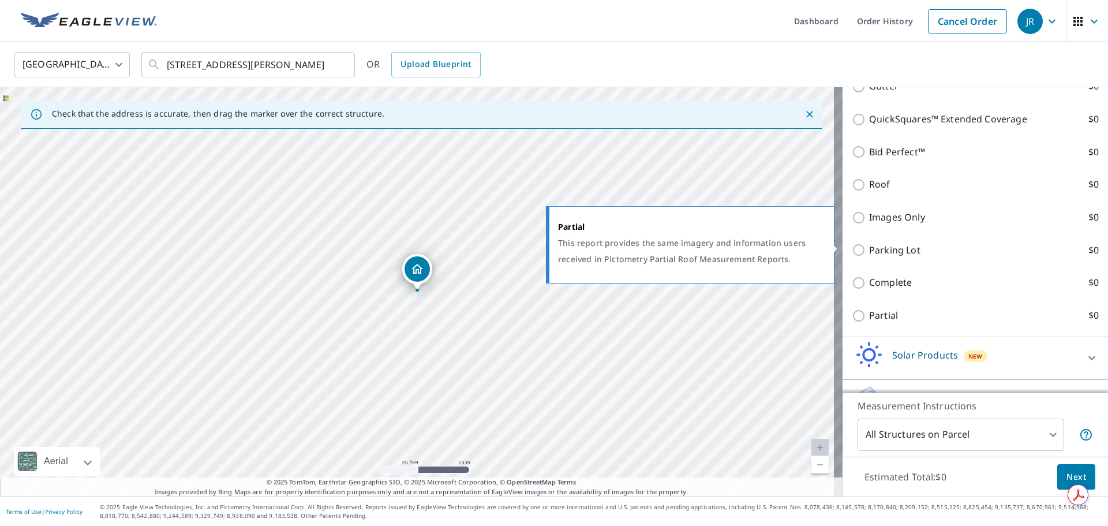
scroll to position [388, 0]
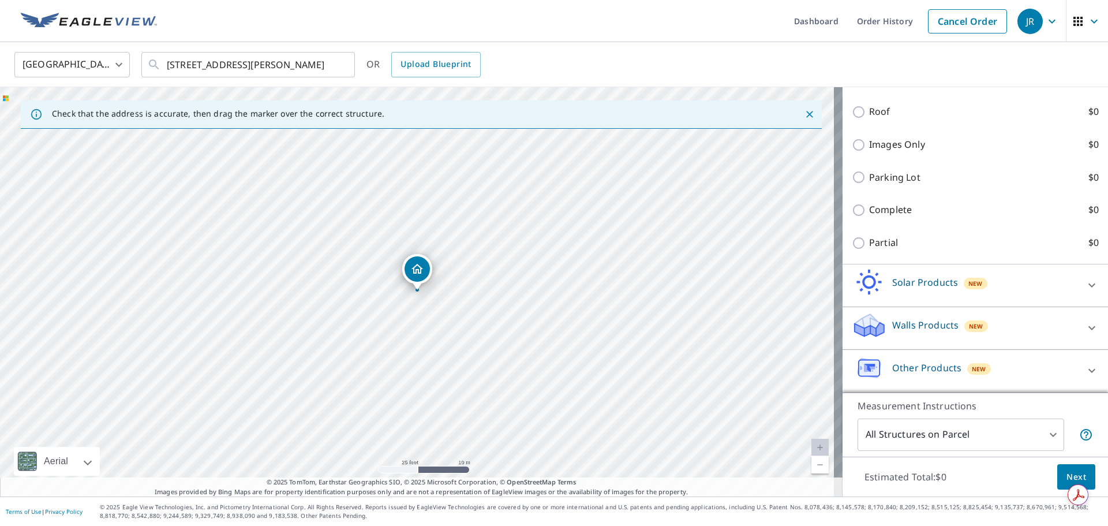
click at [1085, 325] on icon at bounding box center [1092, 328] width 14 height 14
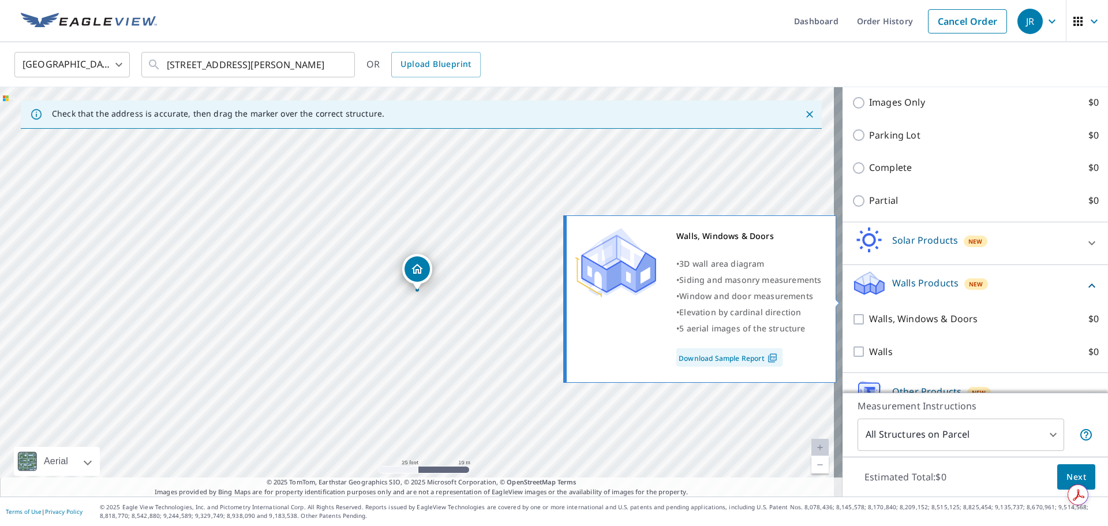
scroll to position [453, 0]
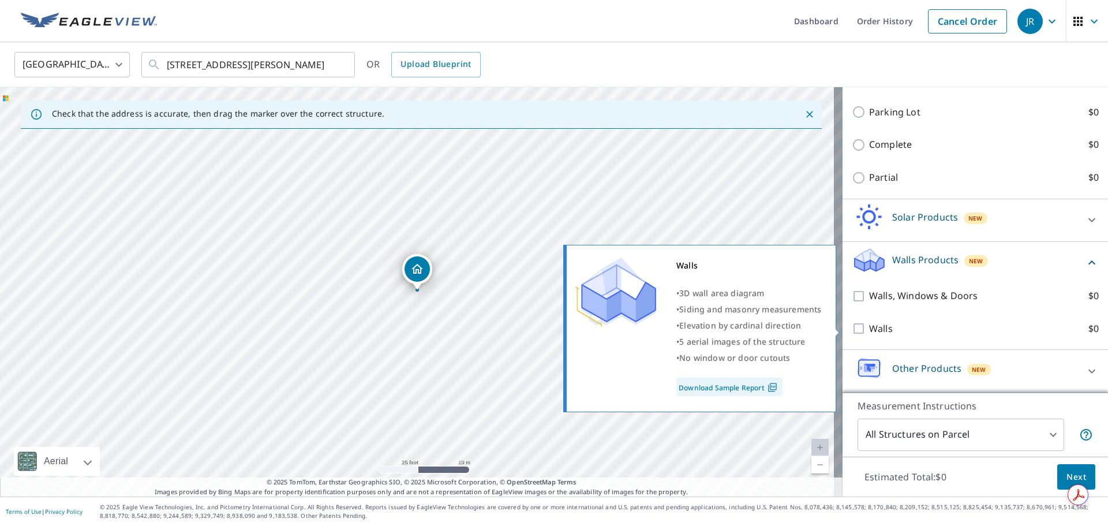
click at [853, 325] on input "Walls $0" at bounding box center [860, 328] width 17 height 14
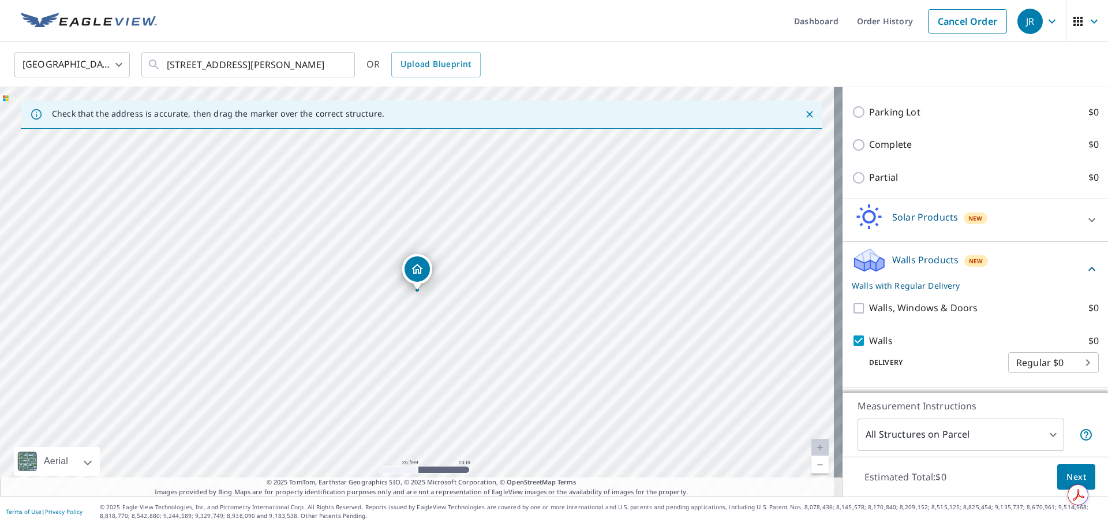
click at [950, 63] on div "[GEOGRAPHIC_DATA] [GEOGRAPHIC_DATA] ​ [STREET_ADDRESS] ​ OR Upload Blueprint" at bounding box center [550, 64] width 1088 height 27
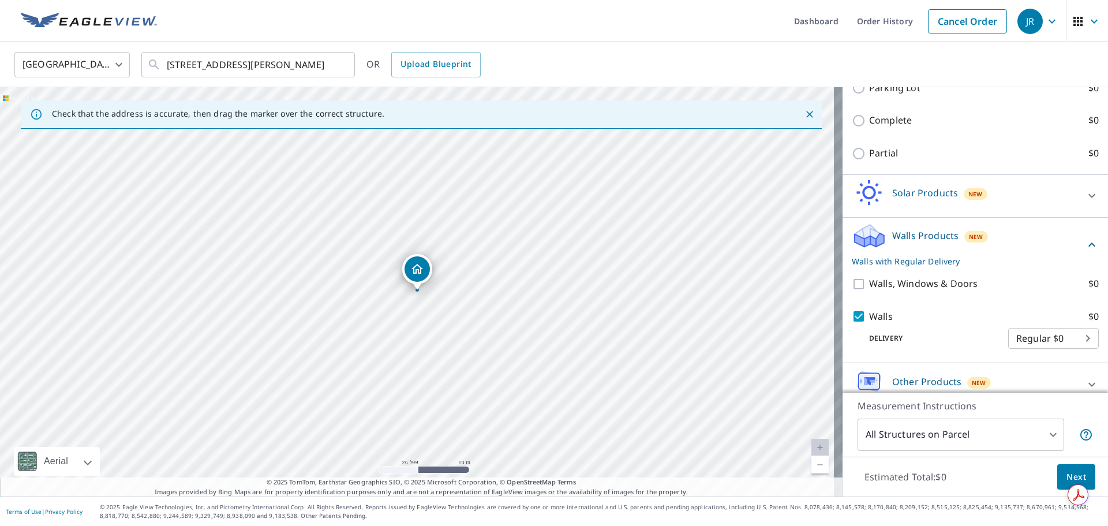
scroll to position [491, 0]
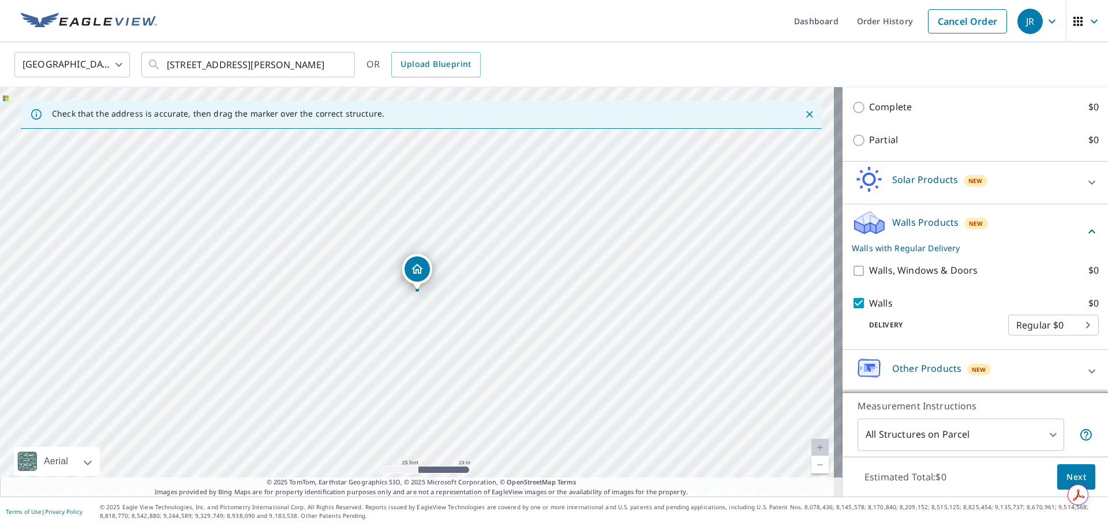
click at [1066, 470] on span "Next" at bounding box center [1076, 477] width 20 height 14
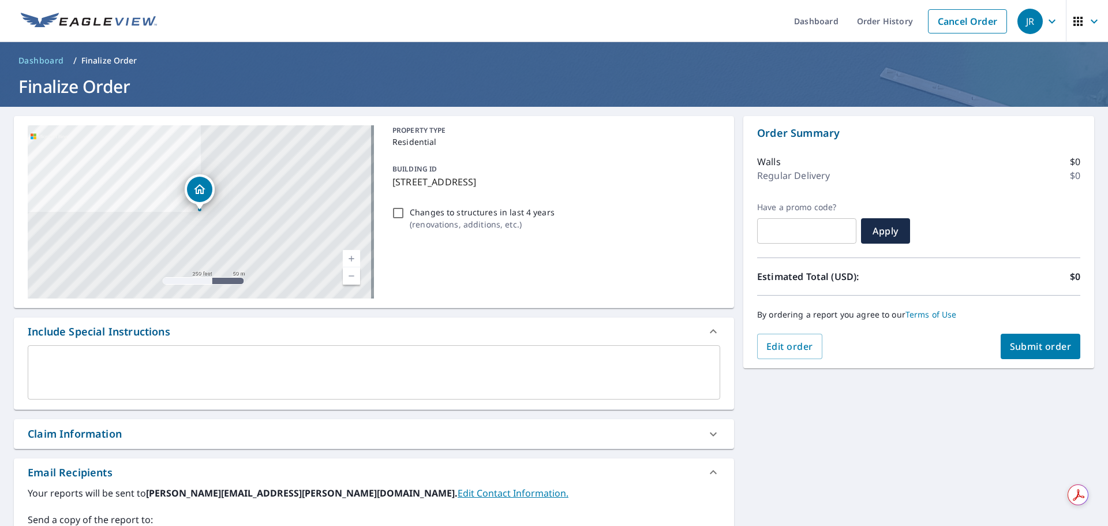
click at [191, 361] on textarea at bounding box center [374, 372] width 676 height 33
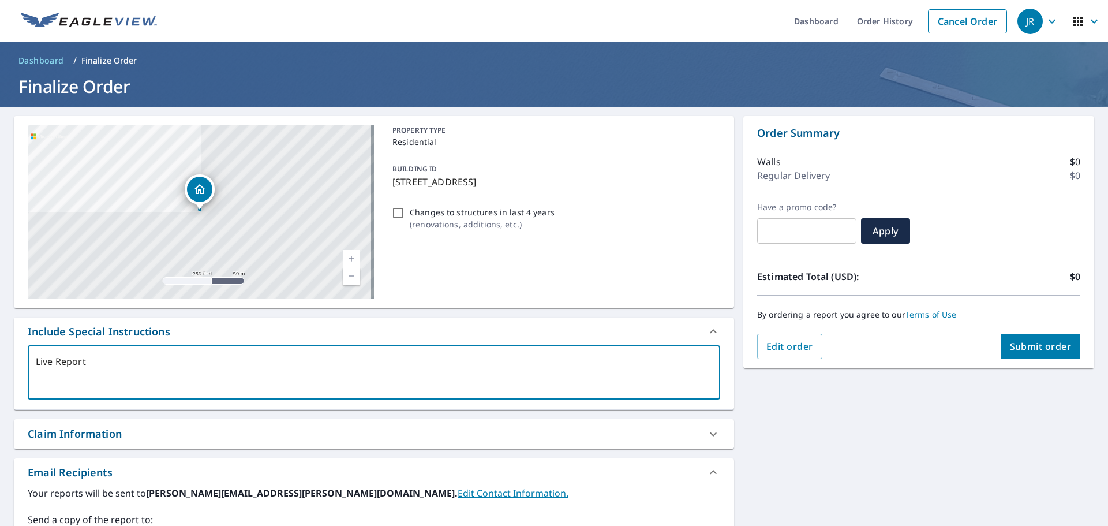
click at [391, 213] on input "Changes to structures in last 4 years ( renovations, additions, etc. )" at bounding box center [398, 213] width 14 height 14
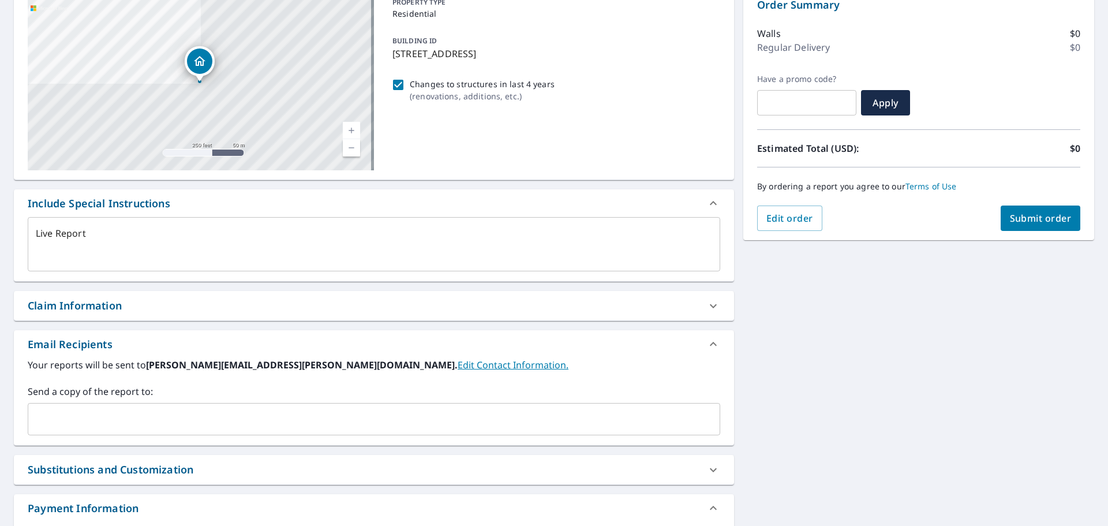
scroll to position [209, 0]
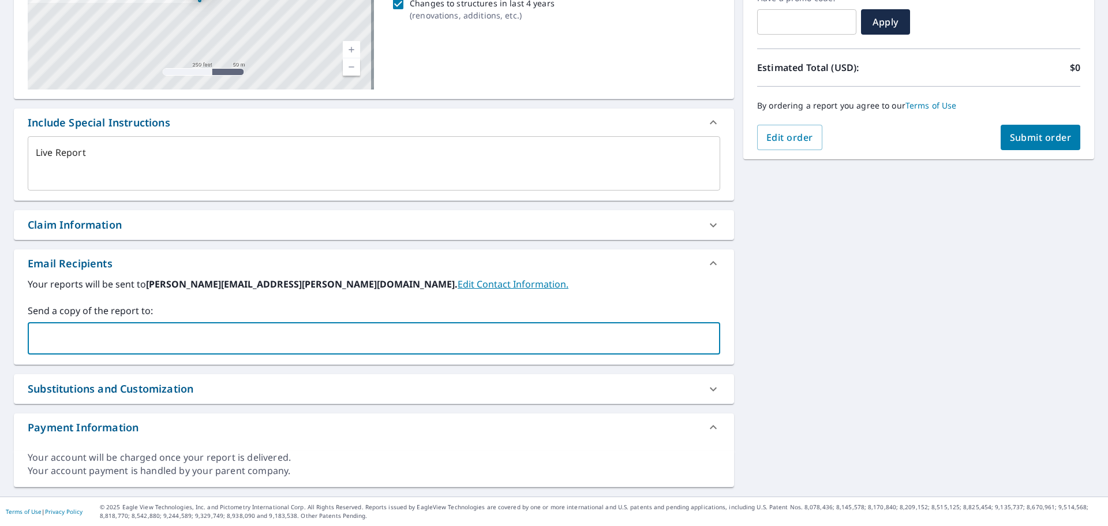
click at [54, 341] on input "text" at bounding box center [365, 338] width 665 height 22
paste input "[PERSON_NAME][EMAIL_ADDRESS][PERSON_NAME][DOMAIN_NAME]"
click at [821, 306] on div "[STREET_ADDRESS] Aerial Road A standard road map Aerial A detailed look from ab…" at bounding box center [554, 197] width 1108 height 598
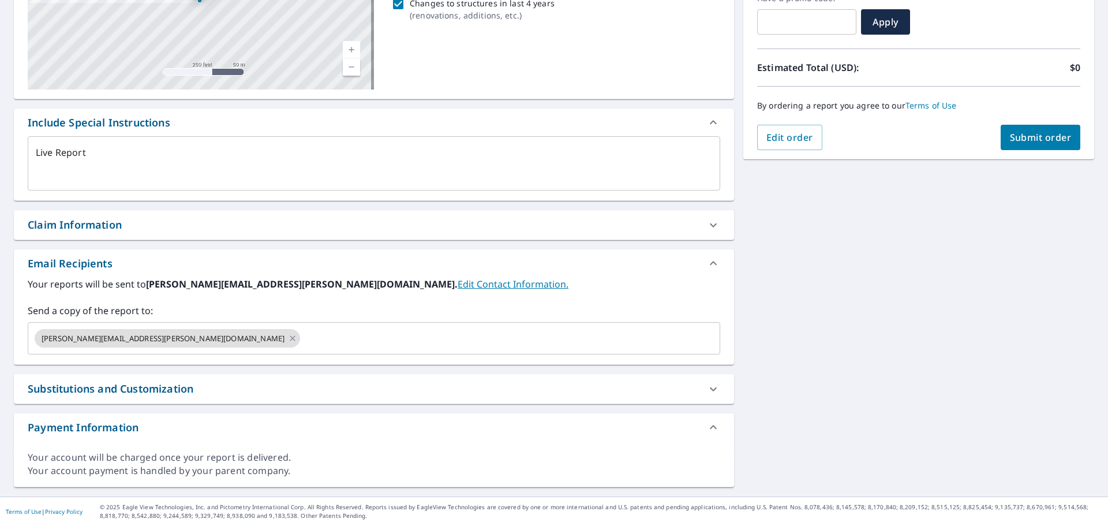
click at [1039, 135] on span "Submit order" at bounding box center [1041, 137] width 62 height 13
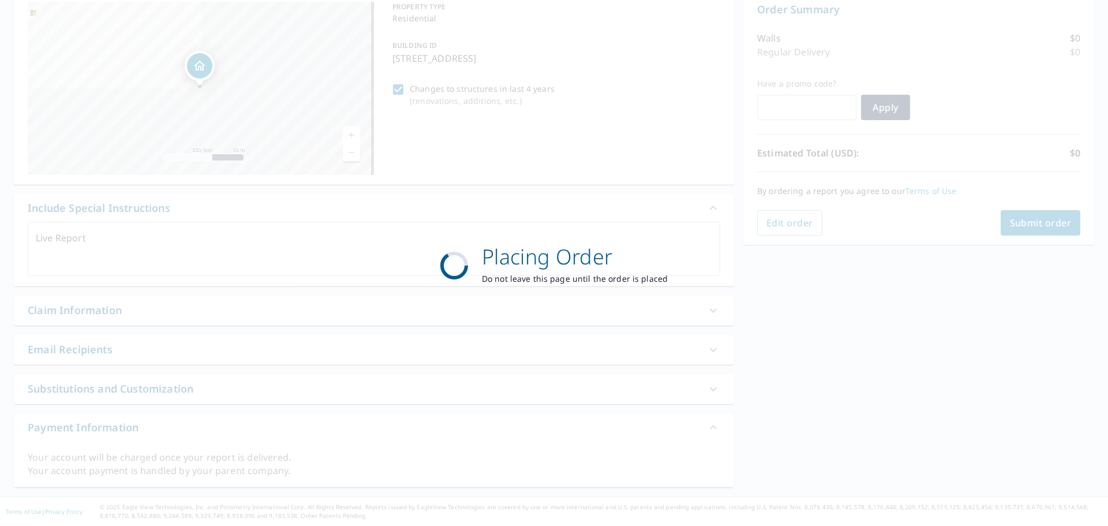
scroll to position [123, 0]
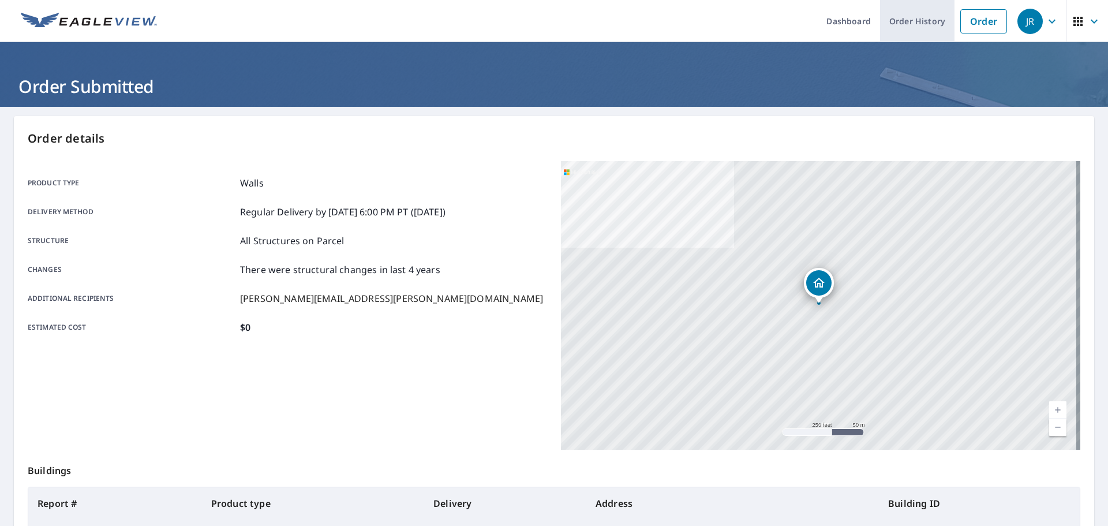
click at [920, 24] on link "Order History" at bounding box center [917, 21] width 74 height 42
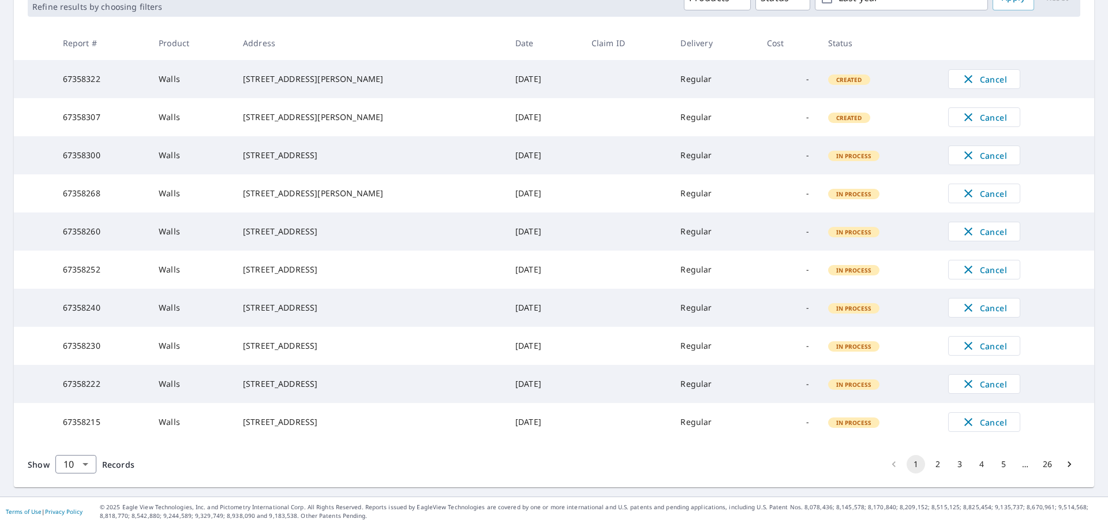
scroll to position [230, 0]
click at [928, 466] on button "2" at bounding box center [937, 464] width 18 height 18
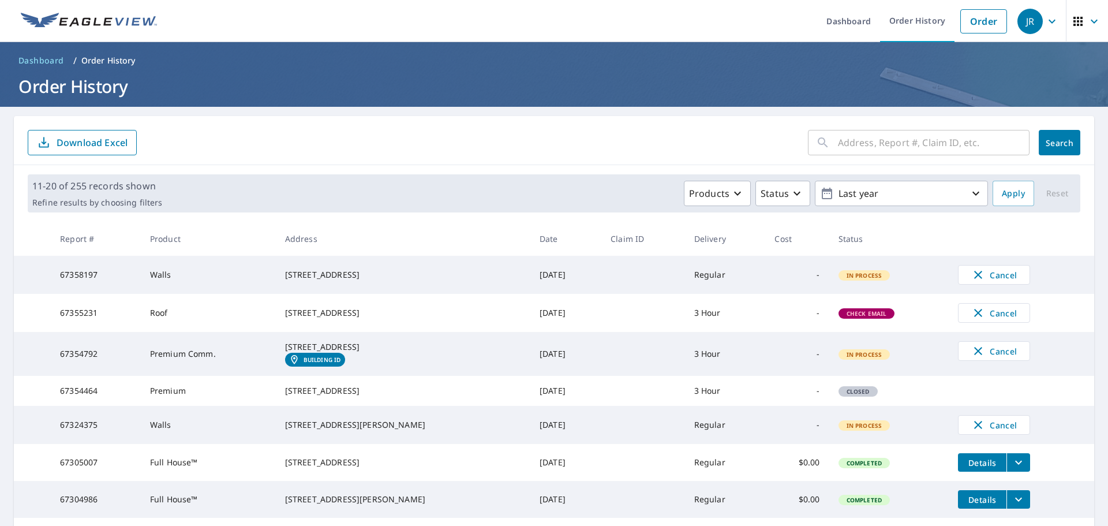
click at [293, 143] on form "​ Search Download Excel" at bounding box center [554, 142] width 1053 height 25
click at [293, 144] on form "​ Search Download Excel" at bounding box center [554, 142] width 1053 height 25
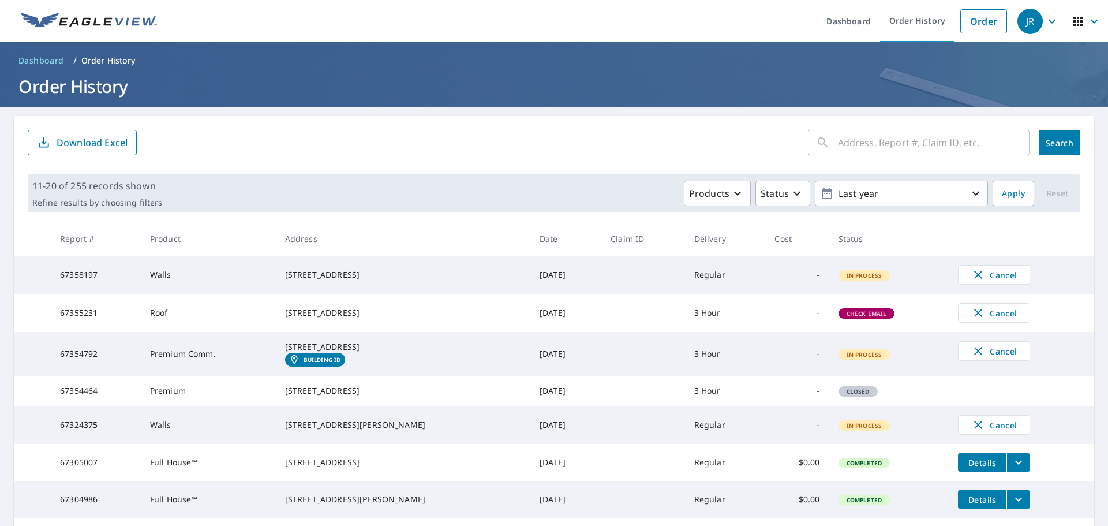
click at [284, 143] on form "​ Search Download Excel" at bounding box center [554, 142] width 1053 height 25
